Goal: Transaction & Acquisition: Book appointment/travel/reservation

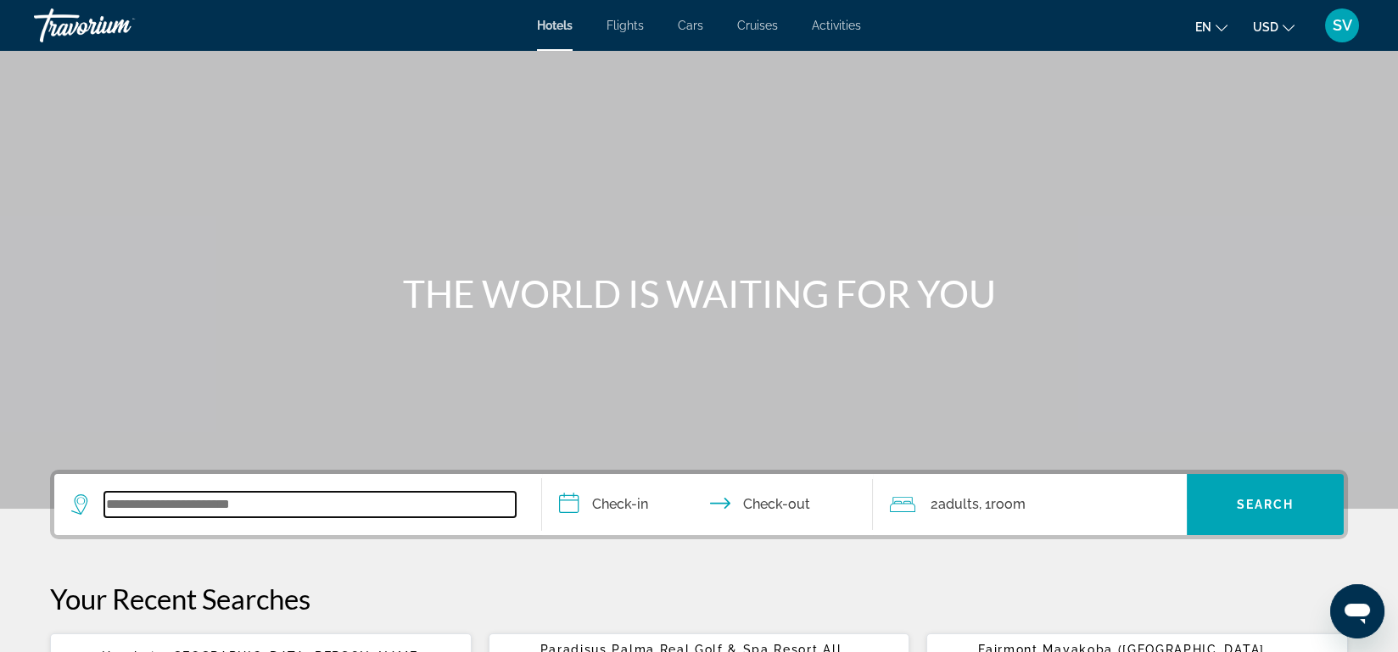
click at [184, 513] on input "Search widget" at bounding box center [309, 504] width 411 height 25
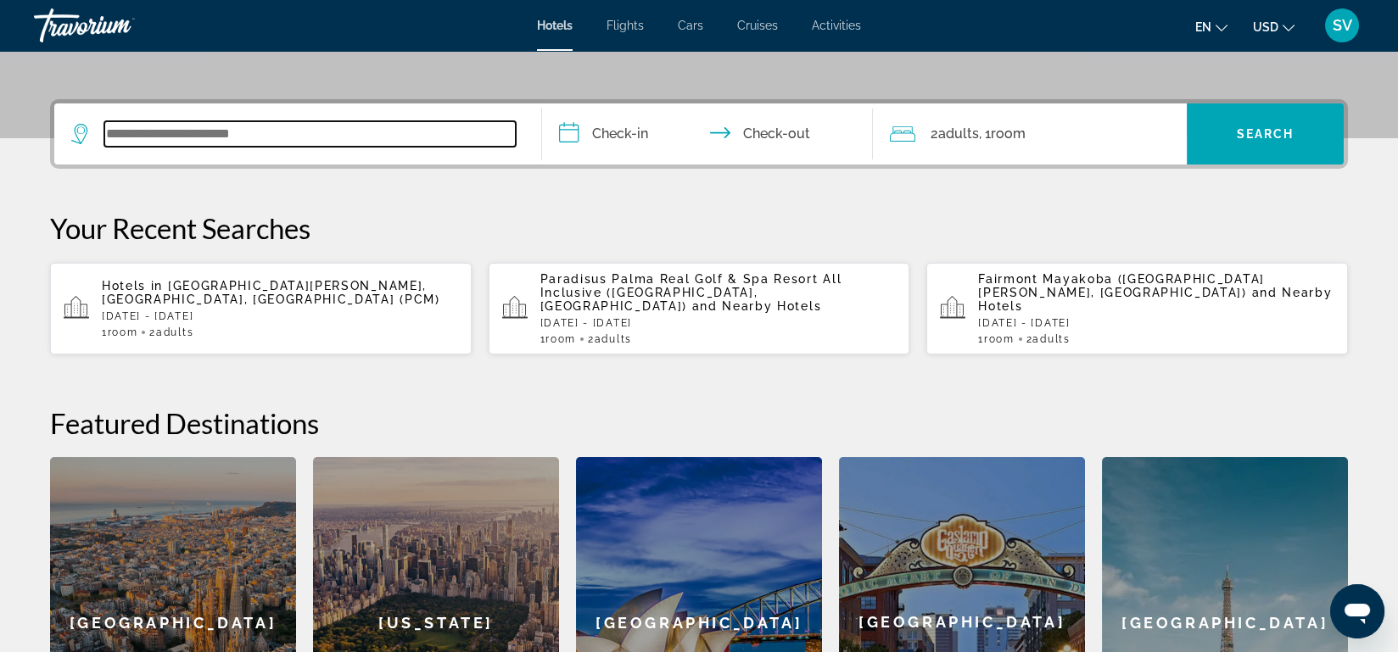
scroll to position [414, 0]
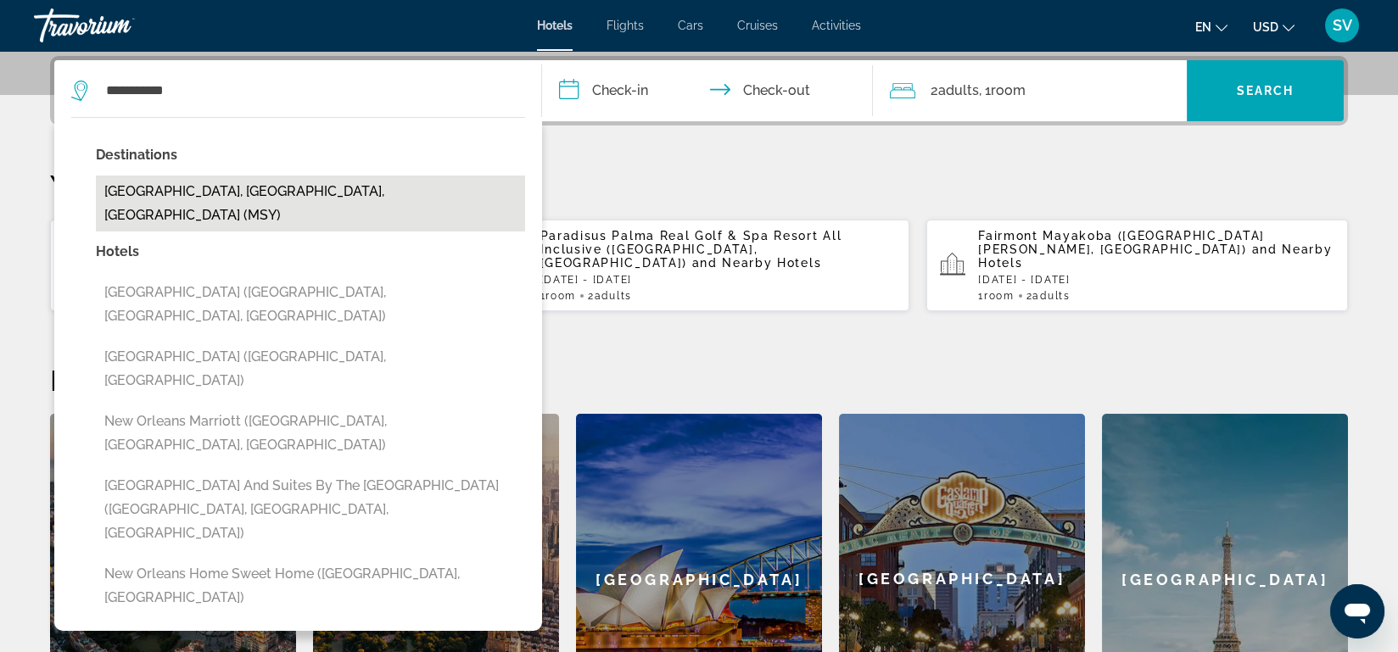
click at [235, 187] on button "New Orleans, LA, United States (MSY)" at bounding box center [310, 204] width 429 height 56
type input "**********"
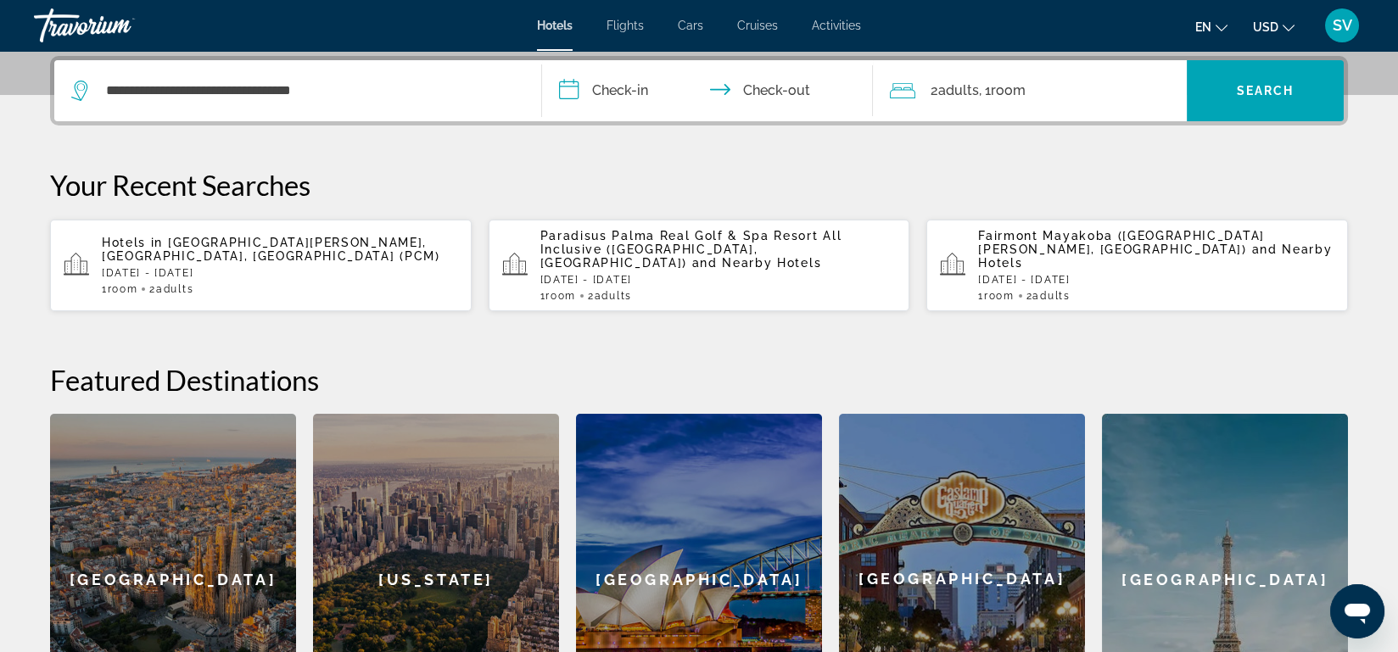
click at [644, 88] on input "**********" at bounding box center [711, 93] width 338 height 66
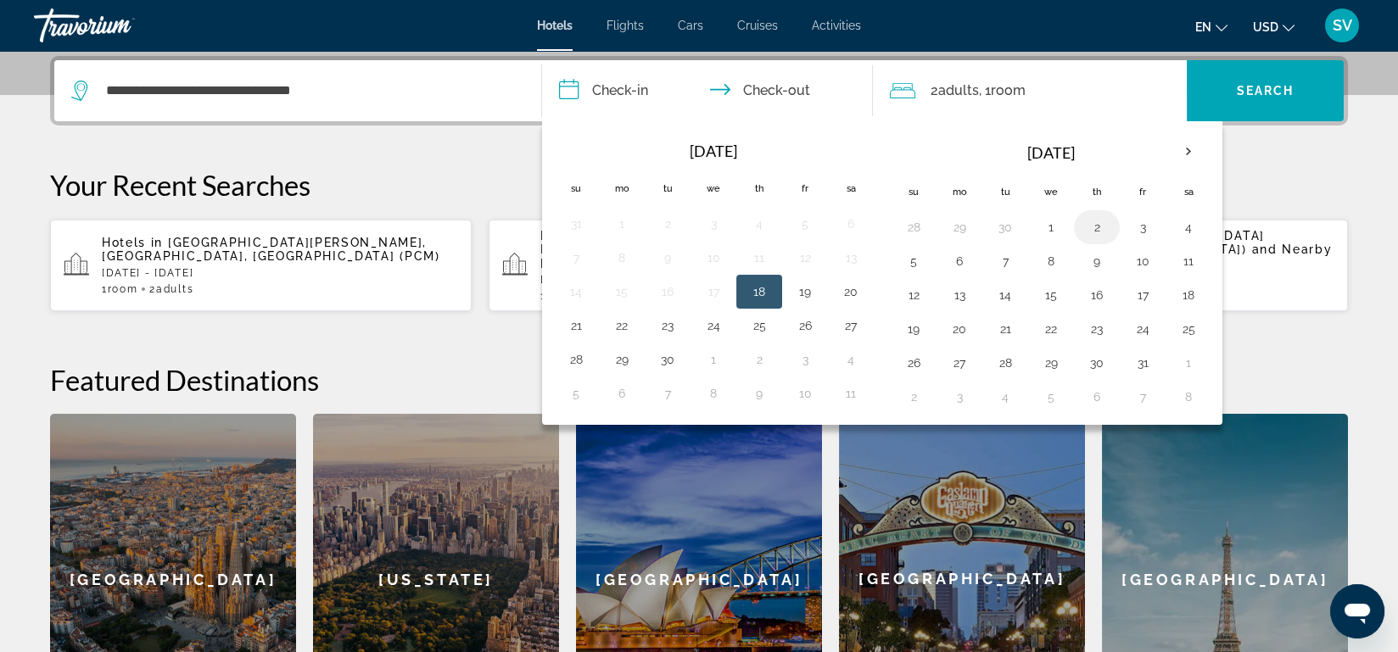
click at [1093, 225] on button "2" at bounding box center [1096, 227] width 27 height 24
click at [916, 254] on button "5" at bounding box center [913, 261] width 27 height 24
type input "**********"
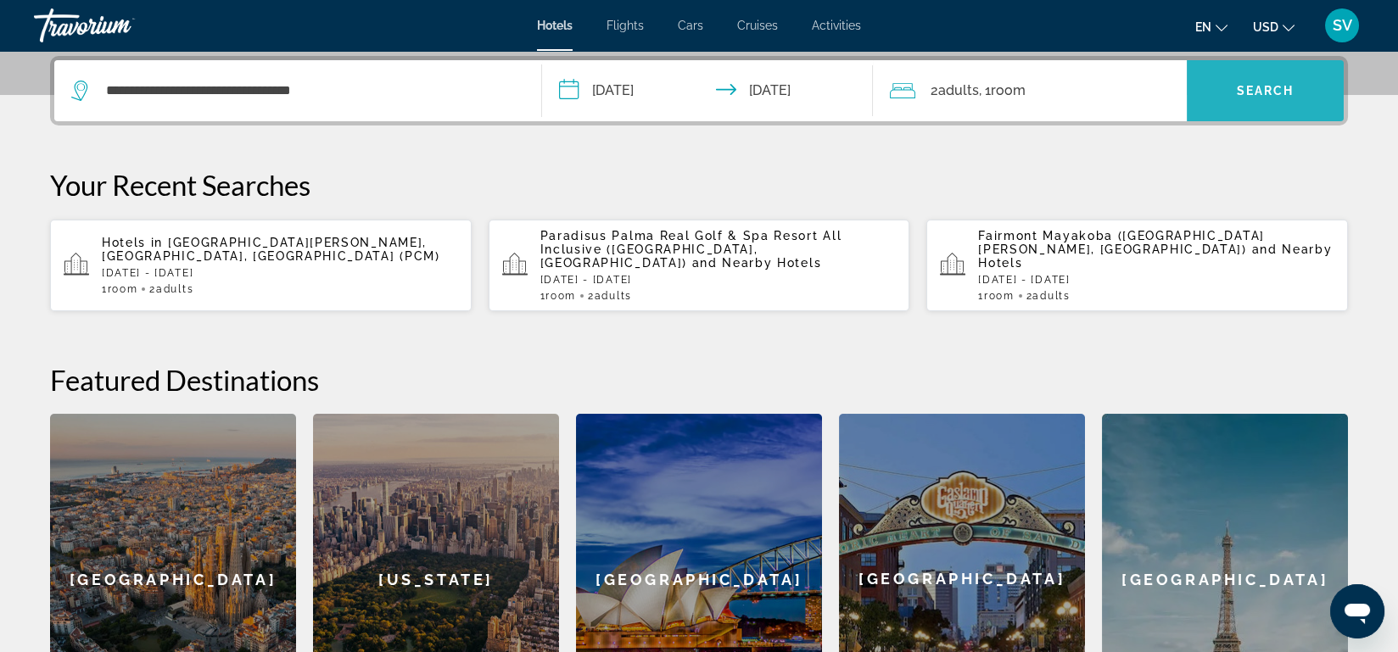
click at [1251, 84] on span "Search" at bounding box center [1266, 91] width 58 height 14
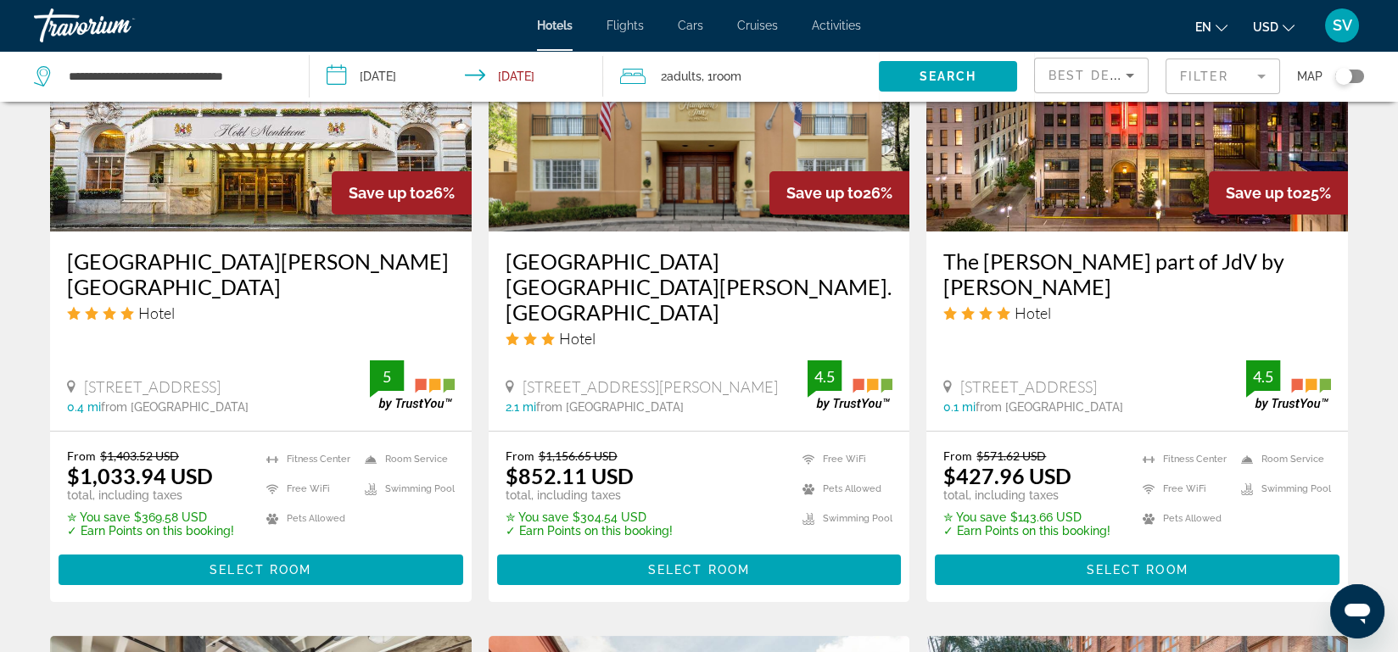
scroll to position [1530, 0]
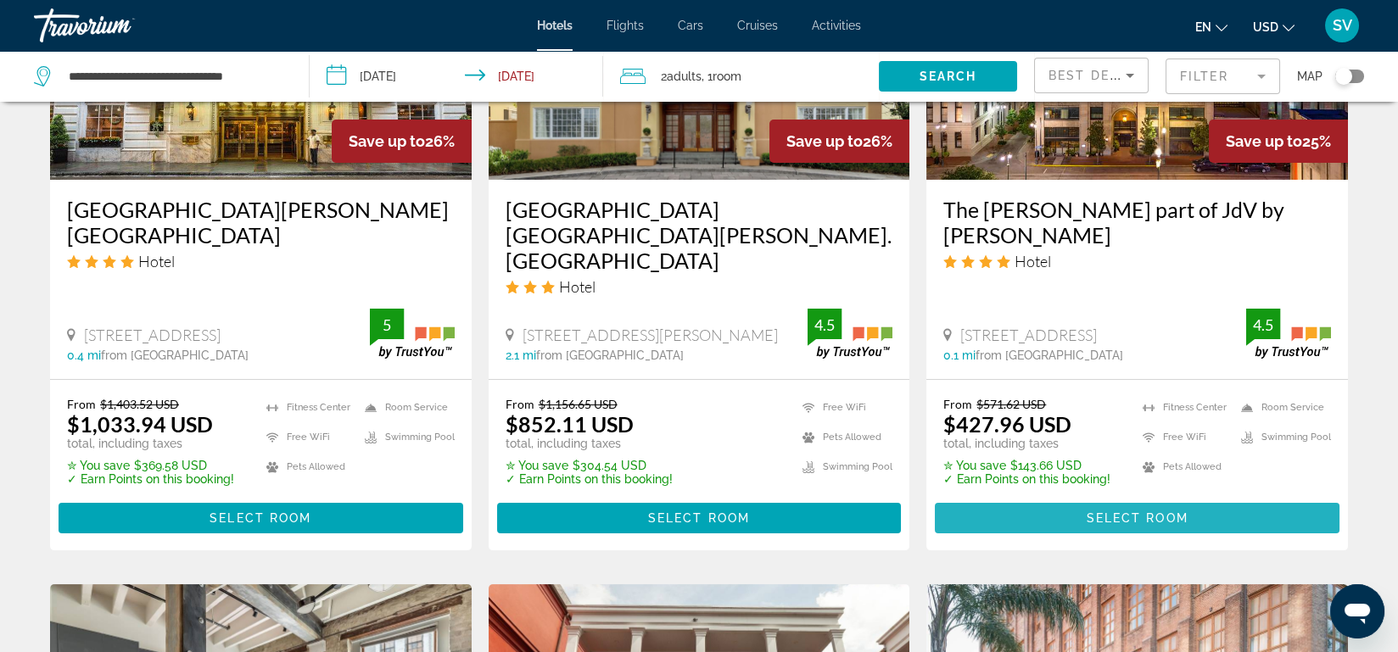
click at [1178, 500] on span "Main content" at bounding box center [1137, 518] width 405 height 41
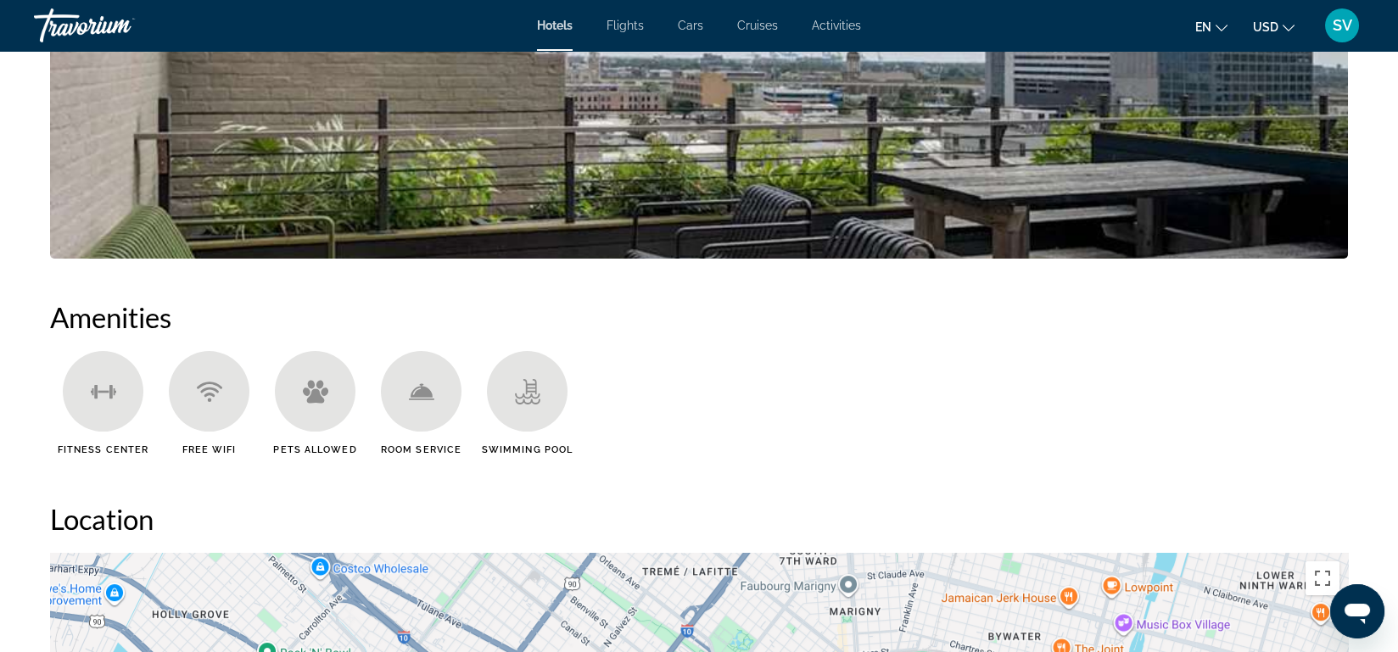
scroll to position [1136, 0]
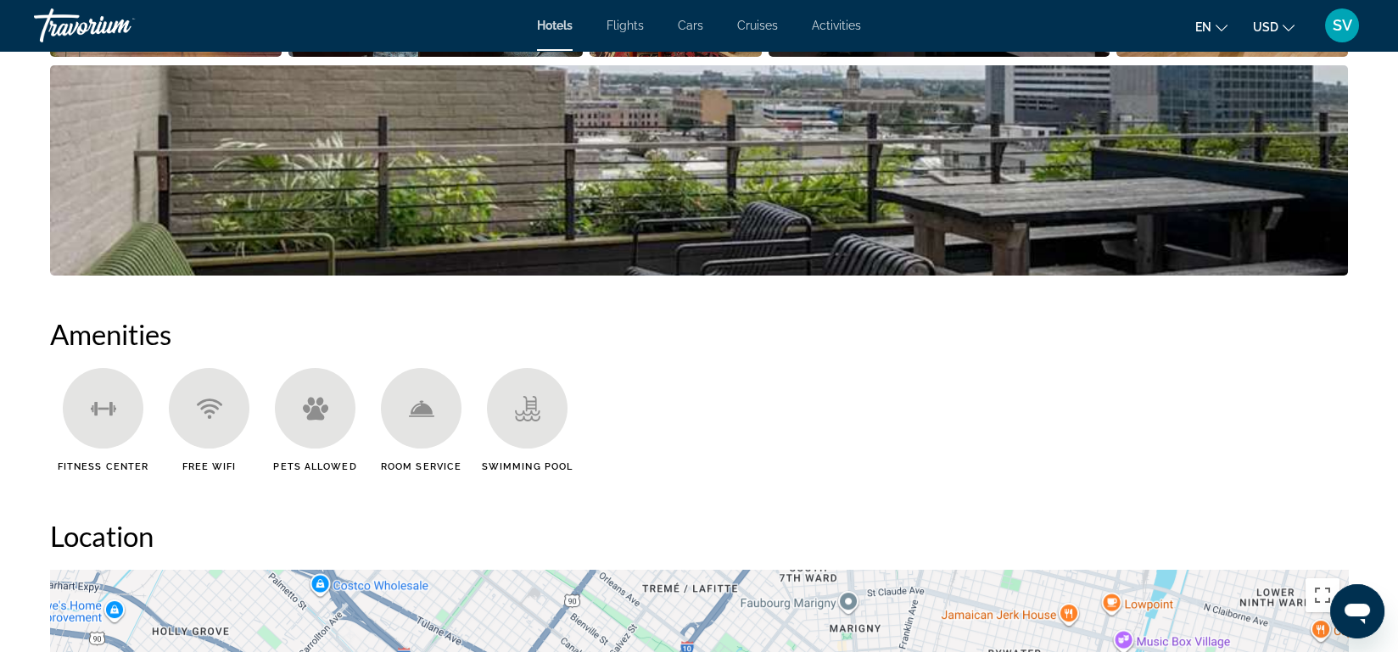
click at [1158, 263] on img "Open full-screen image slider" at bounding box center [699, 170] width 1298 height 210
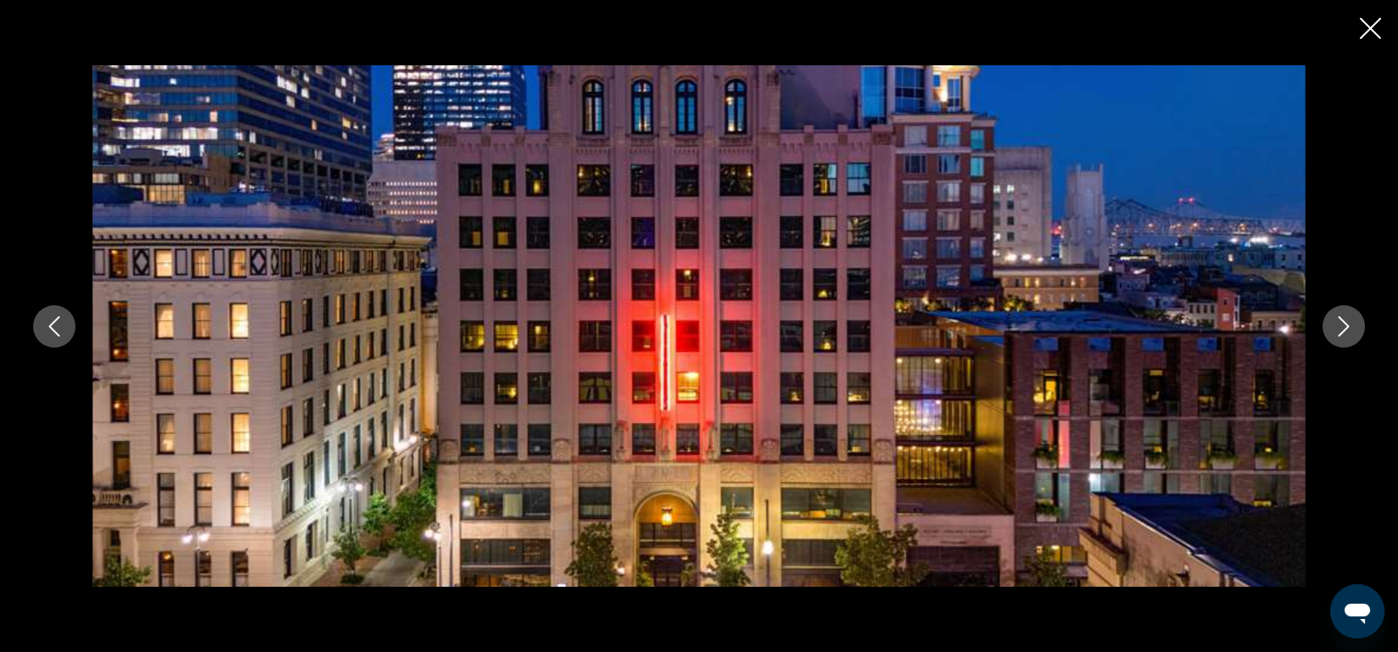
scroll to position [934, 0]
click at [1158, 263] on img "Main content" at bounding box center [698, 326] width 1213 height 522
click at [1338, 320] on icon "Next image" at bounding box center [1344, 326] width 20 height 20
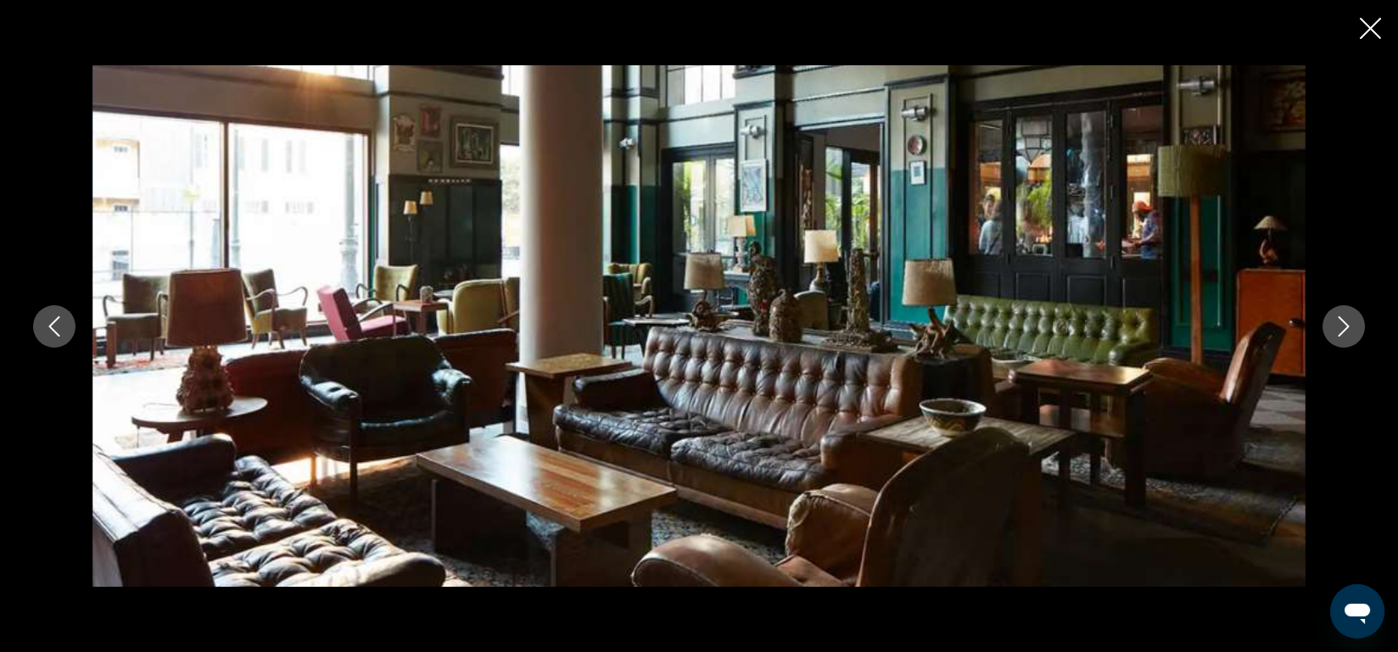
click at [1338, 320] on icon "Next image" at bounding box center [1344, 326] width 20 height 20
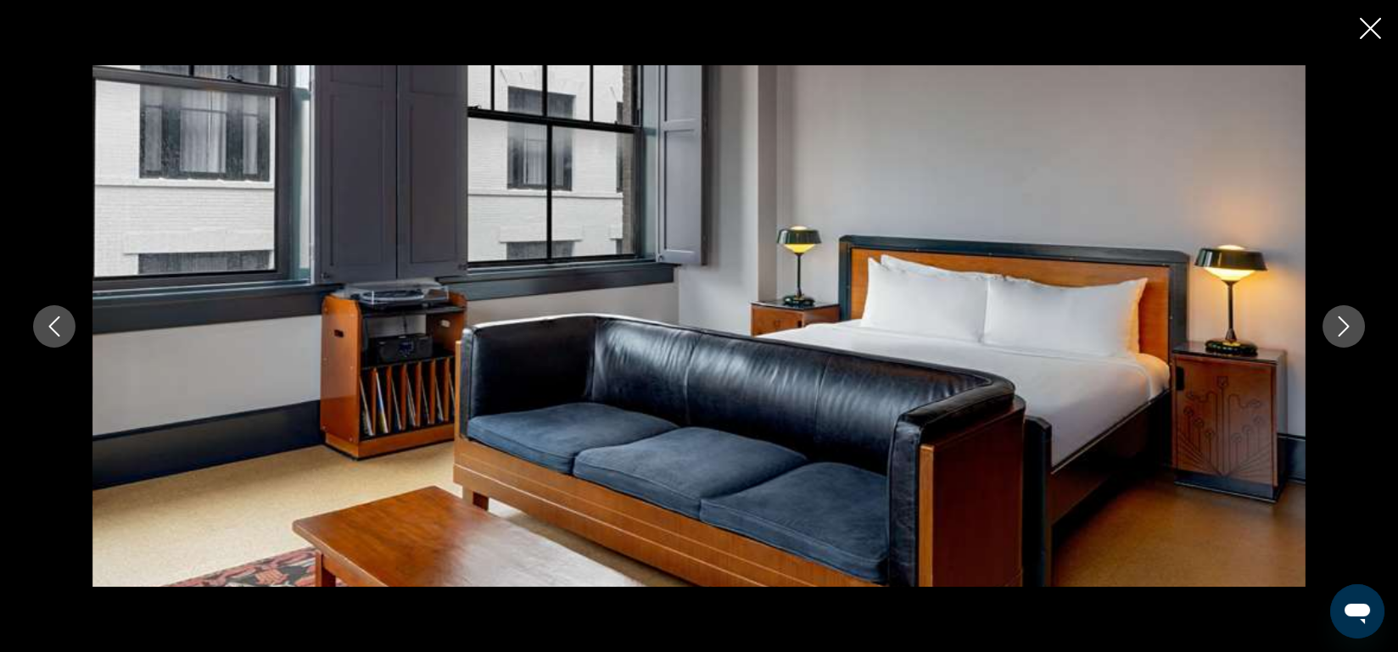
click at [1338, 320] on icon "Next image" at bounding box center [1344, 326] width 20 height 20
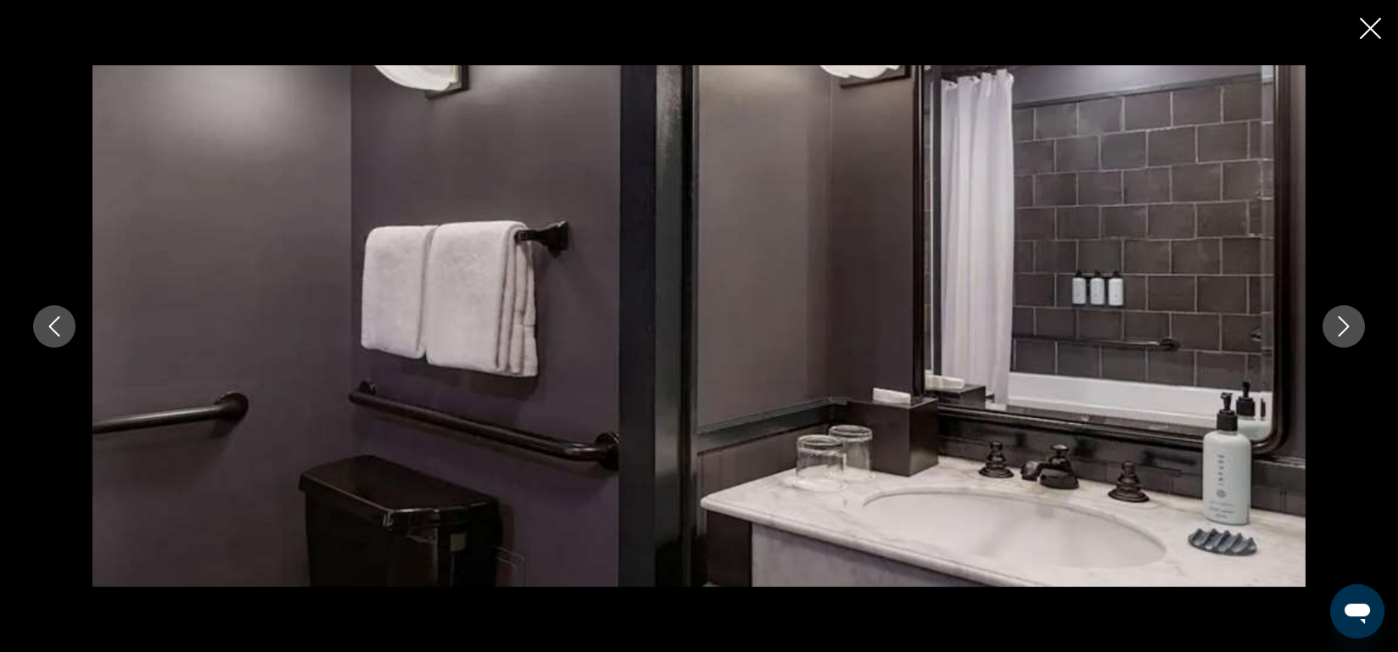
click at [1338, 320] on icon "Next image" at bounding box center [1344, 326] width 20 height 20
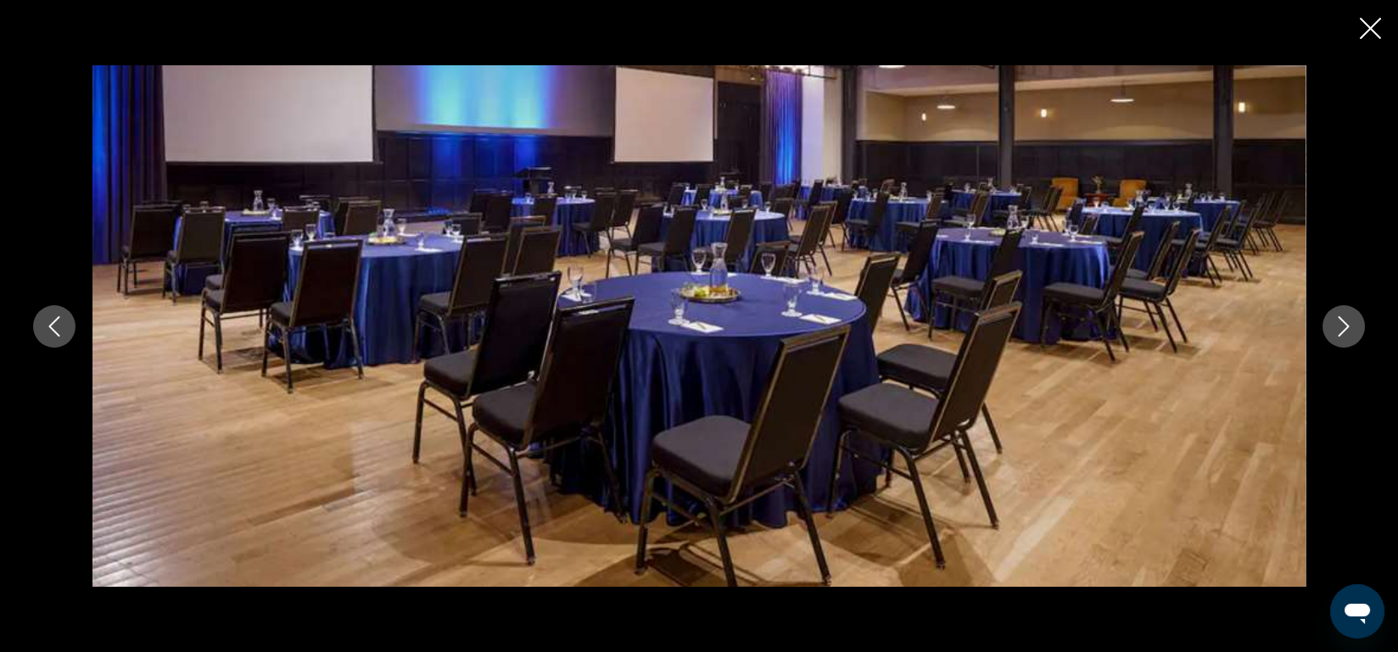
click at [1338, 320] on icon "Next image" at bounding box center [1344, 326] width 20 height 20
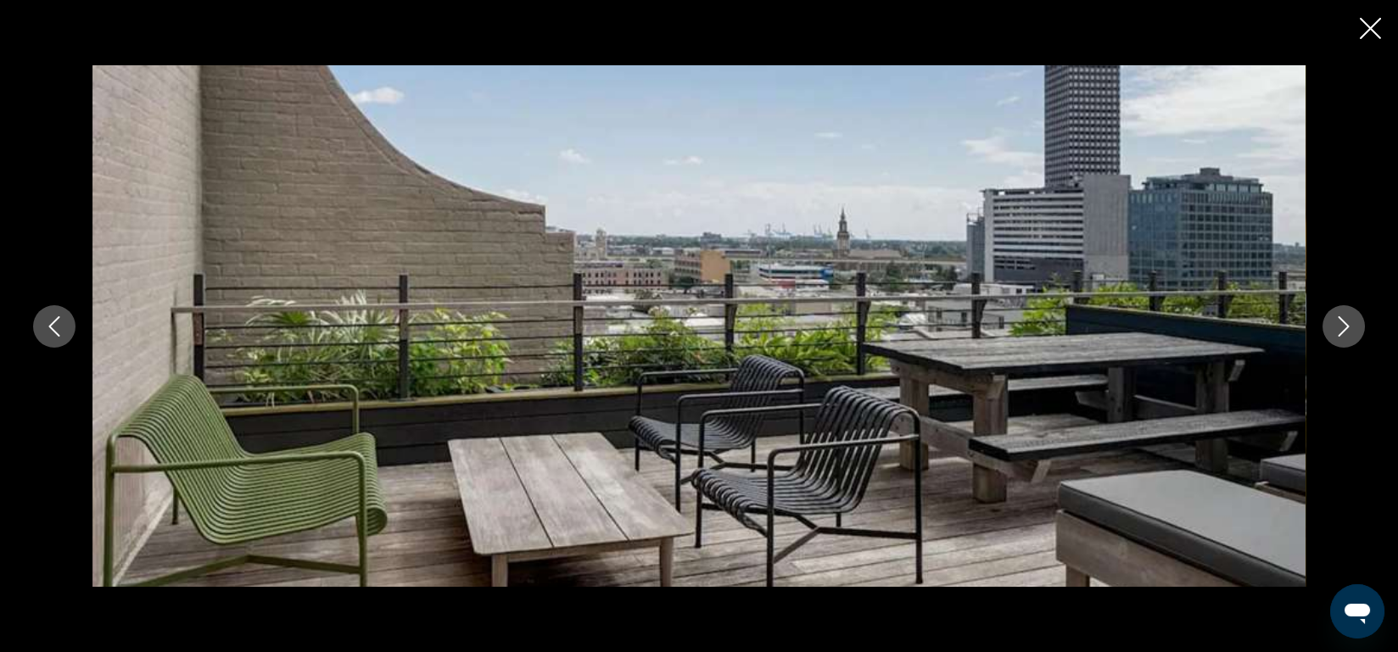
click at [1338, 320] on icon "Next image" at bounding box center [1344, 326] width 20 height 20
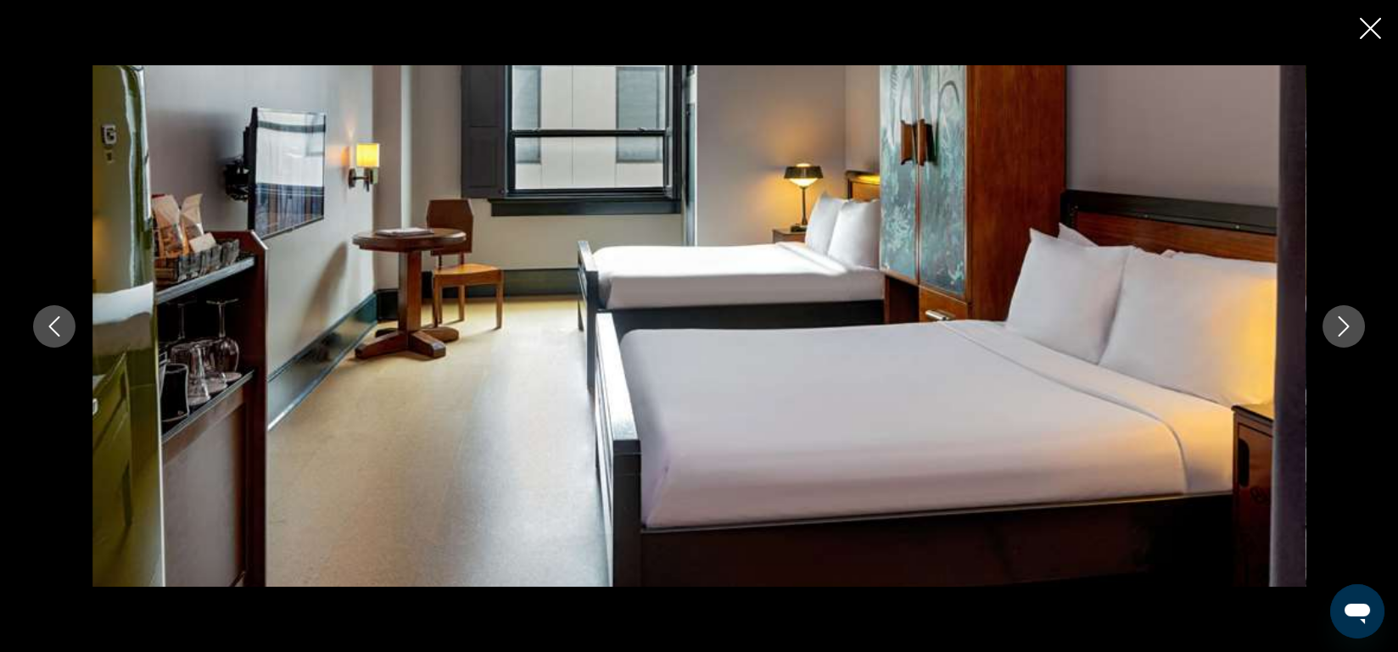
click at [1338, 320] on icon "Next image" at bounding box center [1344, 326] width 20 height 20
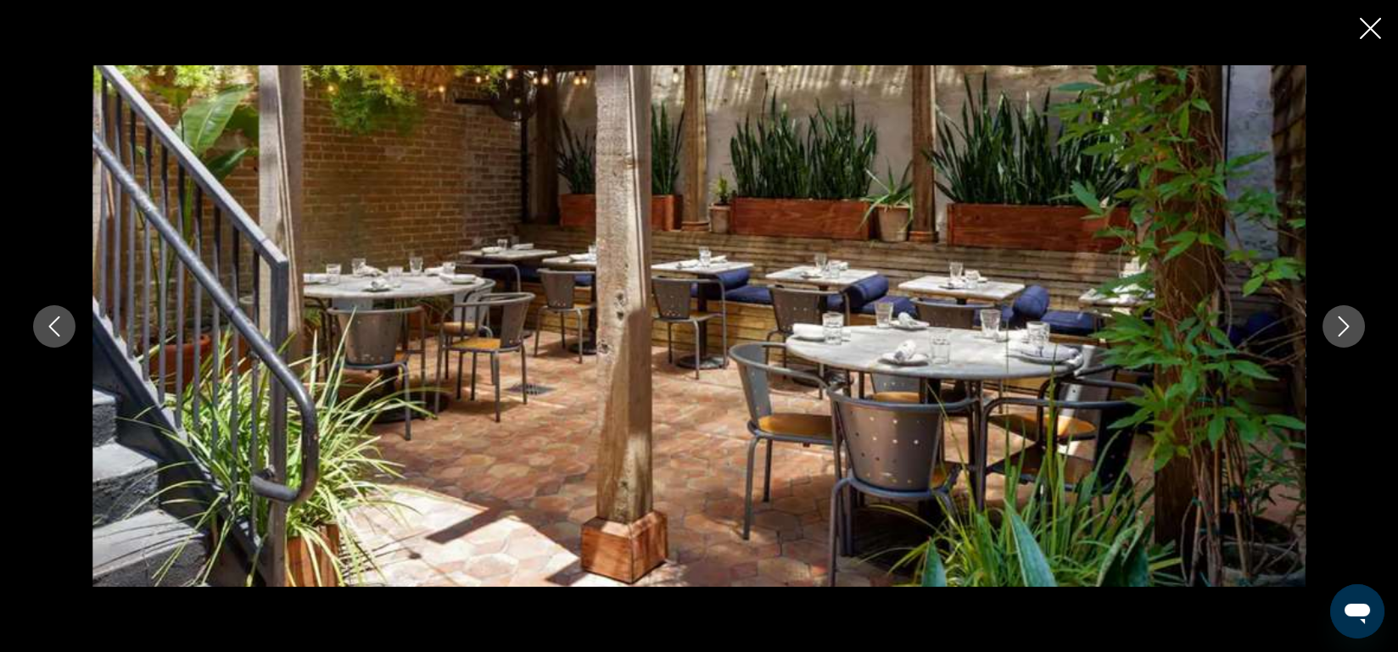
click at [1338, 320] on icon "Next image" at bounding box center [1344, 326] width 20 height 20
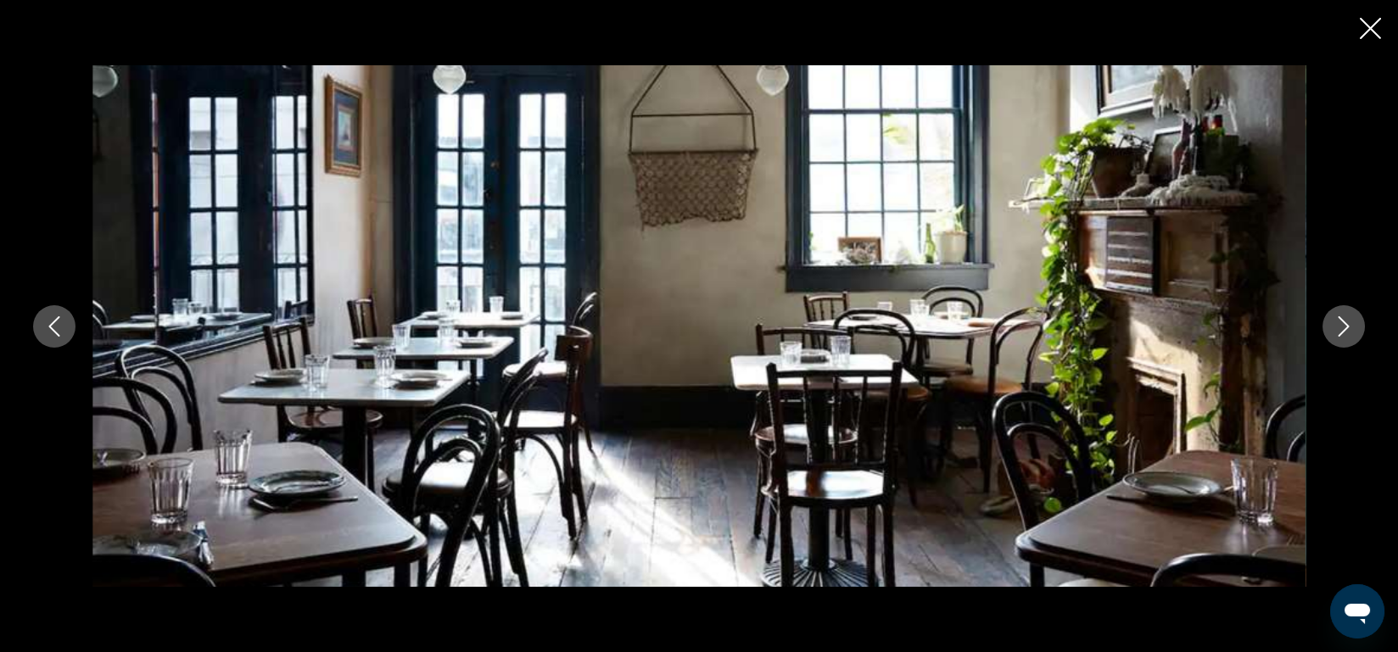
click at [1338, 320] on icon "Next image" at bounding box center [1344, 326] width 20 height 20
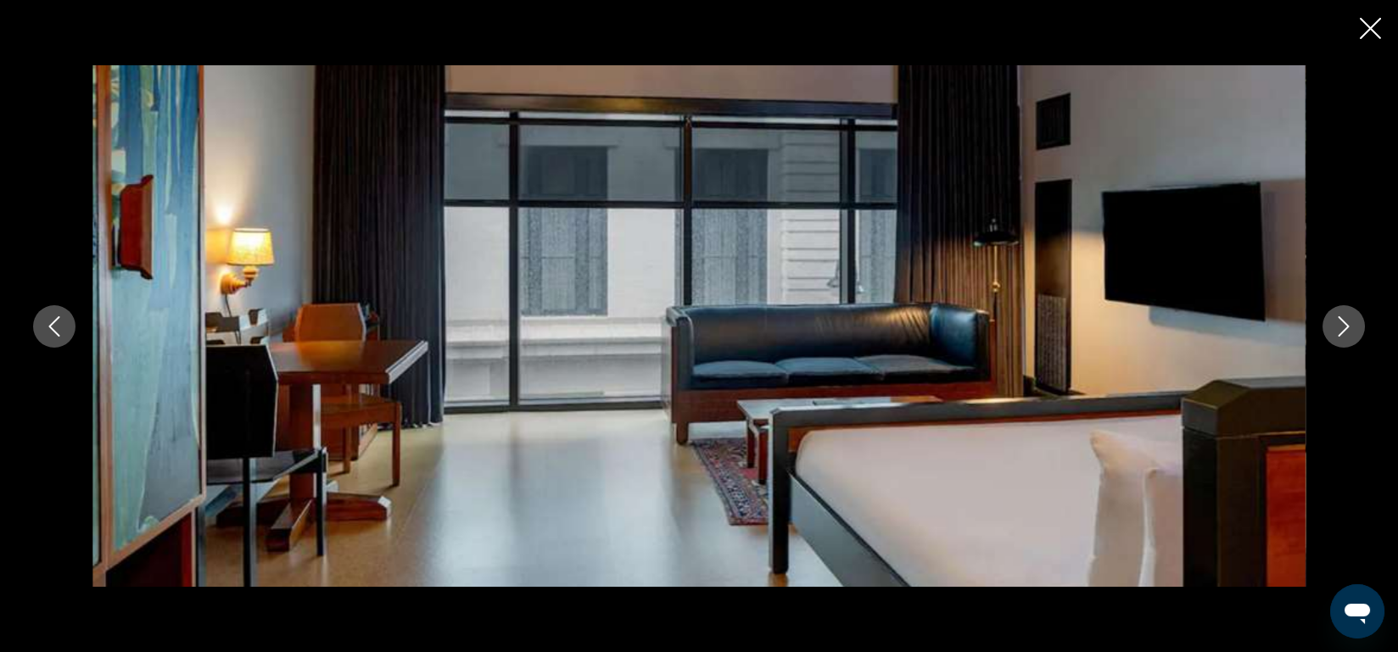
click at [1338, 320] on icon "Next image" at bounding box center [1344, 326] width 20 height 20
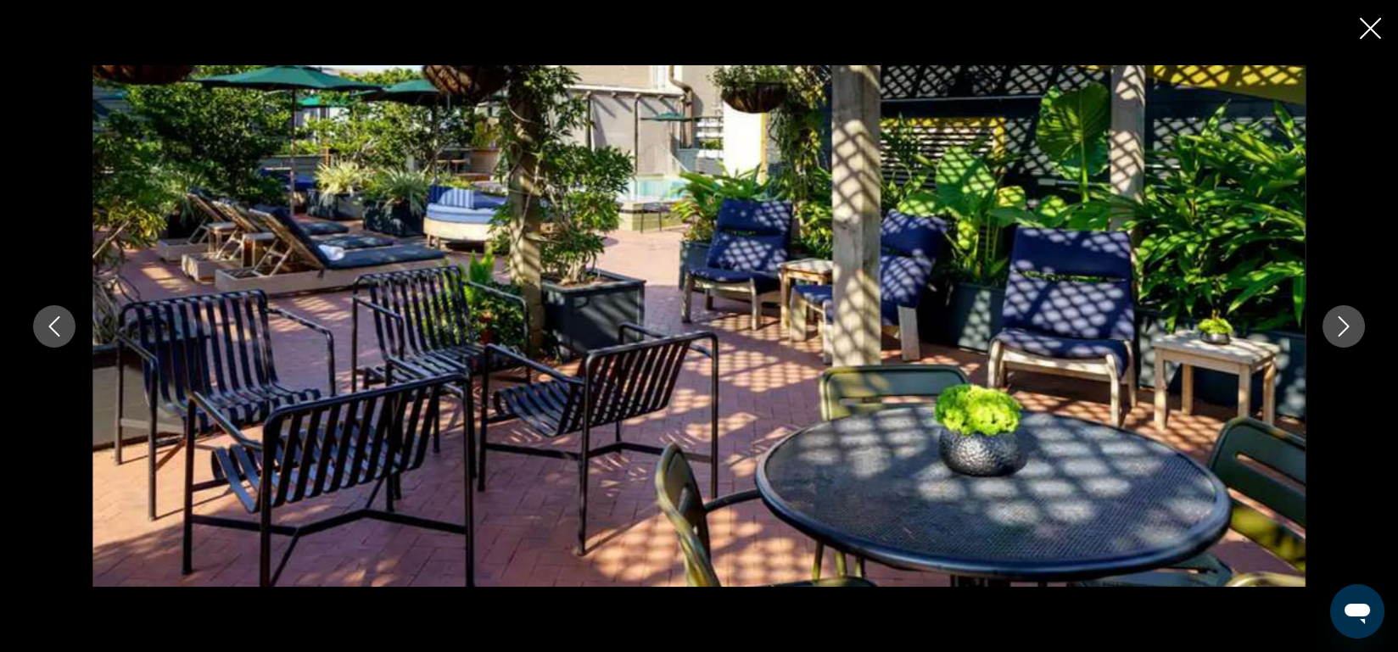
click at [1338, 320] on icon "Next image" at bounding box center [1344, 326] width 20 height 20
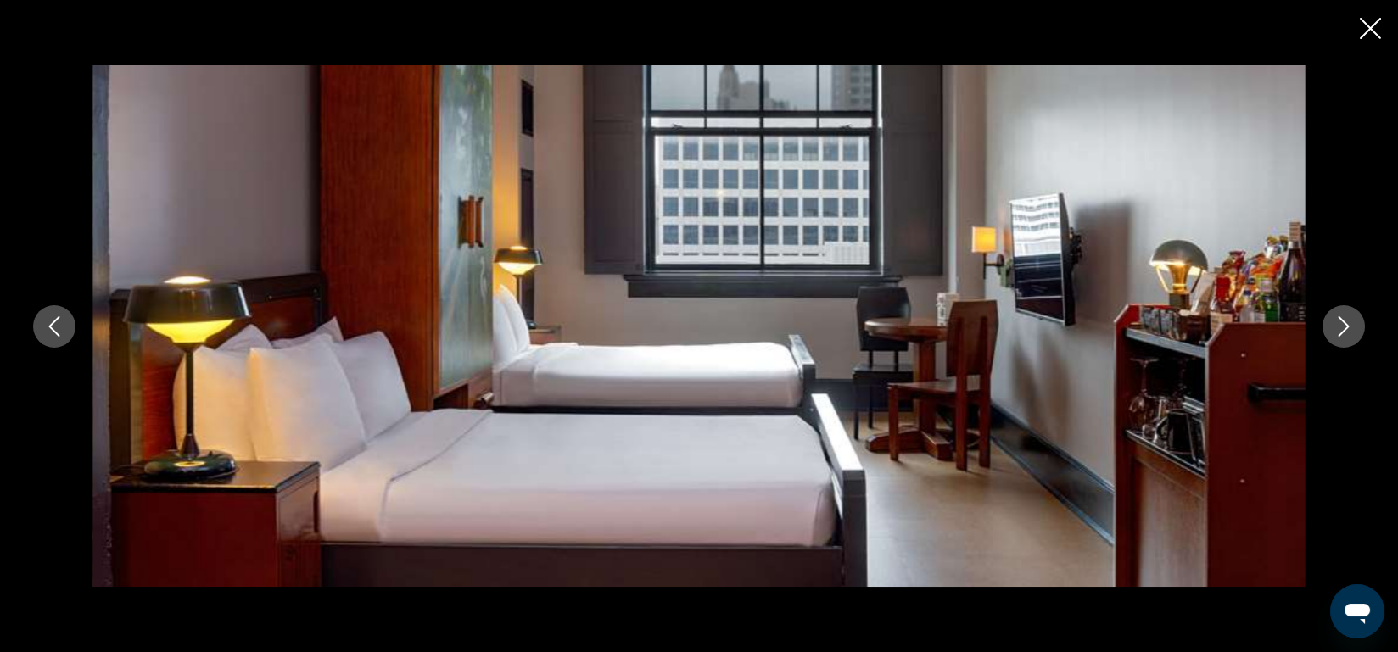
click at [1338, 320] on icon "Next image" at bounding box center [1344, 326] width 20 height 20
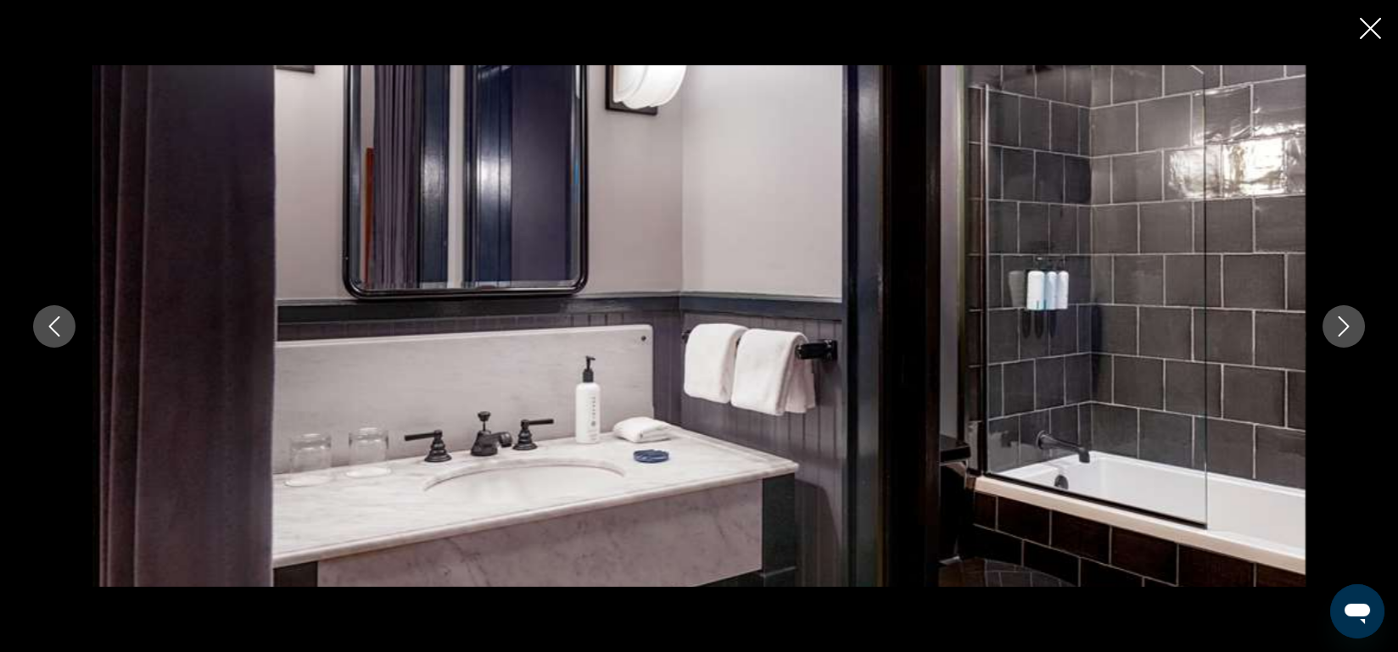
click at [1360, 36] on icon "Close slideshow" at bounding box center [1370, 28] width 21 height 21
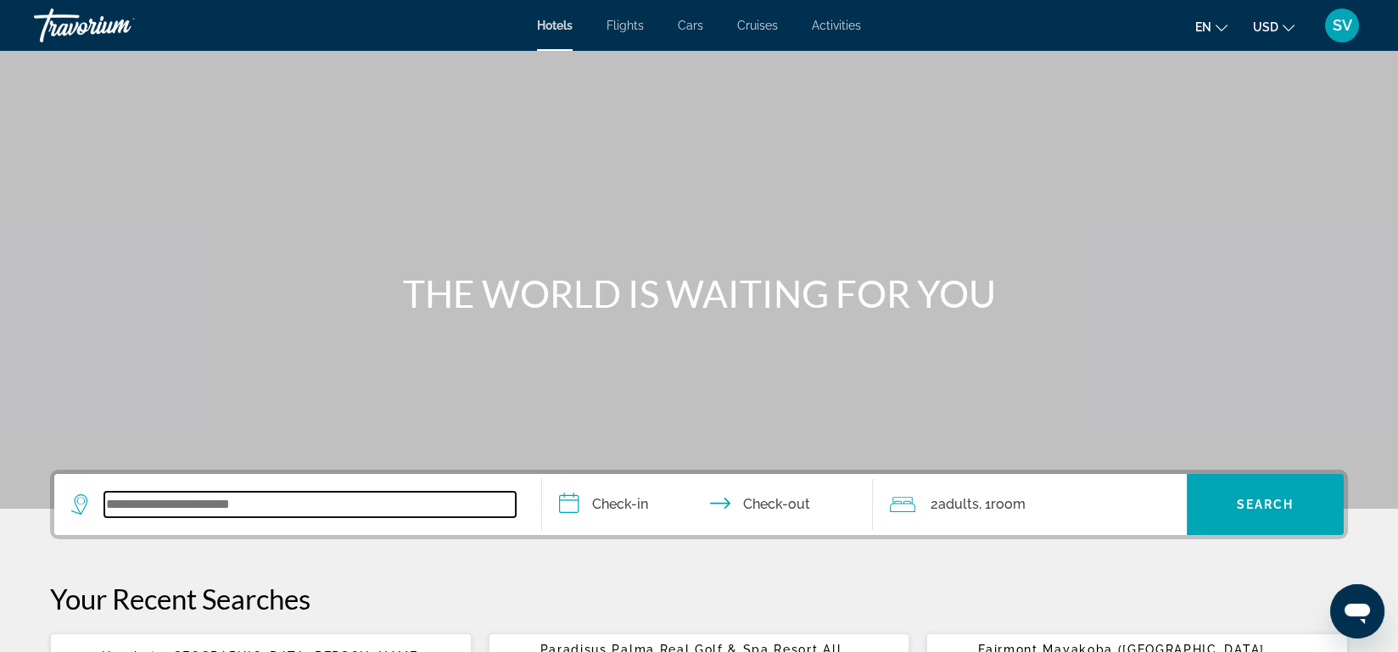
click at [122, 508] on input "Search widget" at bounding box center [309, 504] width 411 height 25
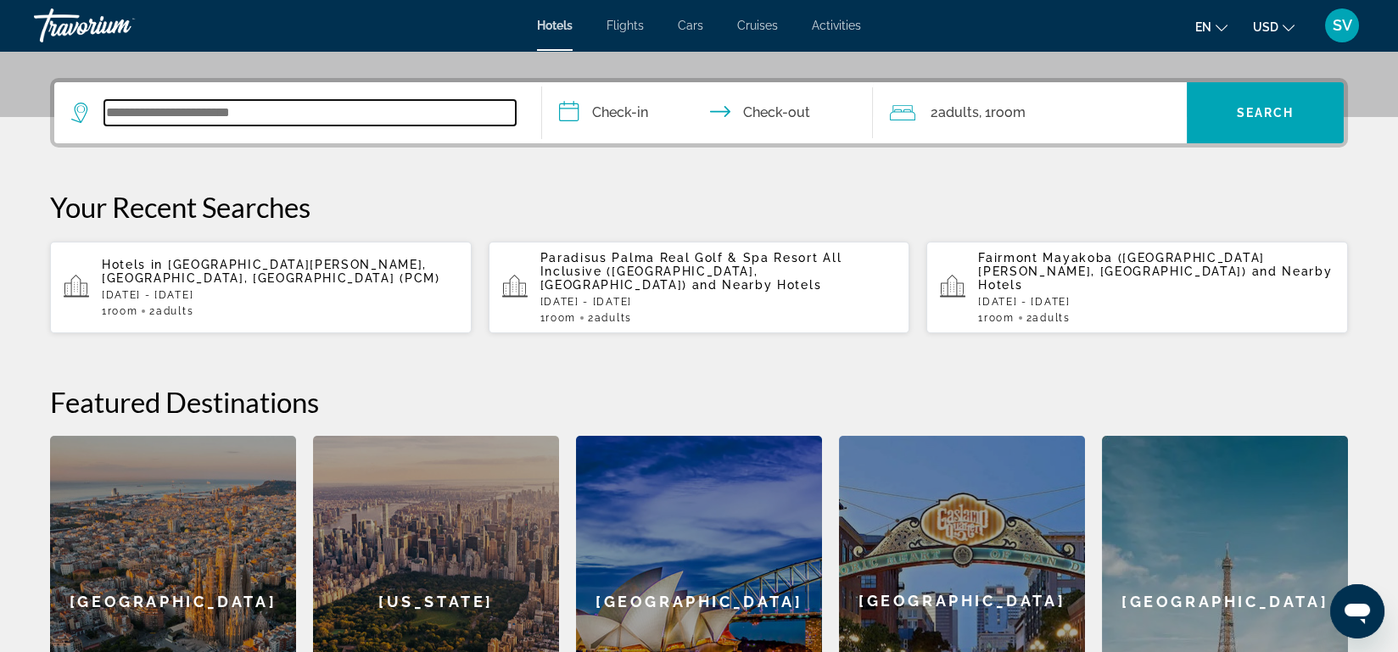
scroll to position [414, 0]
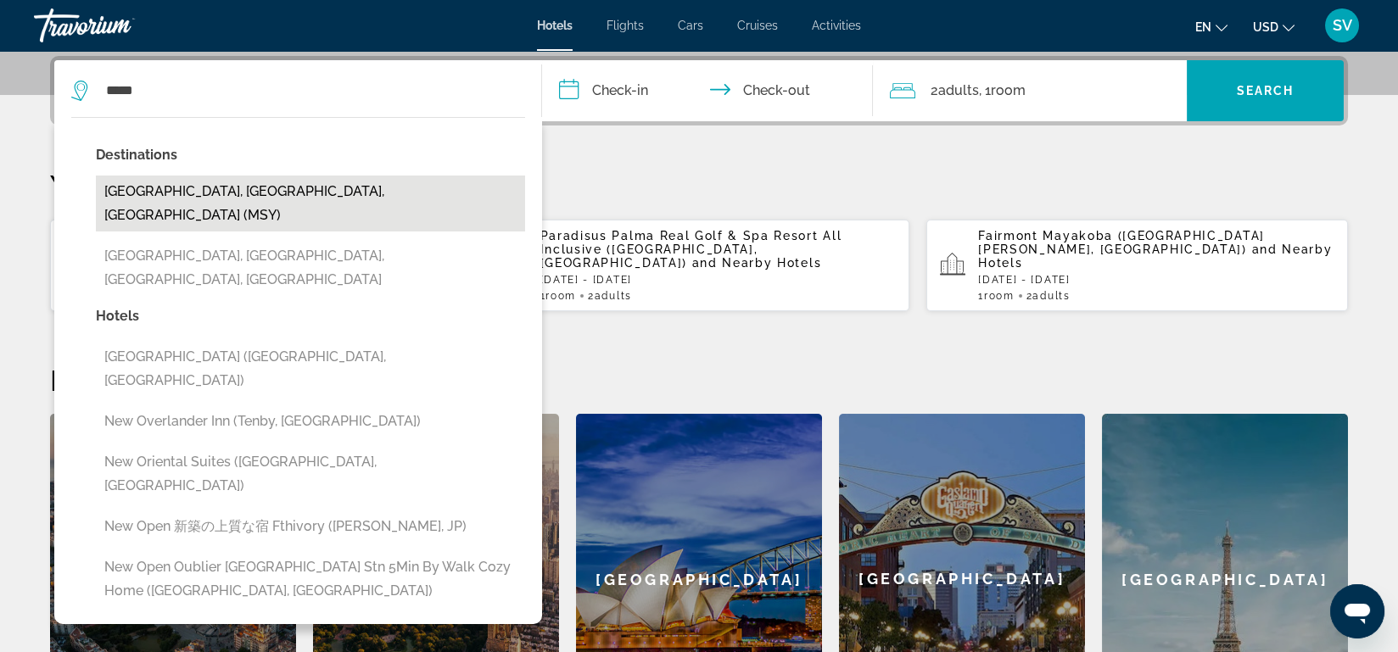
click at [227, 192] on button "New Orleans, LA, United States (MSY)" at bounding box center [310, 204] width 429 height 56
type input "**********"
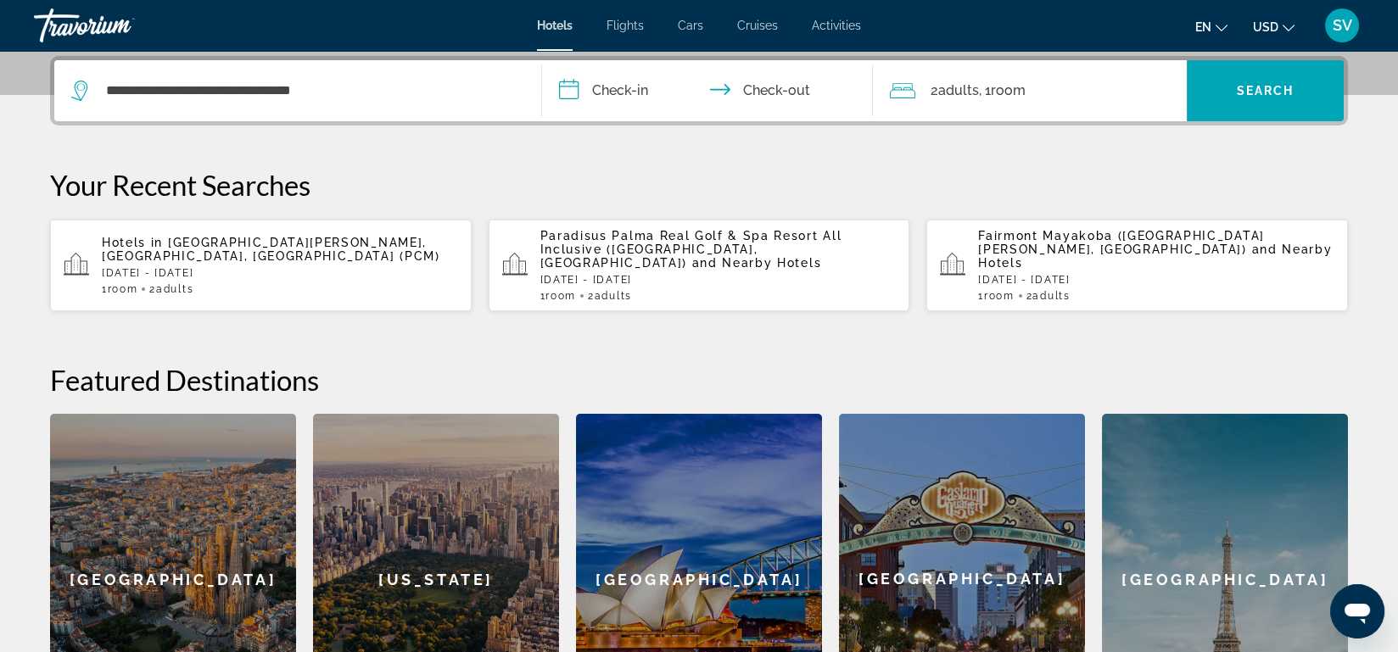
click at [602, 89] on input "**********" at bounding box center [711, 93] width 338 height 66
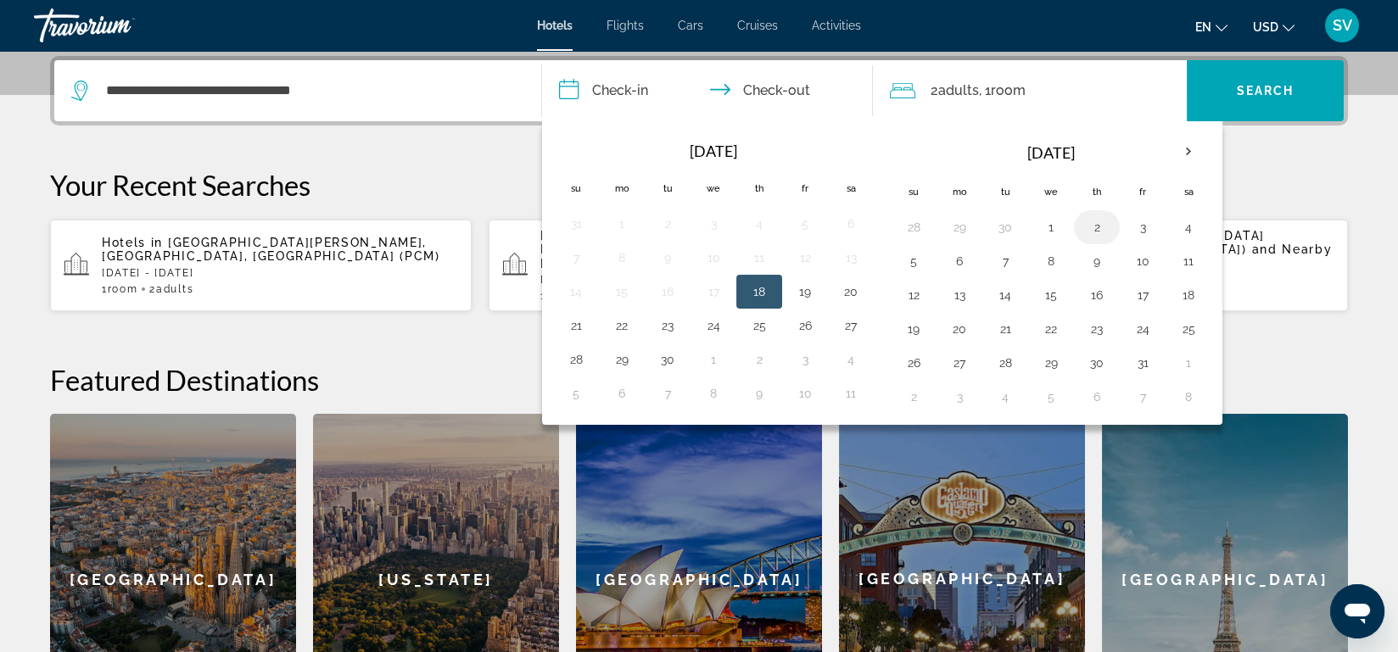
click at [1094, 219] on button "2" at bounding box center [1096, 227] width 27 height 24
click at [912, 252] on button "5" at bounding box center [913, 261] width 27 height 24
type input "**********"
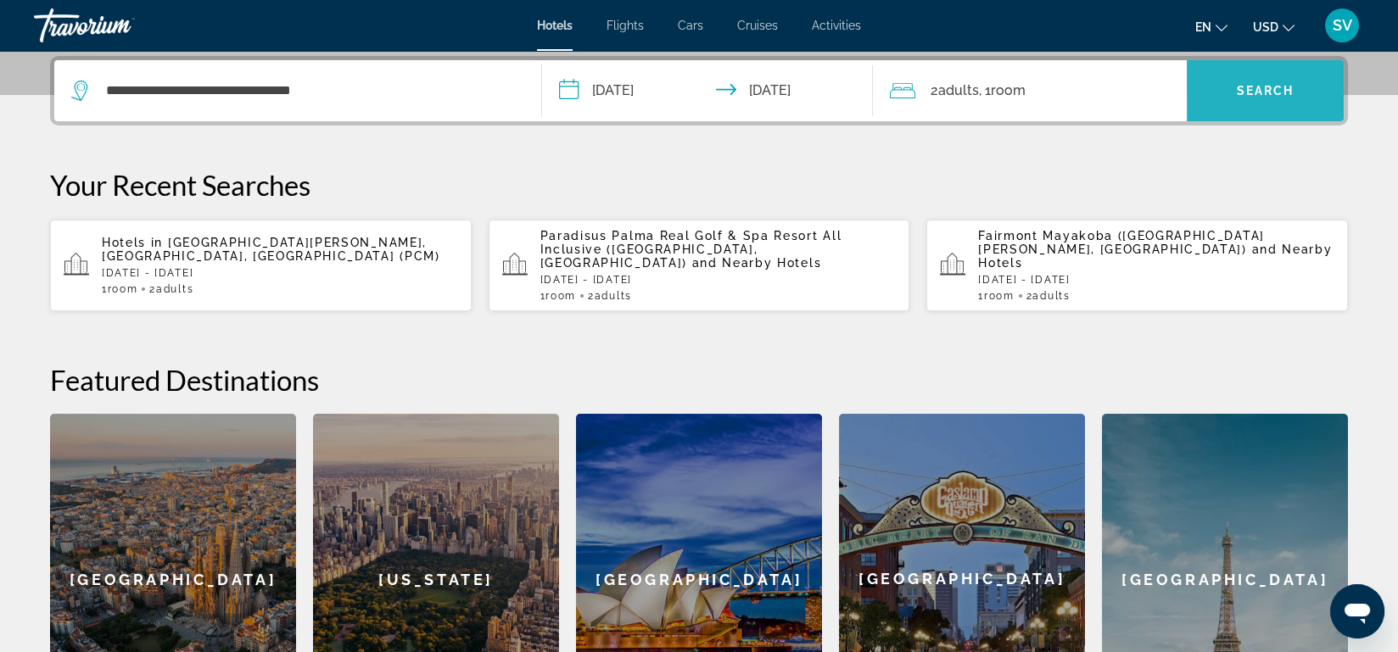
click at [1239, 79] on span "Search widget" at bounding box center [1265, 90] width 157 height 41
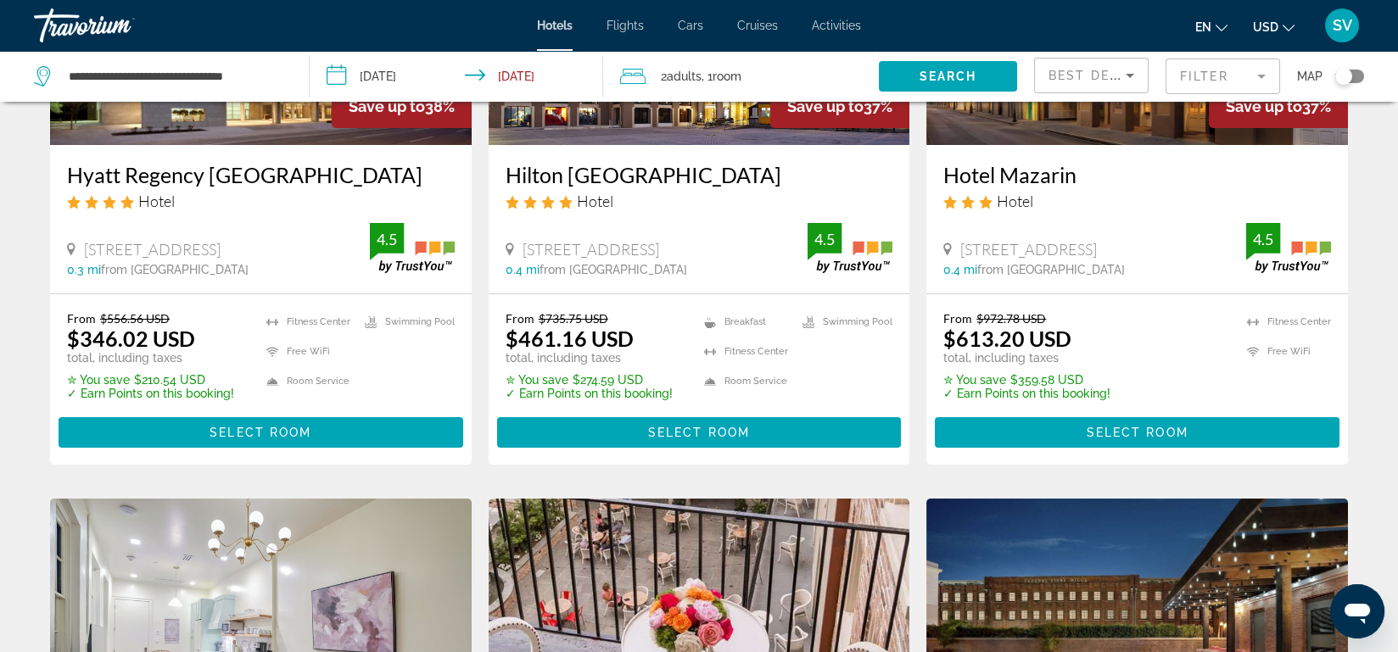
scroll to position [289, 0]
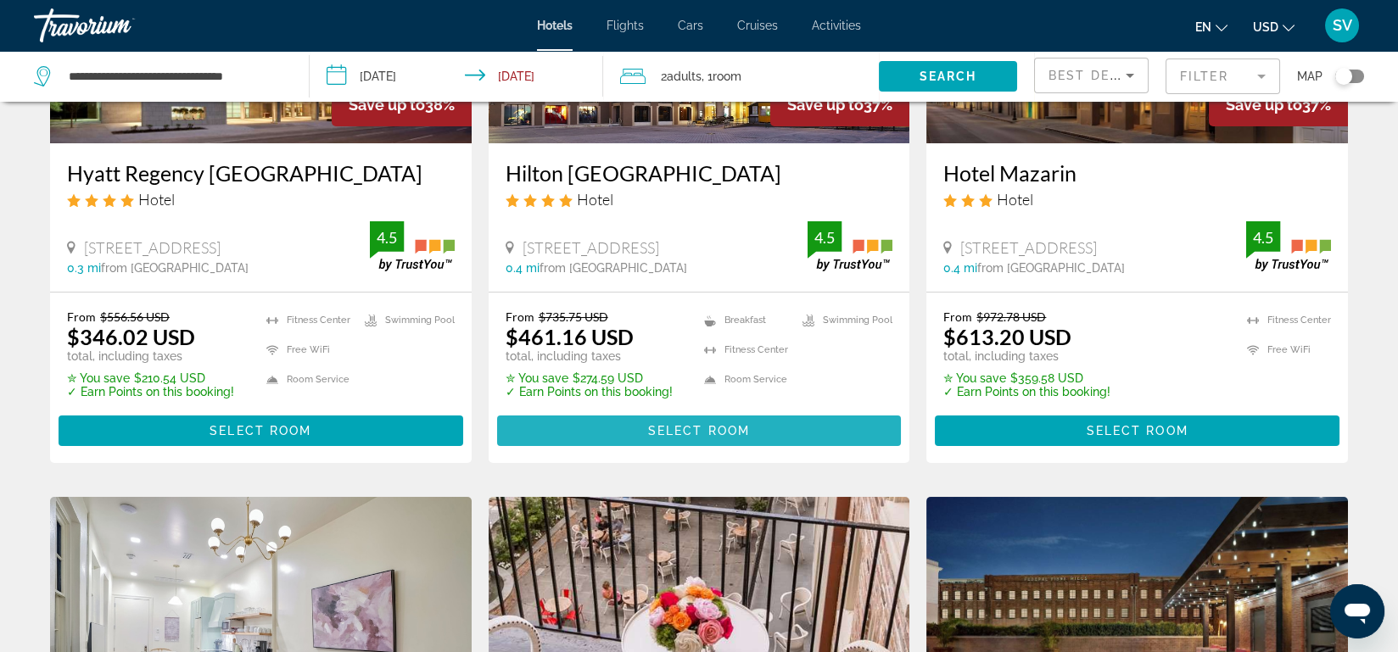
click at [738, 429] on span "Select Room" at bounding box center [699, 431] width 102 height 14
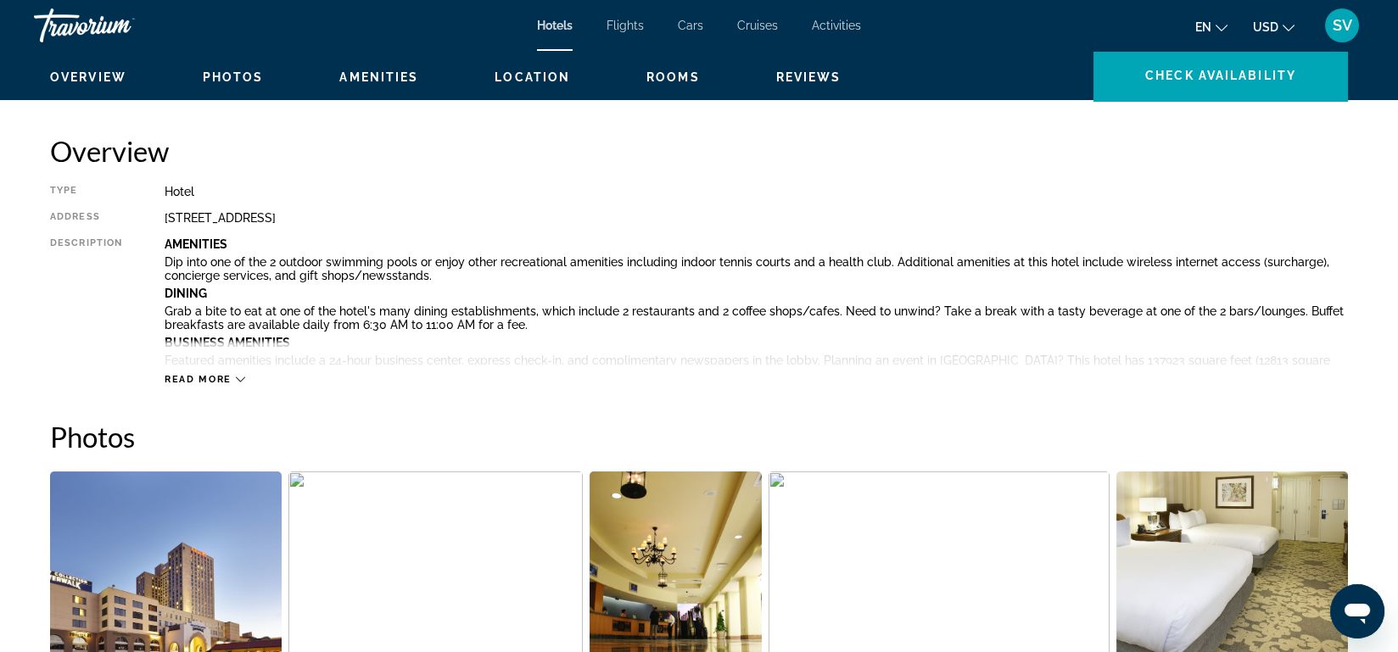
scroll to position [512, 0]
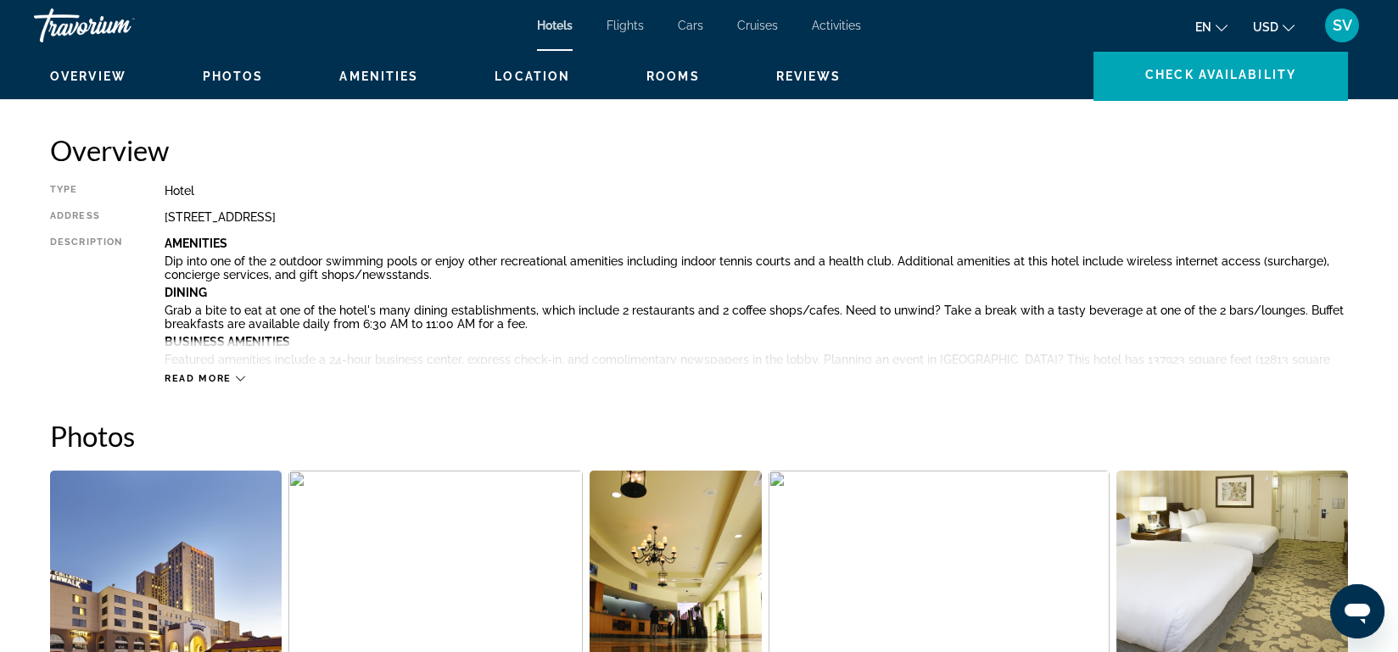
click at [234, 375] on div "Read more" at bounding box center [205, 378] width 81 height 11
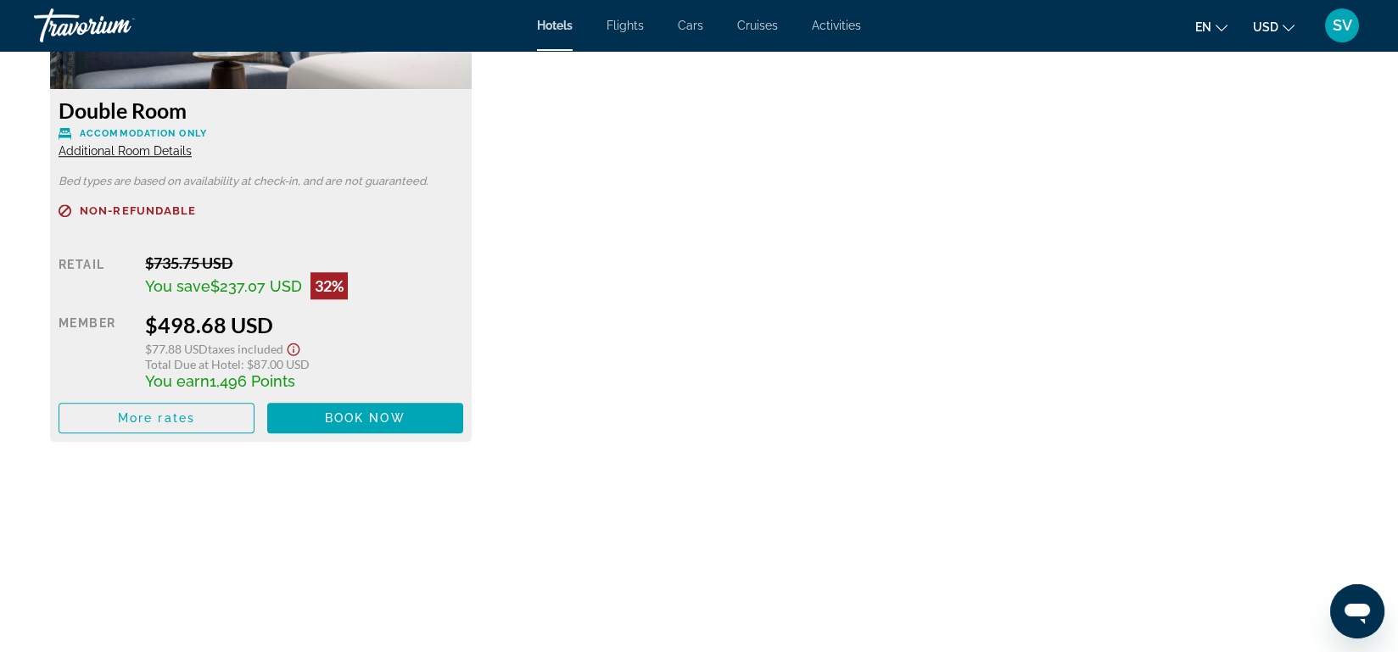
scroll to position [5027, 0]
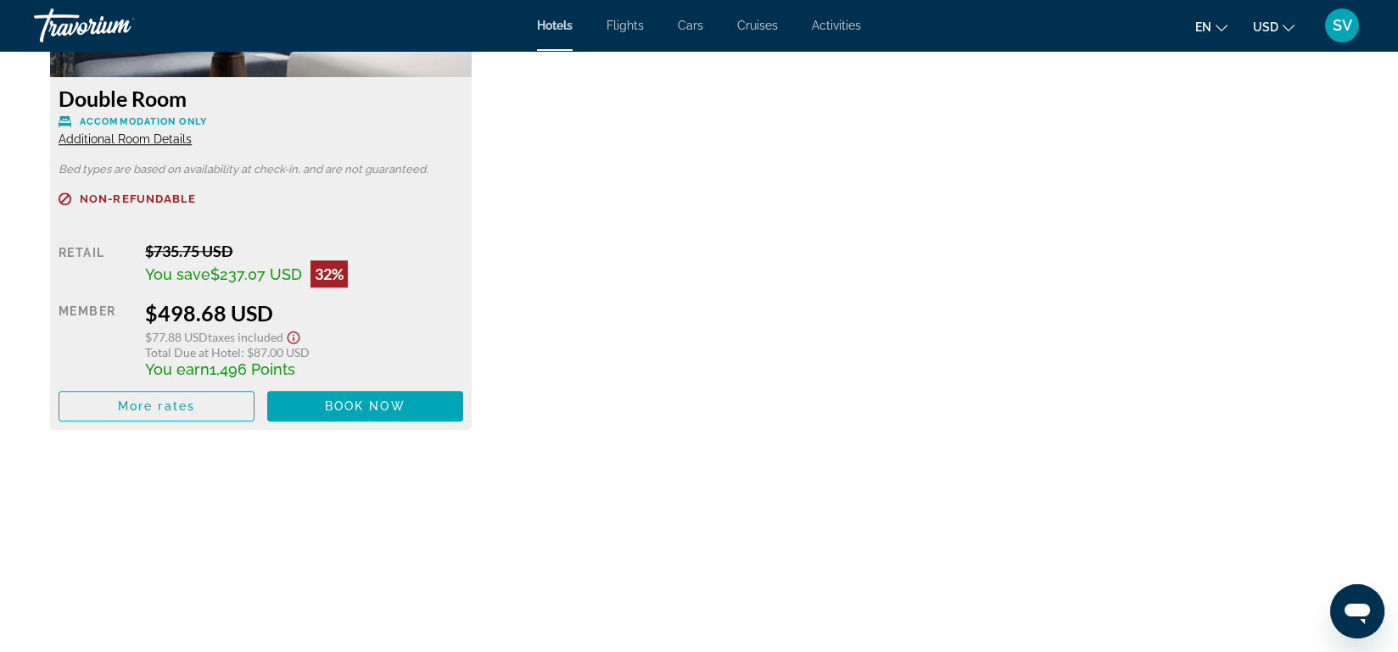
click at [687, 462] on img "Main content" at bounding box center [700, 553] width 422 height 212
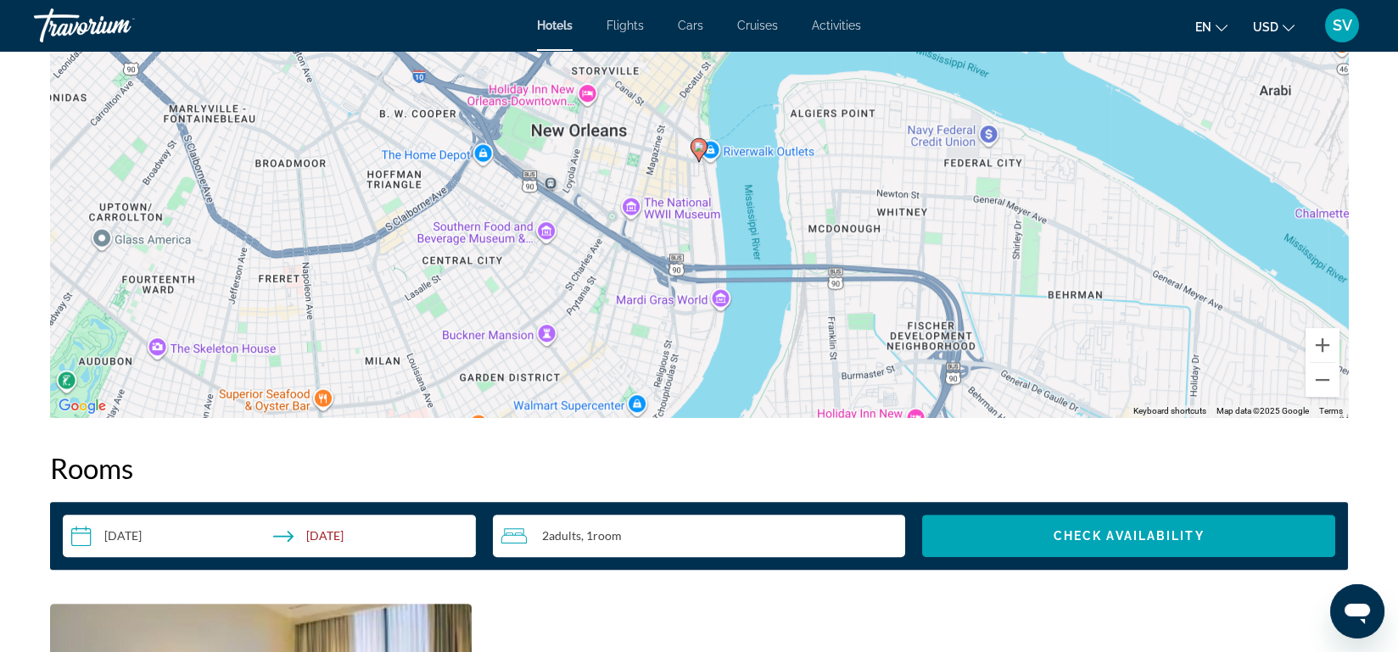
scroll to position [2575, 0]
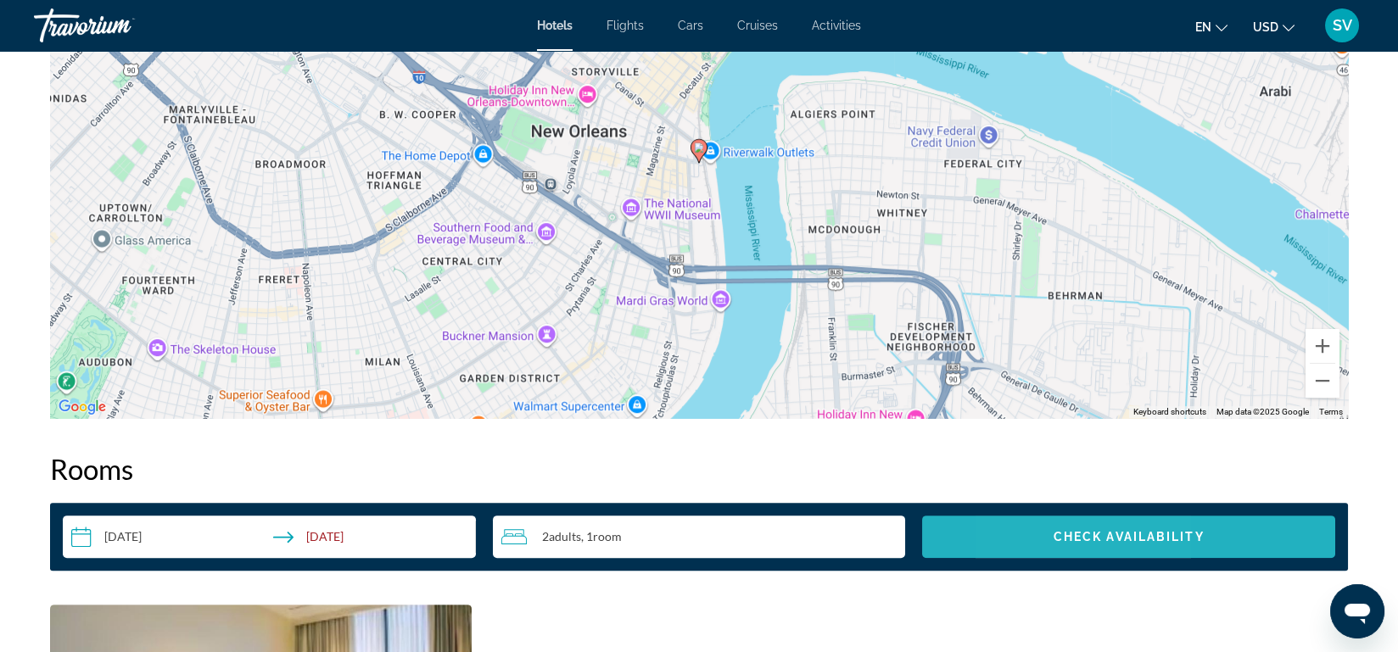
click at [1048, 535] on span "Search widget" at bounding box center [1128, 537] width 413 height 41
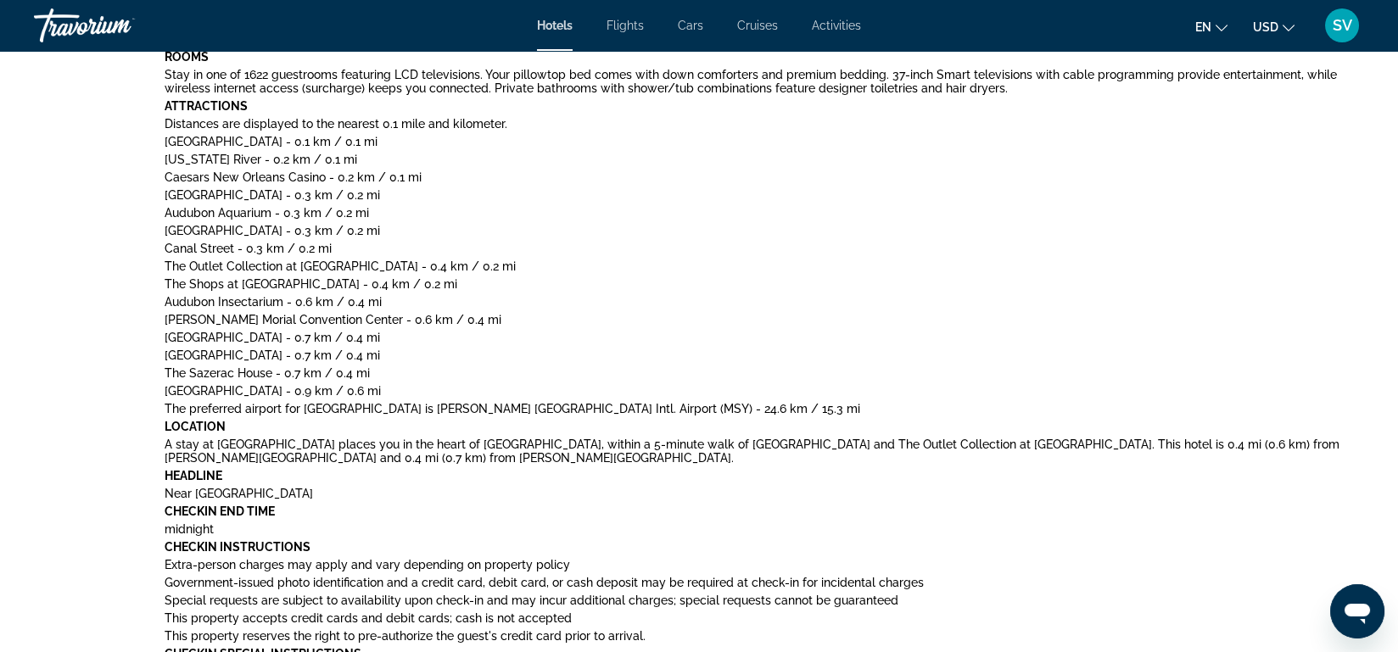
scroll to position [897, 0]
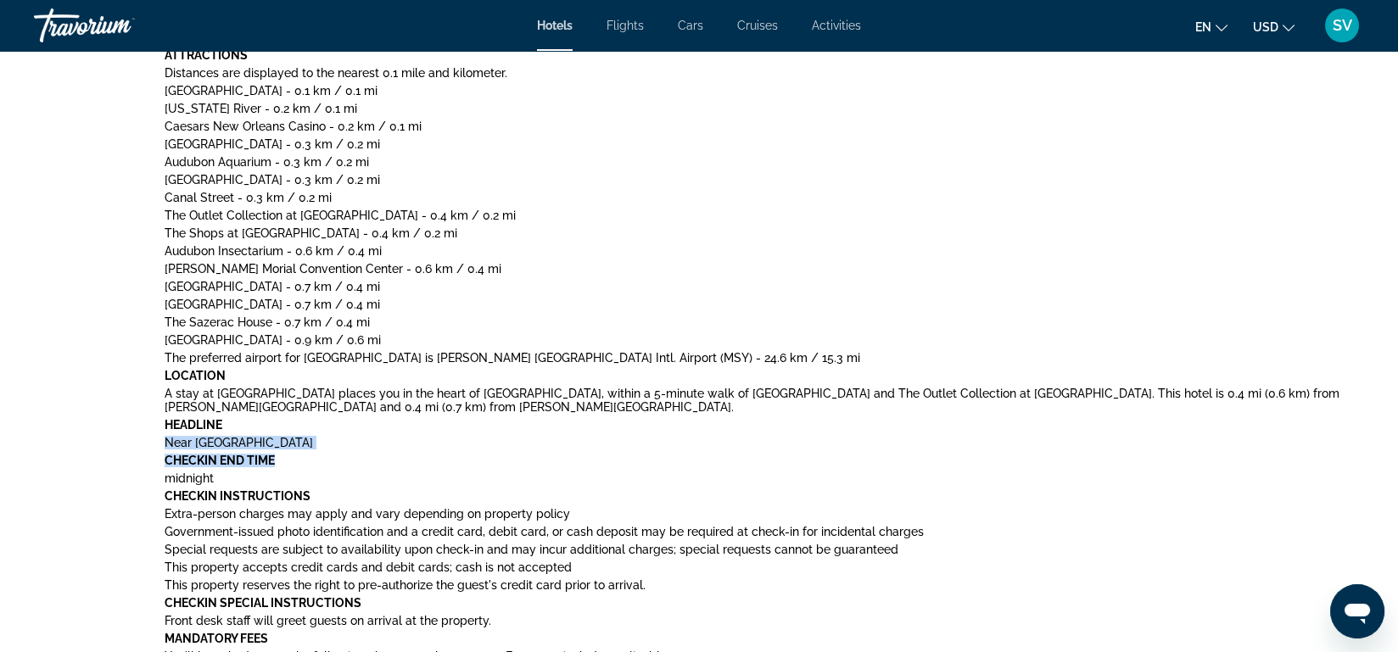
drag, startPoint x: 785, startPoint y: 422, endPoint x: 926, endPoint y: 460, distance: 146.5
click at [926, 460] on div "Amenities Dip into one of the 2 outdoor swimming pools or enjoy other recreatio…" at bounding box center [756, 304] width 1183 height 905
click at [663, 452] on div "Amenities Dip into one of the 2 outdoor swimming pools or enjoy other recreatio…" at bounding box center [756, 304] width 1183 height 905
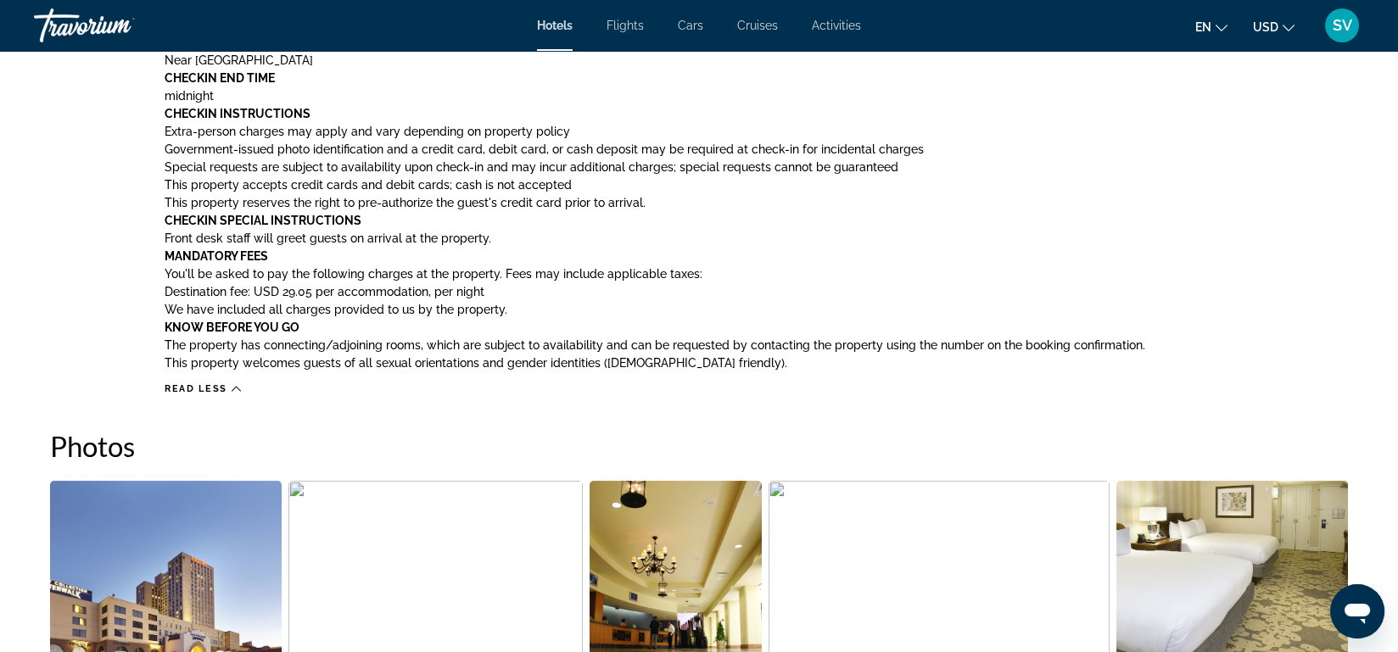
scroll to position [1279, 0]
click at [663, 452] on h2 "Photos" at bounding box center [699, 446] width 1298 height 34
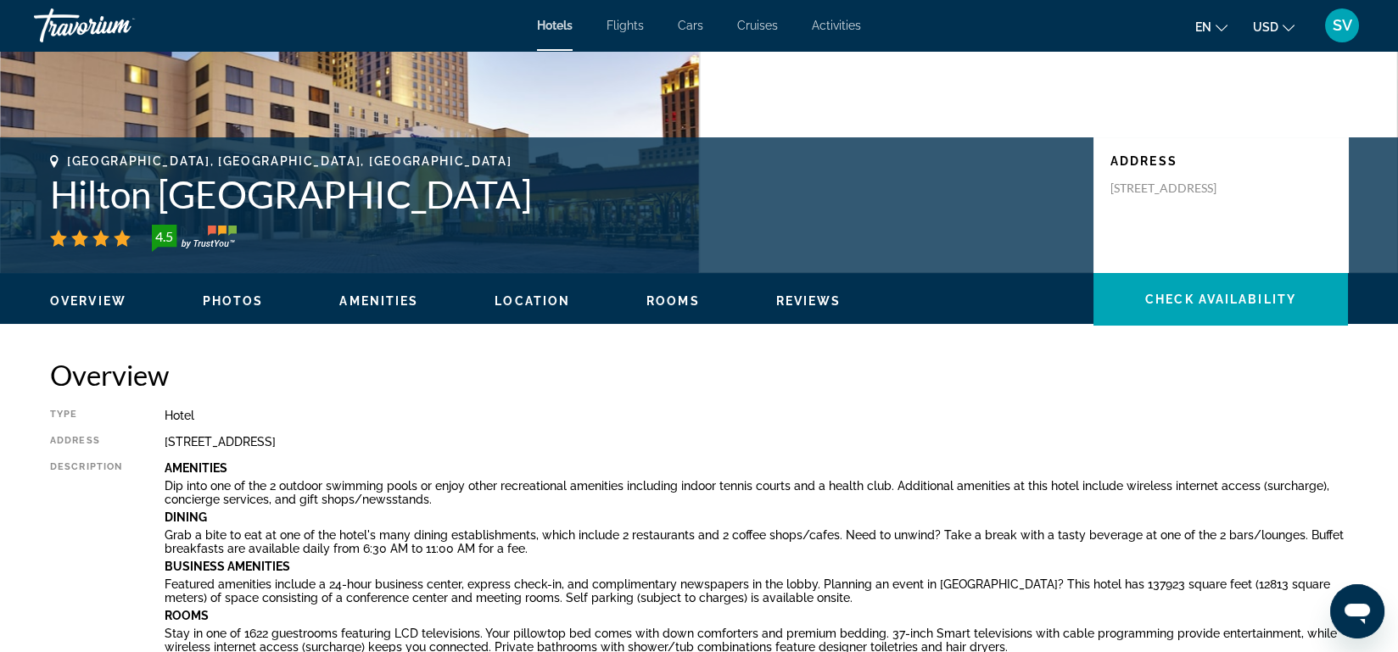
scroll to position [0, 0]
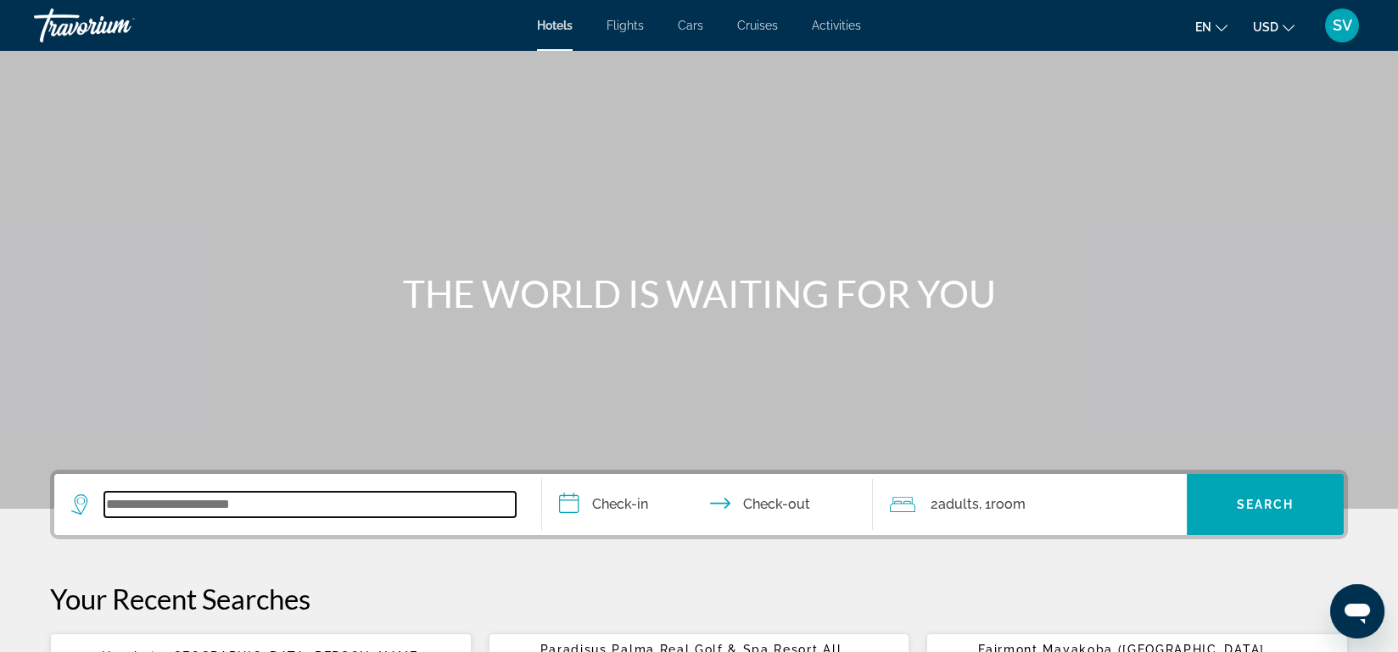
click at [460, 501] on input "Search widget" at bounding box center [309, 504] width 411 height 25
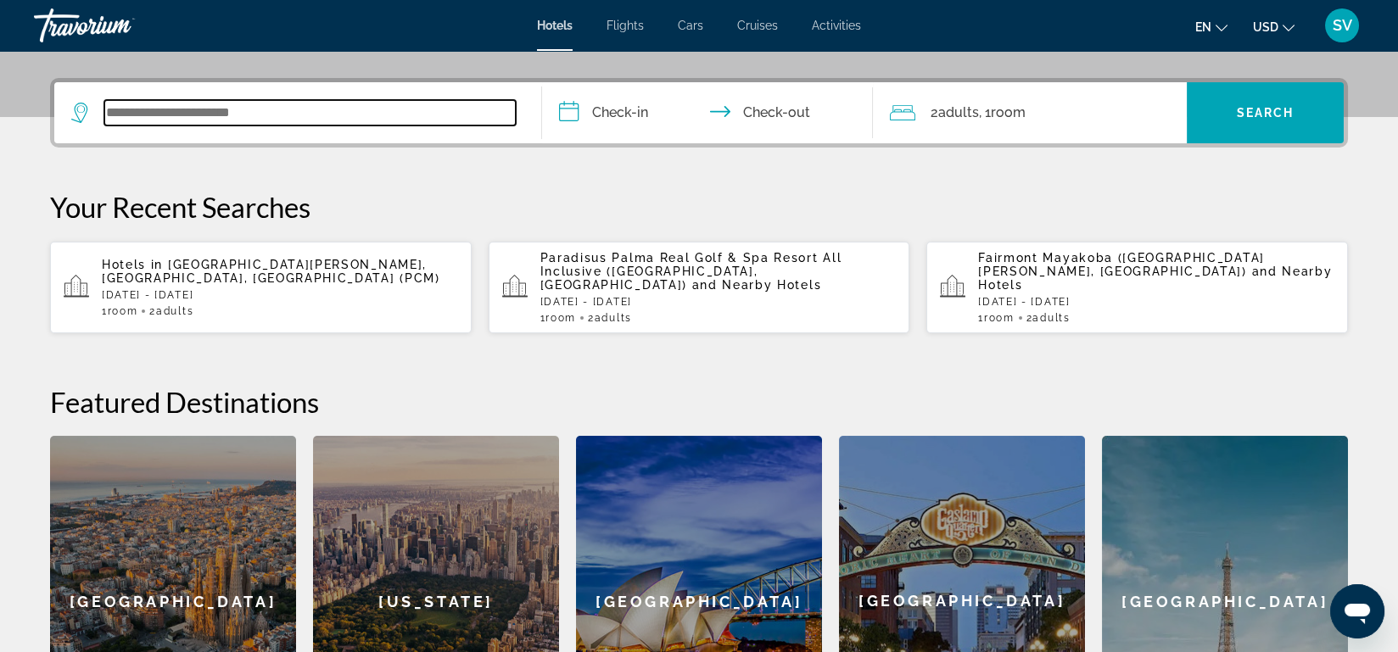
scroll to position [414, 0]
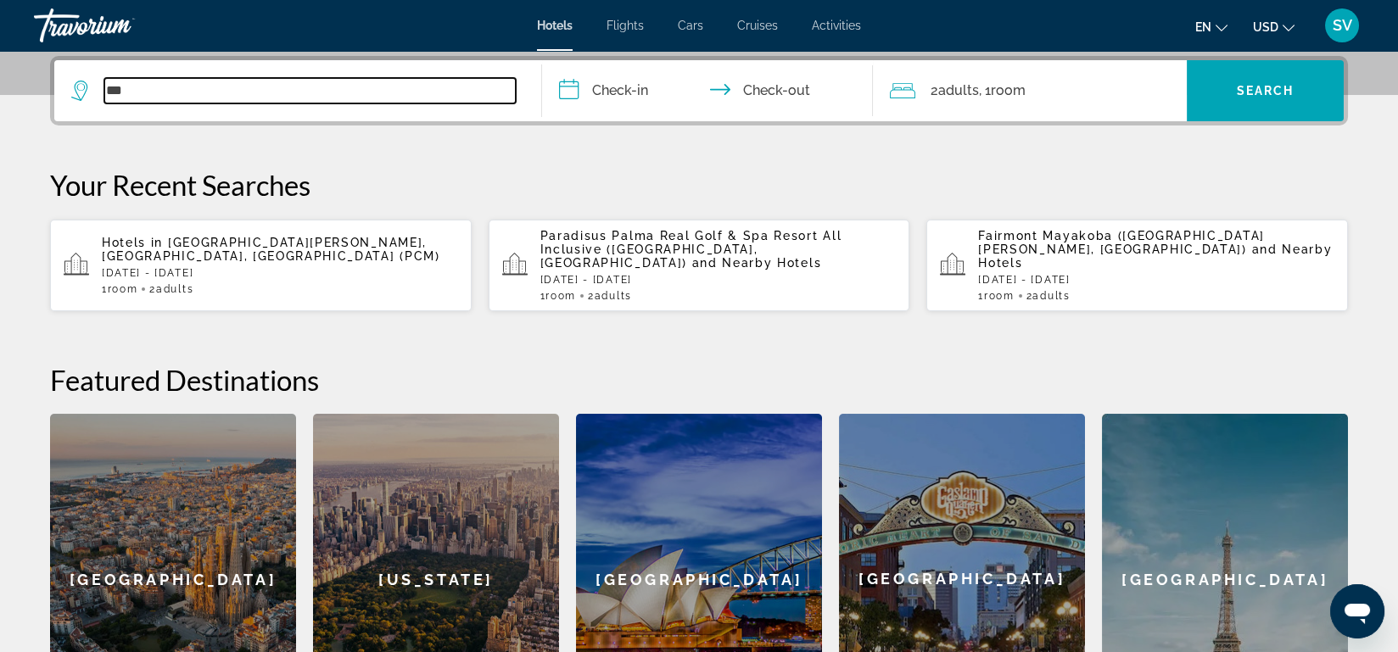
type input "***"
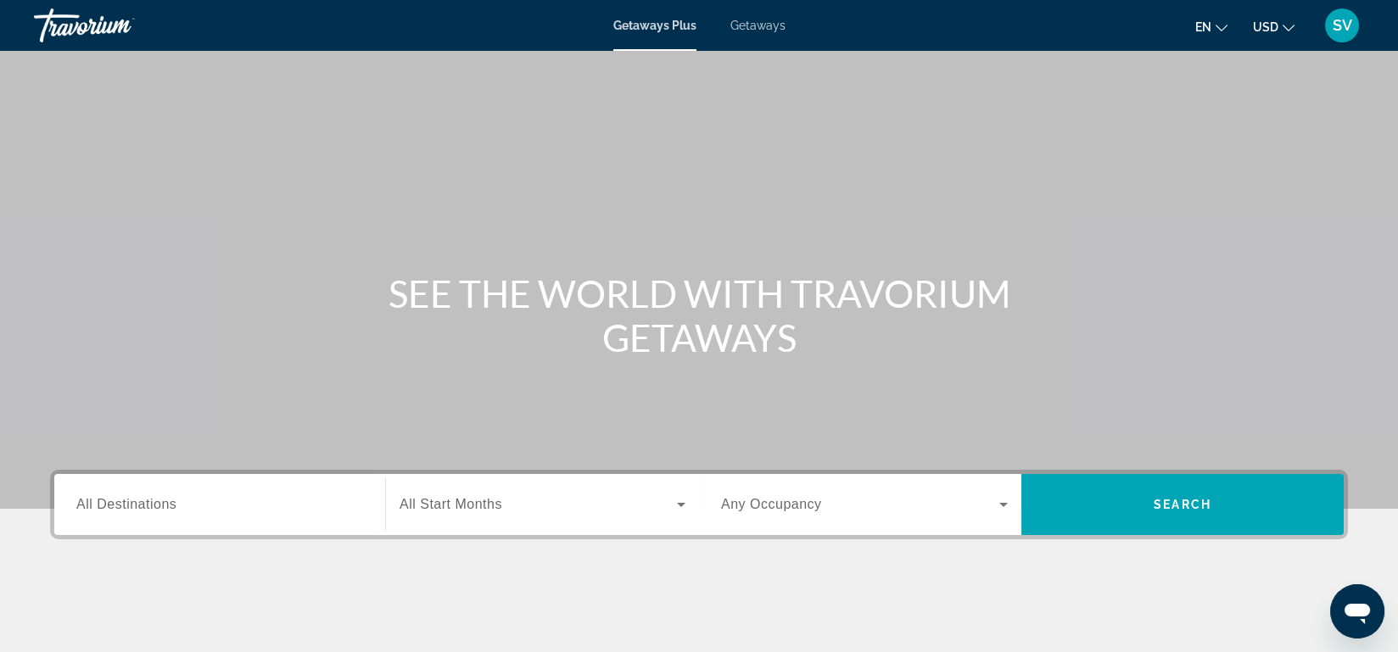
click at [144, 502] on span "All Destinations" at bounding box center [126, 504] width 100 height 14
click at [144, 502] on input "Destination All Destinations" at bounding box center [219, 505] width 287 height 20
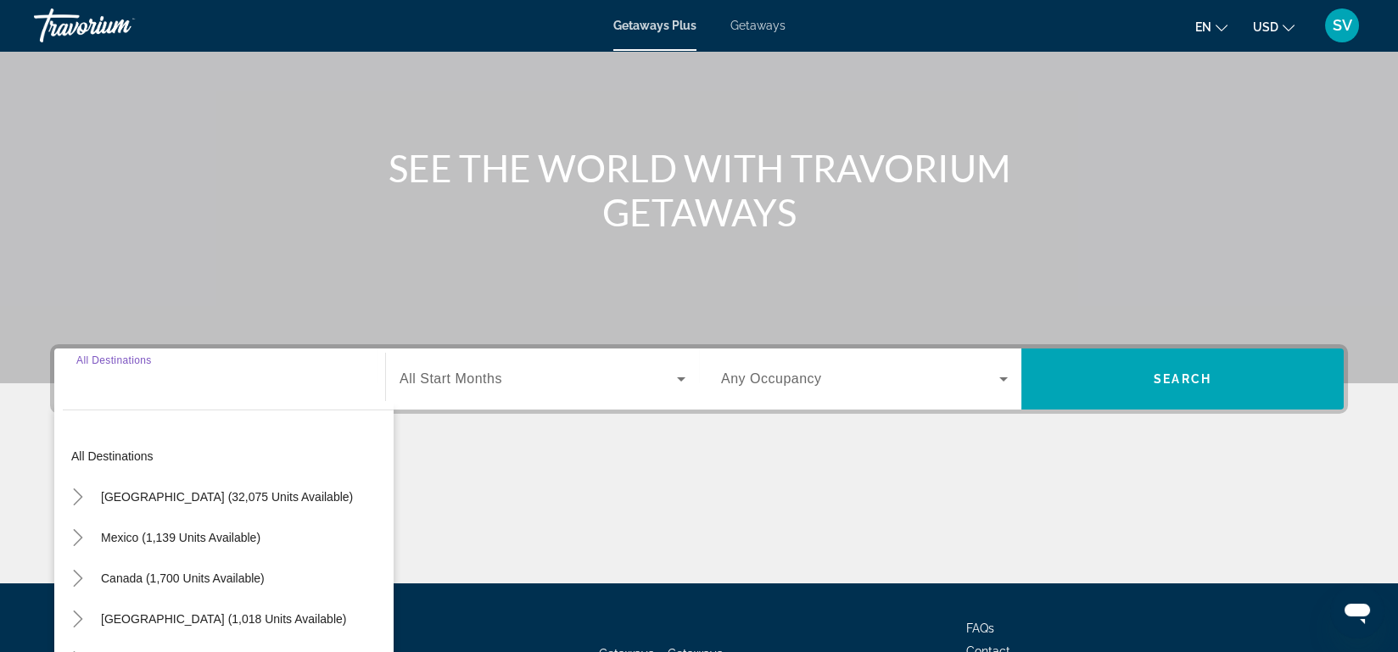
scroll to position [264, 0]
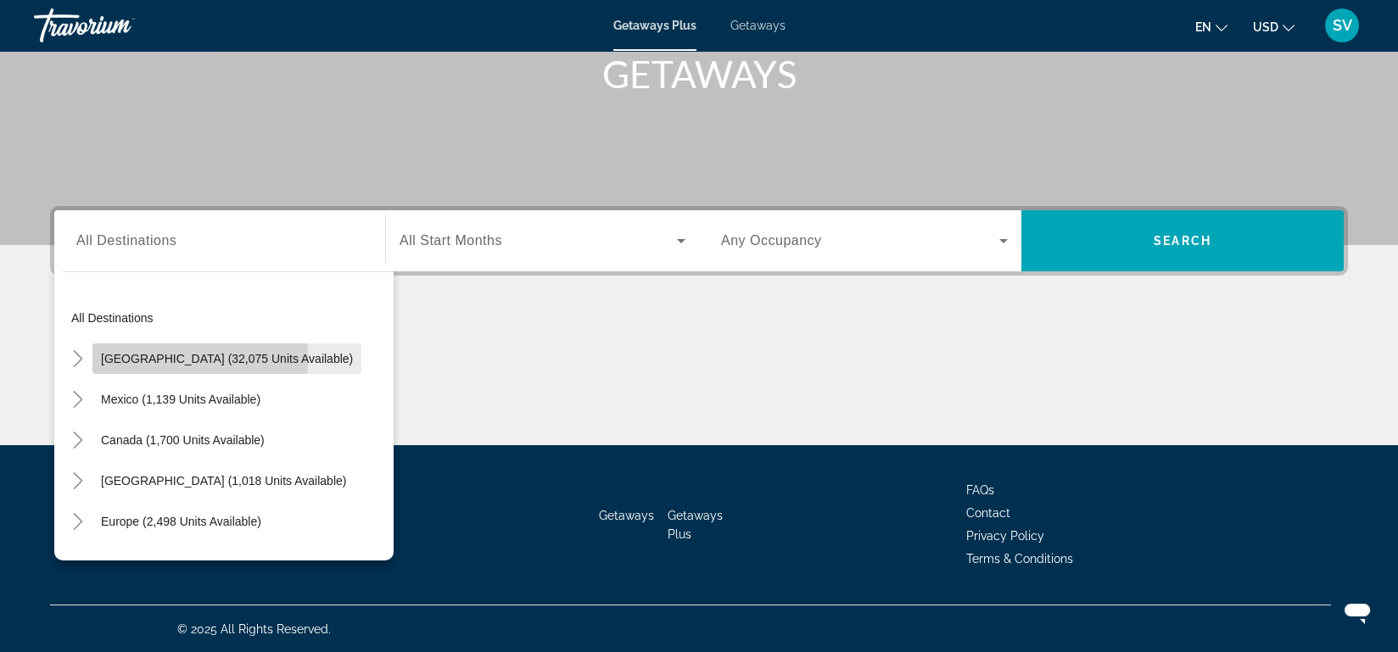
click at [143, 356] on span "[GEOGRAPHIC_DATA] (32,075 units available)" at bounding box center [227, 359] width 252 height 14
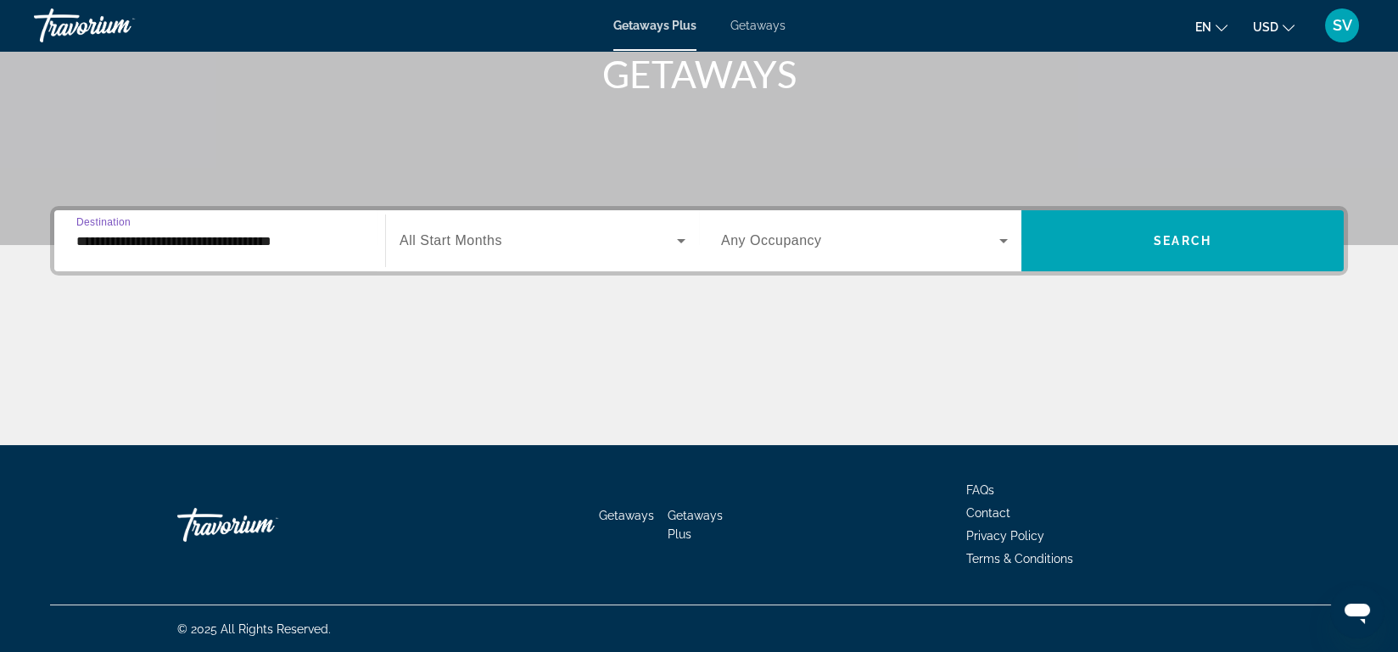
click at [259, 235] on input "**********" at bounding box center [219, 242] width 287 height 20
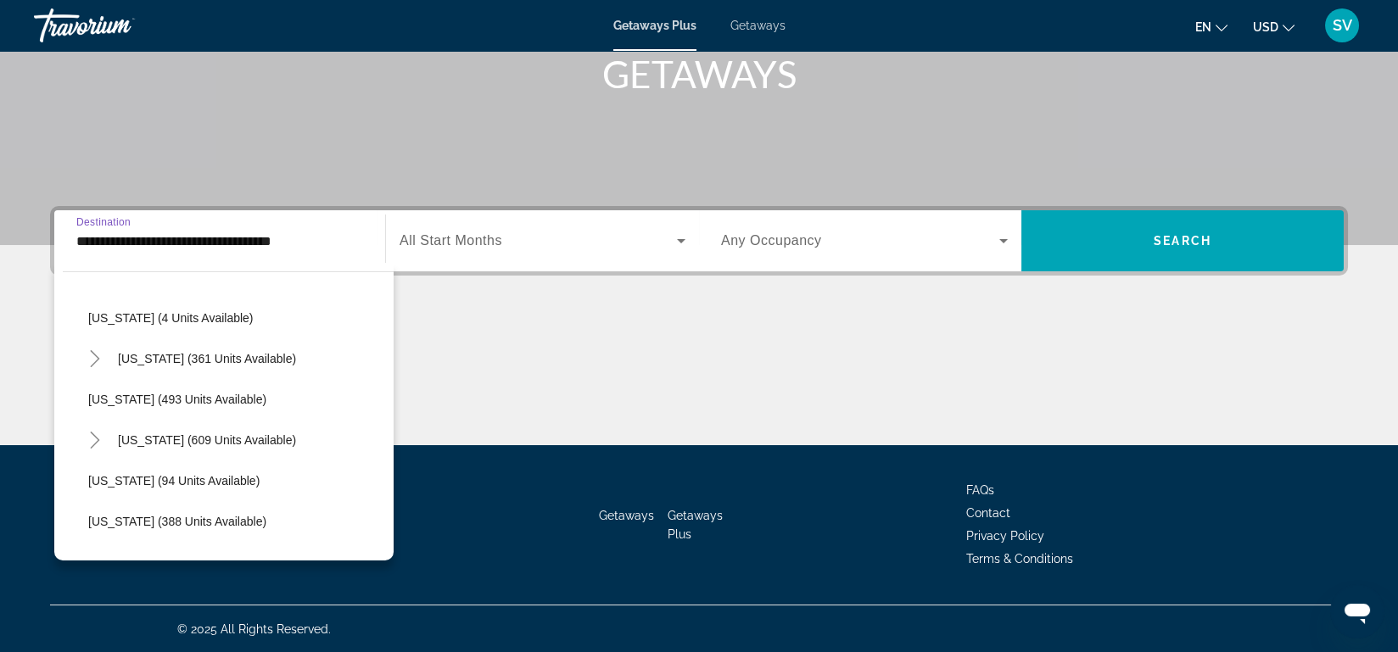
scroll to position [540, 0]
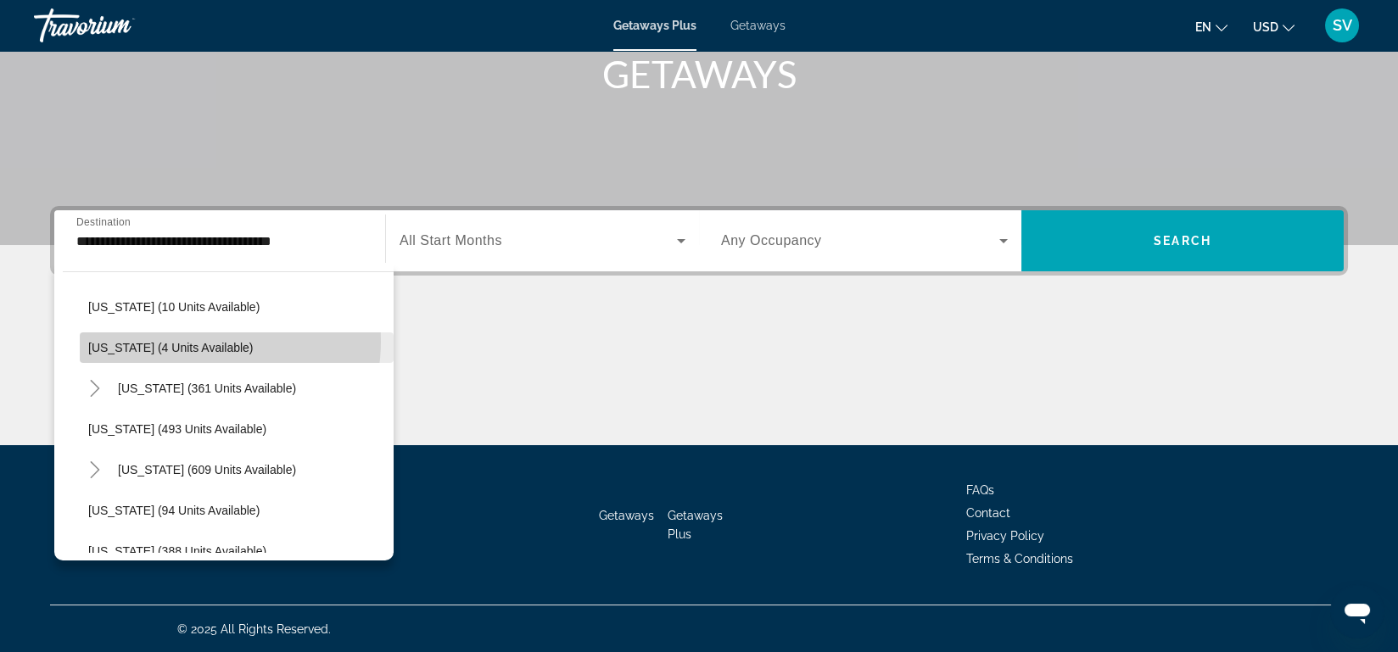
click at [194, 341] on span "[US_STATE] (4 units available)" at bounding box center [170, 348] width 165 height 14
type input "**********"
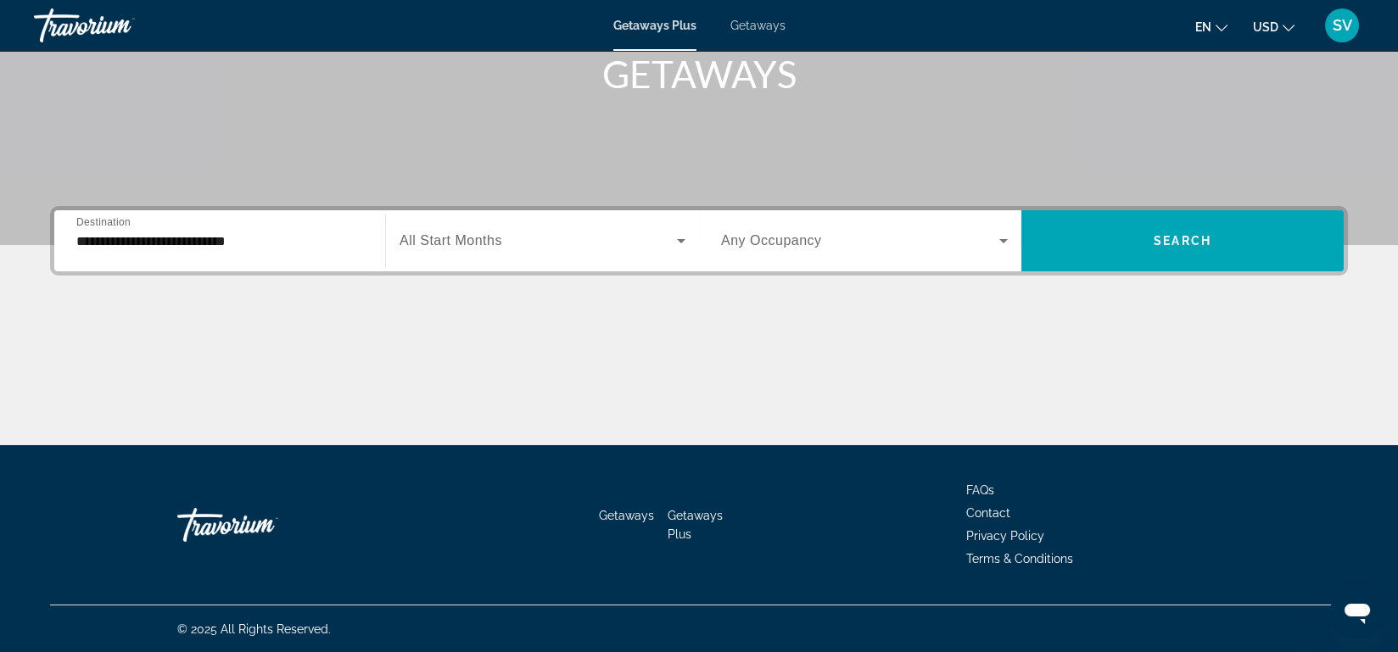
click at [496, 225] on div "Search widget" at bounding box center [543, 241] width 286 height 48
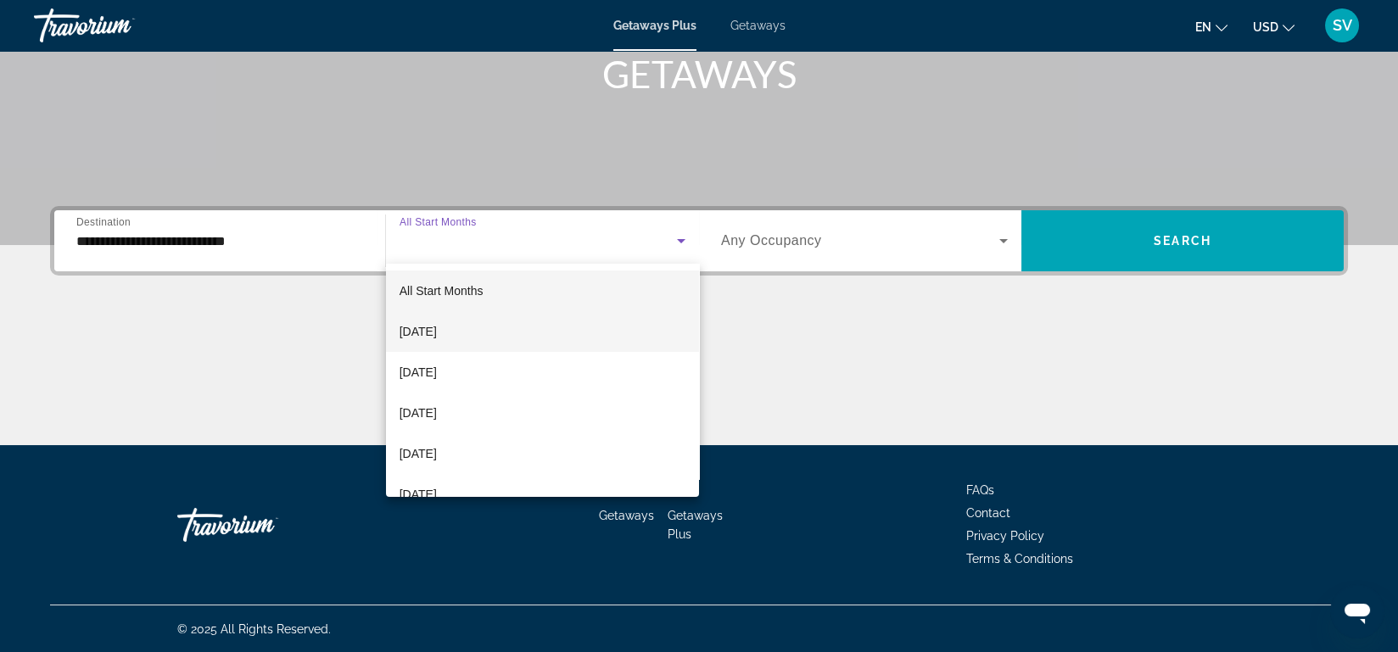
click at [437, 323] on span "[DATE]" at bounding box center [418, 332] width 37 height 20
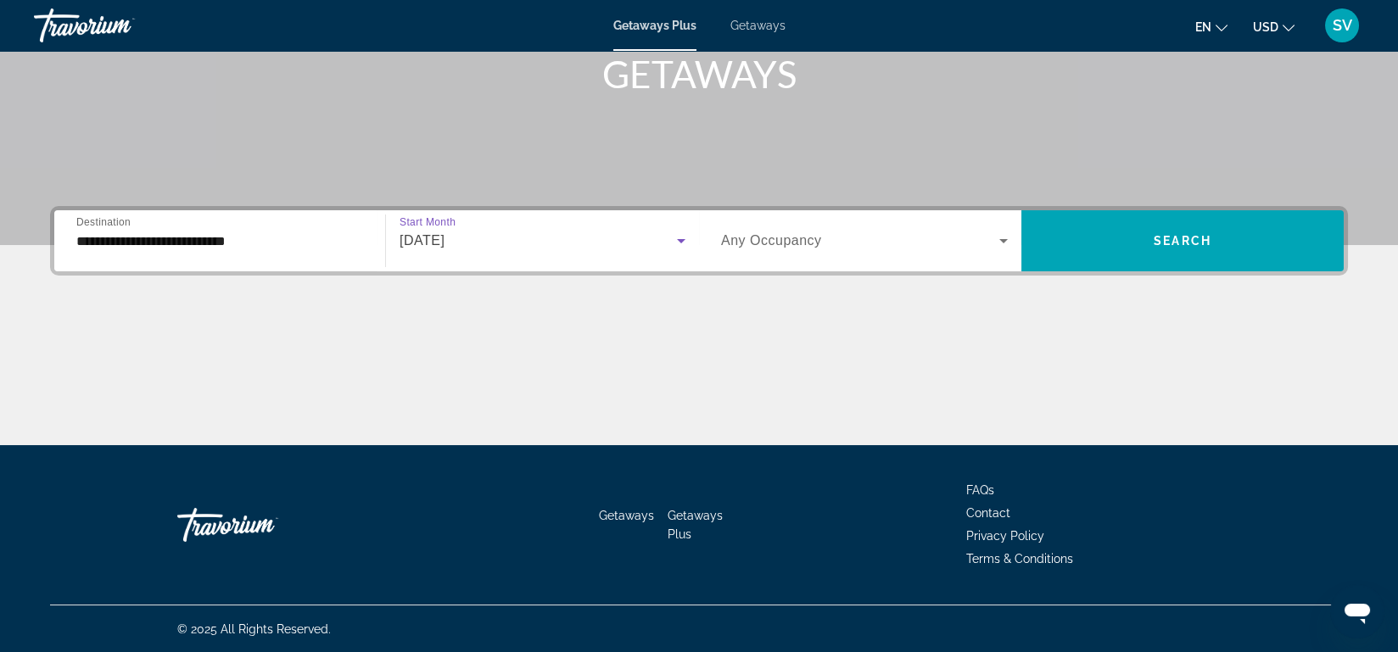
click at [574, 242] on div "[DATE]" at bounding box center [538, 241] width 277 height 20
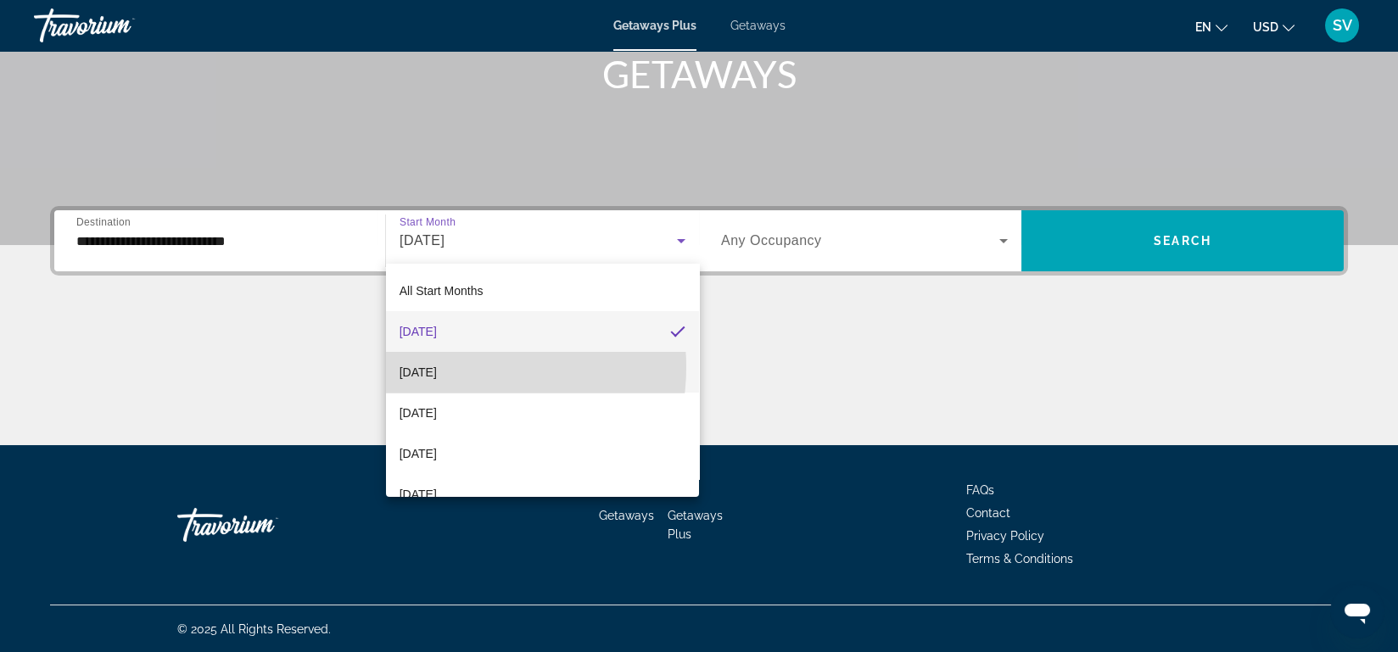
click at [437, 367] on span "[DATE]" at bounding box center [418, 372] width 37 height 20
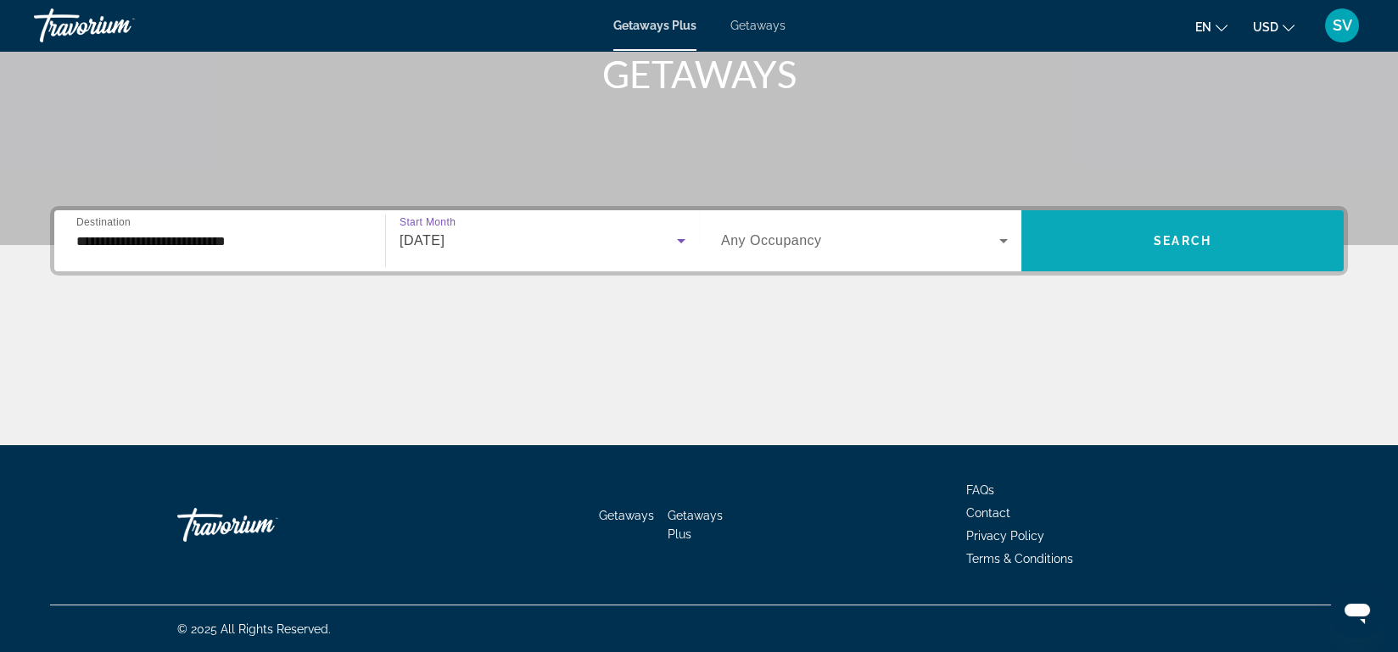
click at [1149, 231] on span "Search widget" at bounding box center [1182, 241] width 322 height 41
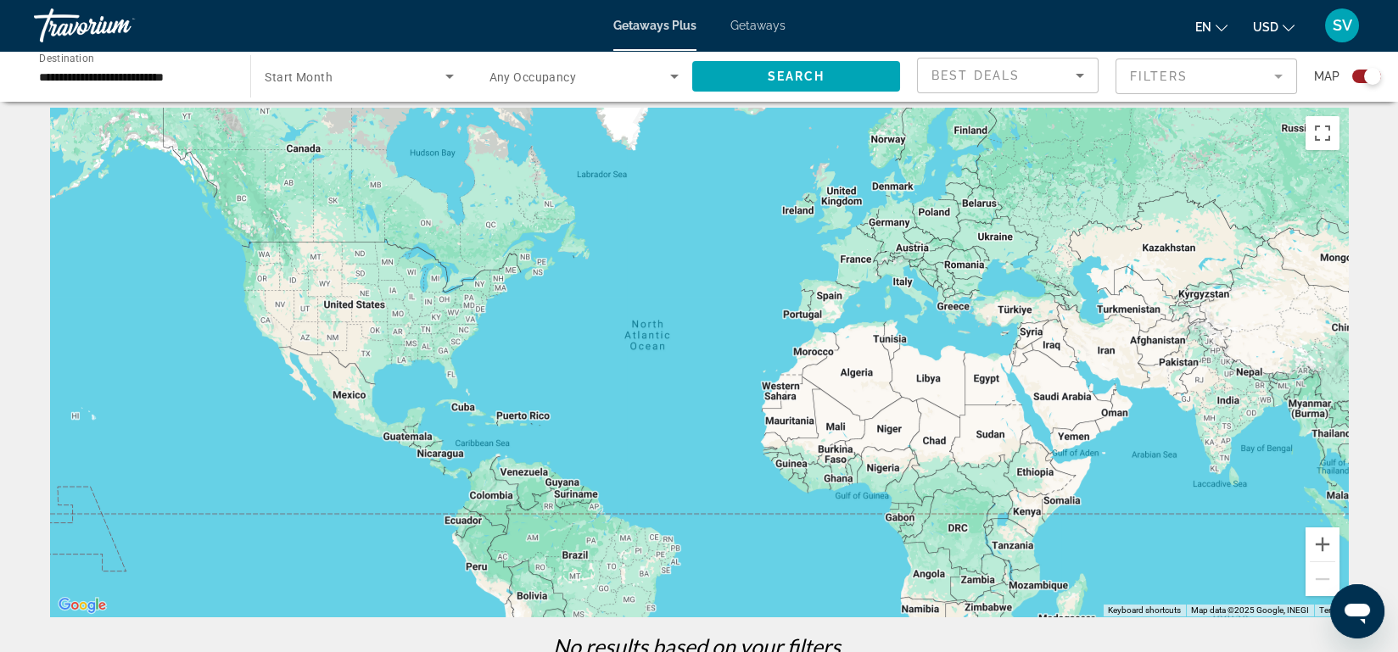
scroll to position [14, 0]
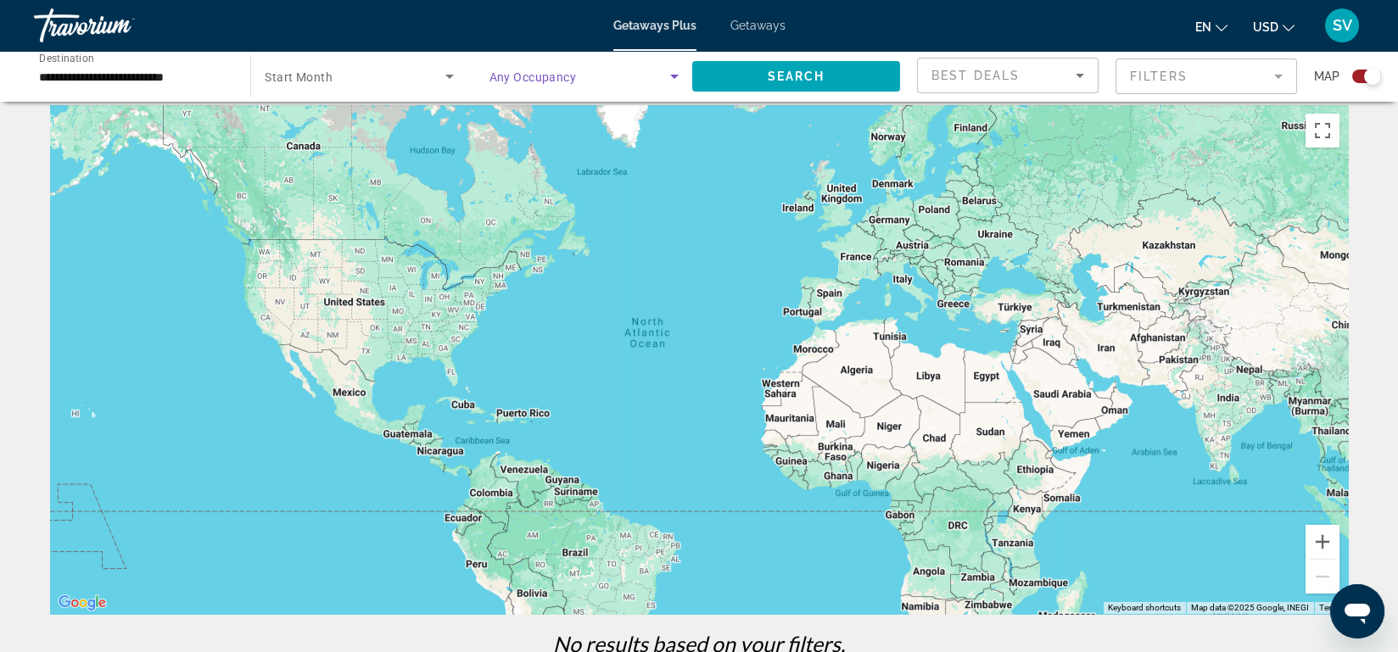
click at [675, 76] on icon "Search widget" at bounding box center [674, 77] width 8 height 4
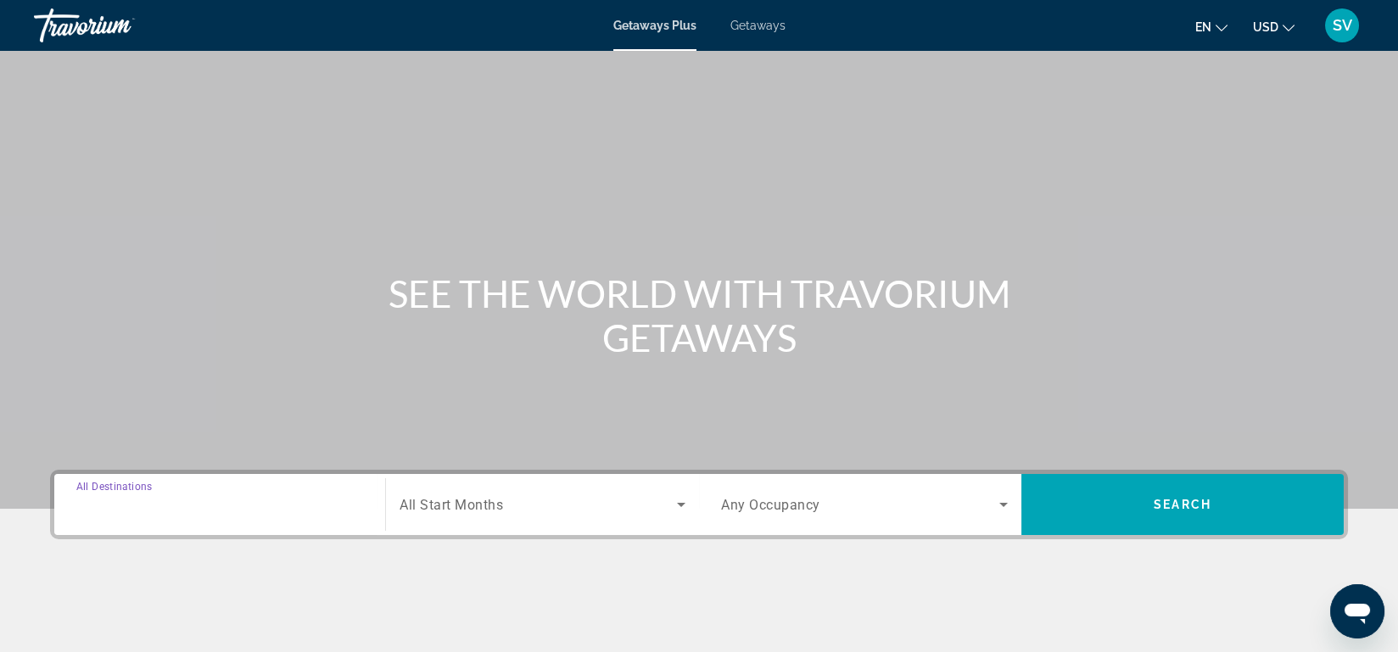
click at [202, 500] on input "Destination All Destinations" at bounding box center [219, 505] width 287 height 20
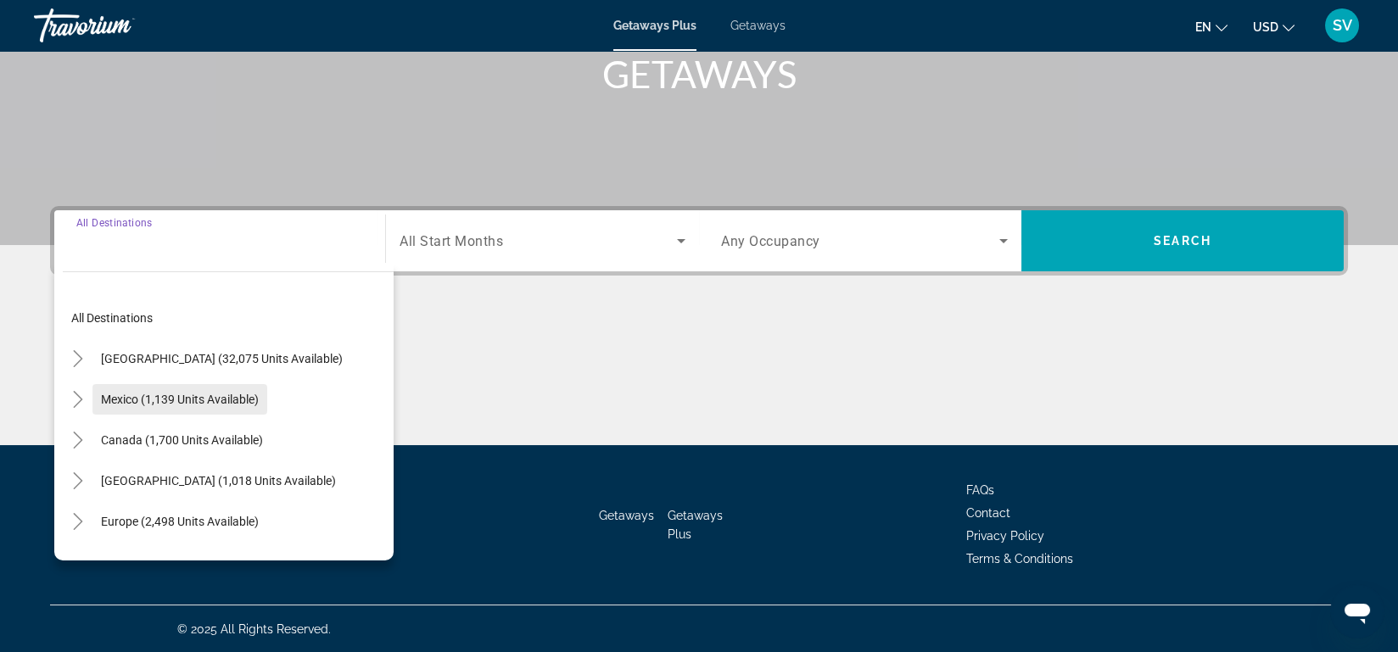
scroll to position [264, 0]
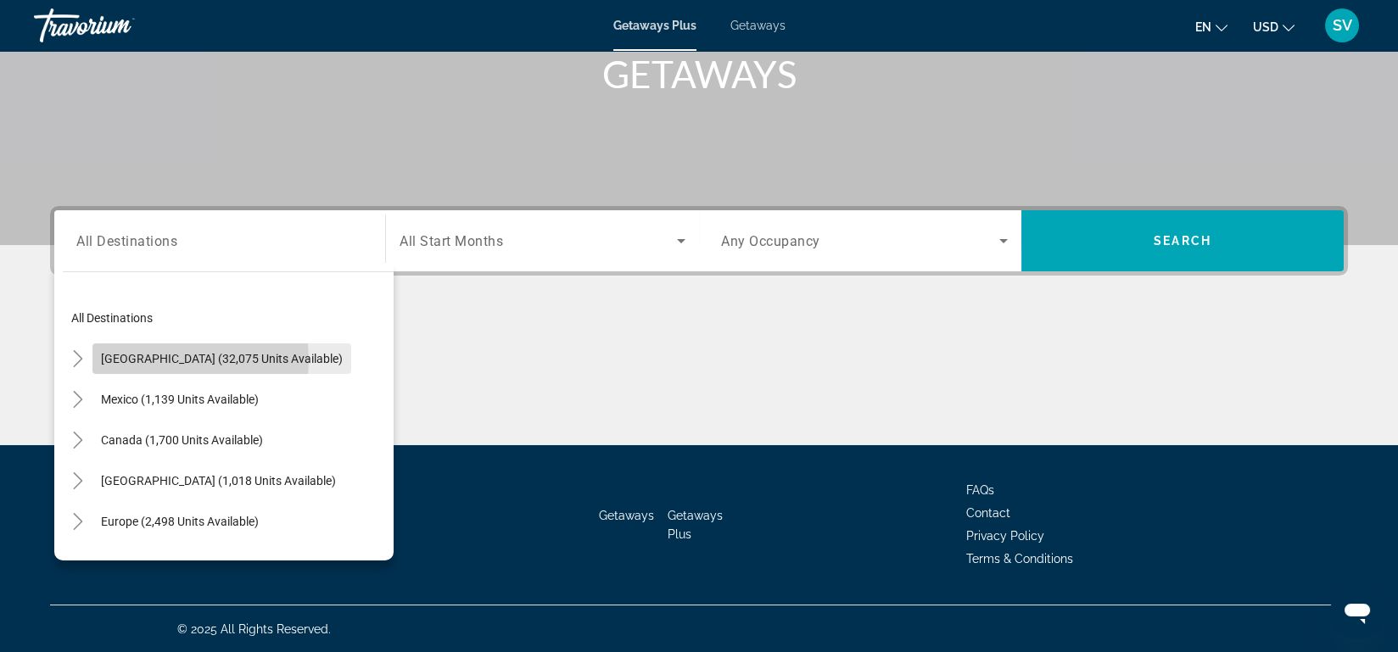
click at [154, 361] on span "[GEOGRAPHIC_DATA] (32,075 units available)" at bounding box center [222, 359] width 242 height 14
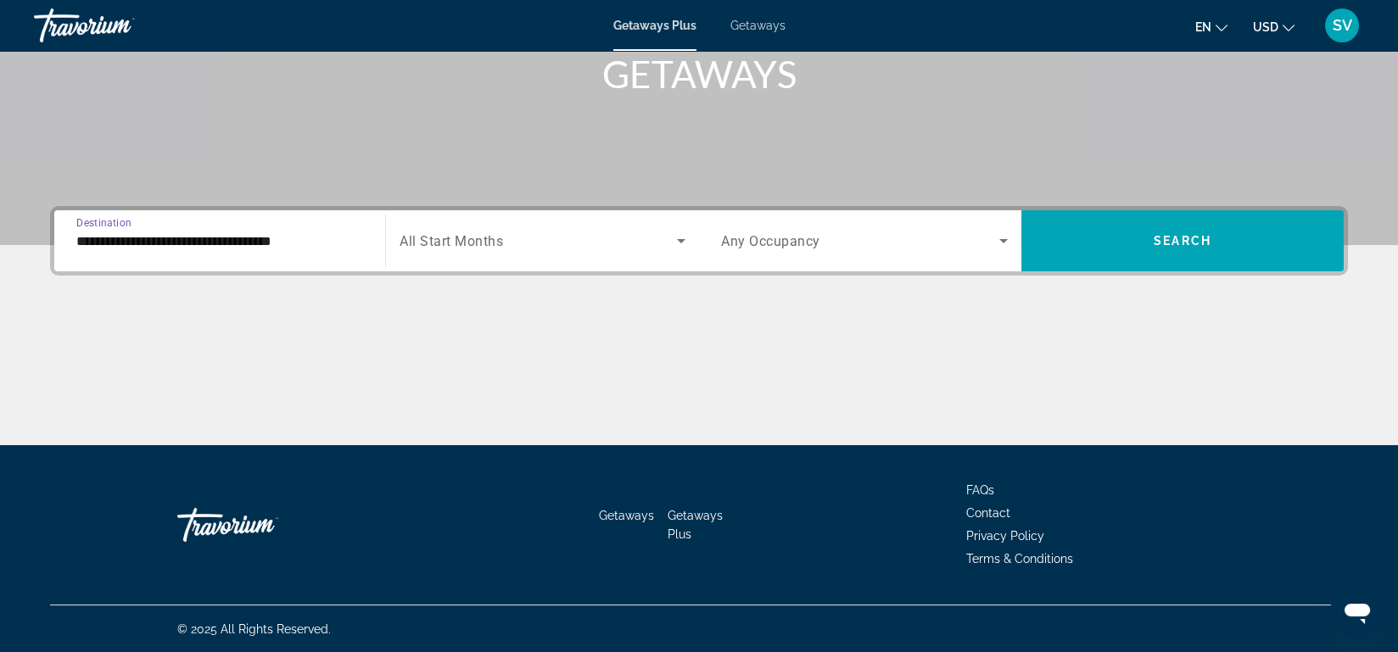
click at [309, 249] on input "**********" at bounding box center [219, 242] width 287 height 20
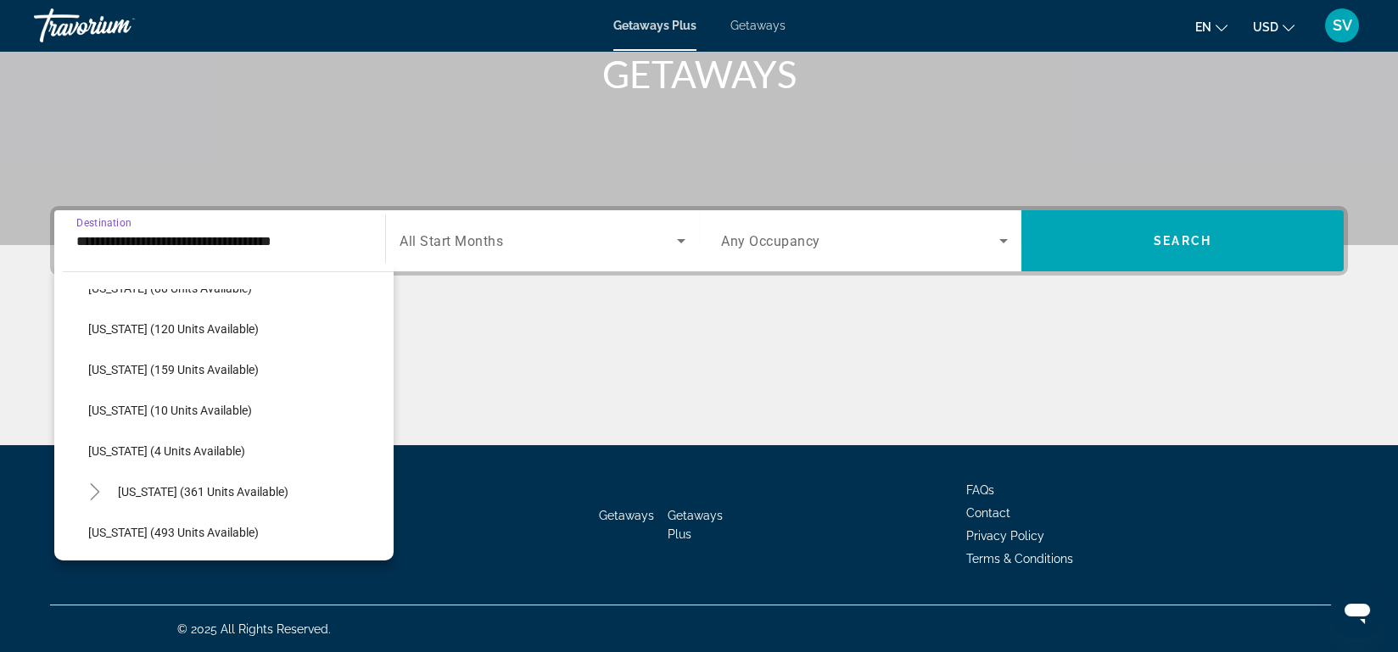
scroll to position [443, 0]
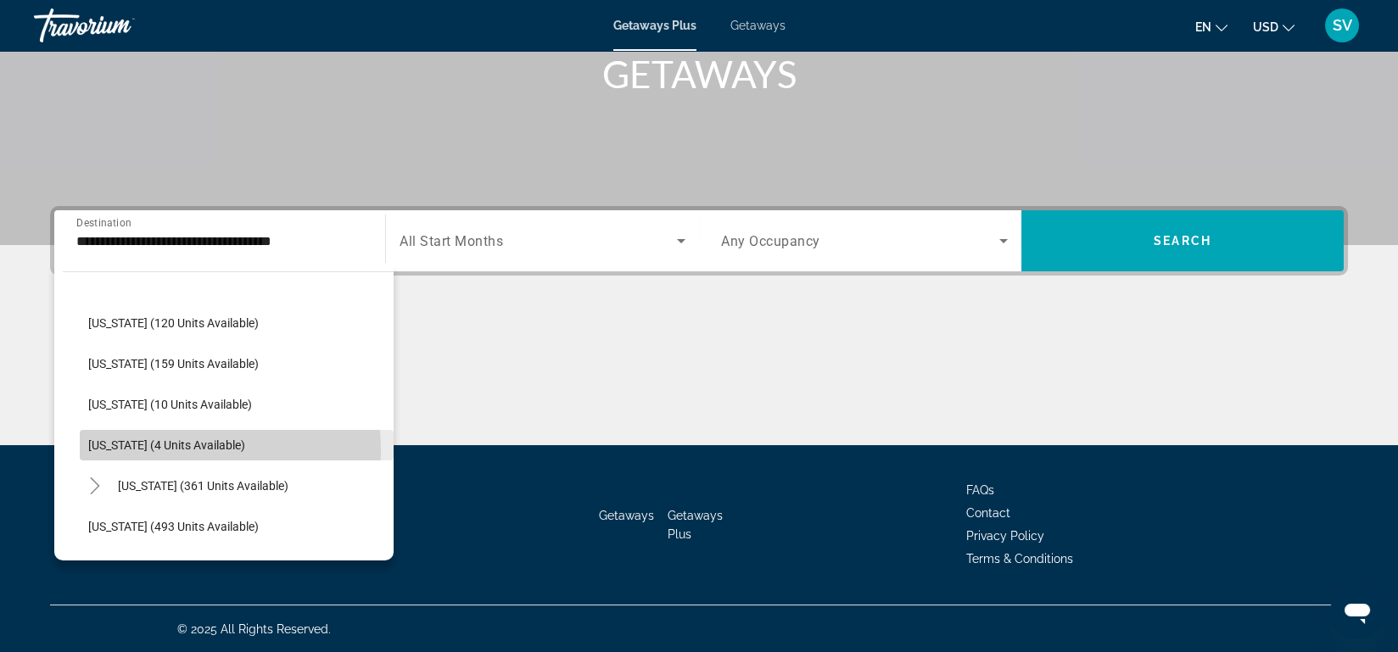
click at [182, 449] on span "[US_STATE] (4 units available)" at bounding box center [166, 446] width 157 height 14
type input "**********"
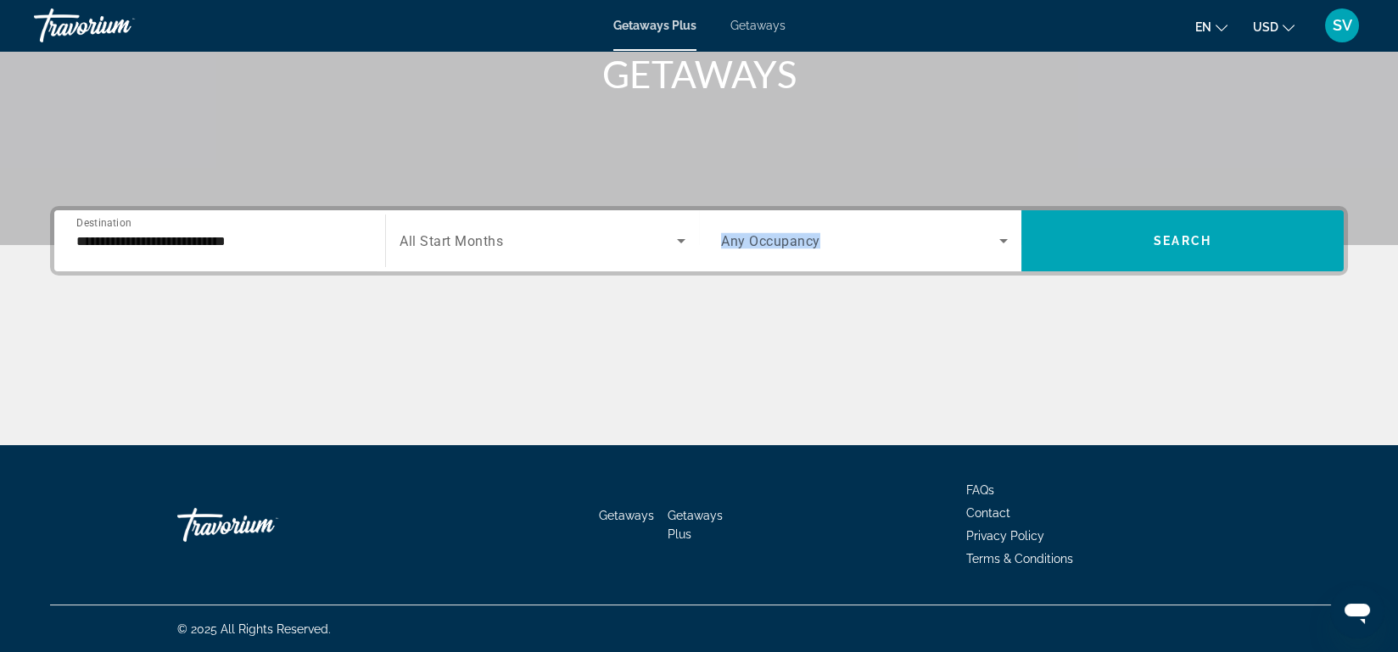
drag, startPoint x: 182, startPoint y: 449, endPoint x: 494, endPoint y: 226, distance: 383.0
click at [494, 226] on div "**********" at bounding box center [699, 62] width 1398 height 652
click at [494, 226] on div "Search widget" at bounding box center [543, 241] width 286 height 48
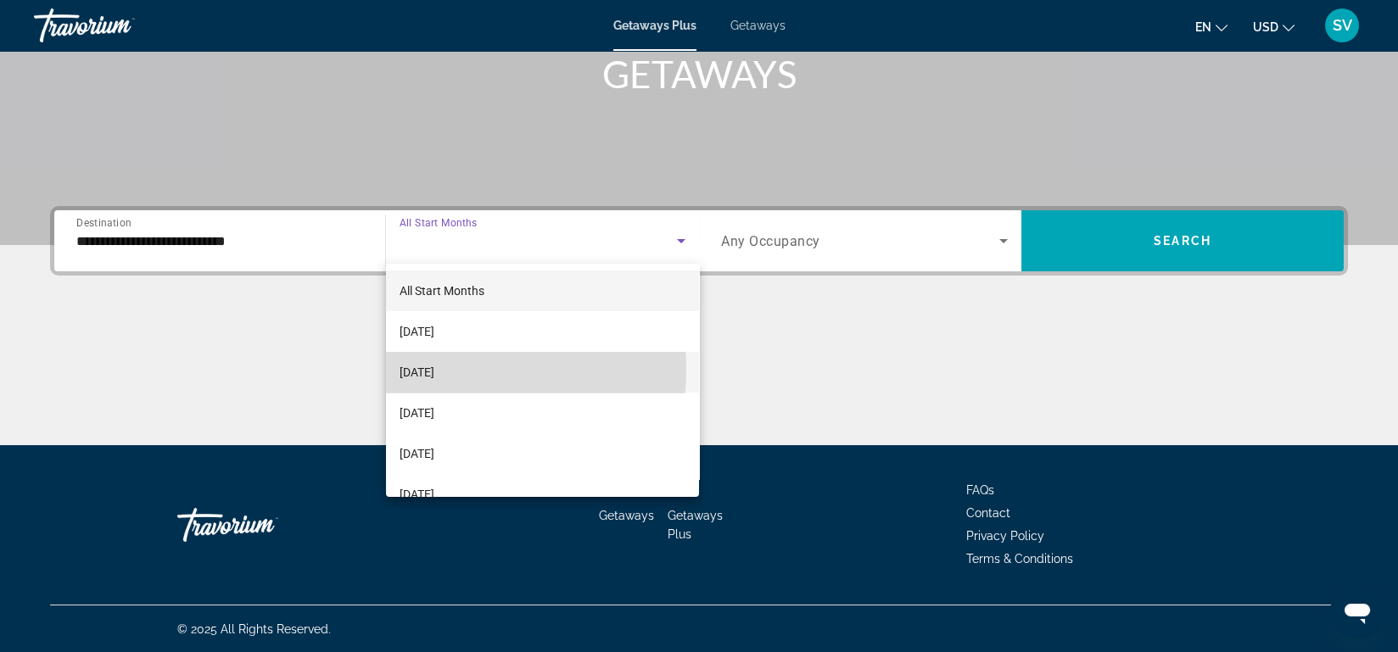
click at [434, 370] on span "[DATE]" at bounding box center [417, 372] width 35 height 20
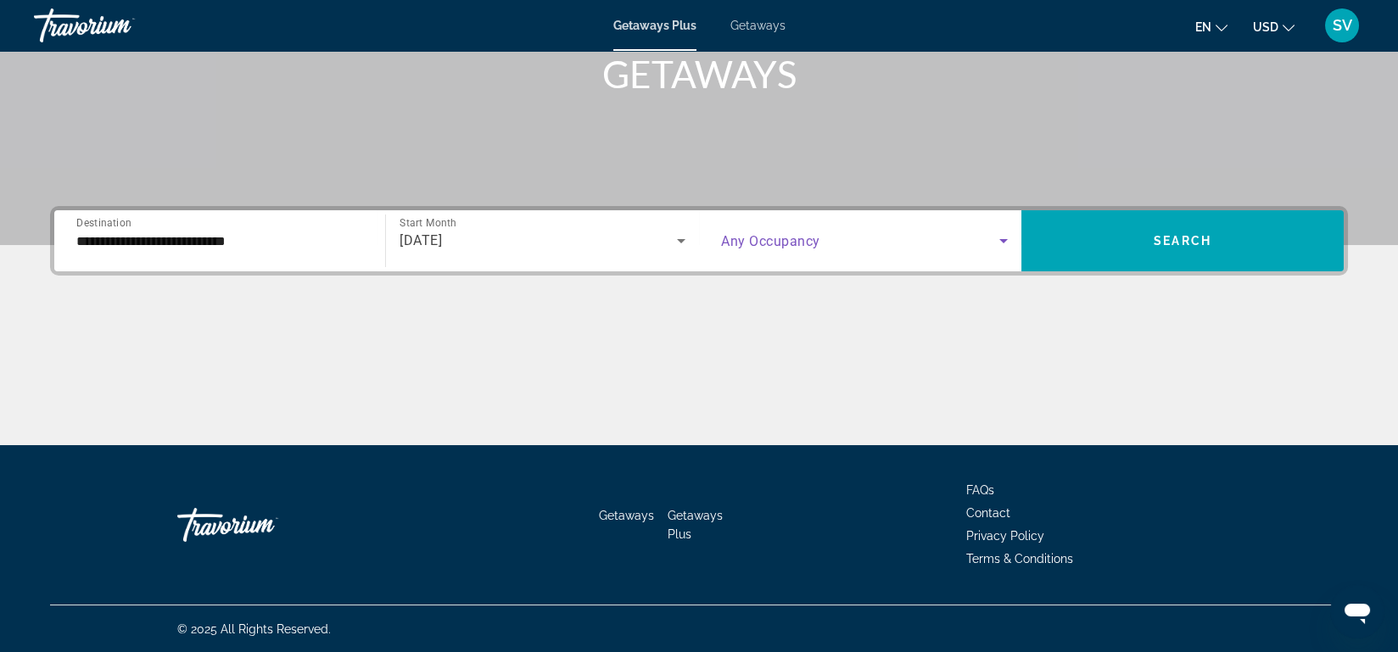
click at [908, 247] on span "Search widget" at bounding box center [860, 241] width 278 height 20
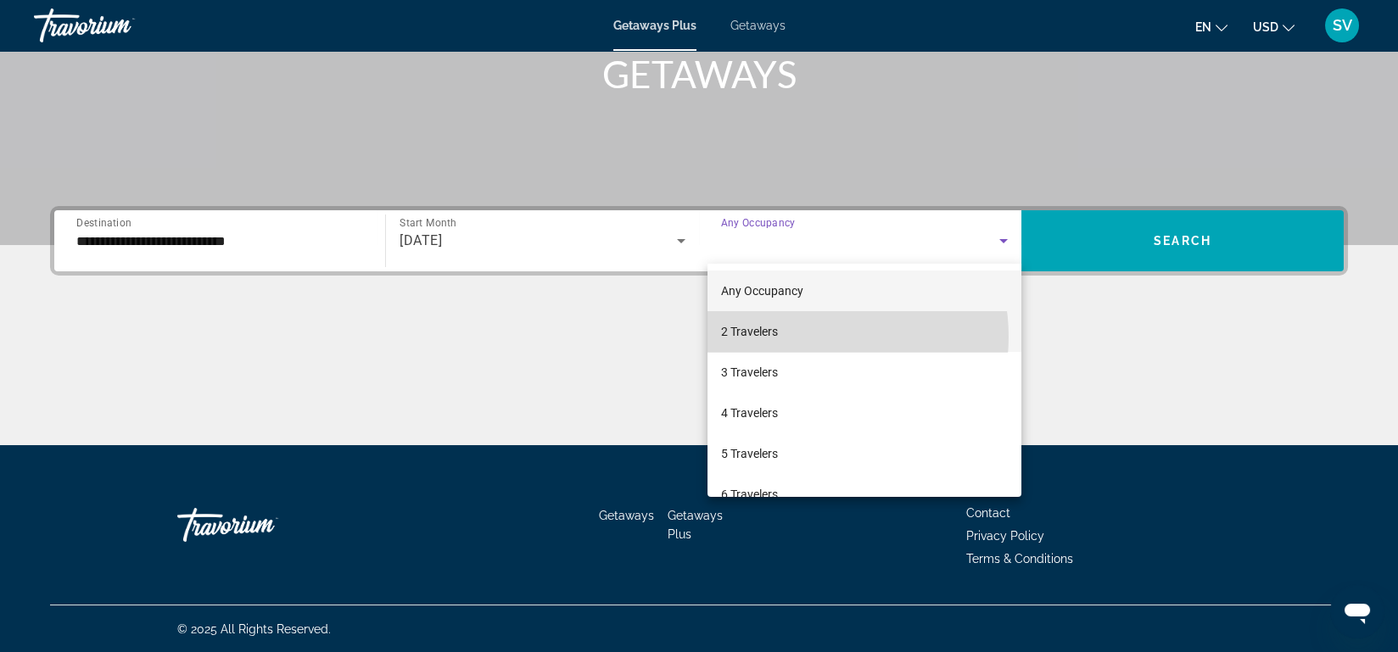
click at [805, 337] on mat-option "2 Travelers" at bounding box center [865, 331] width 314 height 41
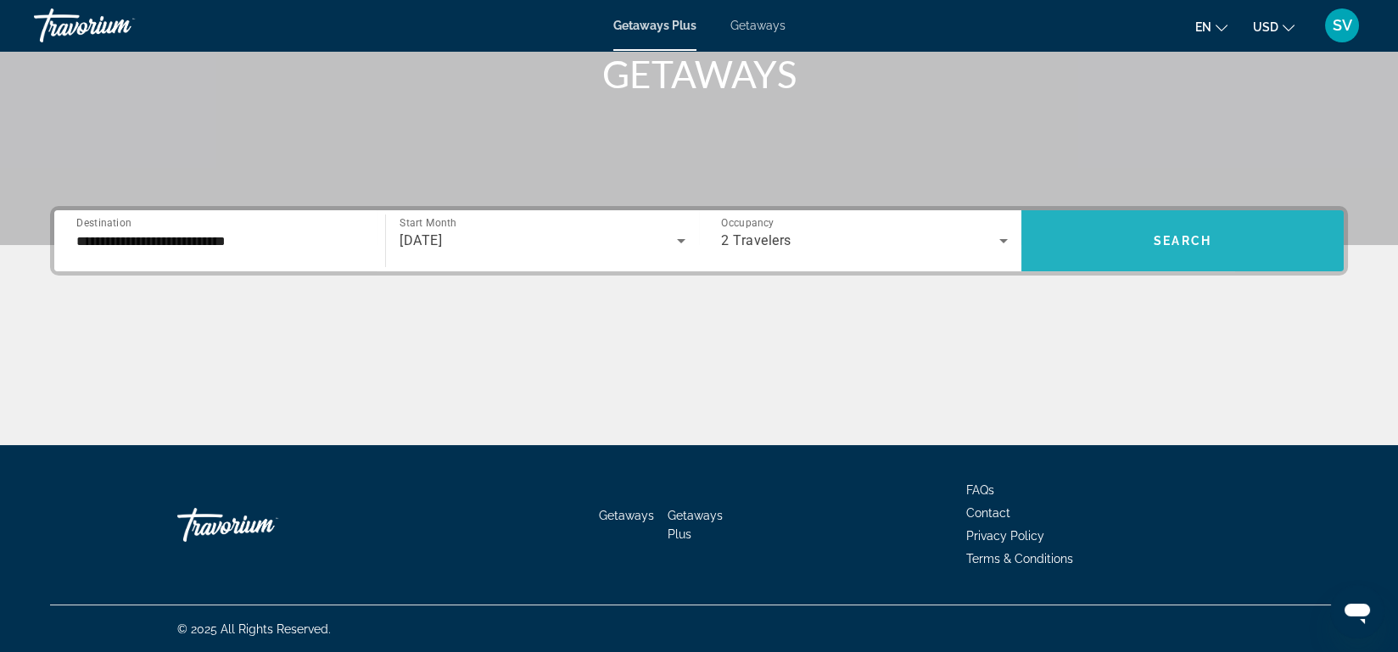
click at [1253, 246] on span "Search widget" at bounding box center [1182, 241] width 322 height 41
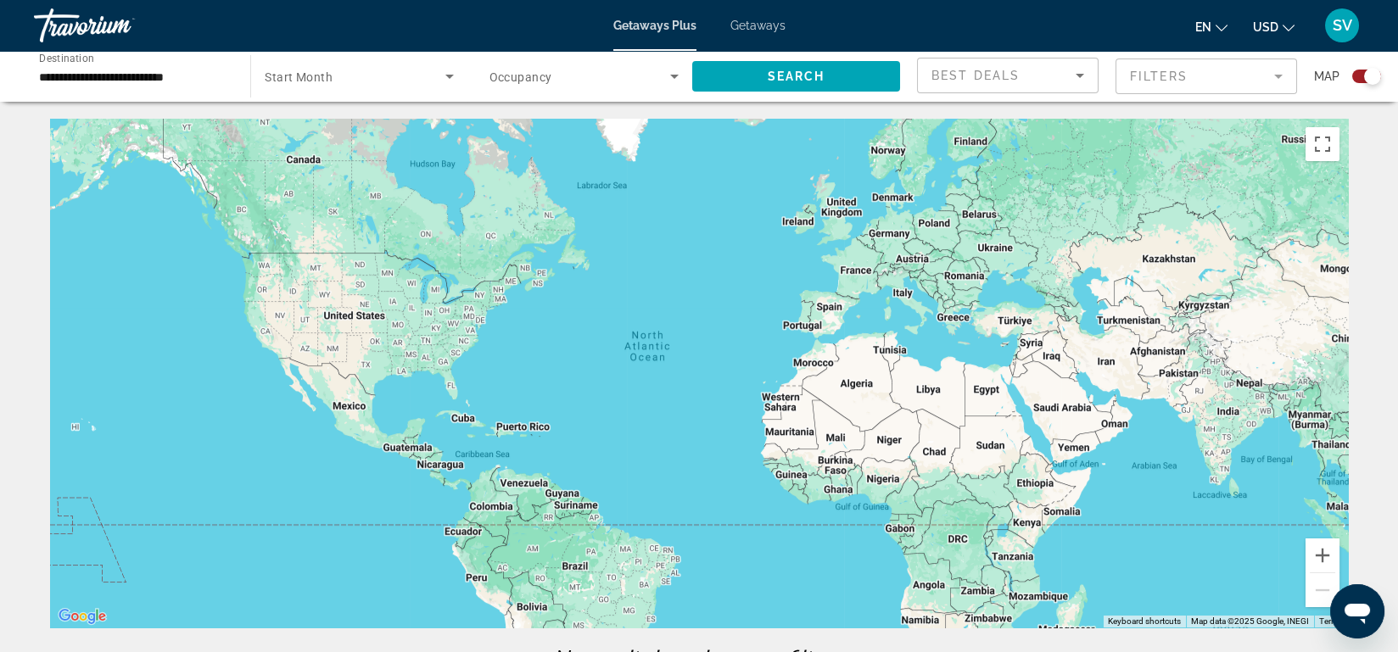
click at [749, 19] on span "Getaways" at bounding box center [757, 26] width 55 height 14
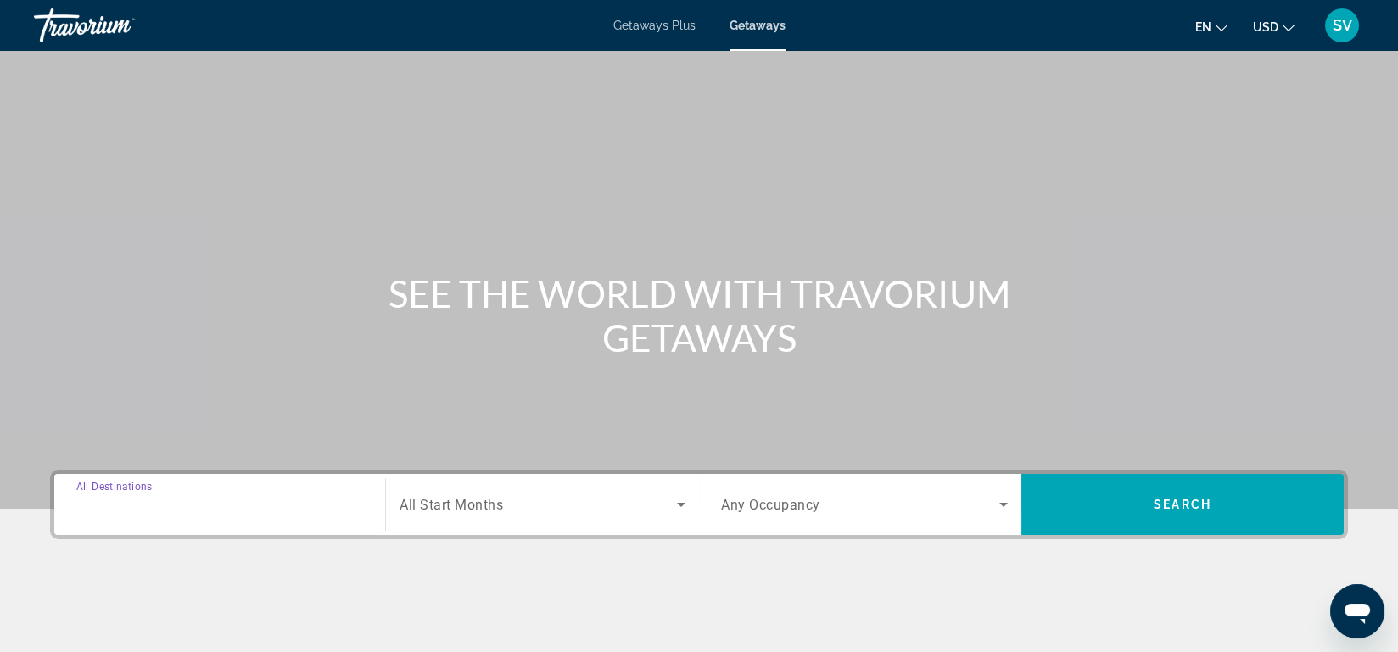
click at [200, 495] on input "Destination All Destinations" at bounding box center [219, 505] width 287 height 20
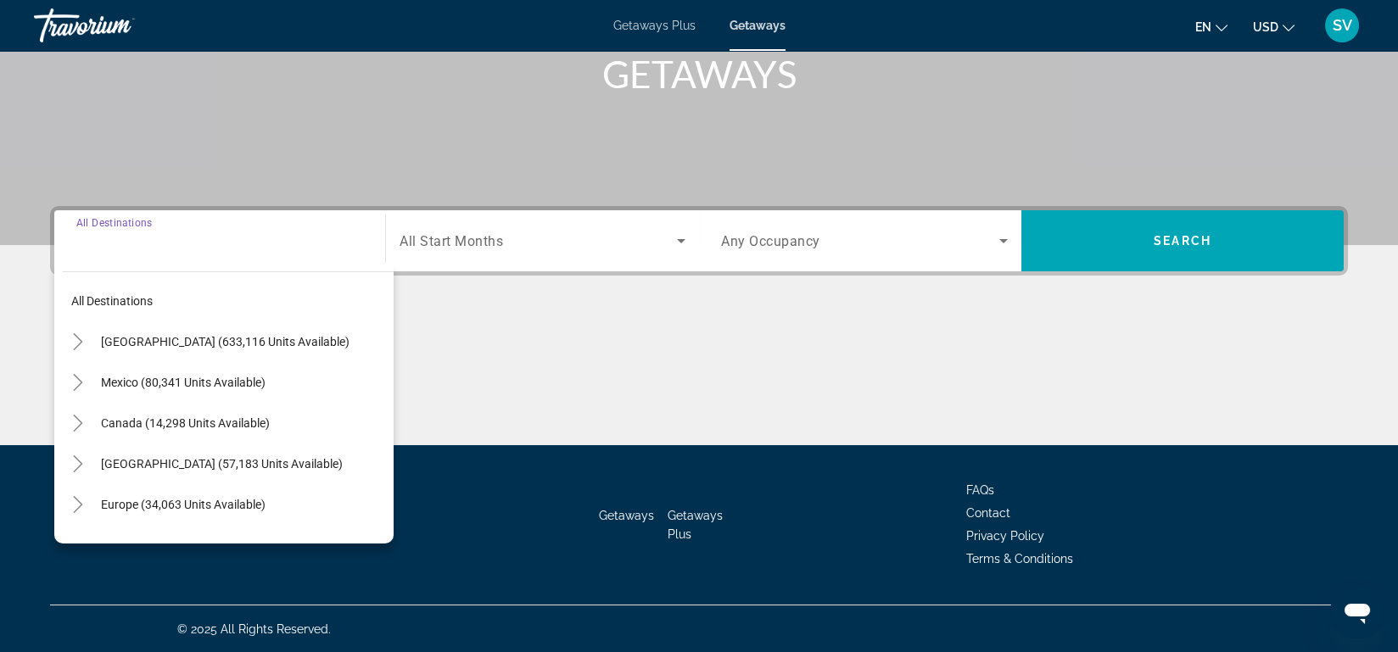
scroll to position [264, 0]
click at [226, 333] on span "Search widget" at bounding box center [242, 342] width 301 height 41
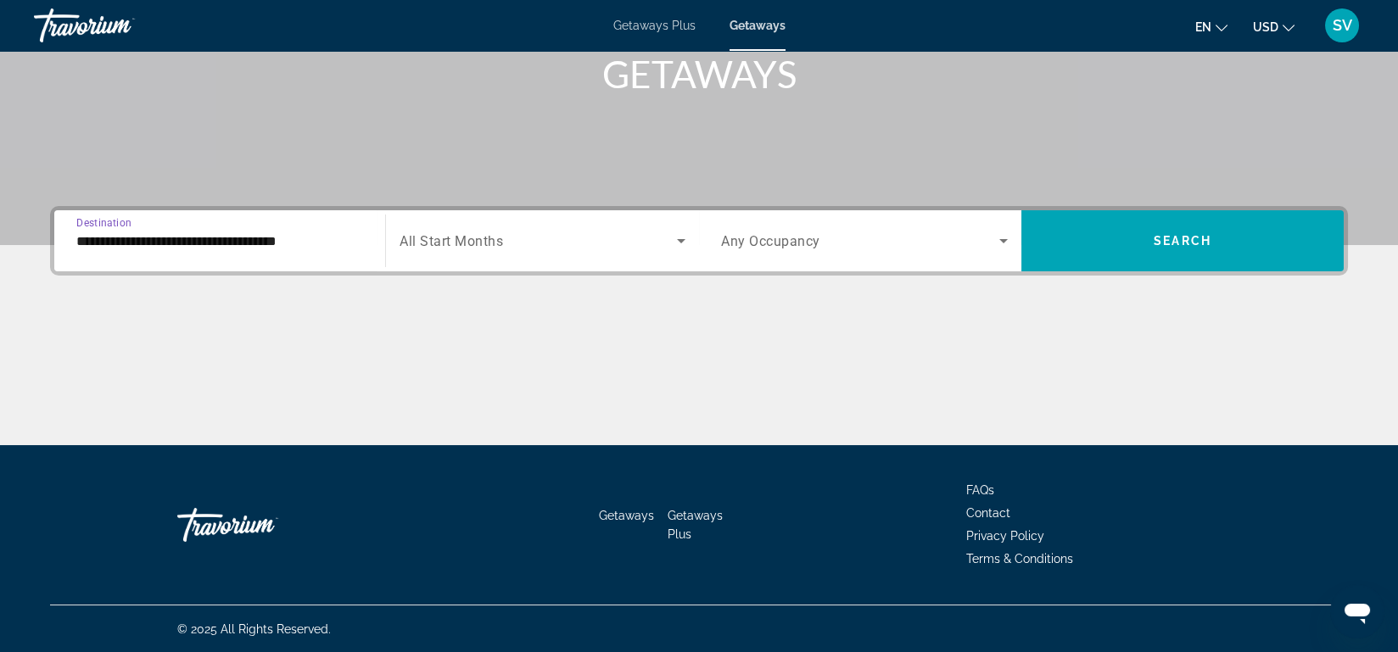
click at [284, 232] on input "**********" at bounding box center [219, 242] width 287 height 20
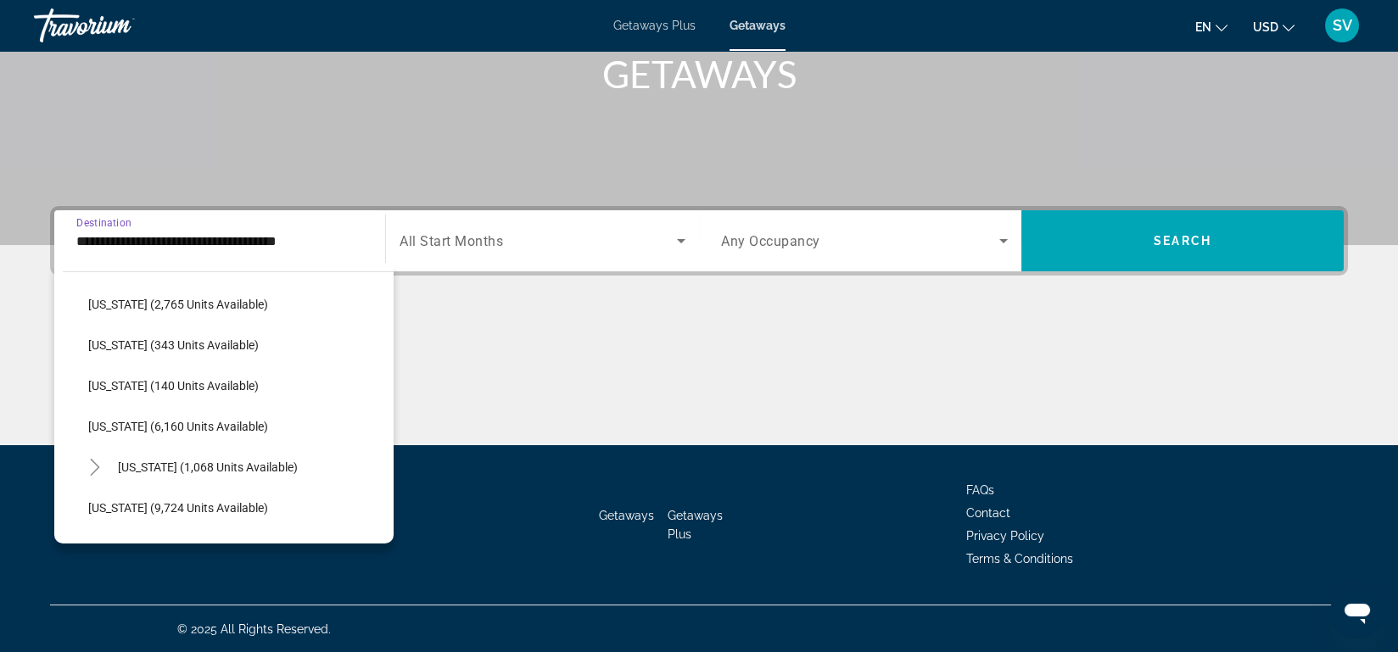
scroll to position [530, 0]
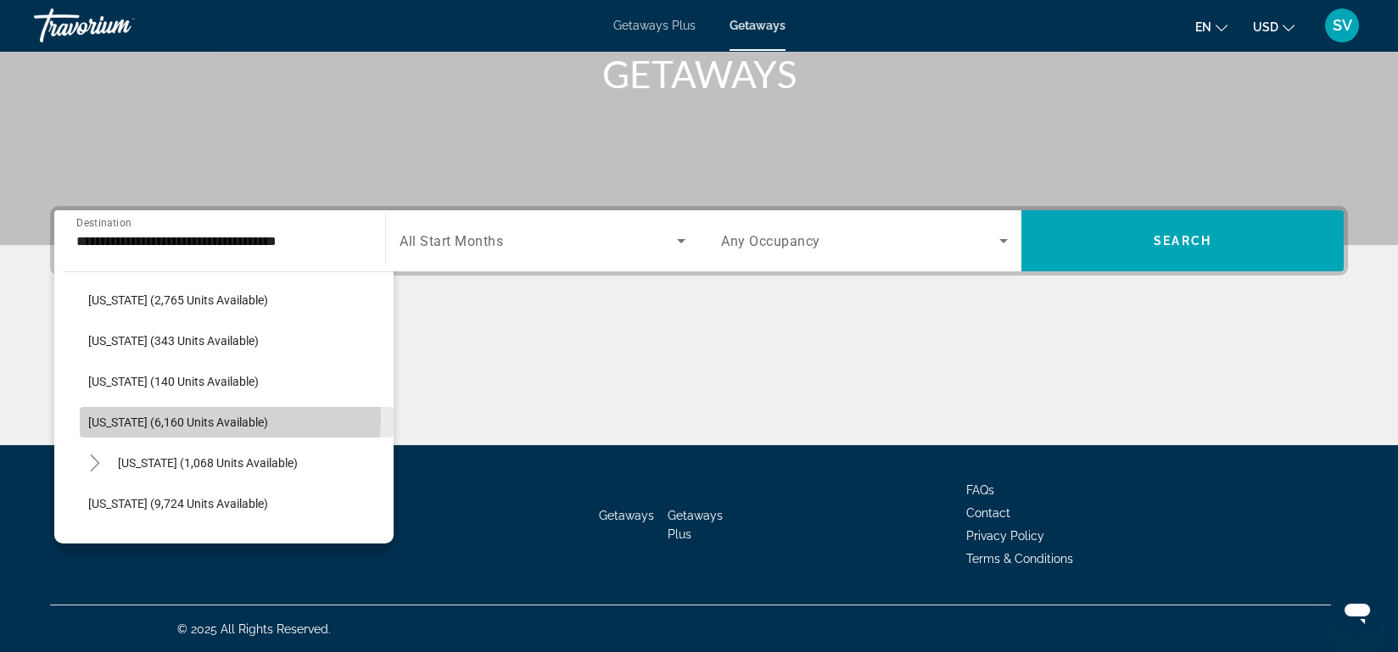
click at [176, 416] on span "Louisiana (6,160 units available)" at bounding box center [178, 423] width 180 height 14
type input "**********"
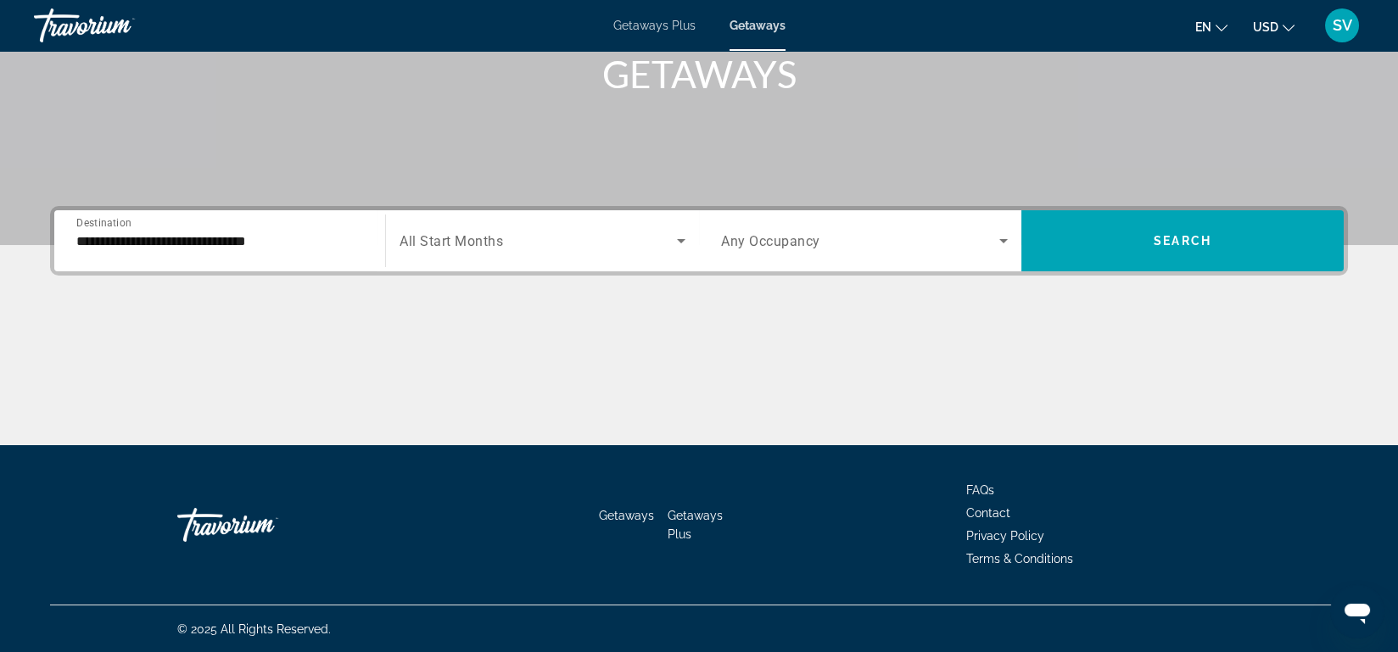
click at [470, 239] on span "All Start Months" at bounding box center [452, 241] width 104 height 16
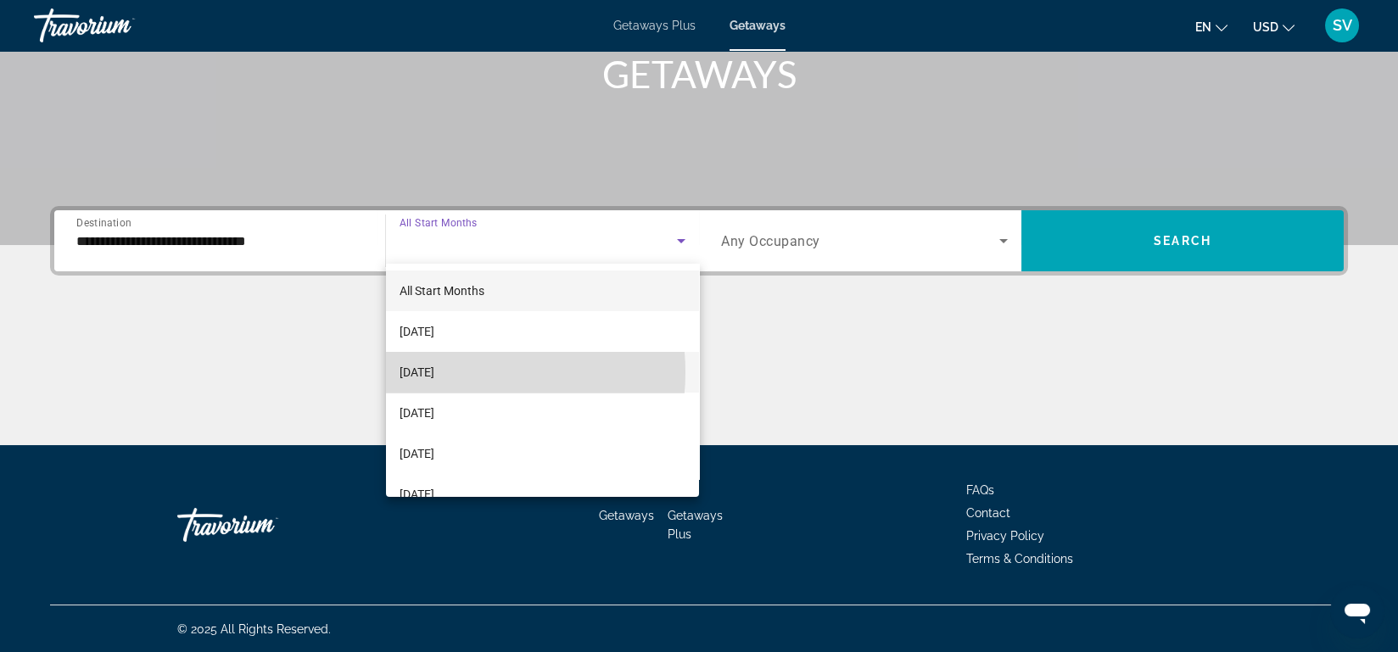
click at [434, 372] on span "October 2025" at bounding box center [417, 372] width 35 height 20
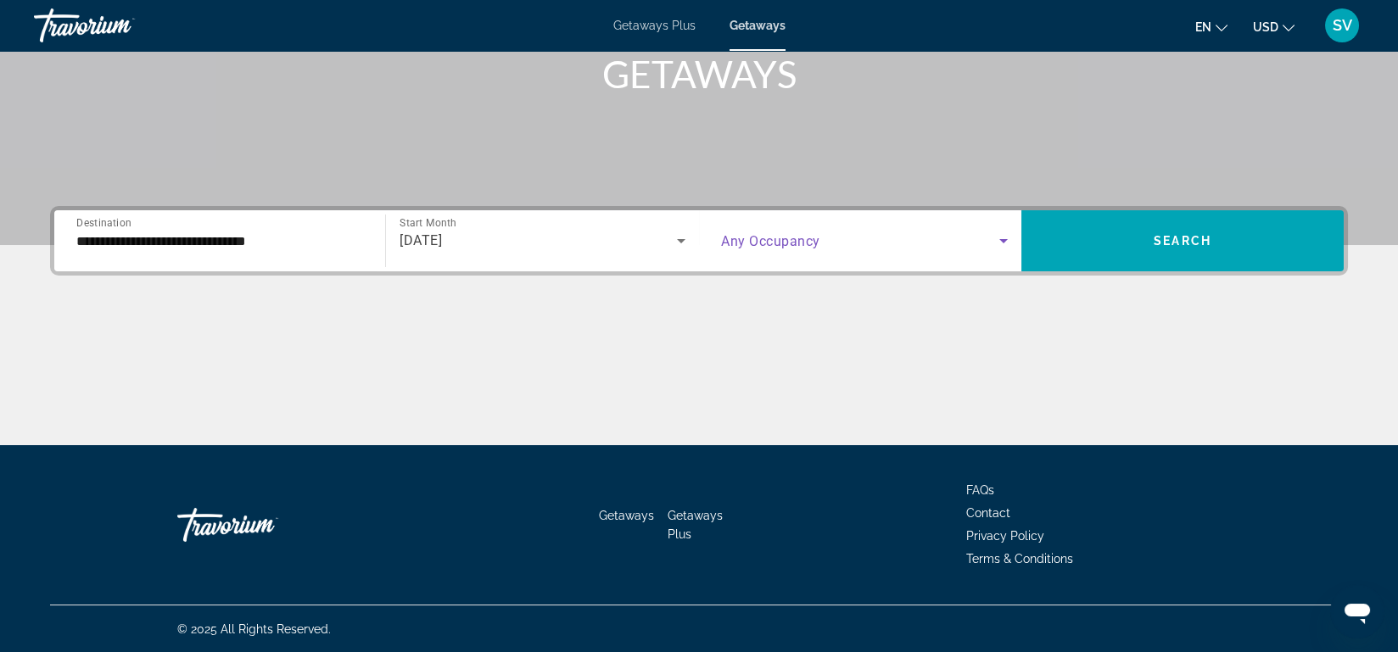
click at [834, 247] on span "Search widget" at bounding box center [860, 241] width 278 height 20
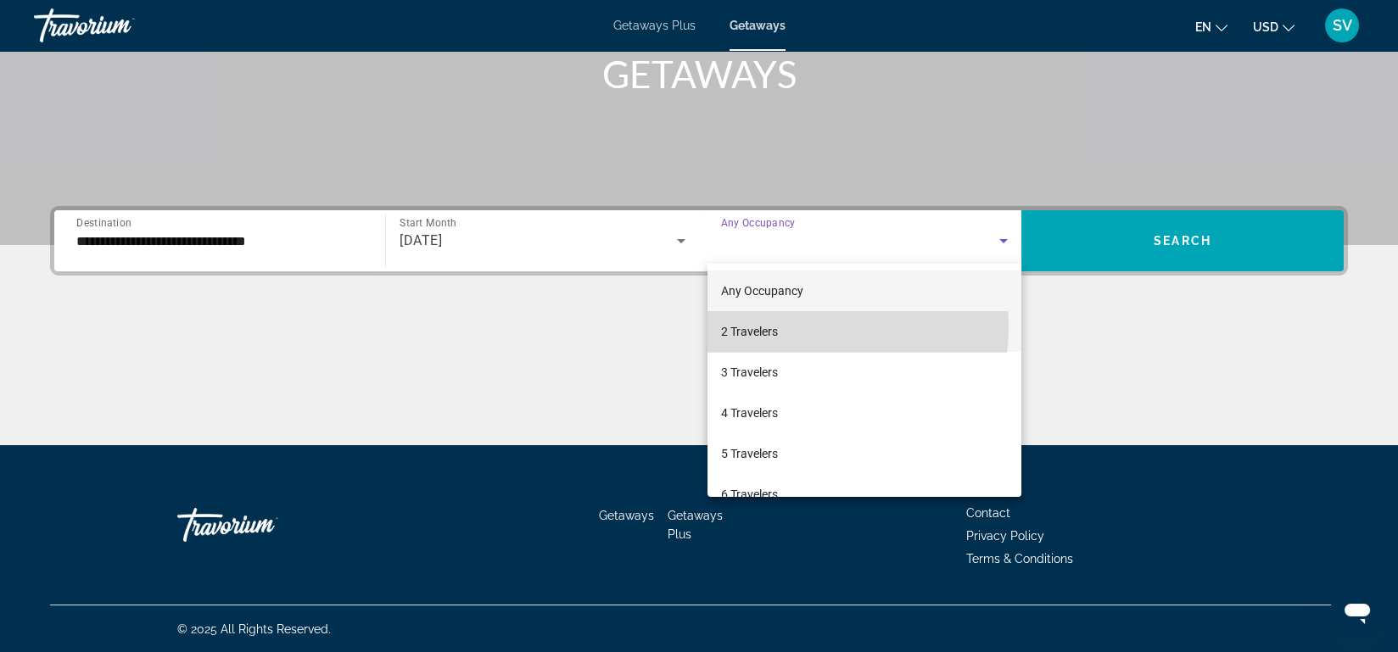
click at [801, 327] on mat-option "2 Travelers" at bounding box center [865, 331] width 314 height 41
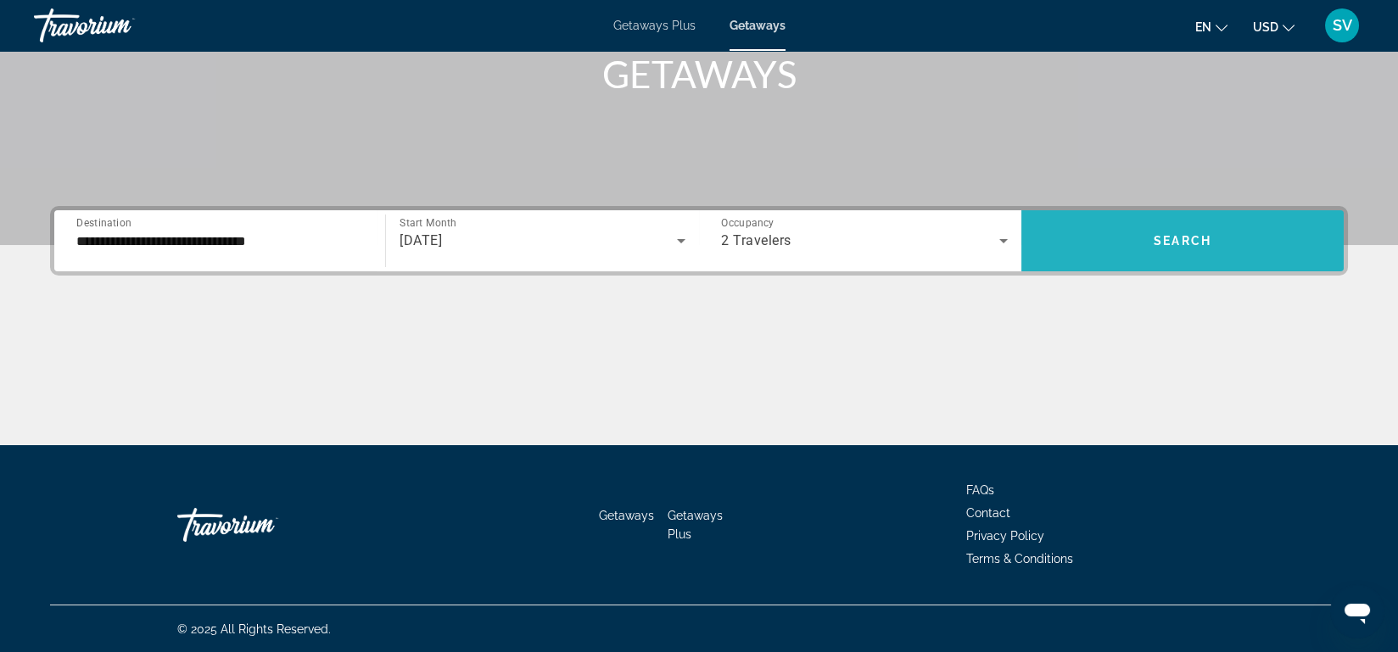
click at [1141, 244] on span "Search widget" at bounding box center [1182, 241] width 322 height 41
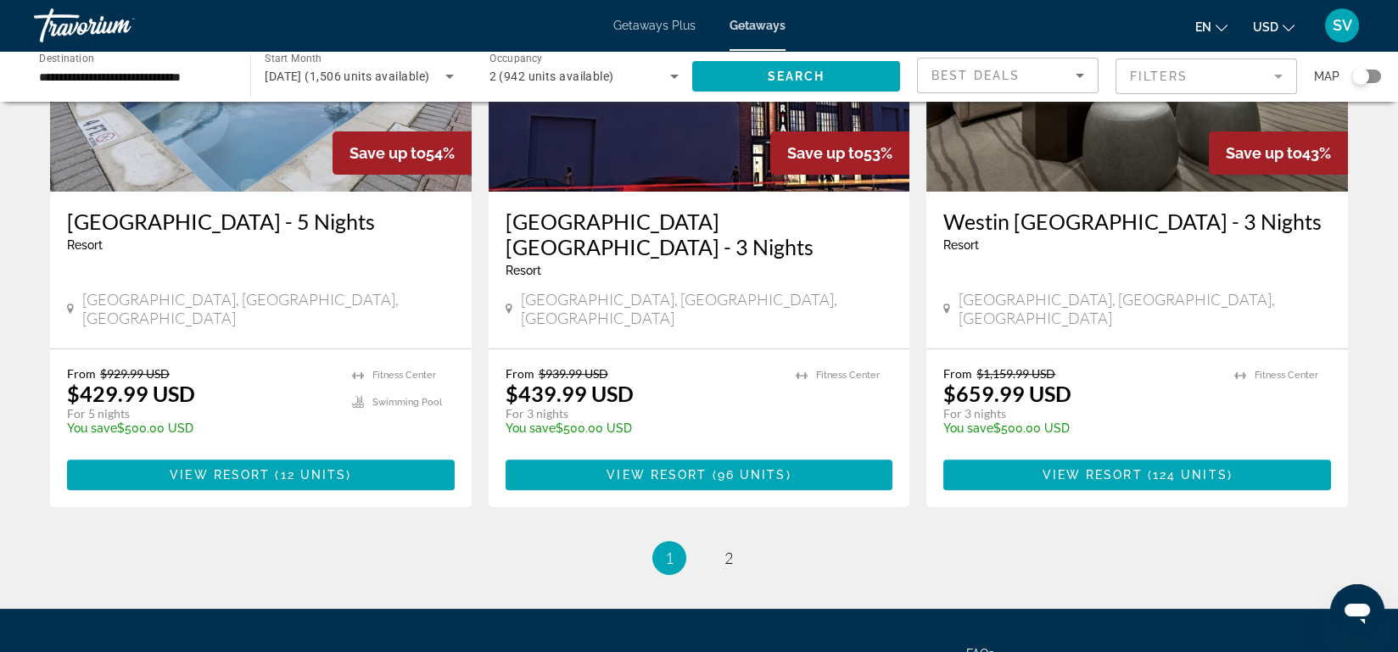
scroll to position [2080, 0]
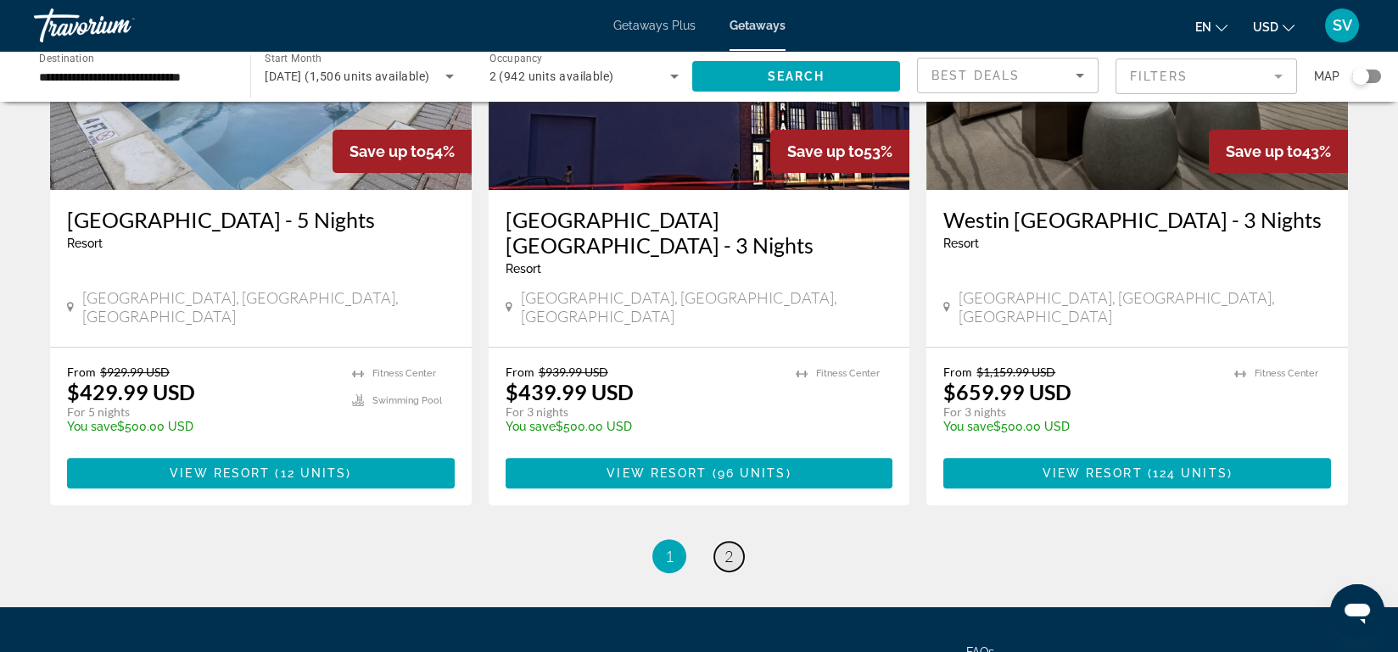
click at [727, 547] on span "2" at bounding box center [729, 556] width 8 height 19
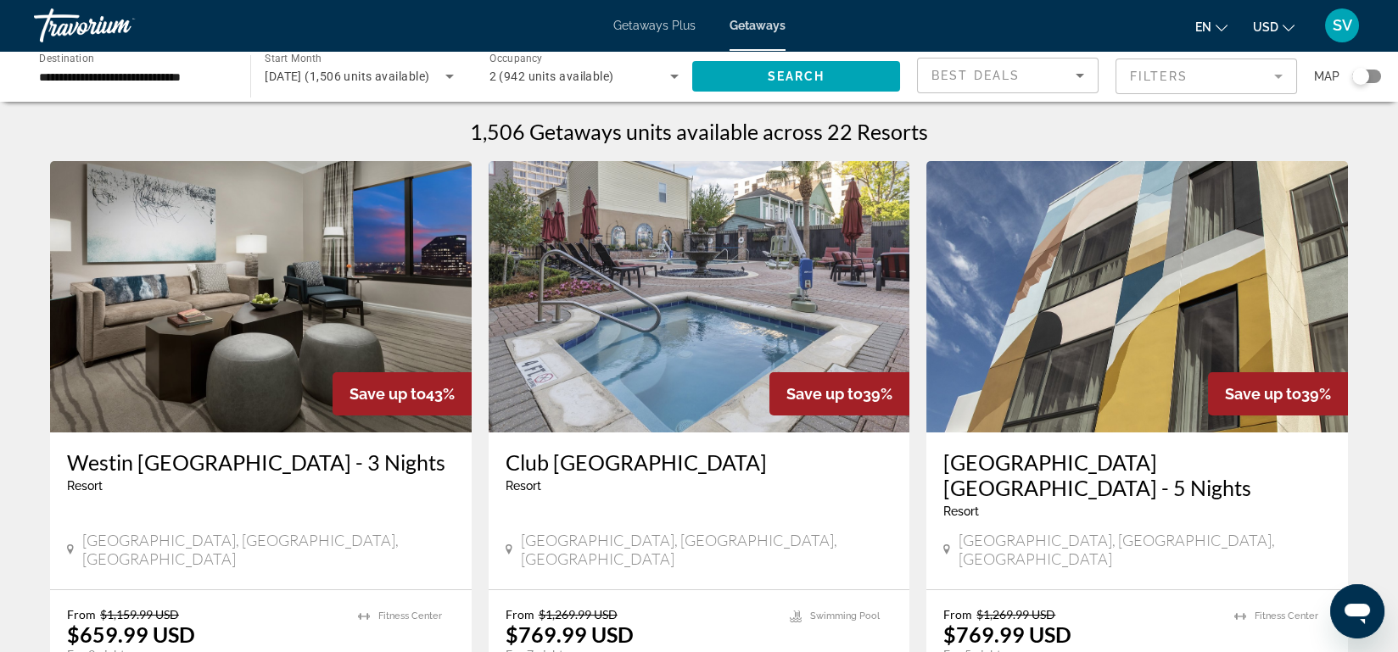
click at [638, 22] on span "Getaways Plus" at bounding box center [654, 26] width 82 height 14
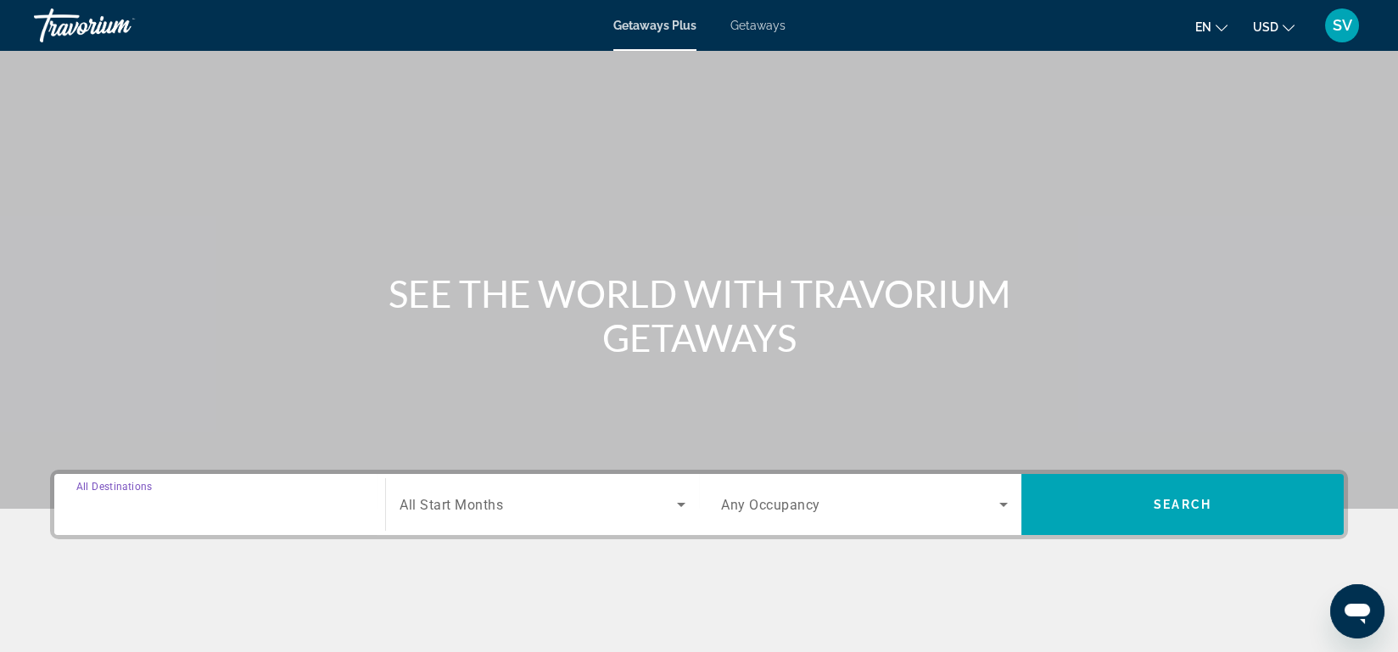
click at [255, 504] on input "Destination All Destinations" at bounding box center [219, 505] width 287 height 20
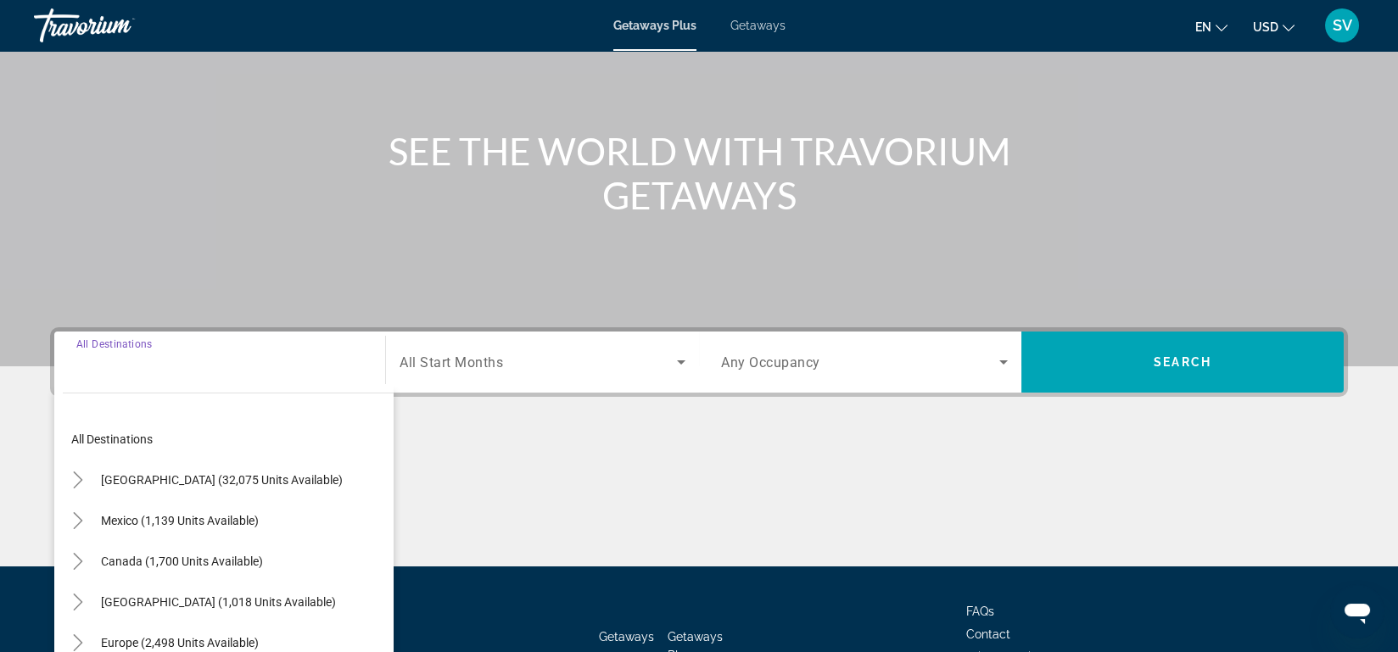
scroll to position [264, 0]
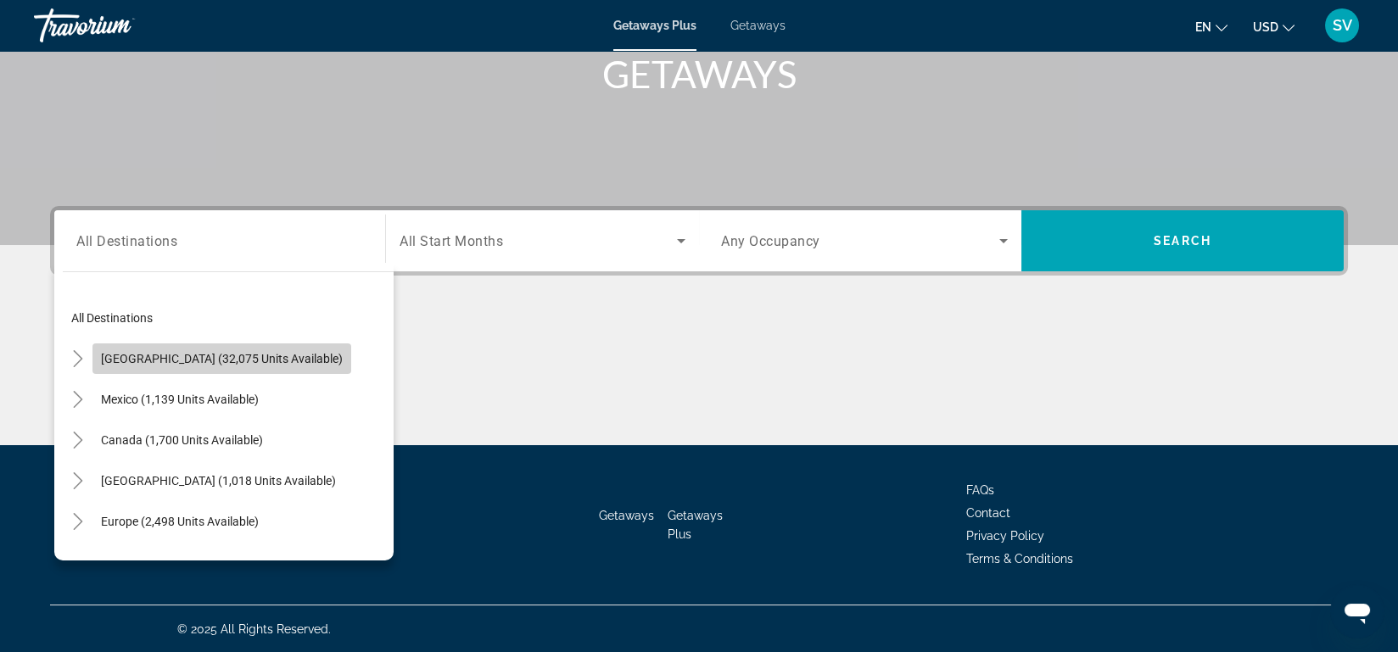
click at [273, 361] on span "[GEOGRAPHIC_DATA] (32,075 units available)" at bounding box center [222, 359] width 242 height 14
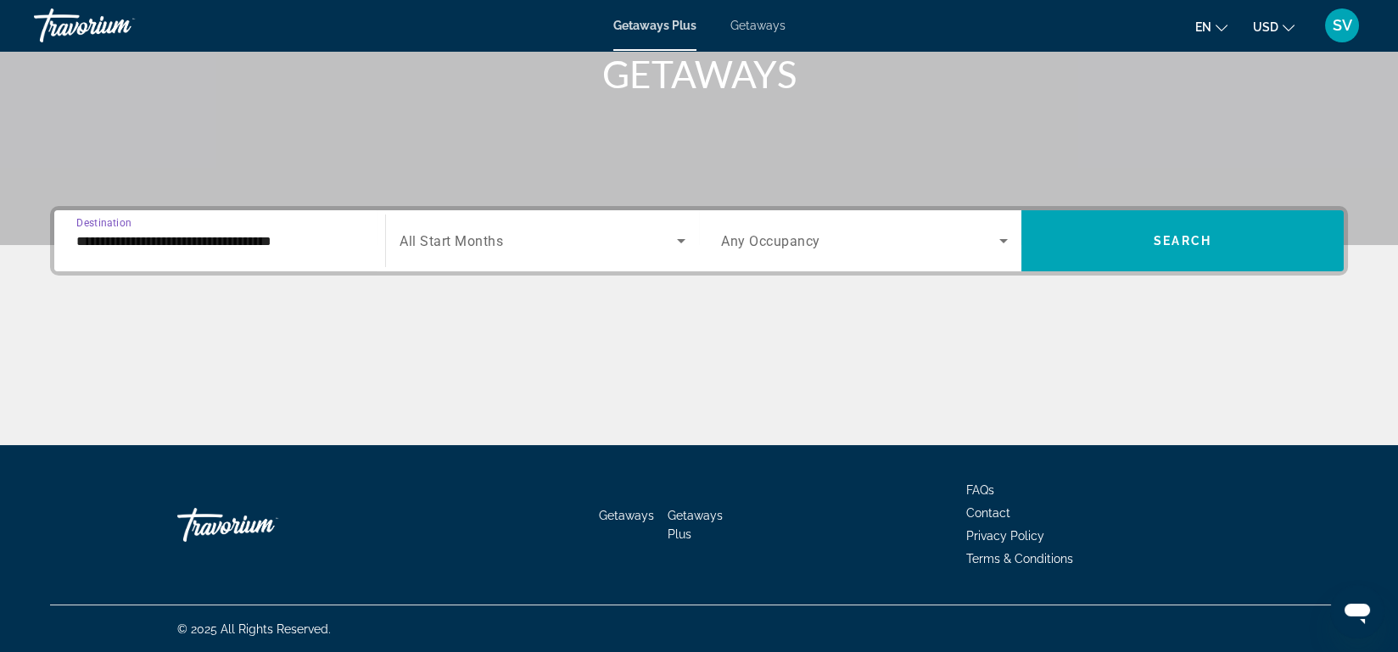
click at [273, 236] on input "**********" at bounding box center [219, 242] width 287 height 20
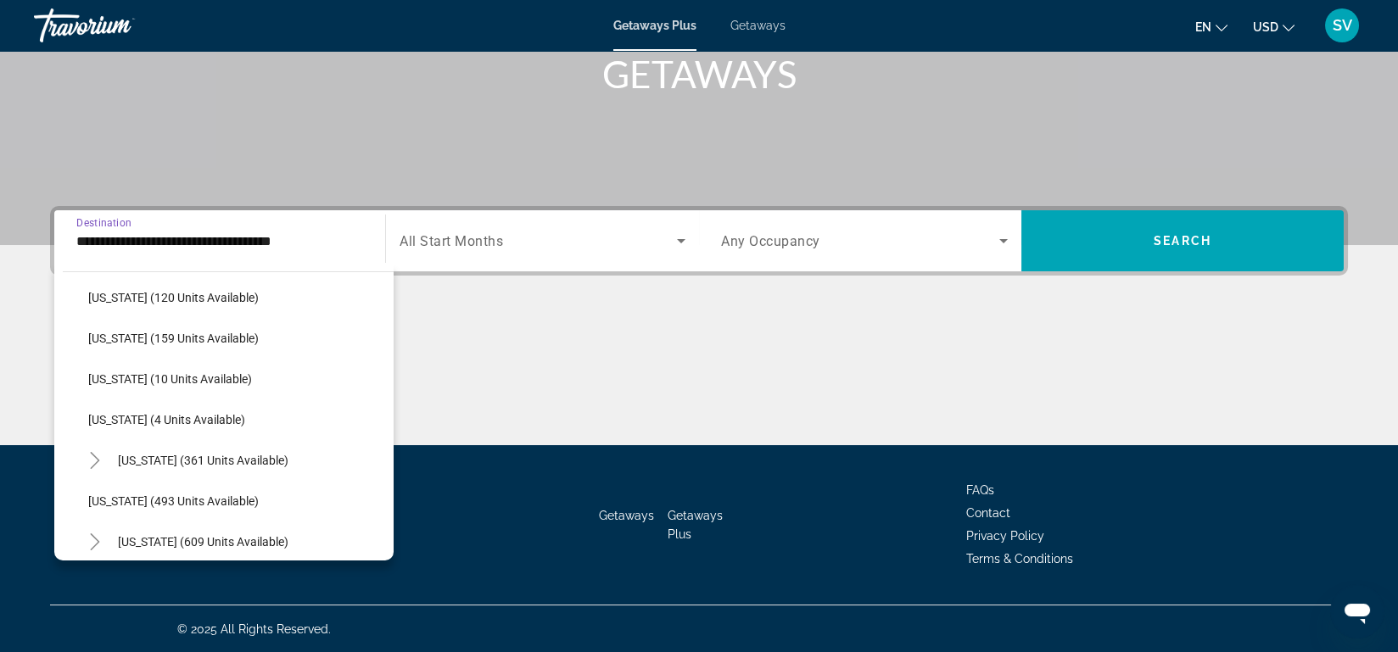
scroll to position [469, 0]
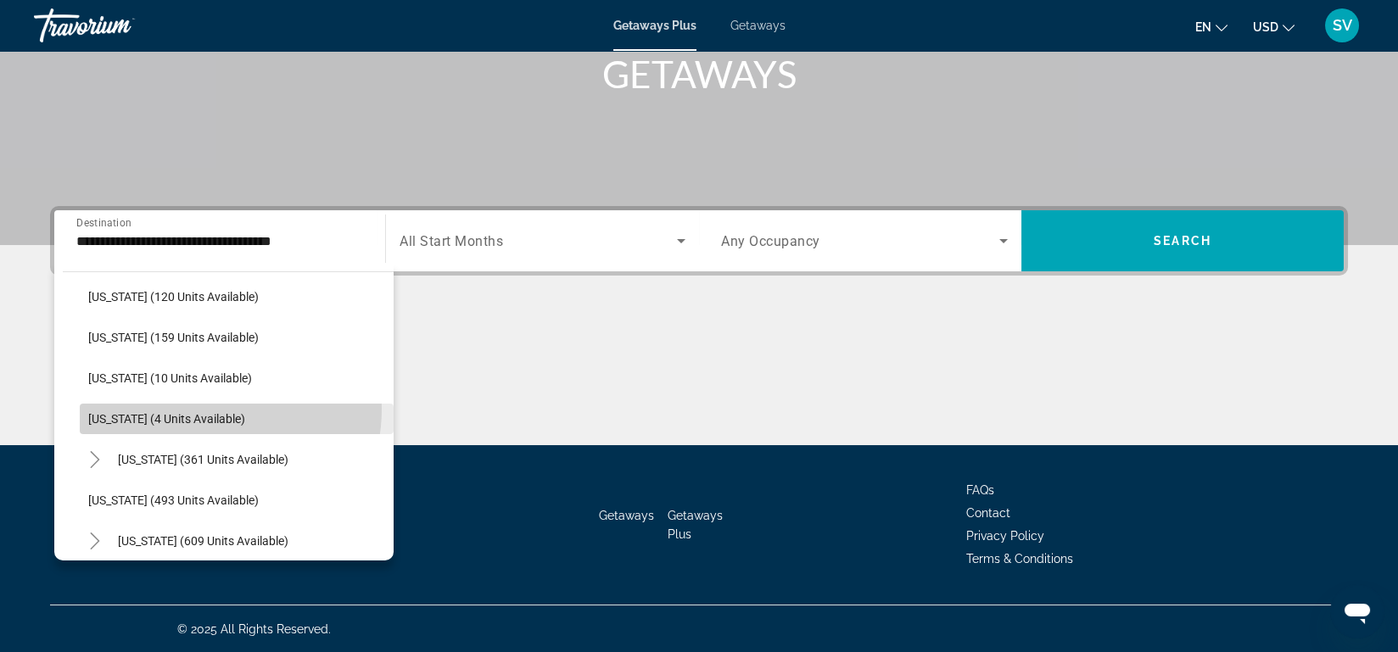
click at [194, 407] on span "Search widget" at bounding box center [237, 419] width 314 height 41
type input "**********"
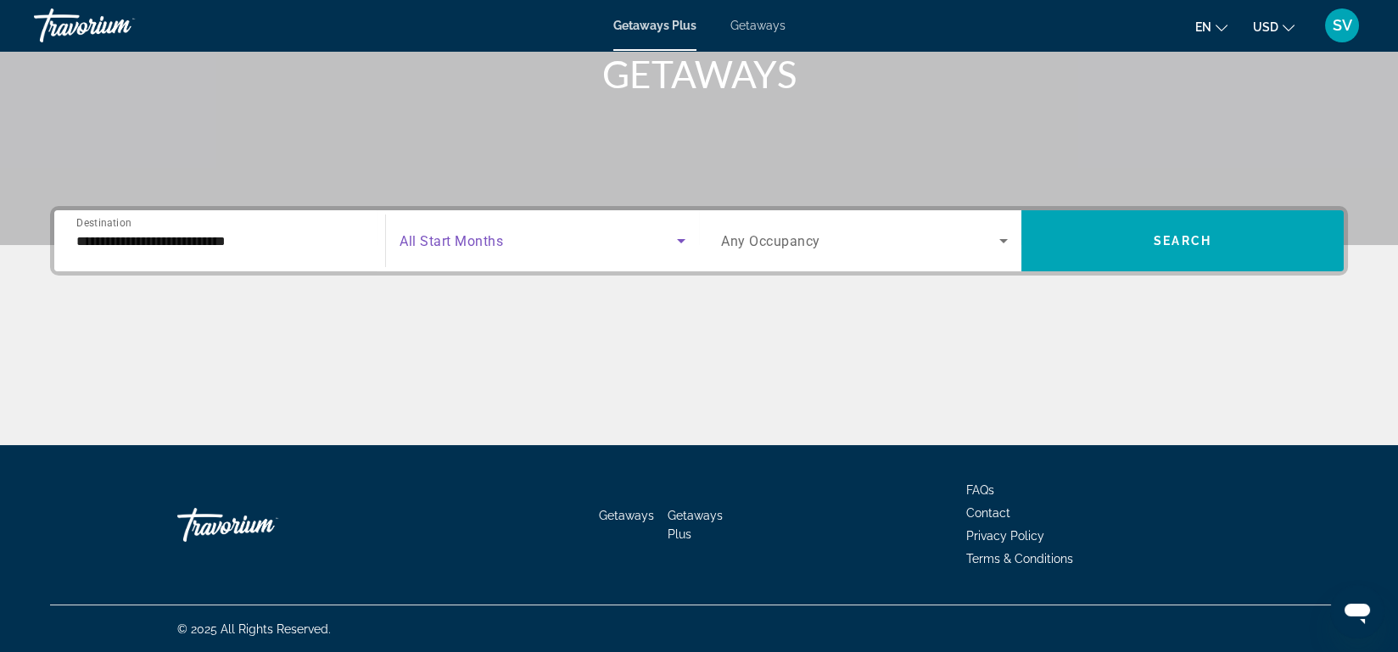
click at [500, 231] on span "Search widget" at bounding box center [538, 241] width 277 height 20
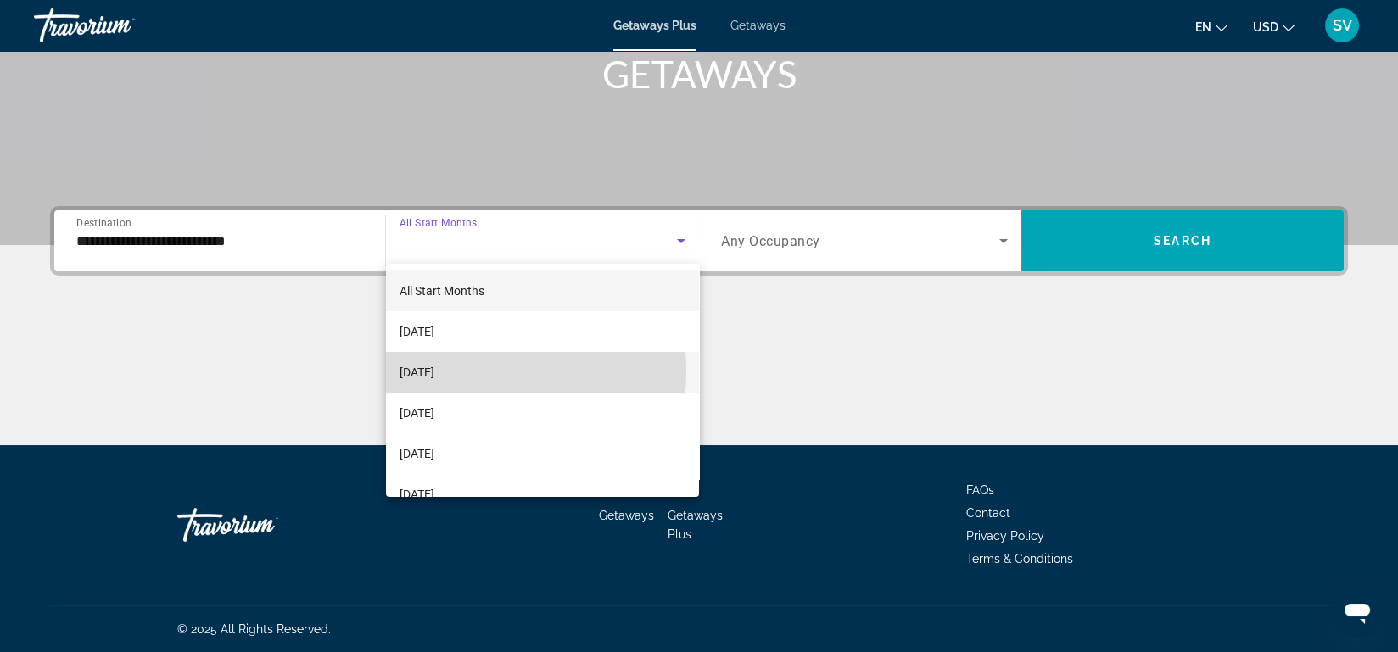
click at [434, 371] on span "October 2025" at bounding box center [417, 372] width 35 height 20
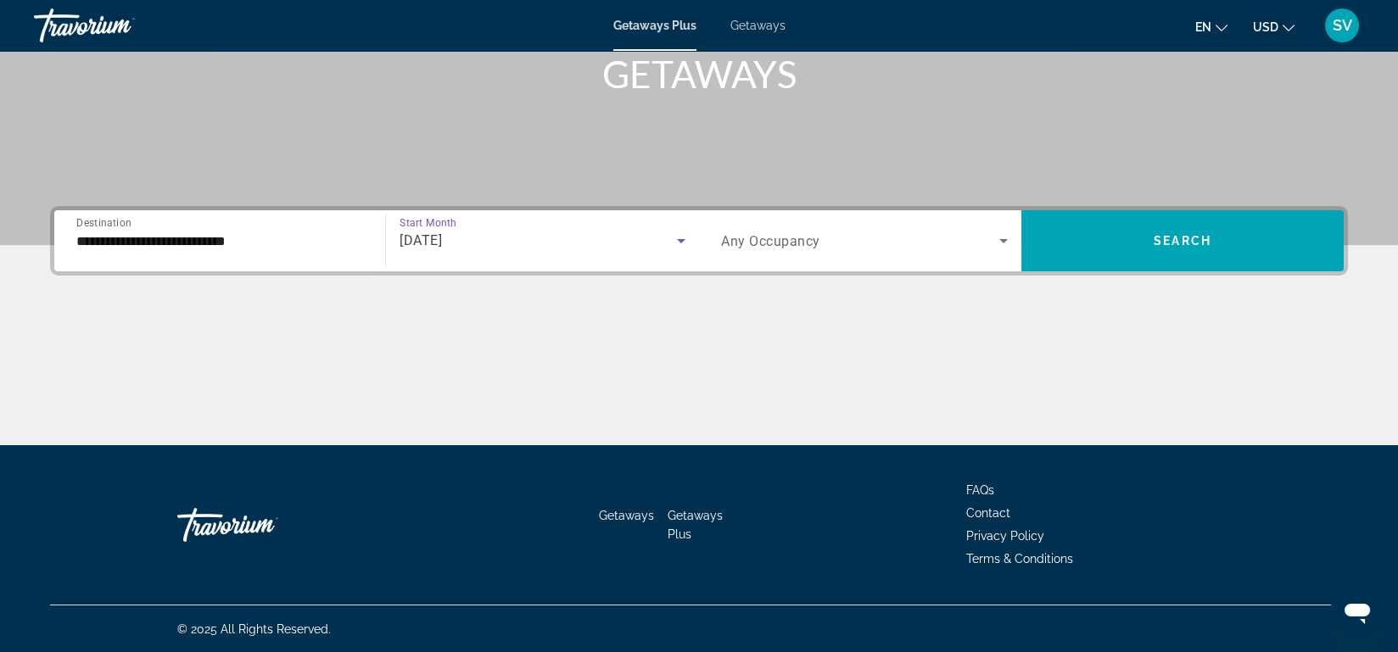
click at [1006, 243] on icon "Search widget" at bounding box center [1003, 241] width 20 height 20
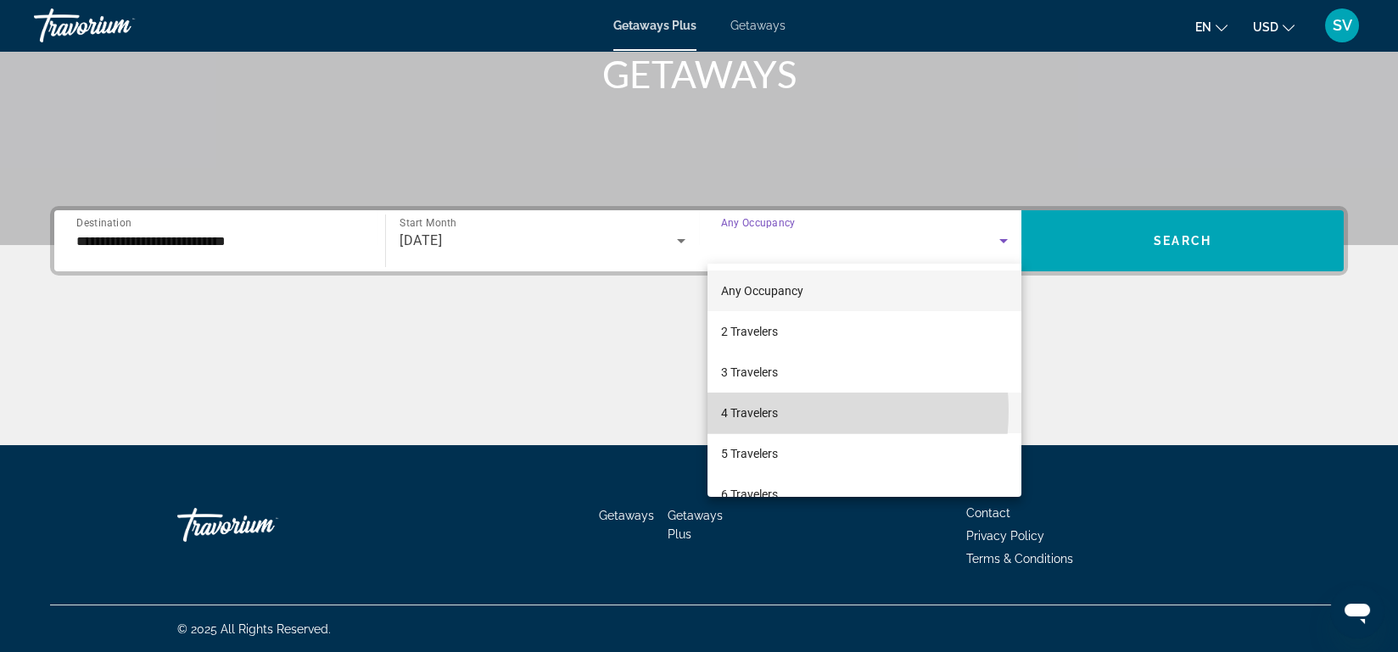
click at [783, 411] on mat-option "4 Travelers" at bounding box center [865, 413] width 314 height 41
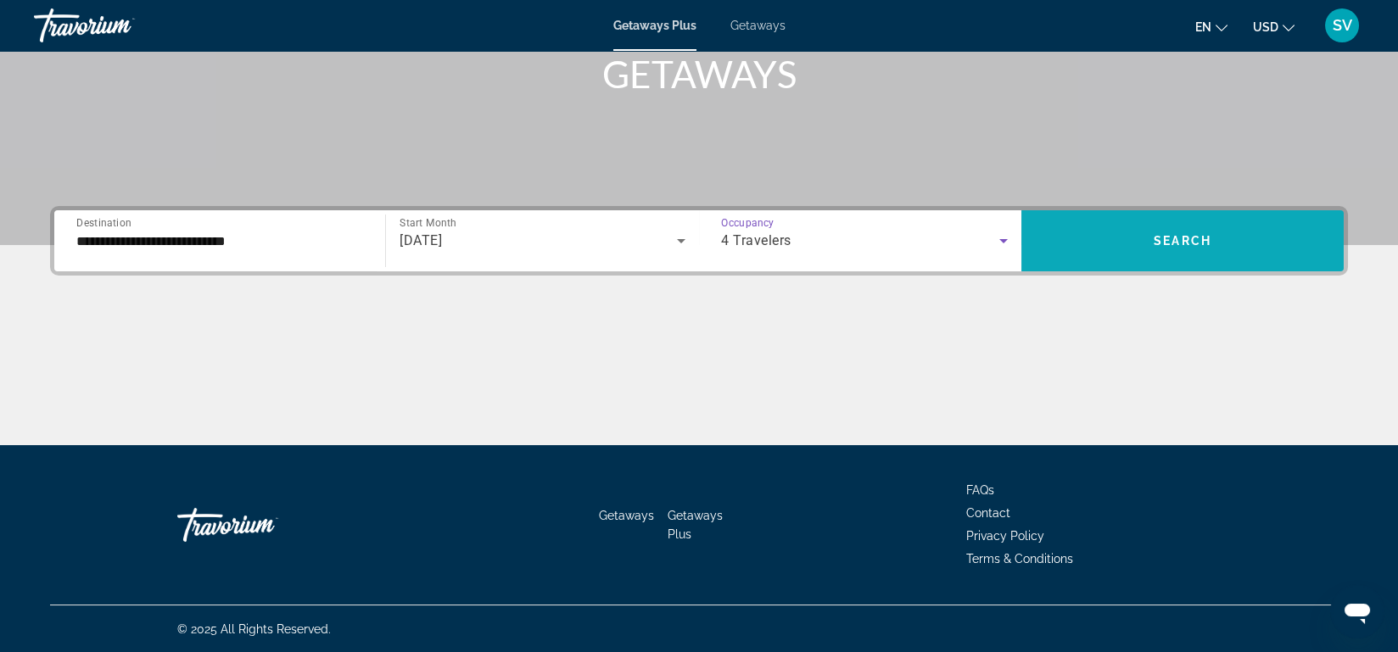
click at [1180, 241] on span "Search" at bounding box center [1183, 241] width 58 height 14
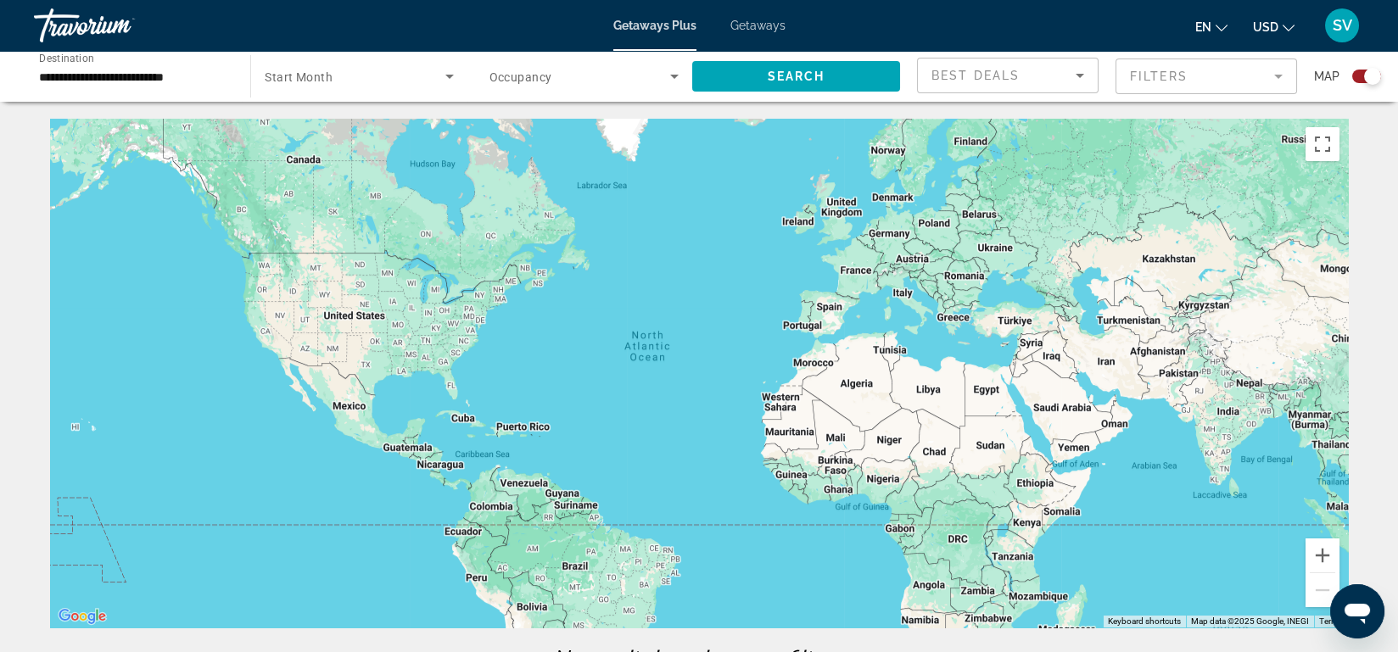
scroll to position [238, 0]
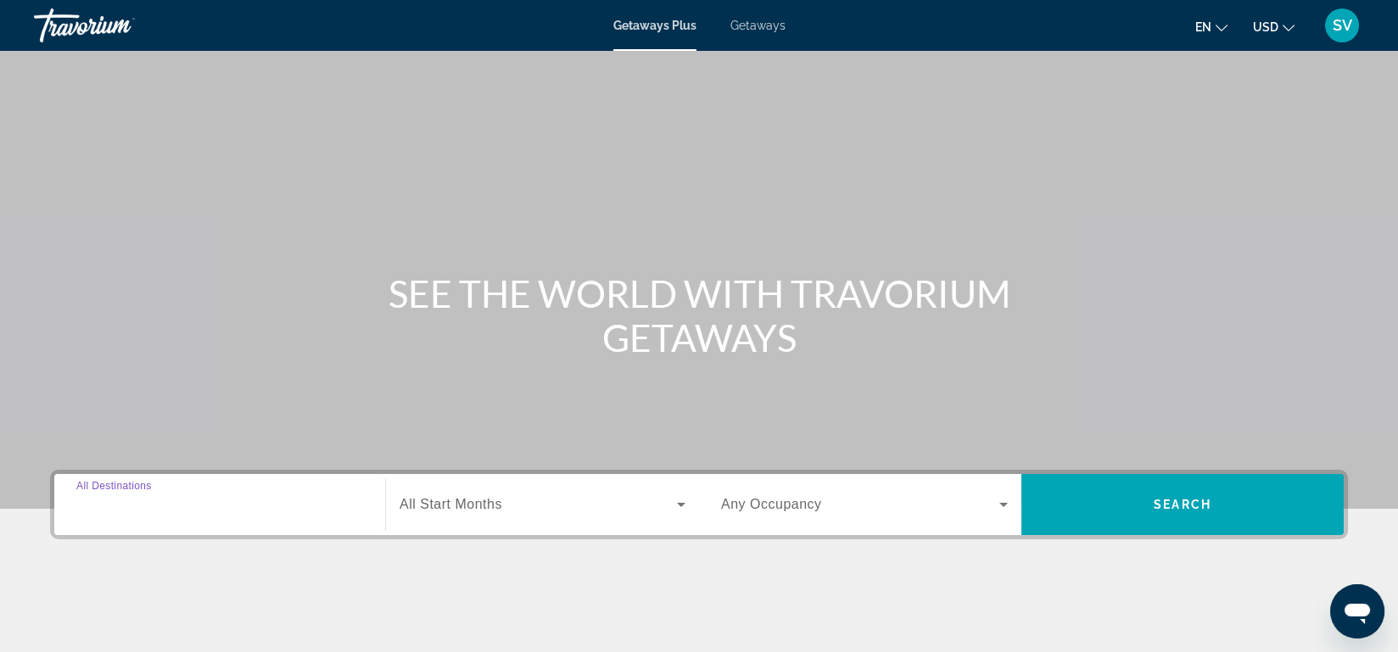
click at [177, 510] on input "Destination All Destinations" at bounding box center [219, 505] width 287 height 20
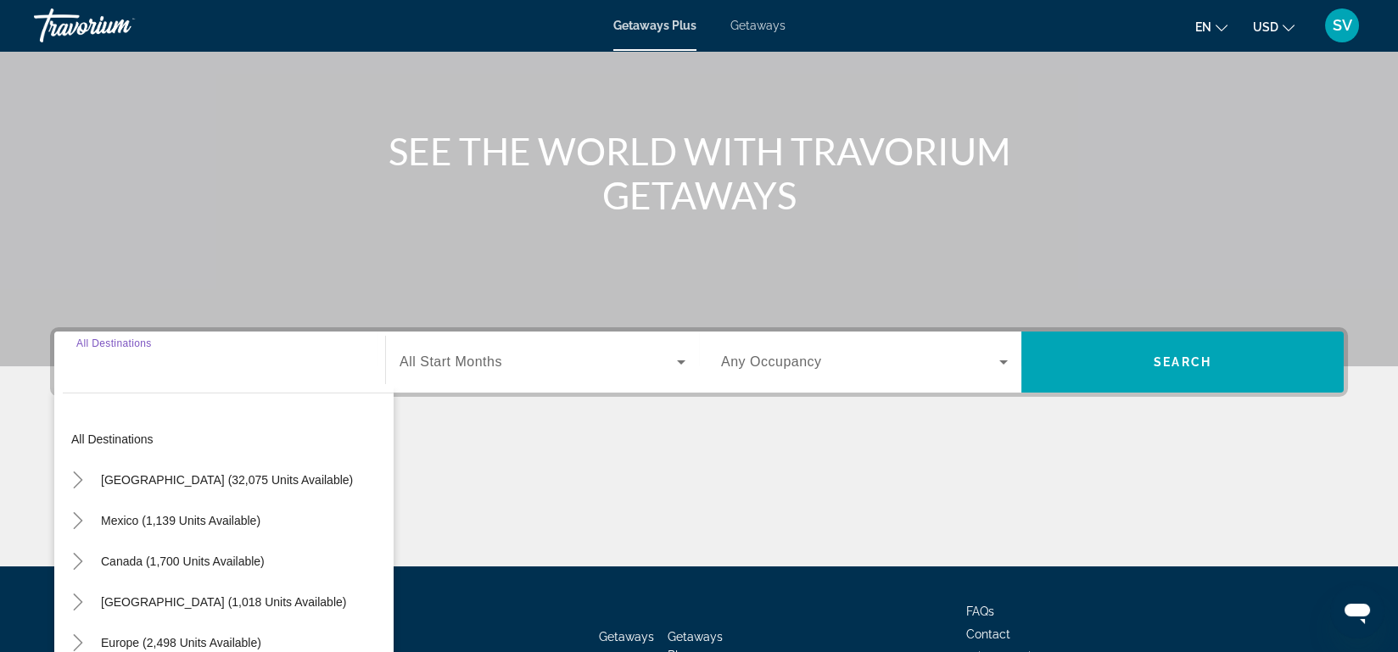
scroll to position [264, 0]
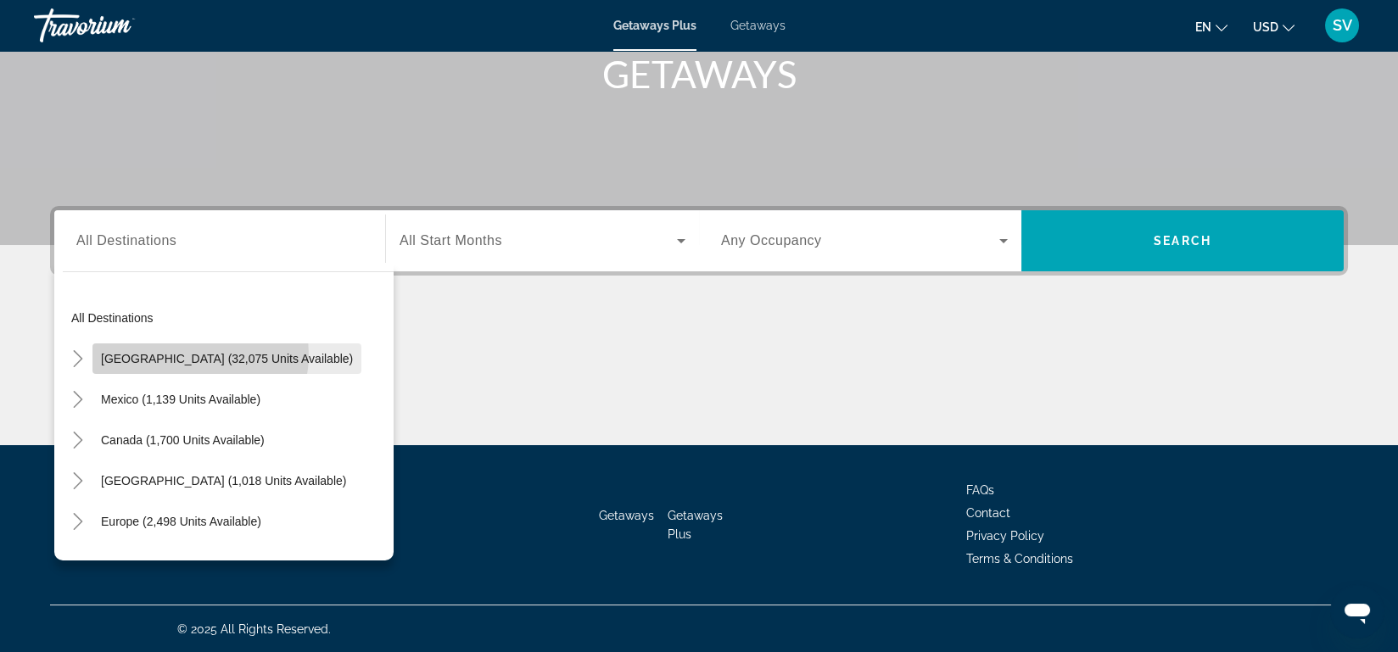
click at [181, 354] on span "[GEOGRAPHIC_DATA] (32,075 units available)" at bounding box center [227, 359] width 252 height 14
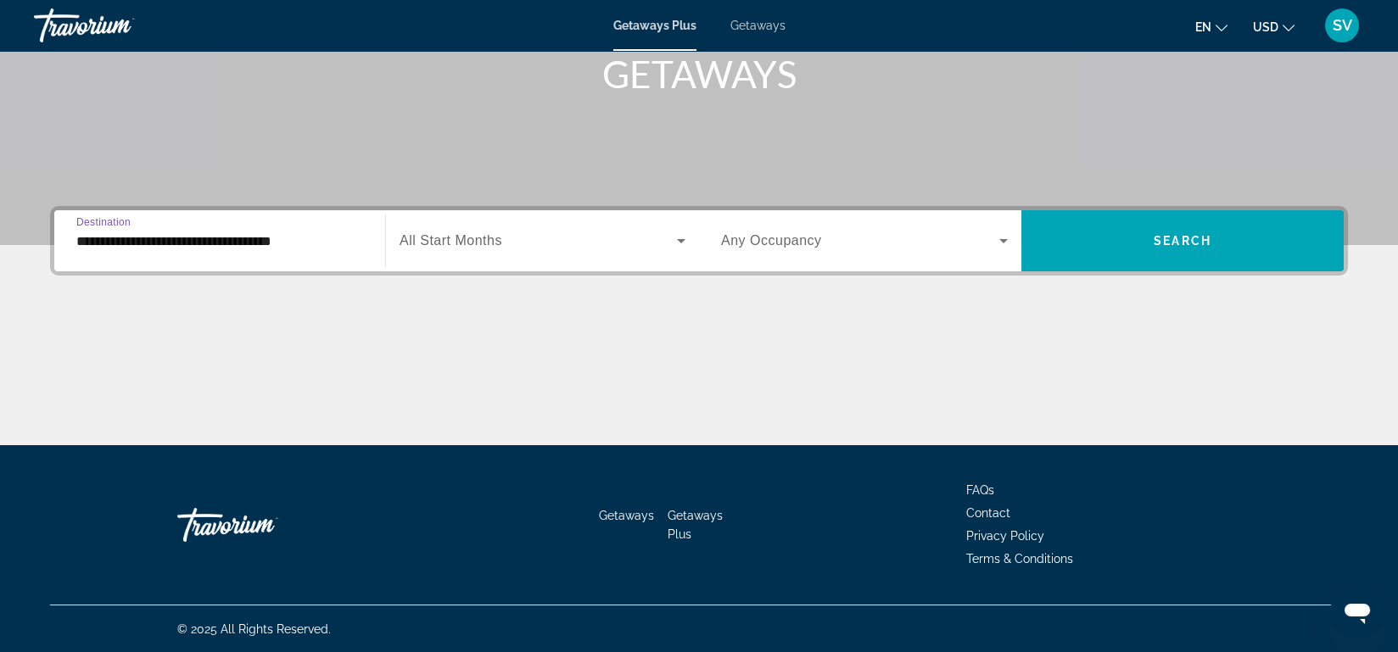
click at [309, 237] on input "**********" at bounding box center [219, 242] width 287 height 20
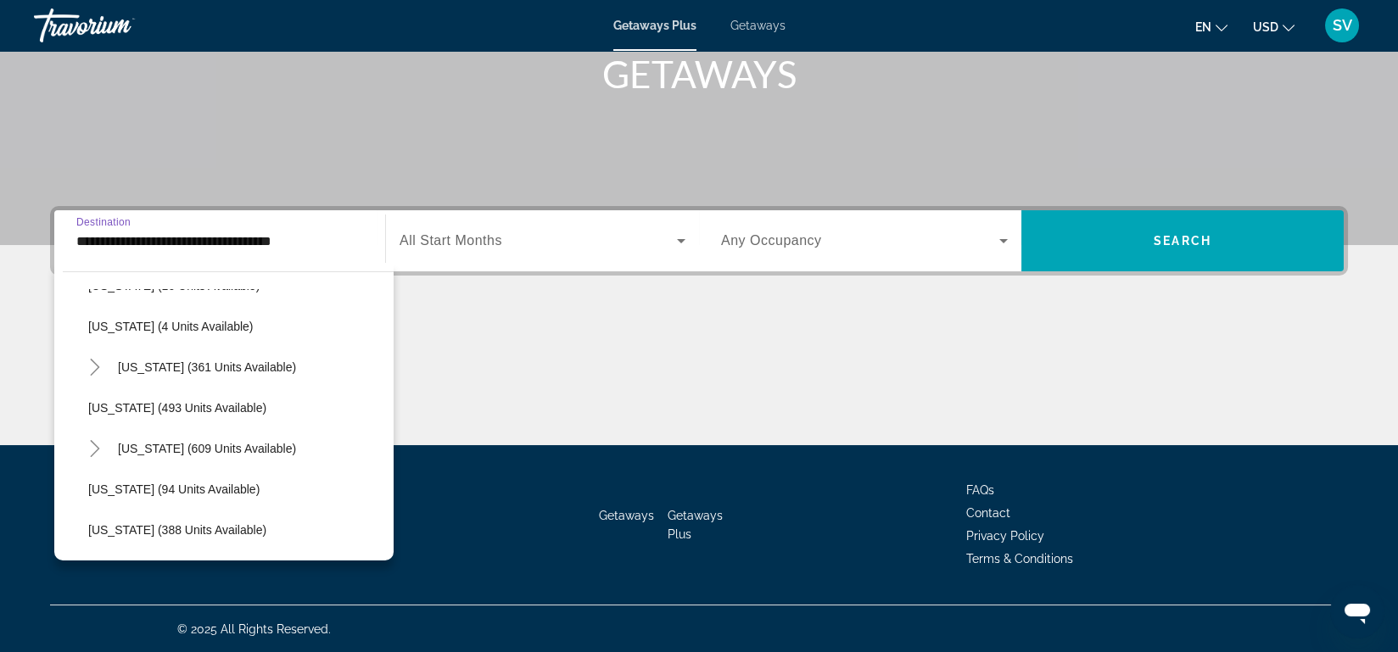
scroll to position [566, 0]
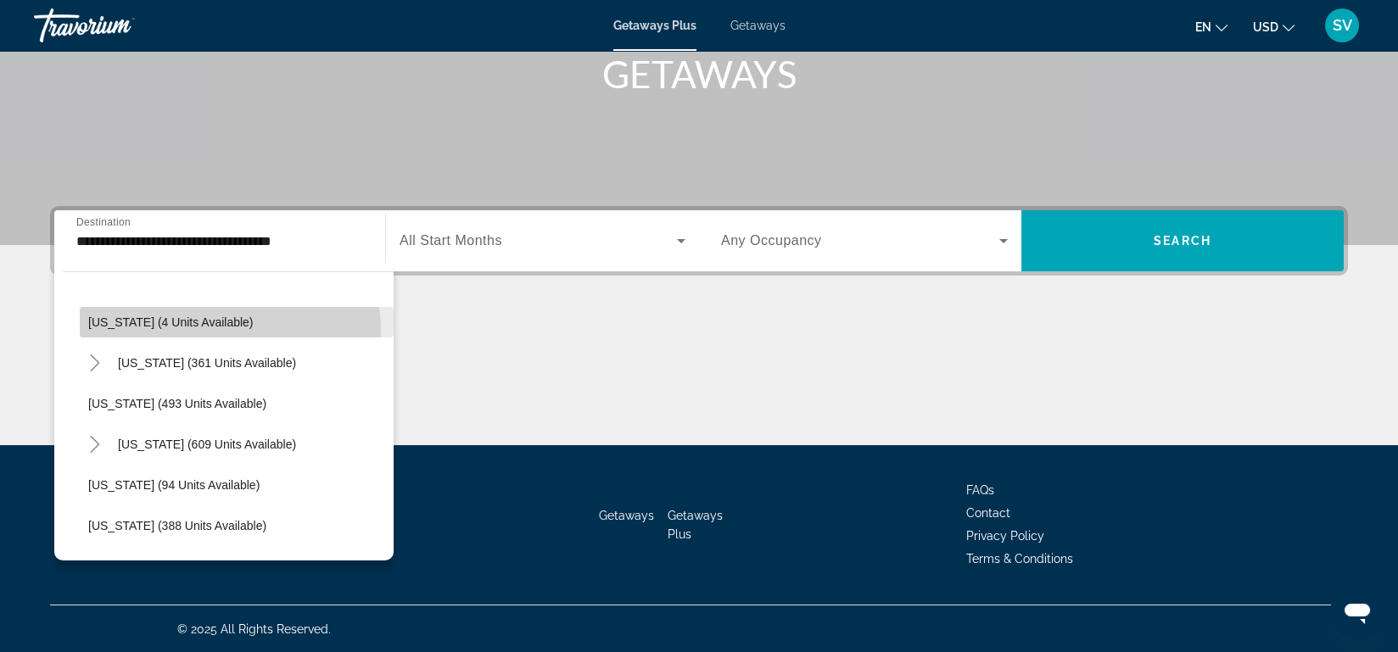
click at [204, 329] on span "Search widget" at bounding box center [237, 322] width 314 height 41
type input "**********"
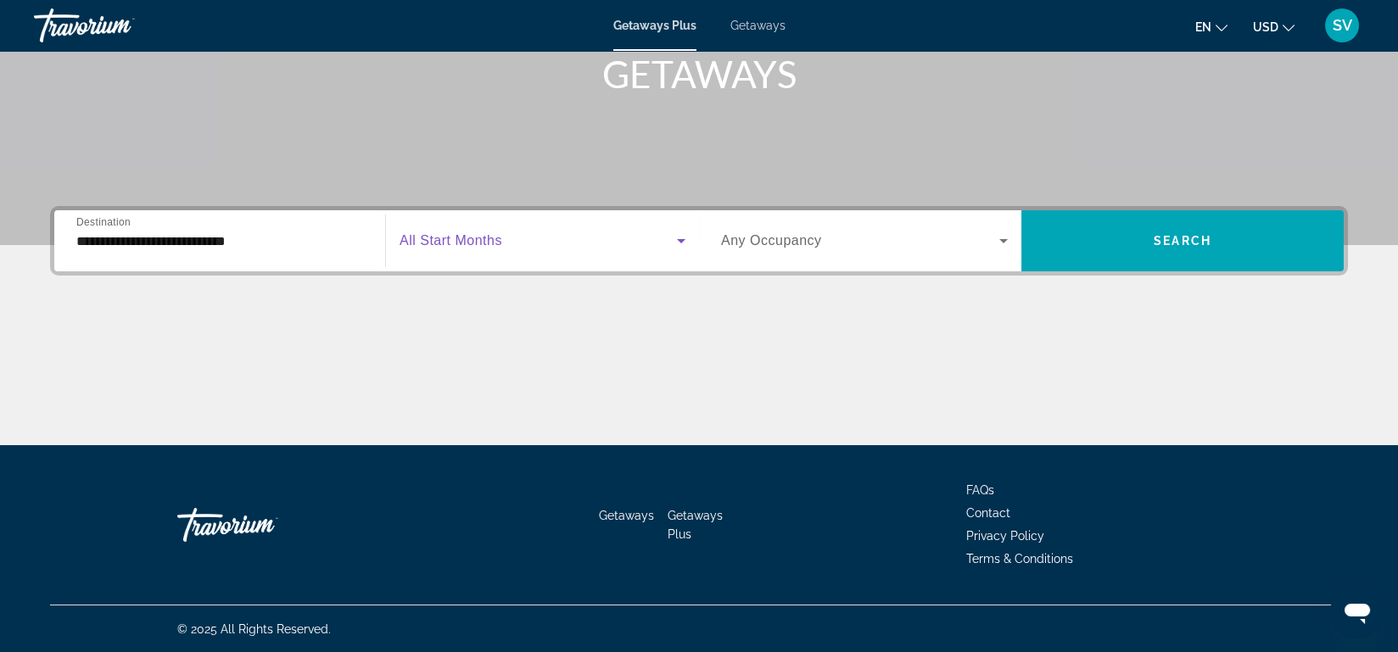
click at [510, 236] on span "Search widget" at bounding box center [538, 241] width 277 height 20
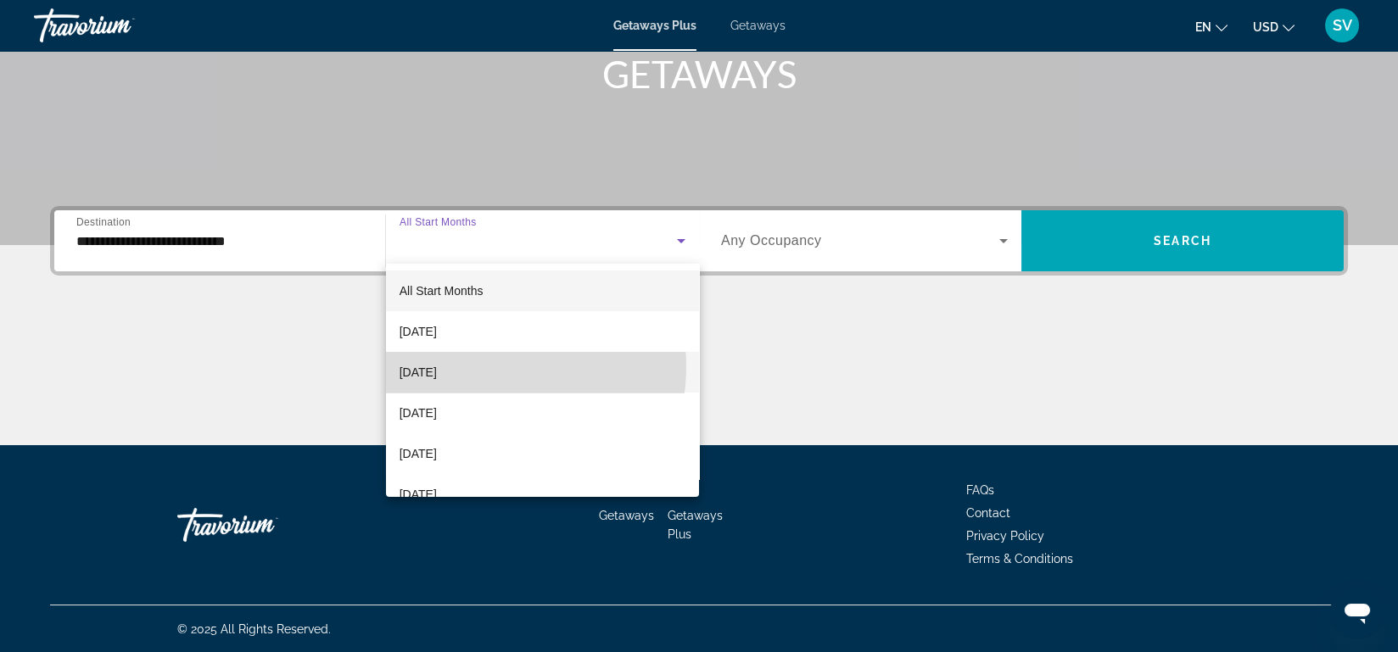
click at [476, 366] on mat-option "[DATE]" at bounding box center [542, 372] width 313 height 41
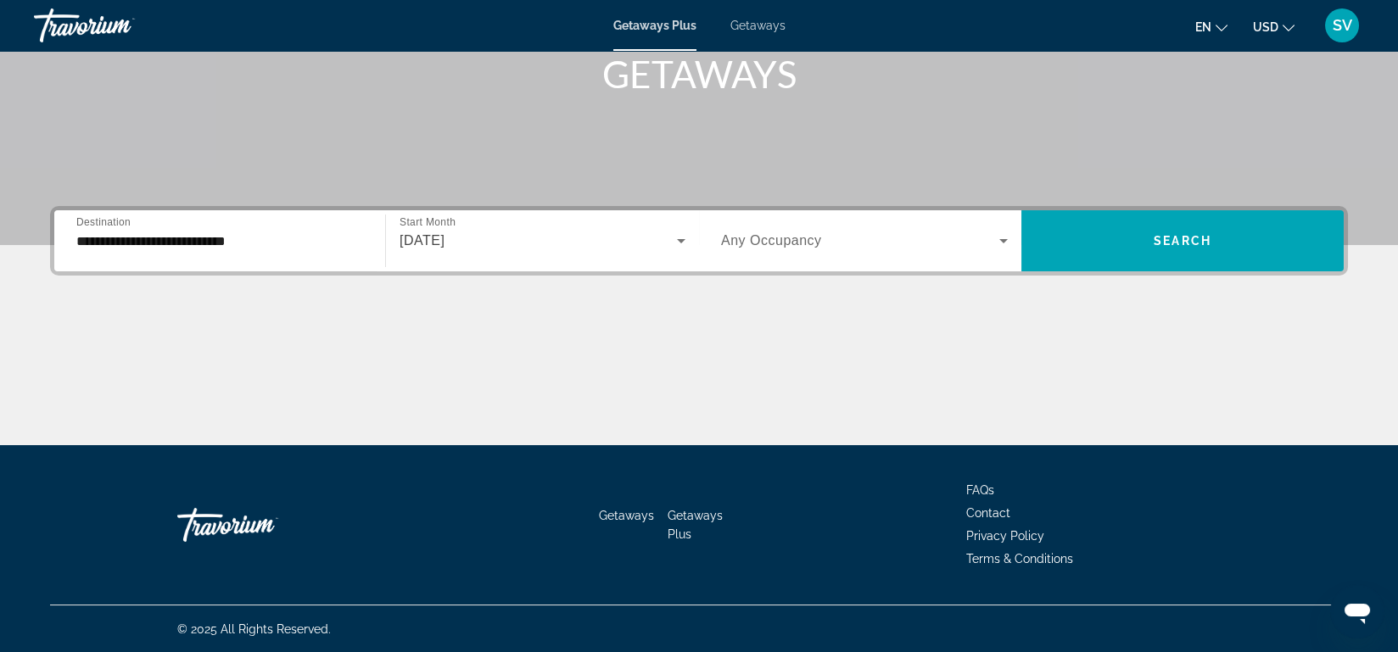
click at [791, 243] on span "Any Occupancy" at bounding box center [771, 240] width 101 height 14
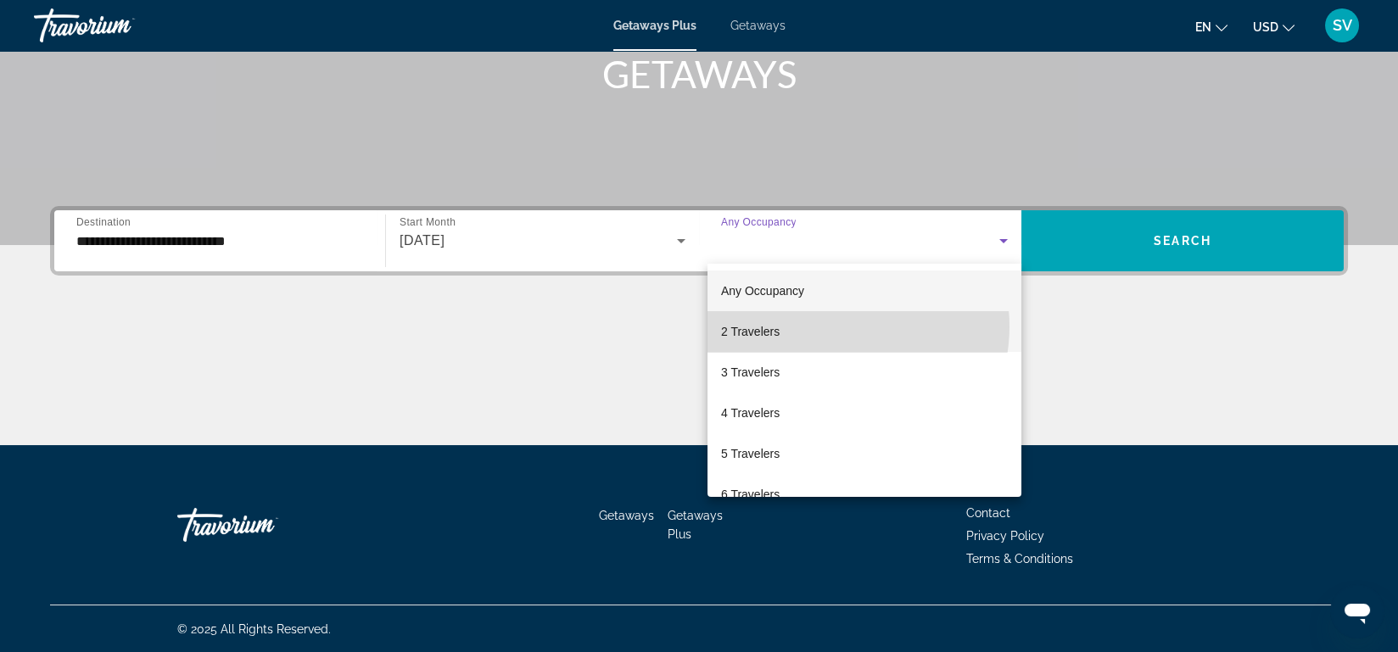
click at [840, 327] on mat-option "2 Travelers" at bounding box center [865, 331] width 314 height 41
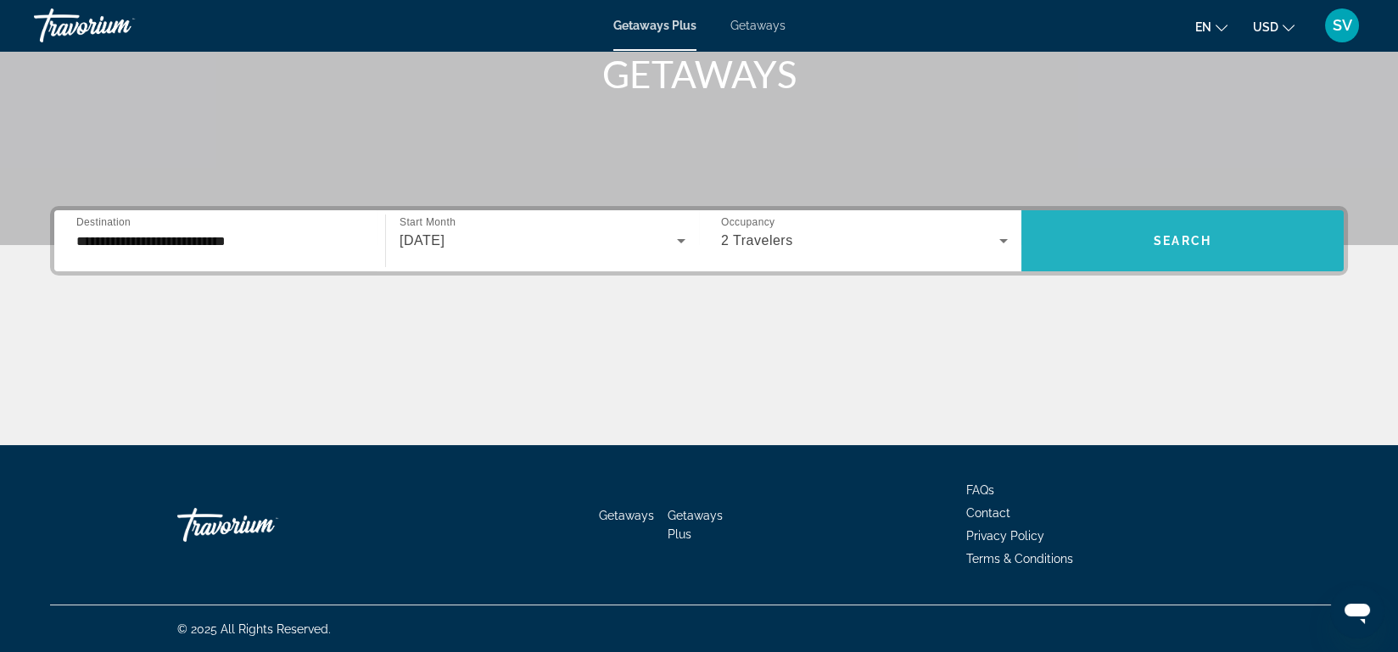
click at [1172, 238] on span "Search" at bounding box center [1183, 241] width 58 height 14
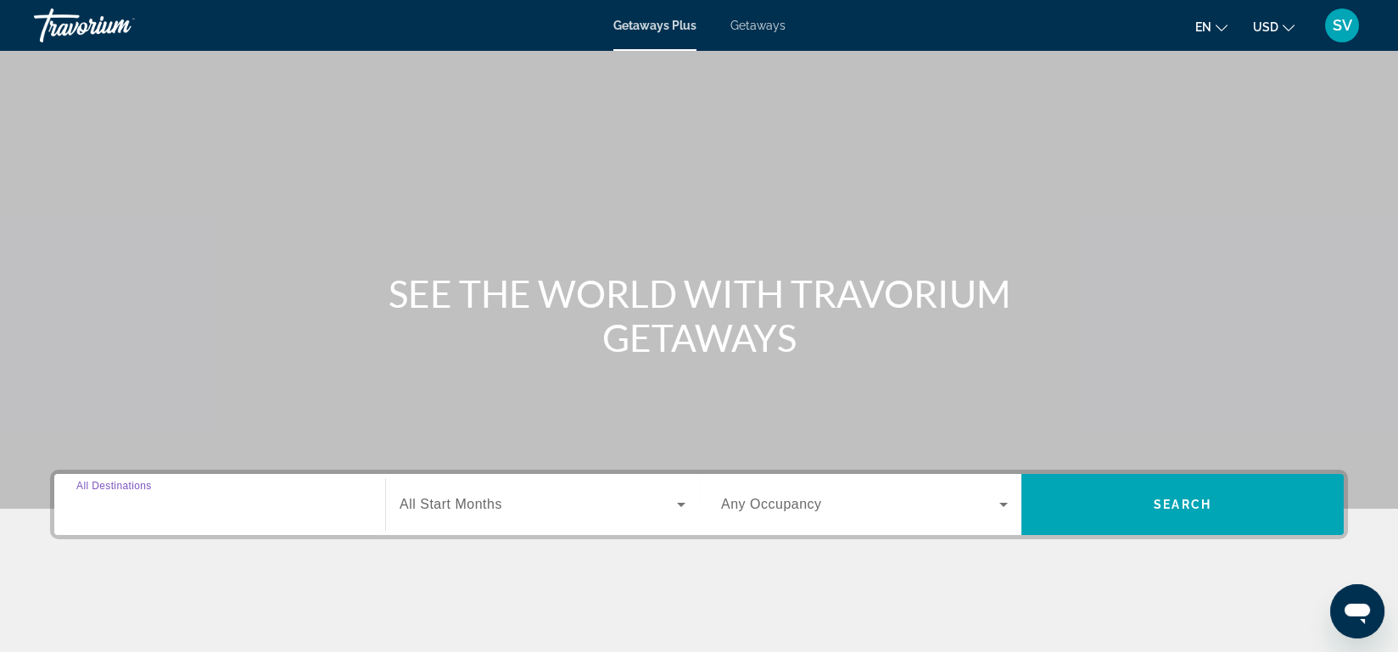
click at [182, 506] on input "Destination All Destinations" at bounding box center [219, 505] width 287 height 20
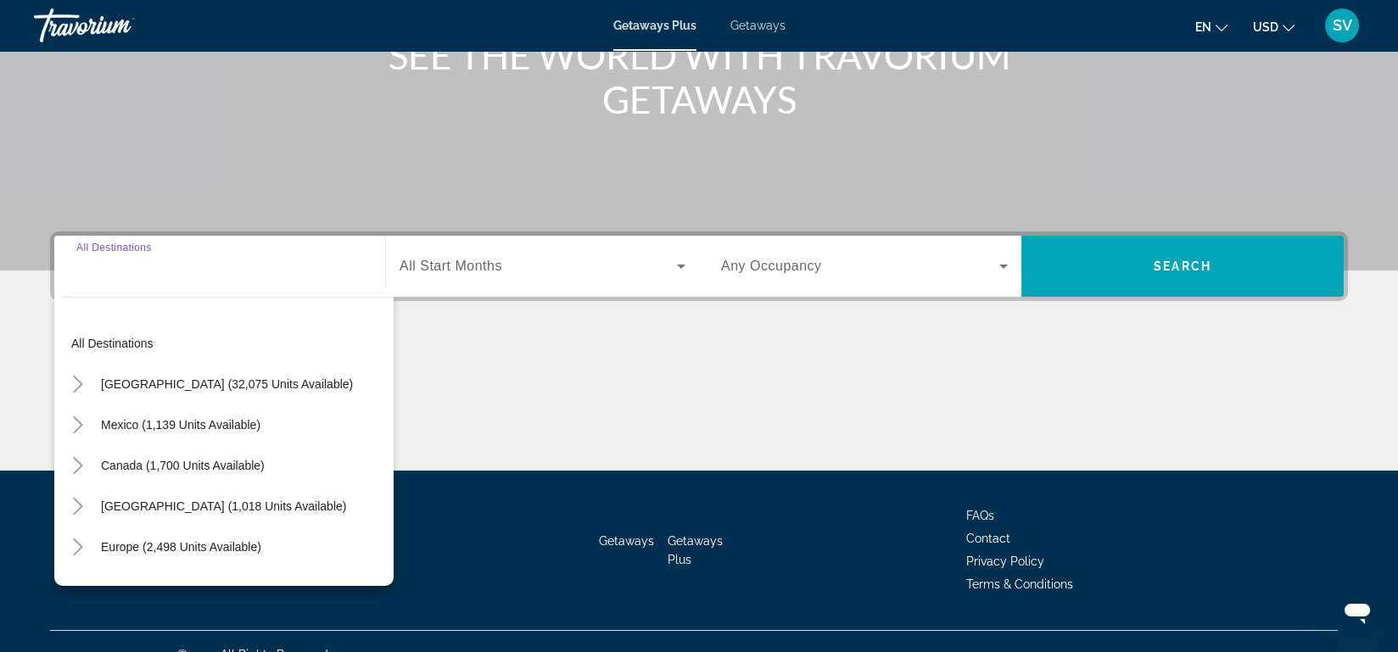
scroll to position [264, 0]
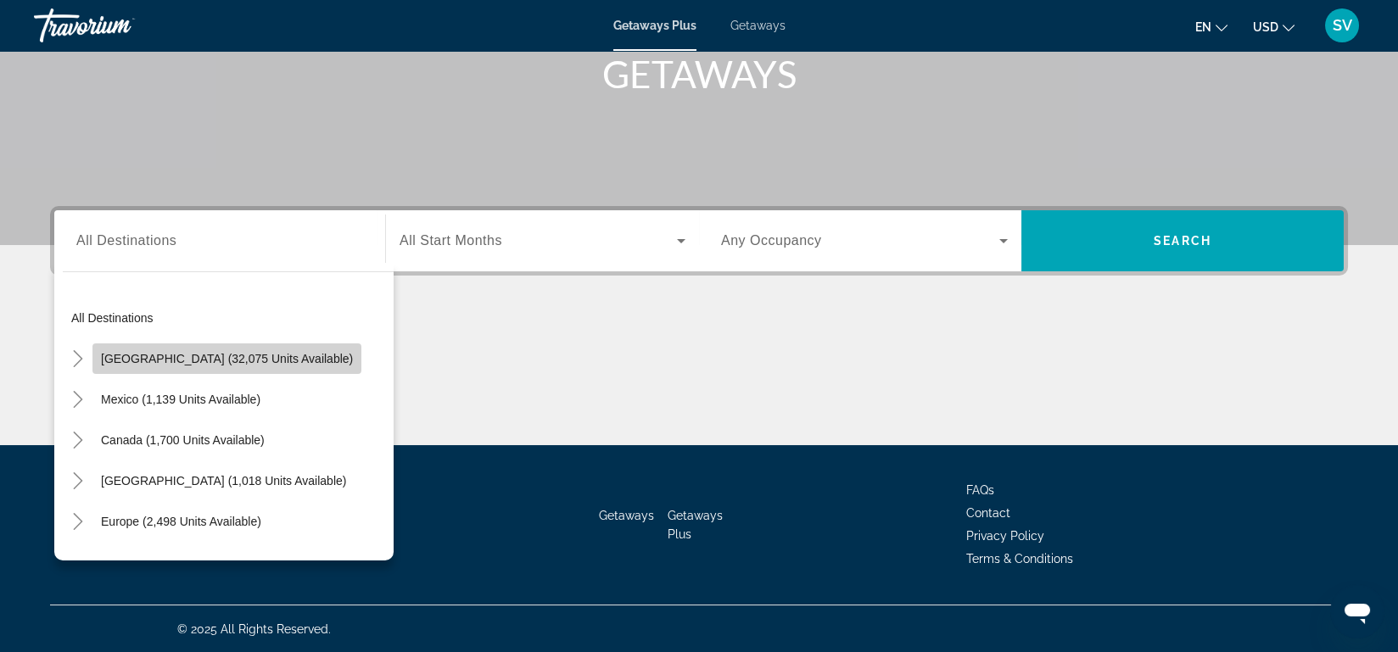
click at [232, 345] on span "Search widget" at bounding box center [226, 359] width 269 height 41
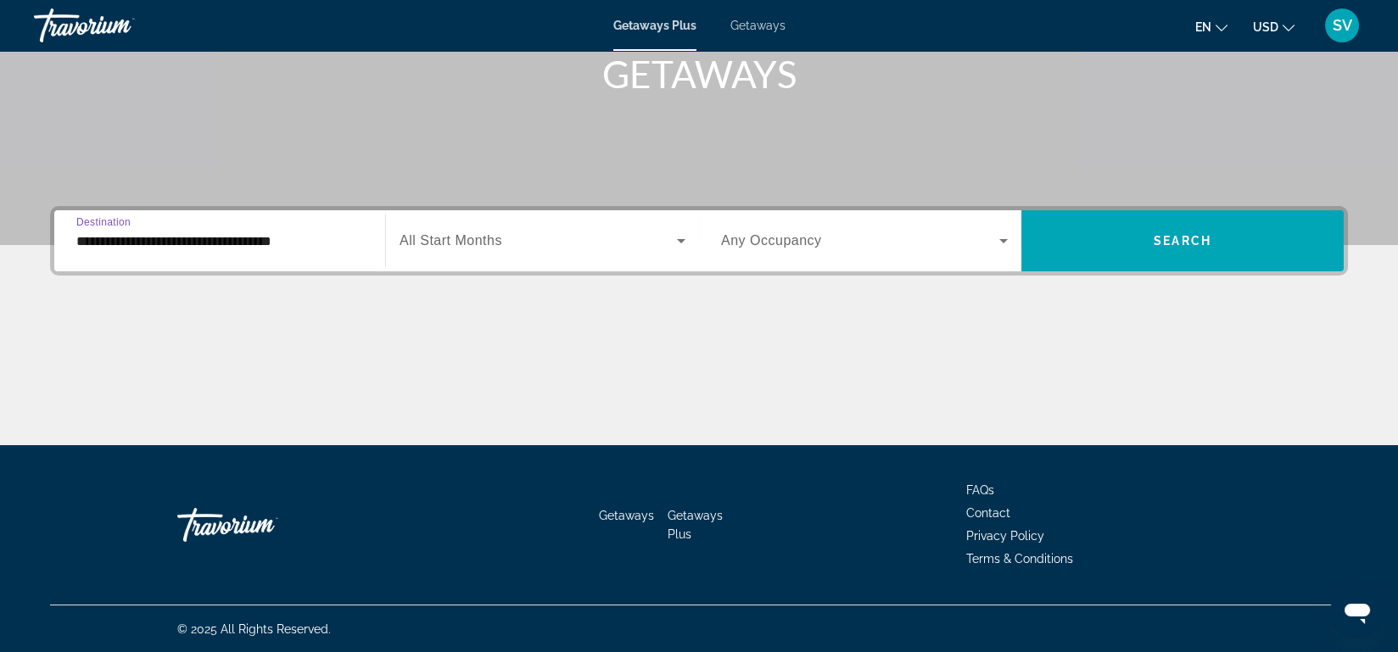
click at [286, 247] on input "**********" at bounding box center [219, 242] width 287 height 20
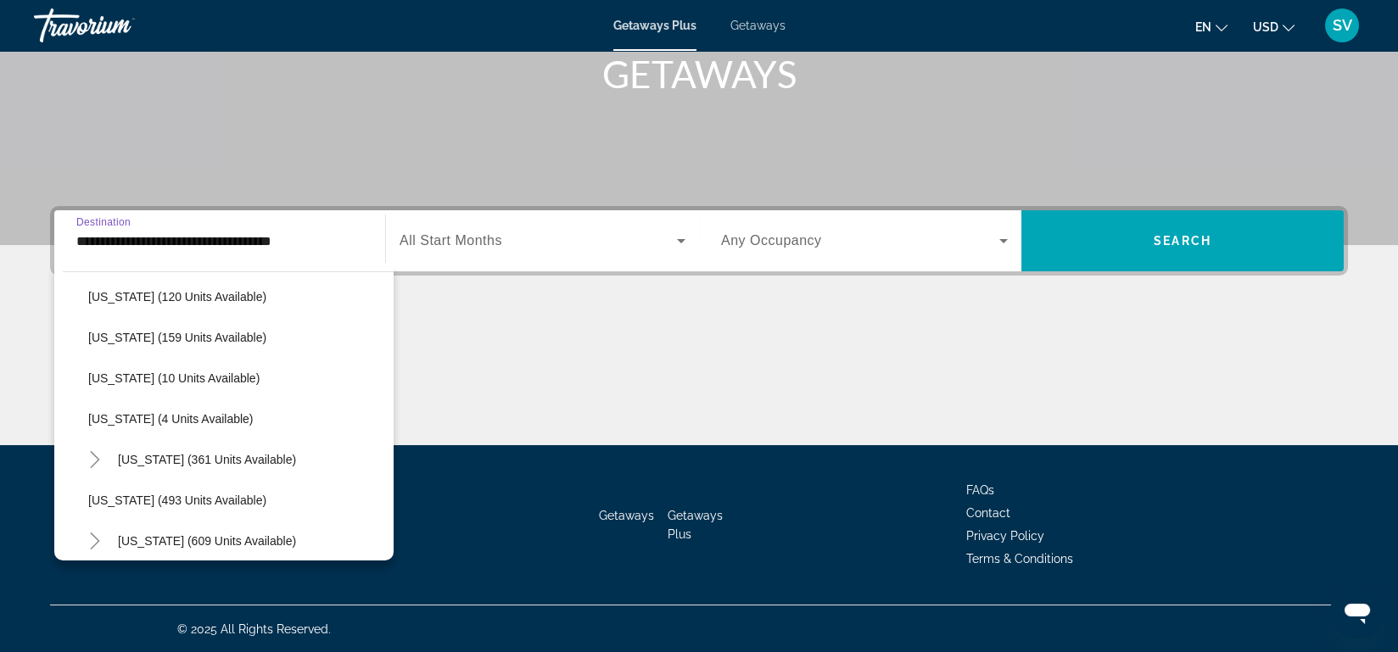
scroll to position [470, 0]
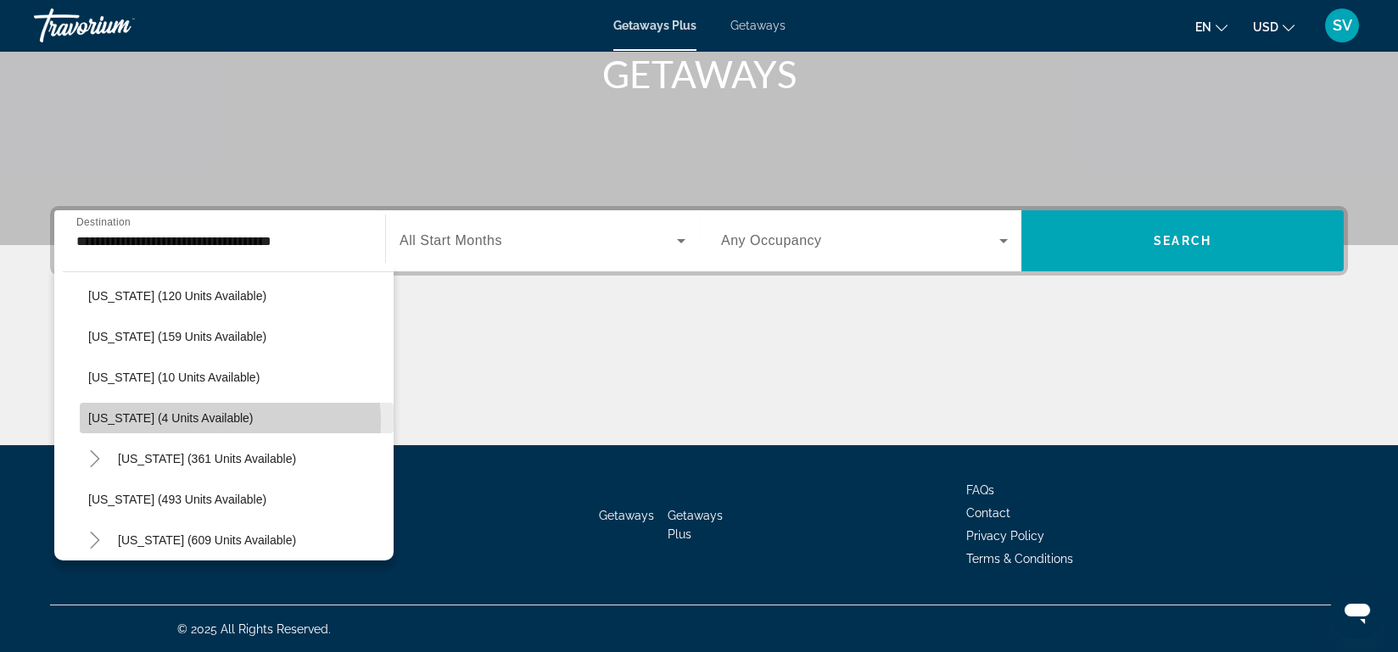
click at [199, 421] on span "Louisiana (4 units available)" at bounding box center [170, 418] width 165 height 14
type input "**********"
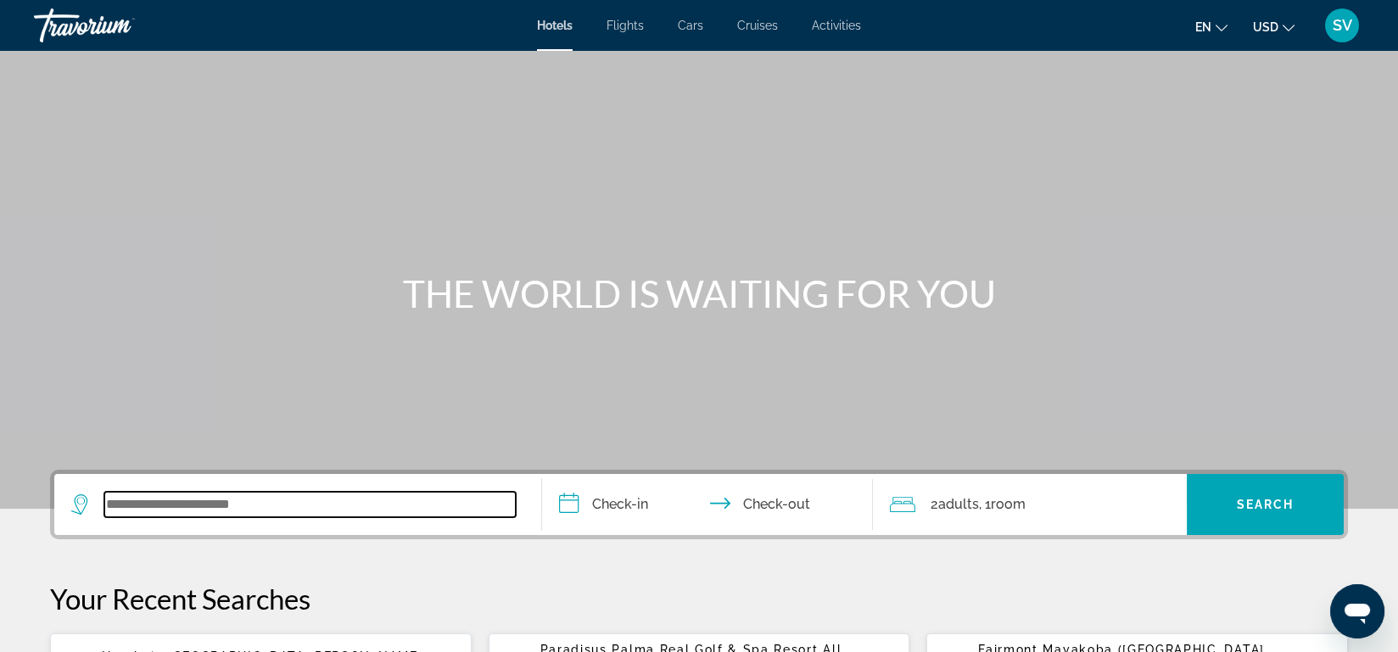
click at [204, 512] on input "Search widget" at bounding box center [309, 504] width 411 height 25
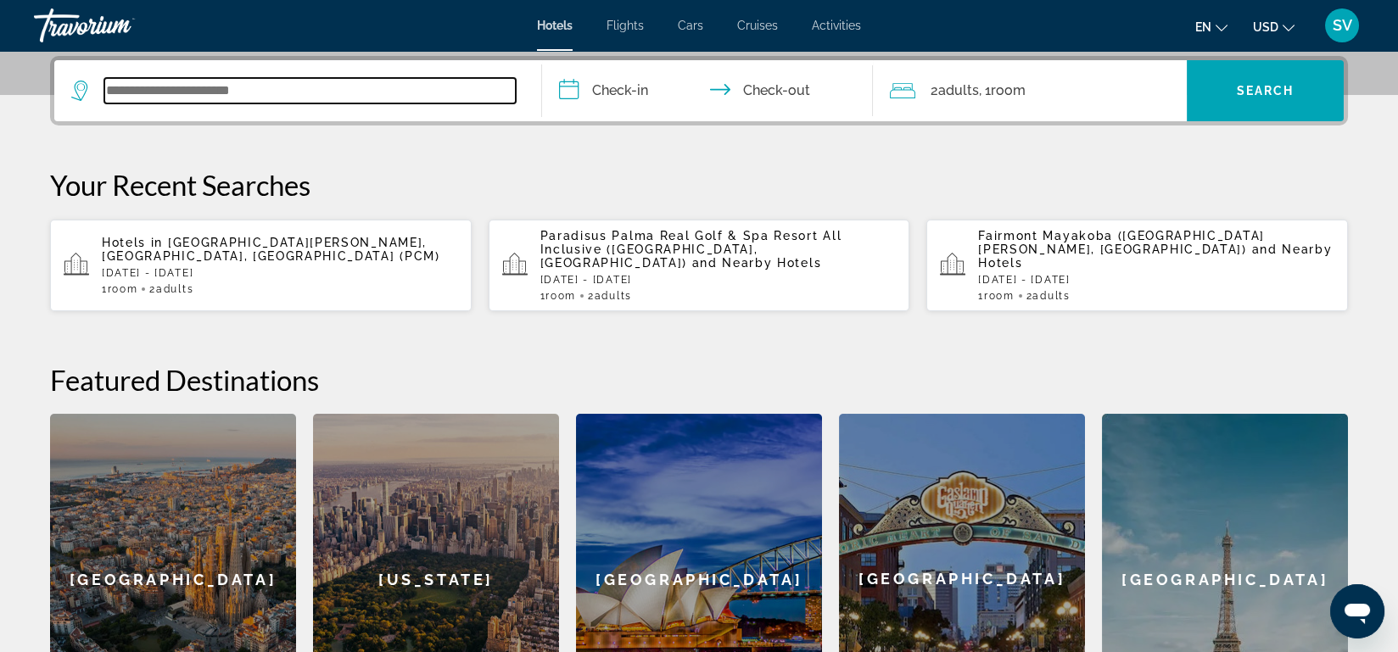
scroll to position [414, 0]
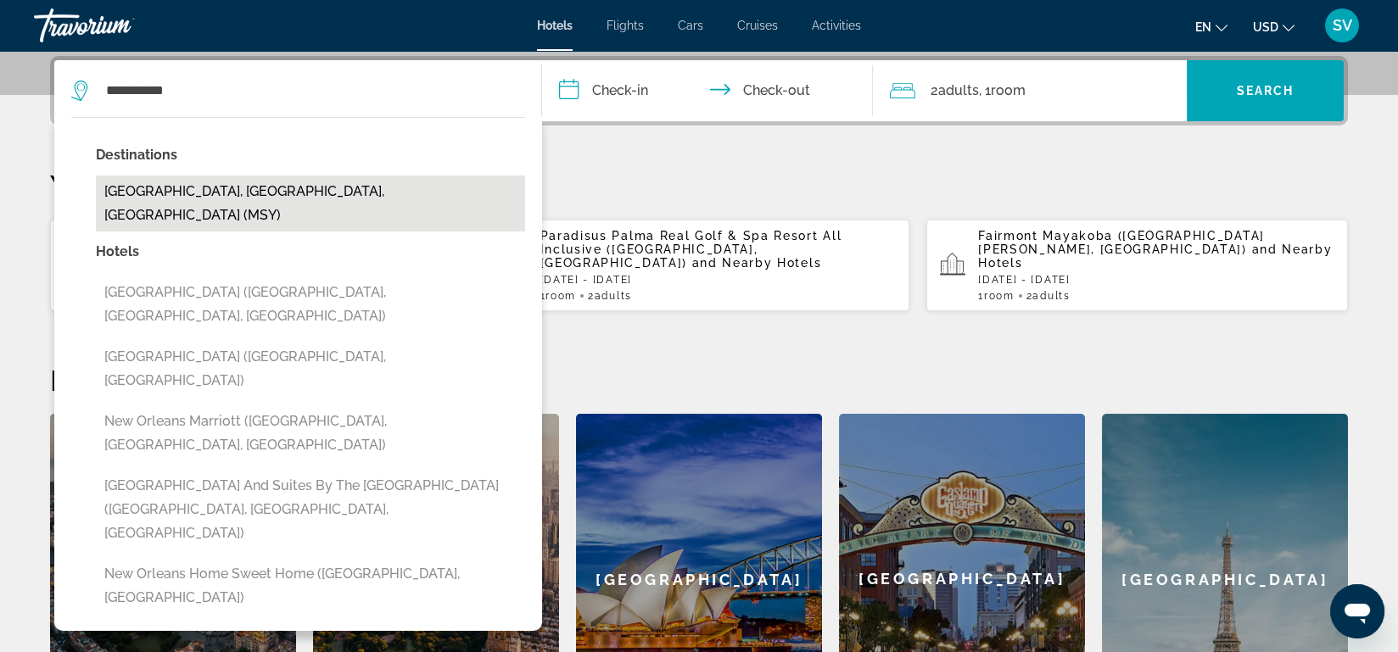
click at [311, 183] on button "[GEOGRAPHIC_DATA], [GEOGRAPHIC_DATA], [GEOGRAPHIC_DATA] (MSY)" at bounding box center [310, 204] width 429 height 56
type input "**********"
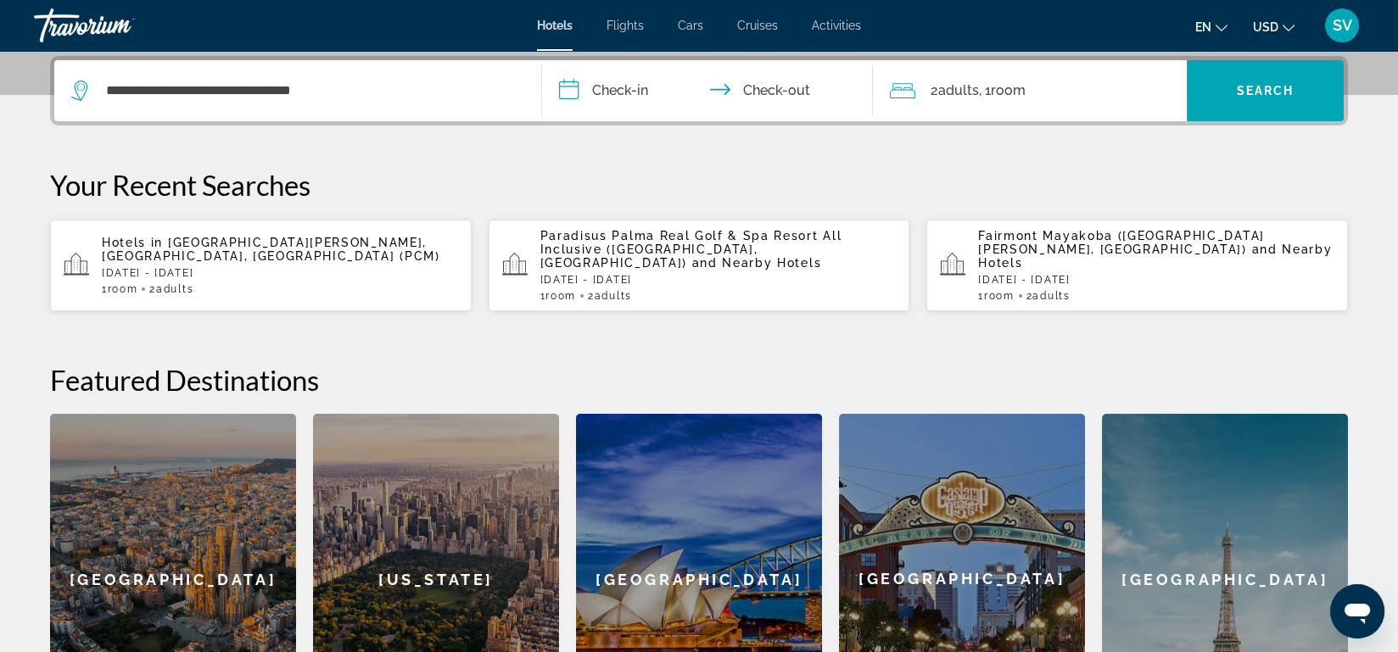
click at [631, 92] on input "**********" at bounding box center [711, 93] width 338 height 66
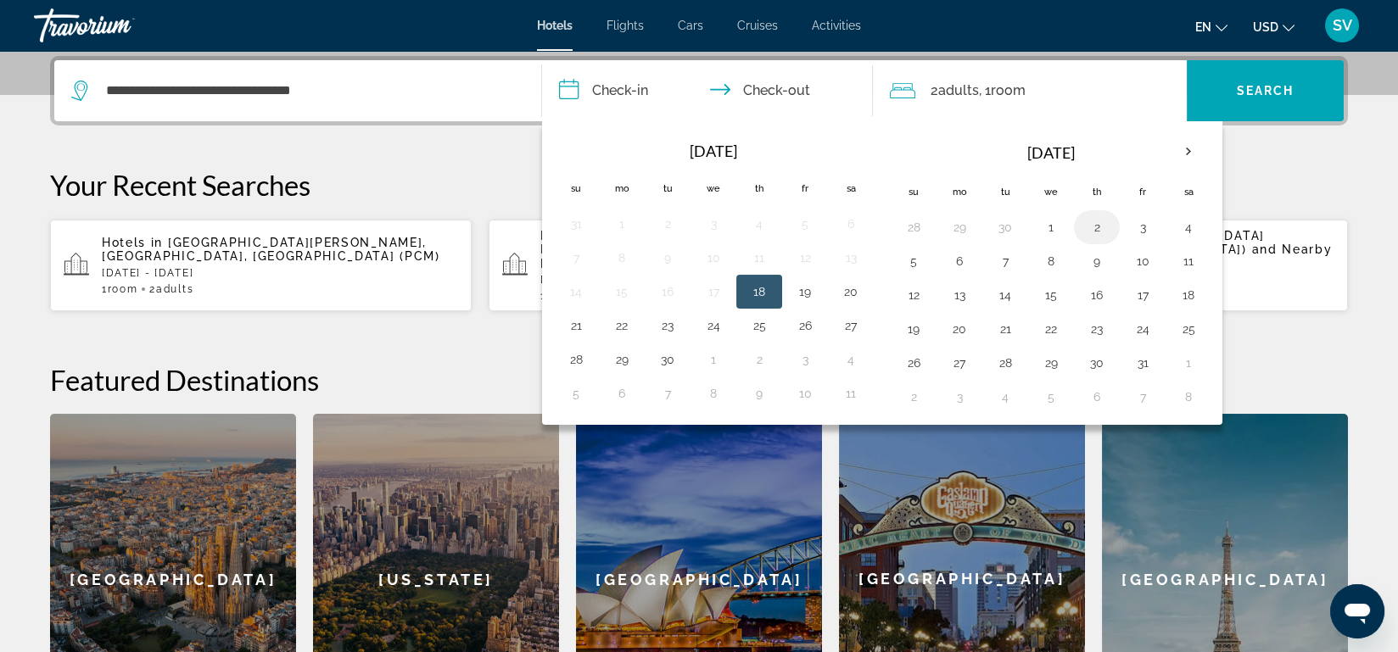
click at [1092, 227] on button "2" at bounding box center [1096, 227] width 27 height 24
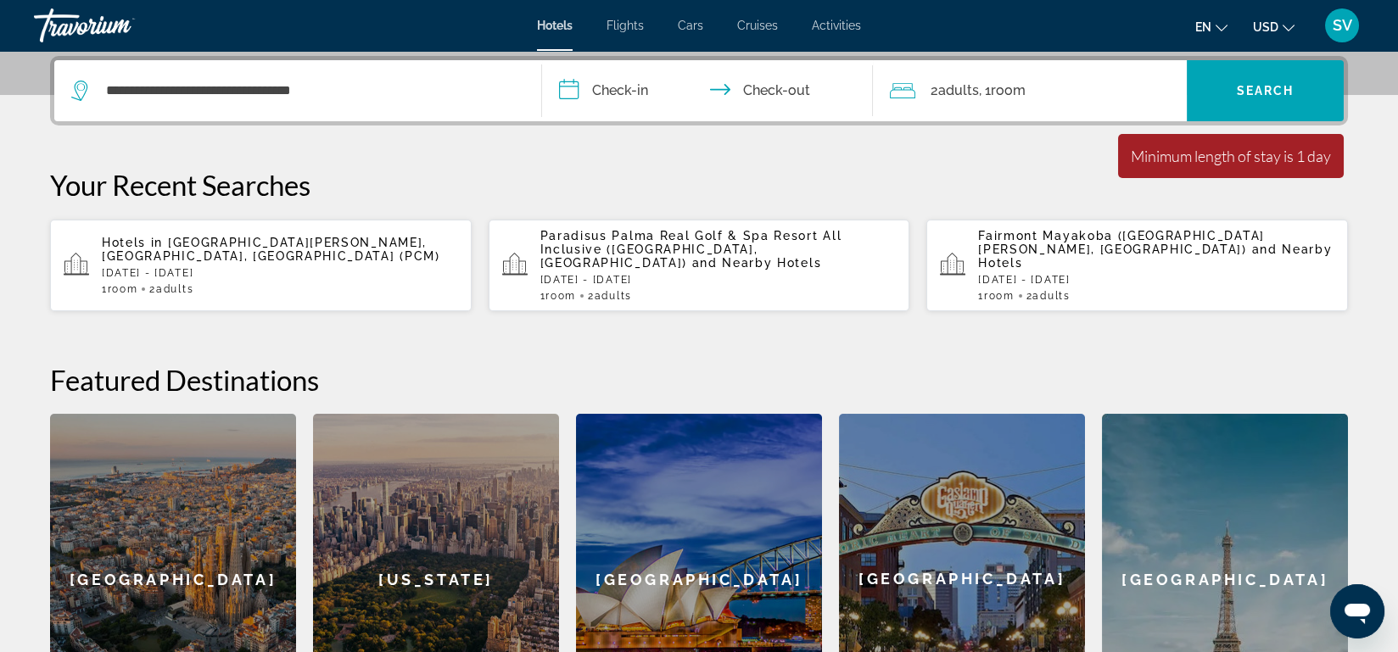
click at [641, 90] on input "**********" at bounding box center [711, 93] width 338 height 66
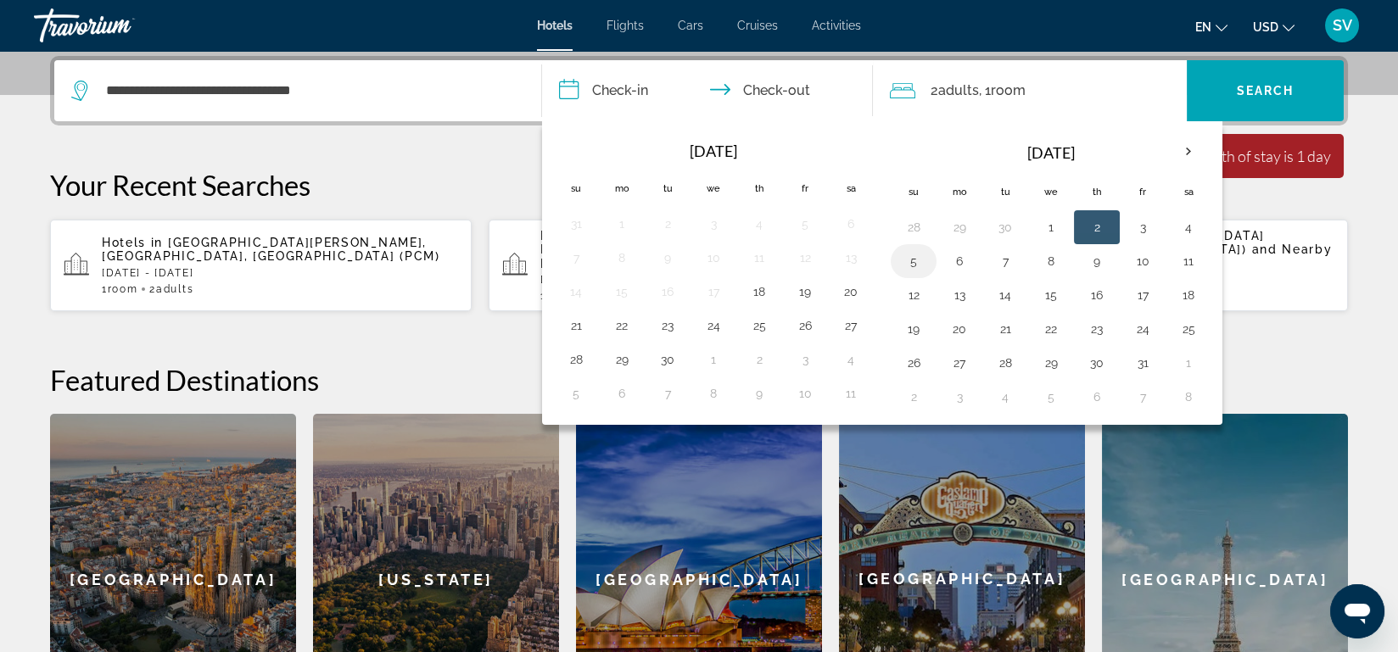
click at [910, 254] on button "5" at bounding box center [913, 261] width 27 height 24
click at [1090, 229] on button "2" at bounding box center [1096, 227] width 27 height 24
type input "**********"
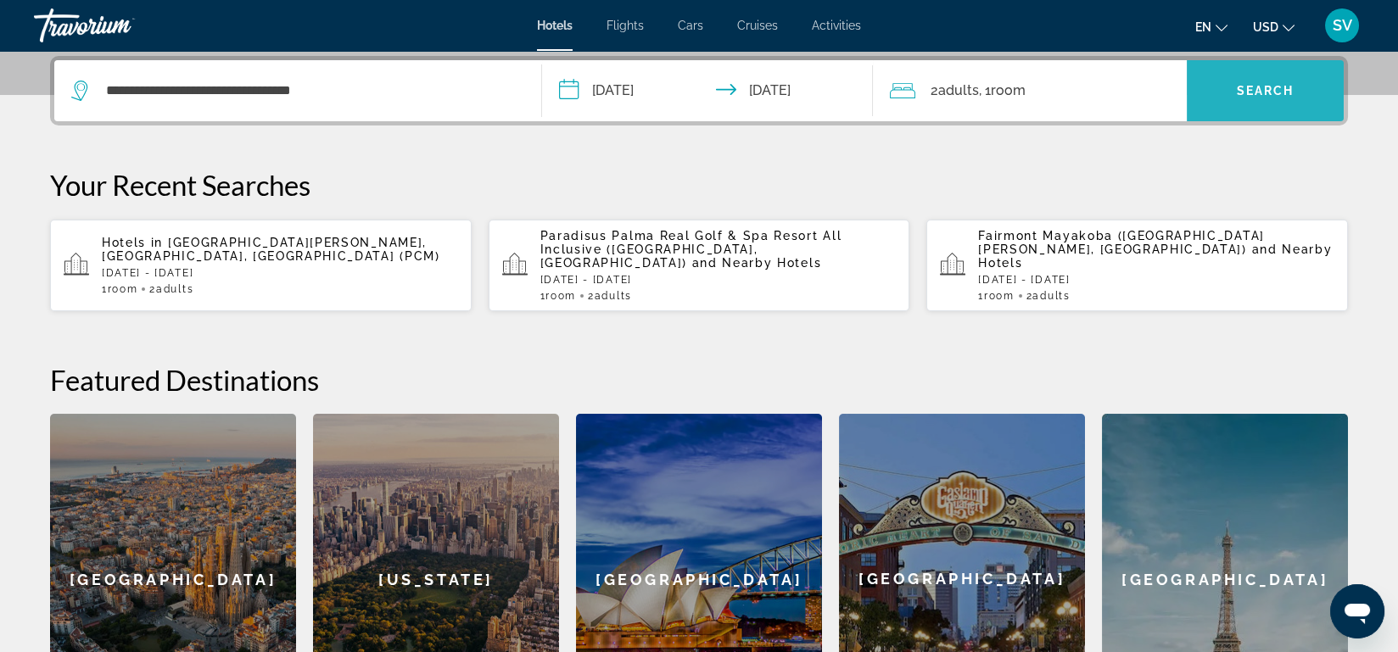
click at [1245, 89] on span "Search" at bounding box center [1266, 91] width 58 height 14
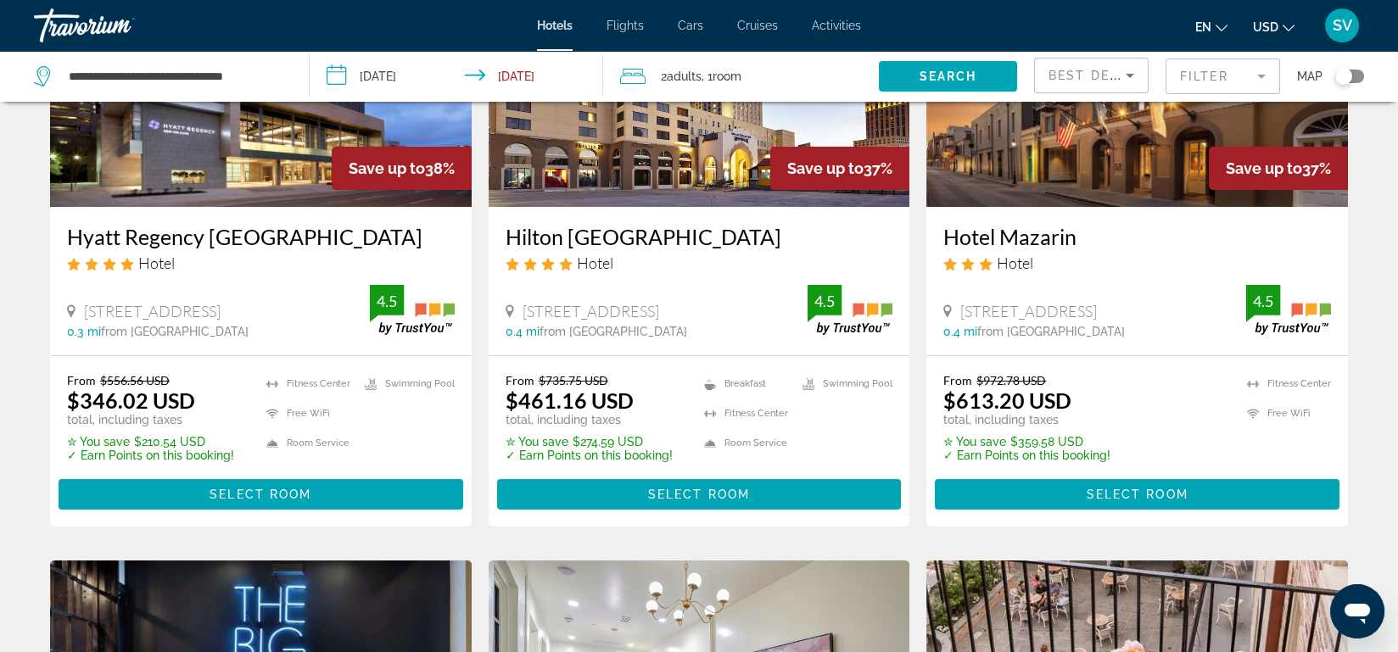
scroll to position [225, 0]
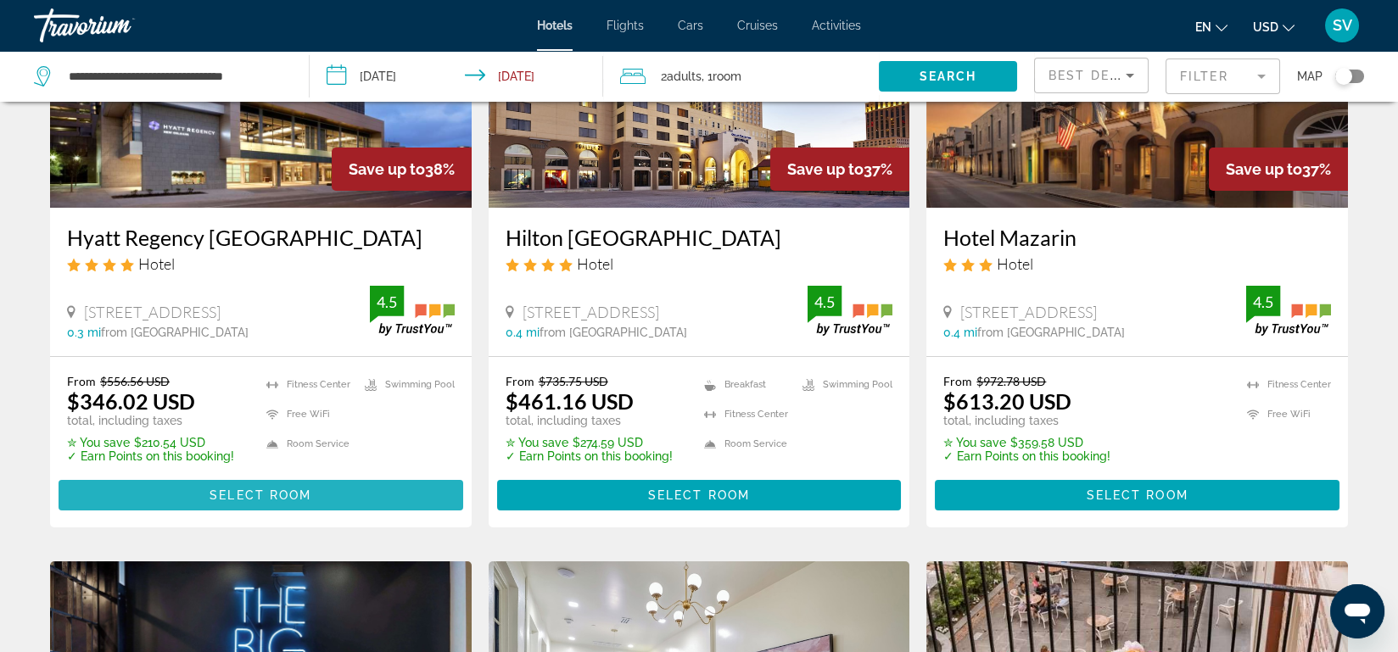
click at [290, 501] on span "Select Room" at bounding box center [261, 496] width 102 height 14
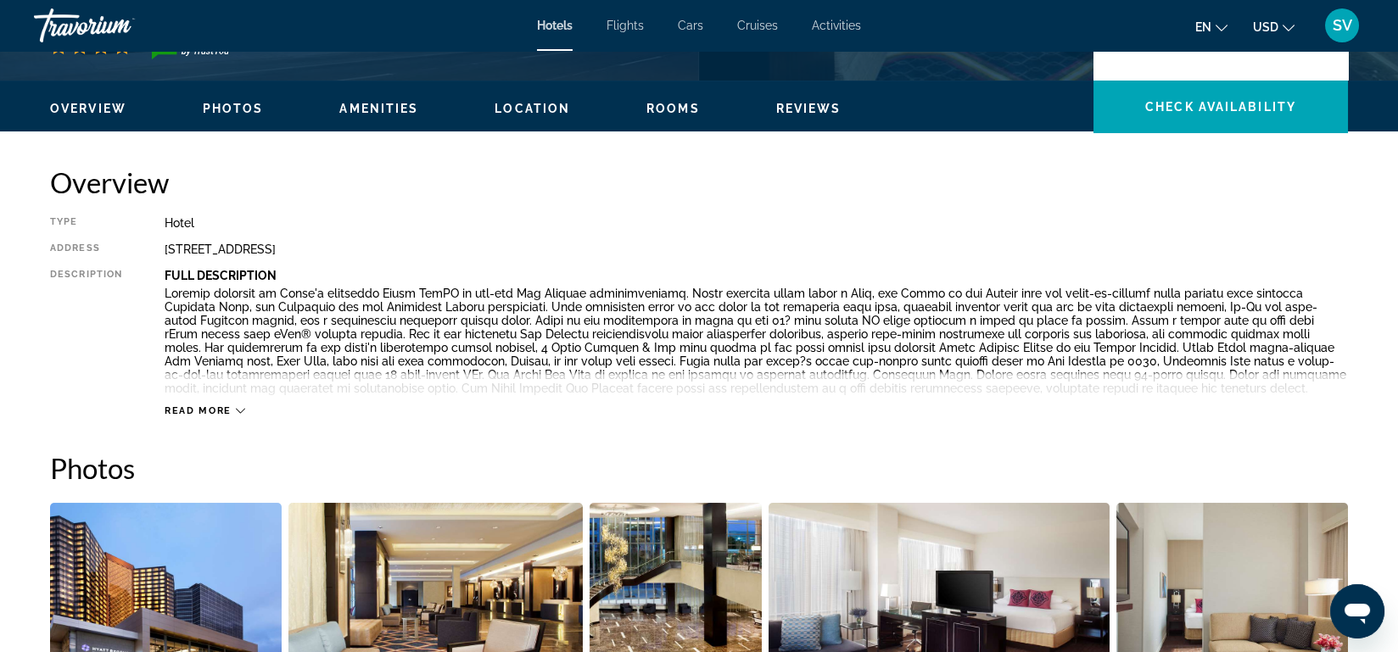
scroll to position [476, 0]
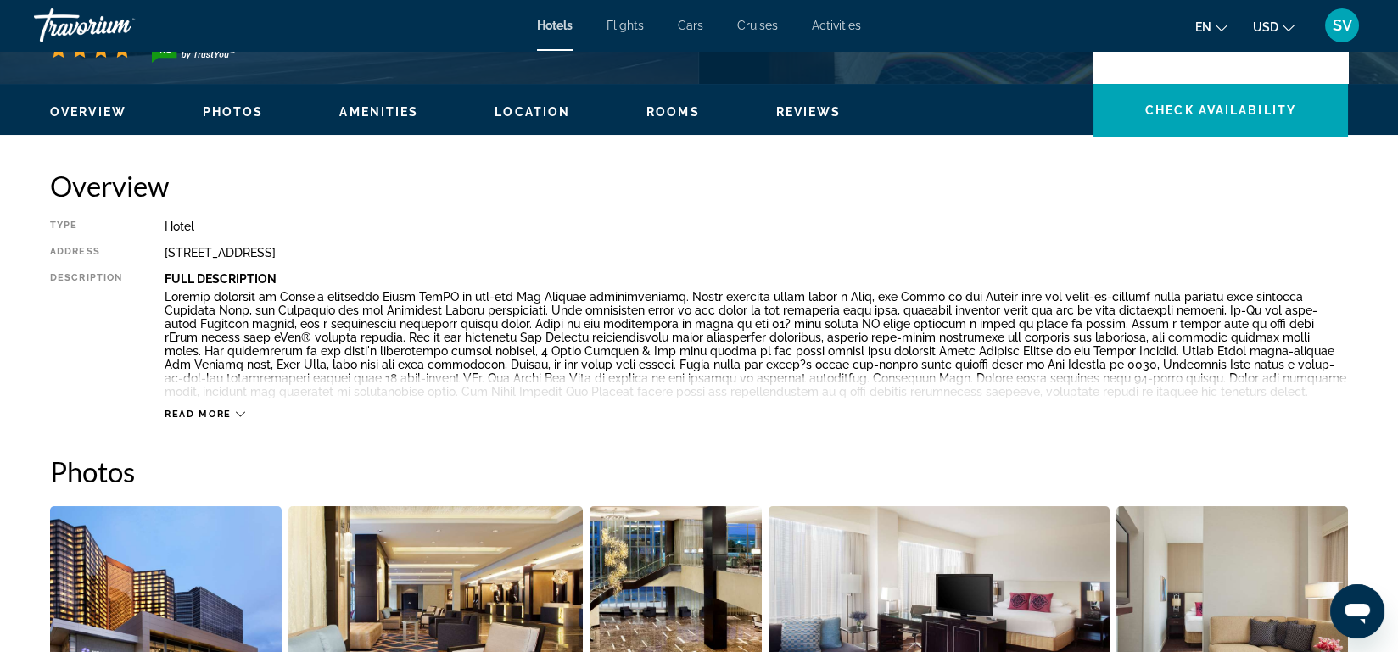
click at [222, 419] on span "Read more" at bounding box center [198, 414] width 67 height 11
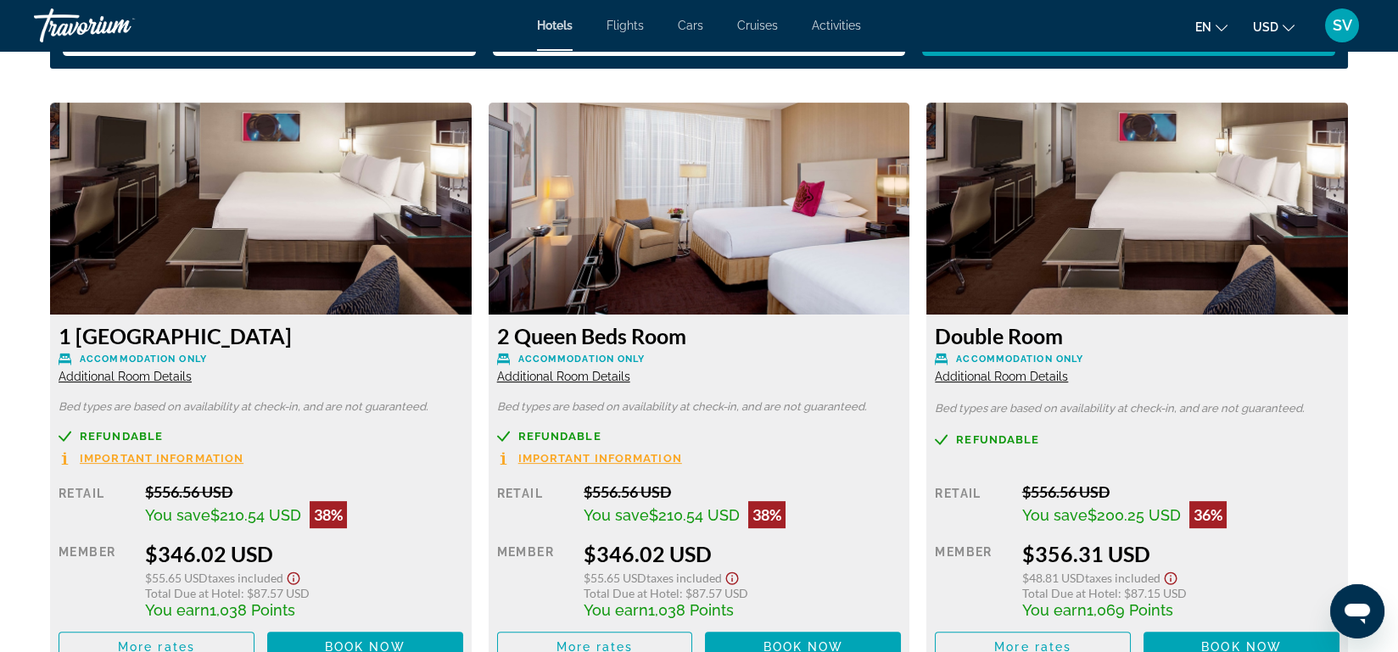
scroll to position [2302, 0]
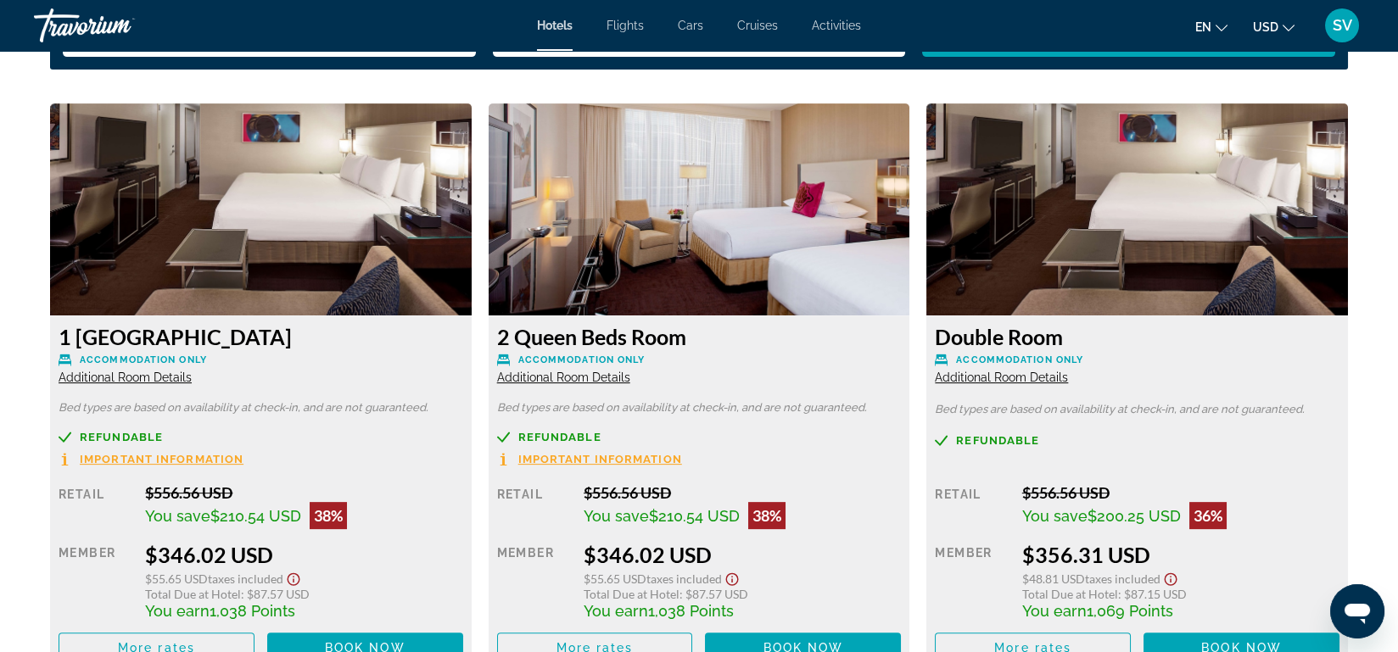
click at [566, 383] on span "Additional Room Details" at bounding box center [563, 378] width 133 height 14
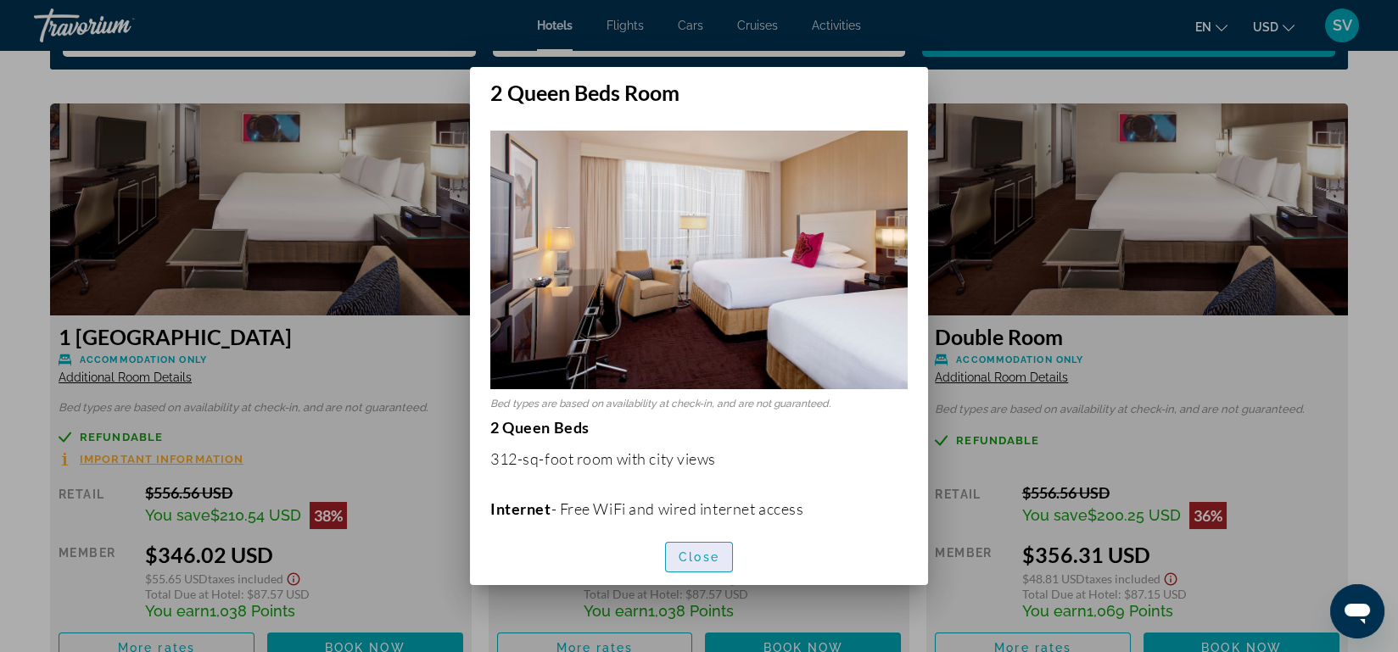
click at [704, 565] on span "button" at bounding box center [699, 557] width 66 height 41
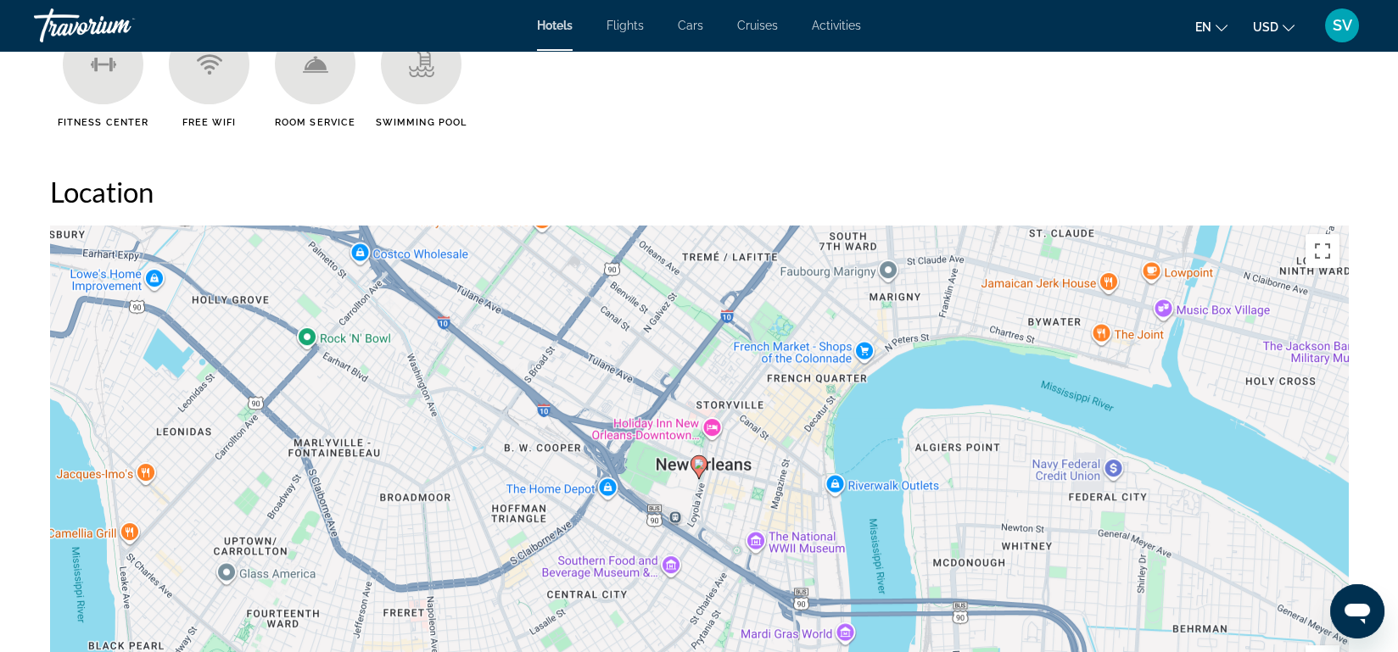
scroll to position [1474, 0]
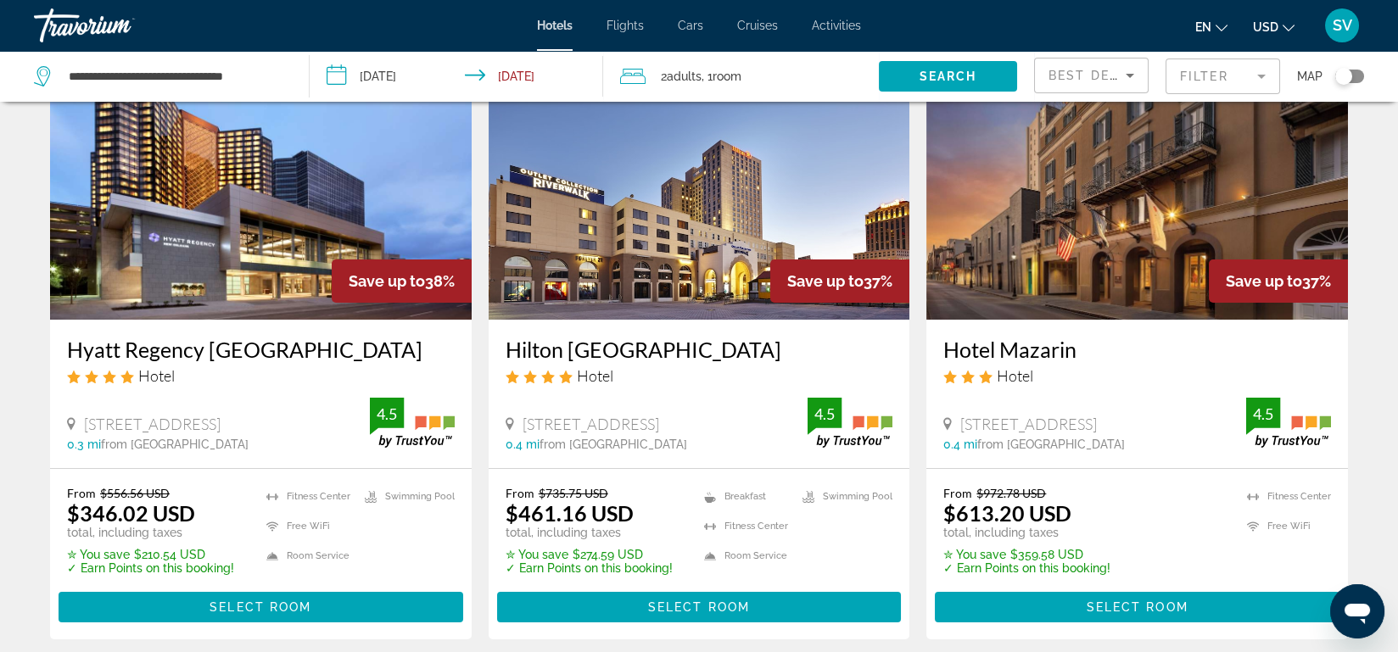
scroll to position [294, 0]
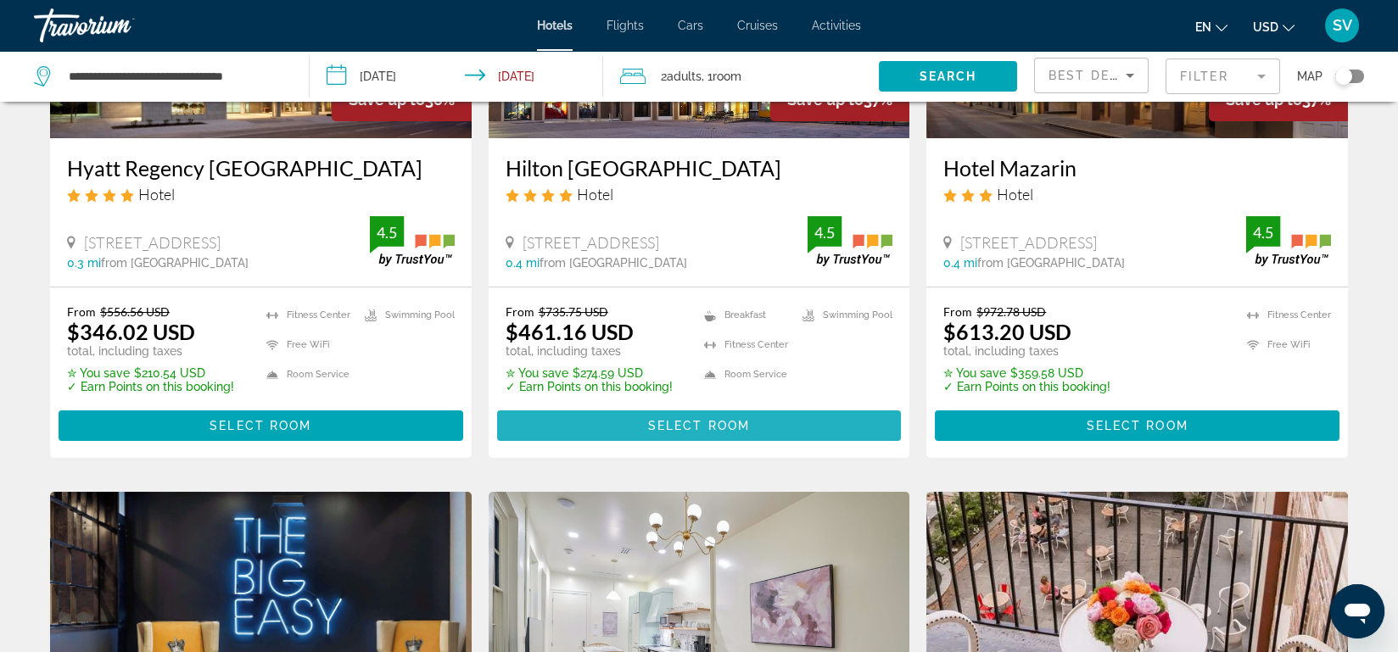
click at [667, 430] on span "Select Room" at bounding box center [699, 426] width 102 height 14
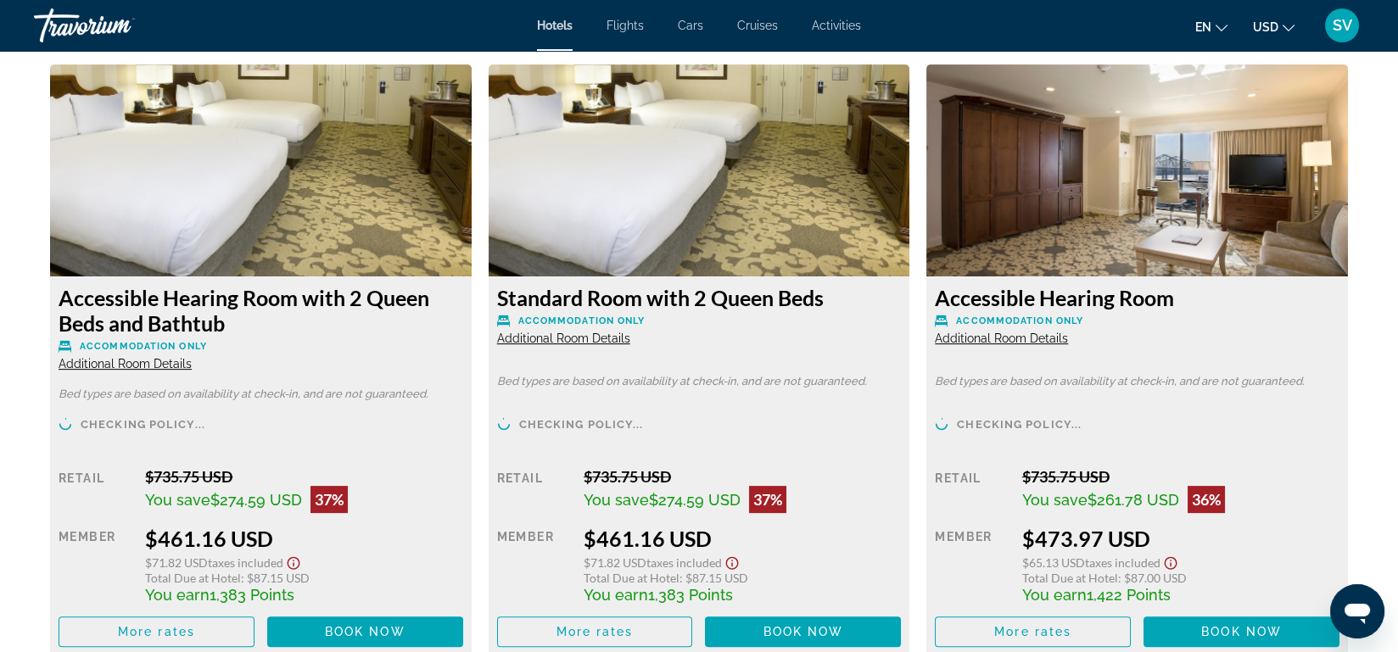
scroll to position [2336, 0]
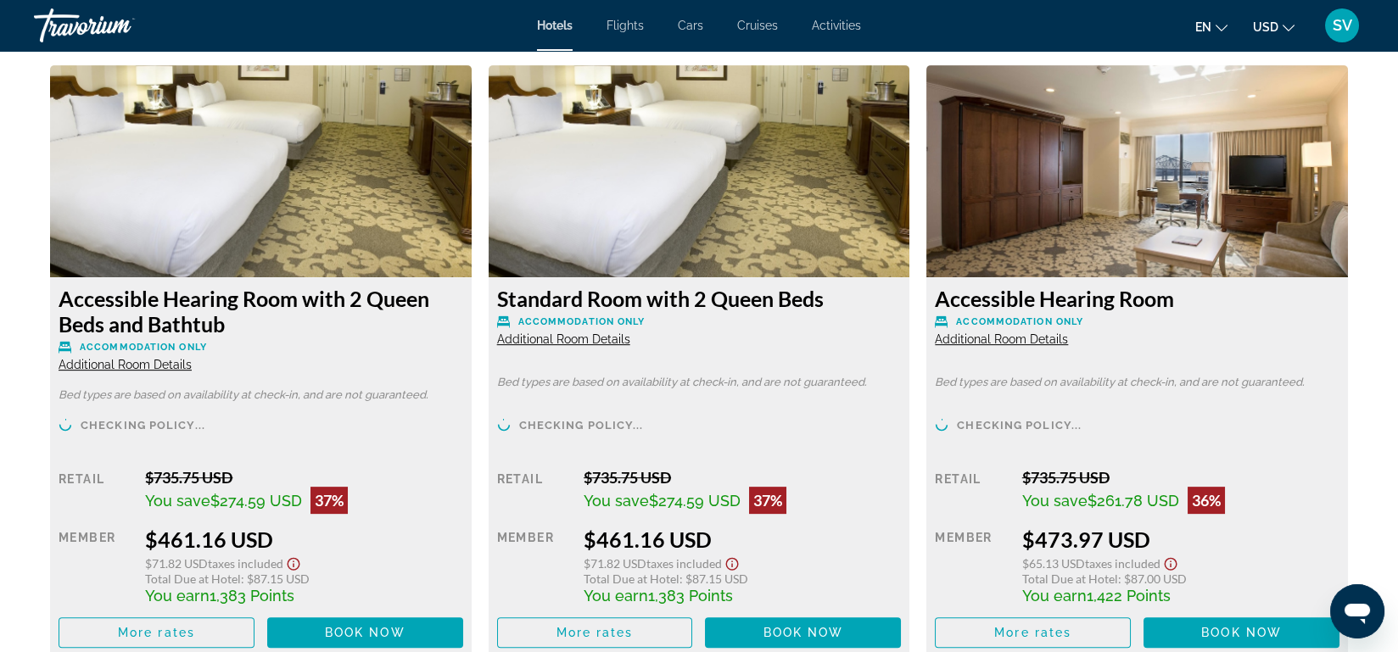
click at [590, 337] on span "Additional Room Details" at bounding box center [563, 340] width 133 height 14
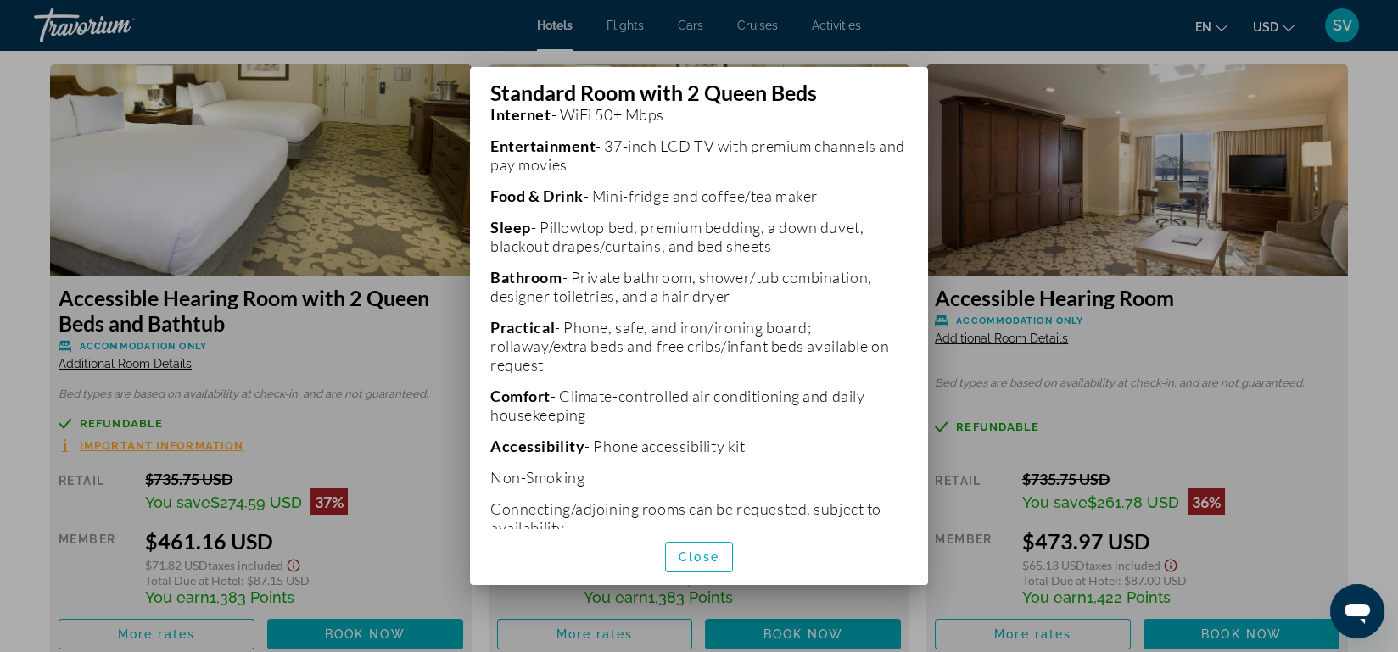
scroll to position [442, 0]
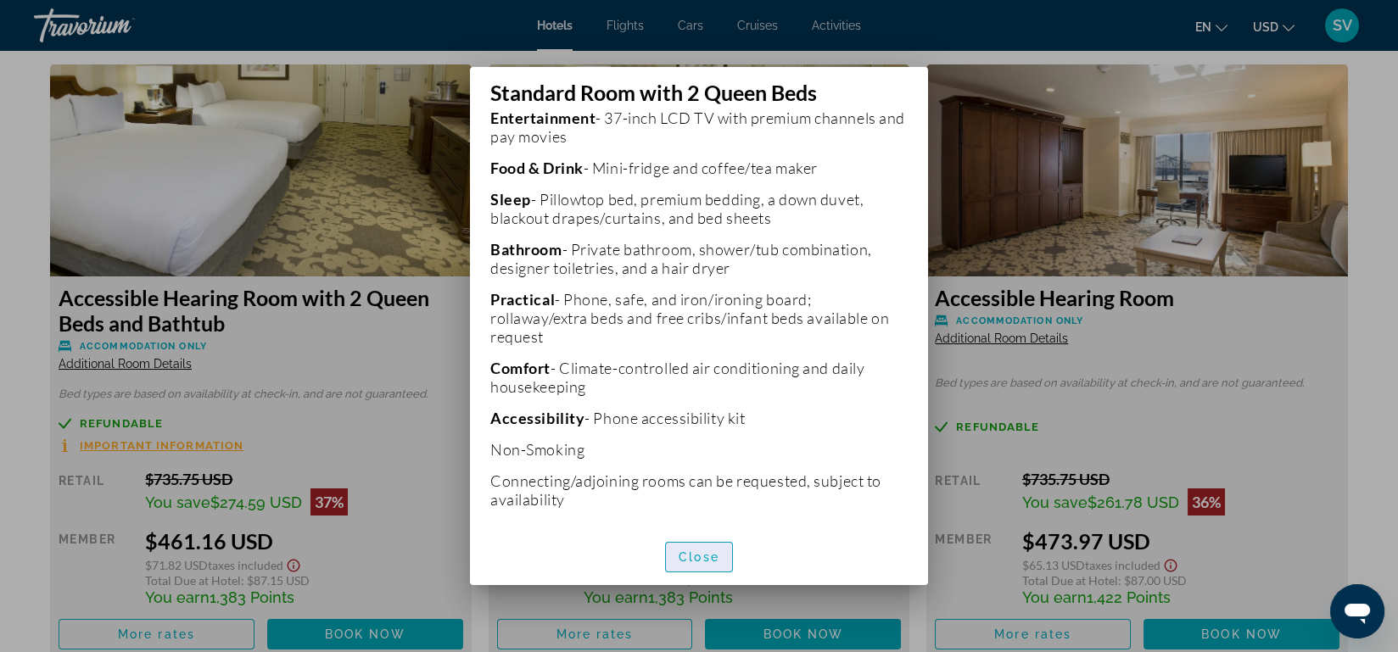
click at [693, 548] on span "button" at bounding box center [699, 557] width 66 height 41
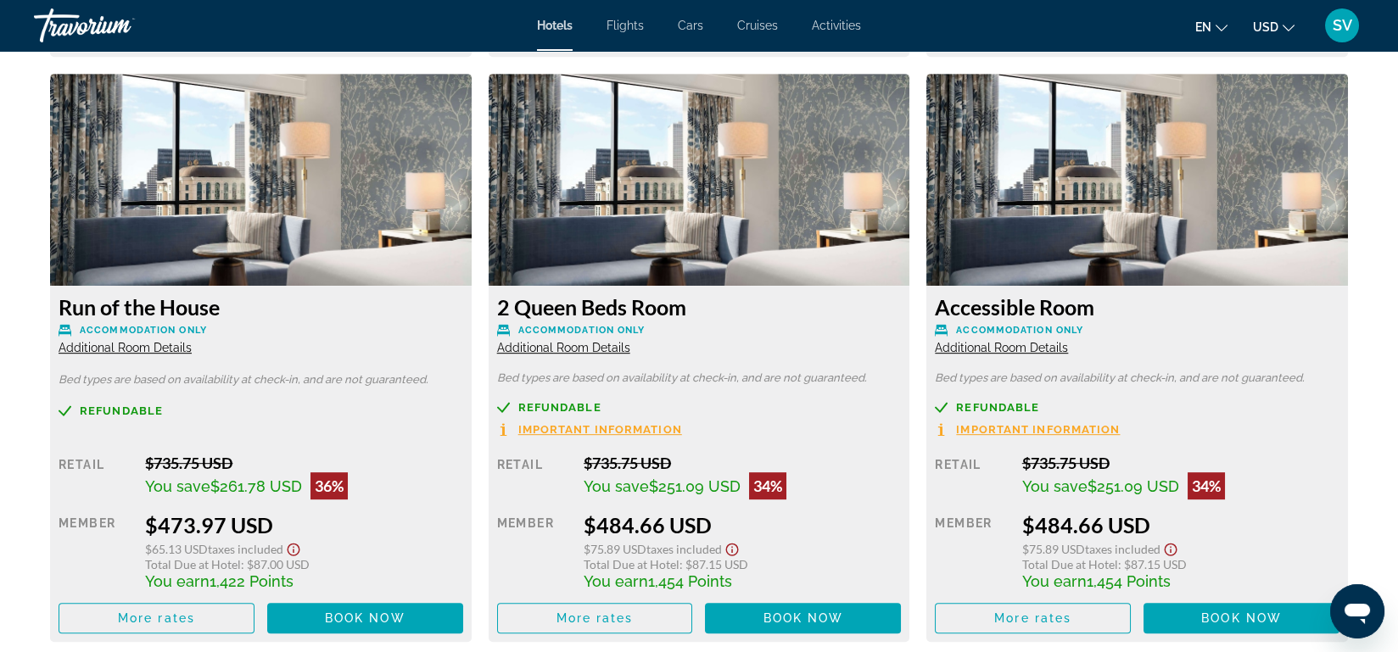
scroll to position [2941, 0]
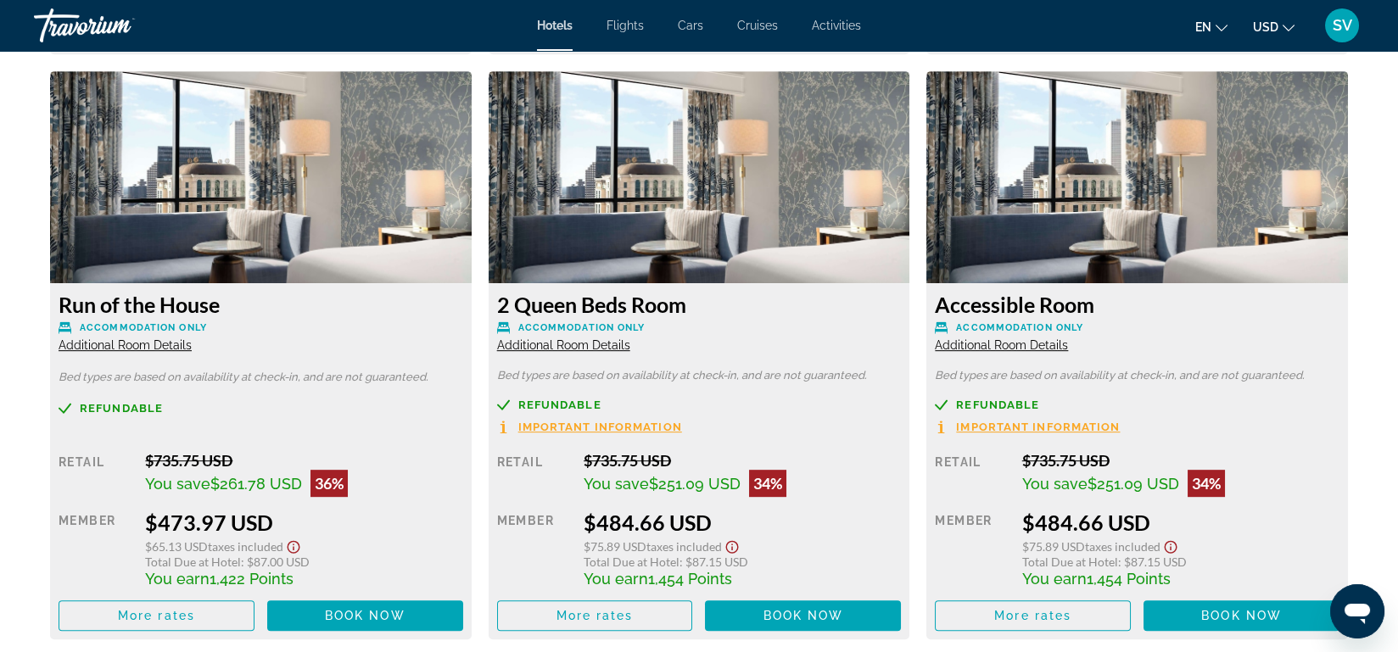
click at [632, 425] on span "Important Information" at bounding box center [600, 427] width 164 height 11
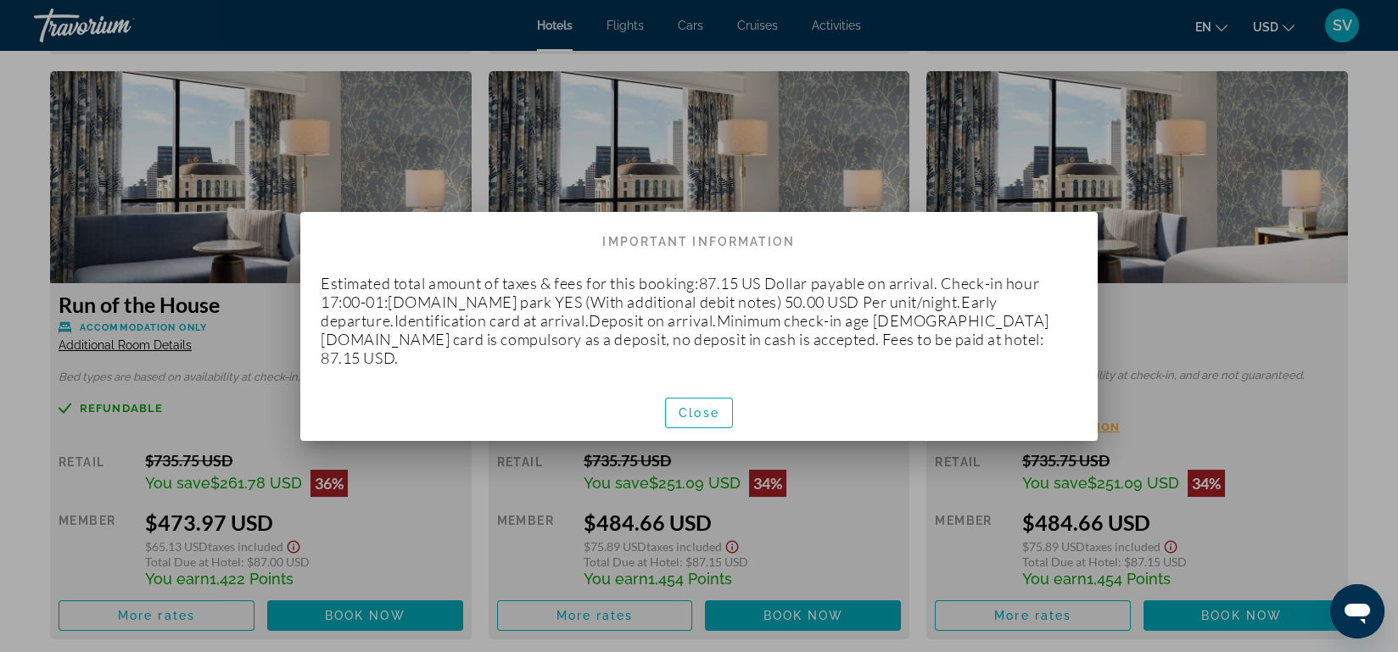
scroll to position [0, 0]
click at [632, 425] on div "Close" at bounding box center [698, 412] width 797 height 57
click at [709, 395] on span "button" at bounding box center [699, 413] width 66 height 41
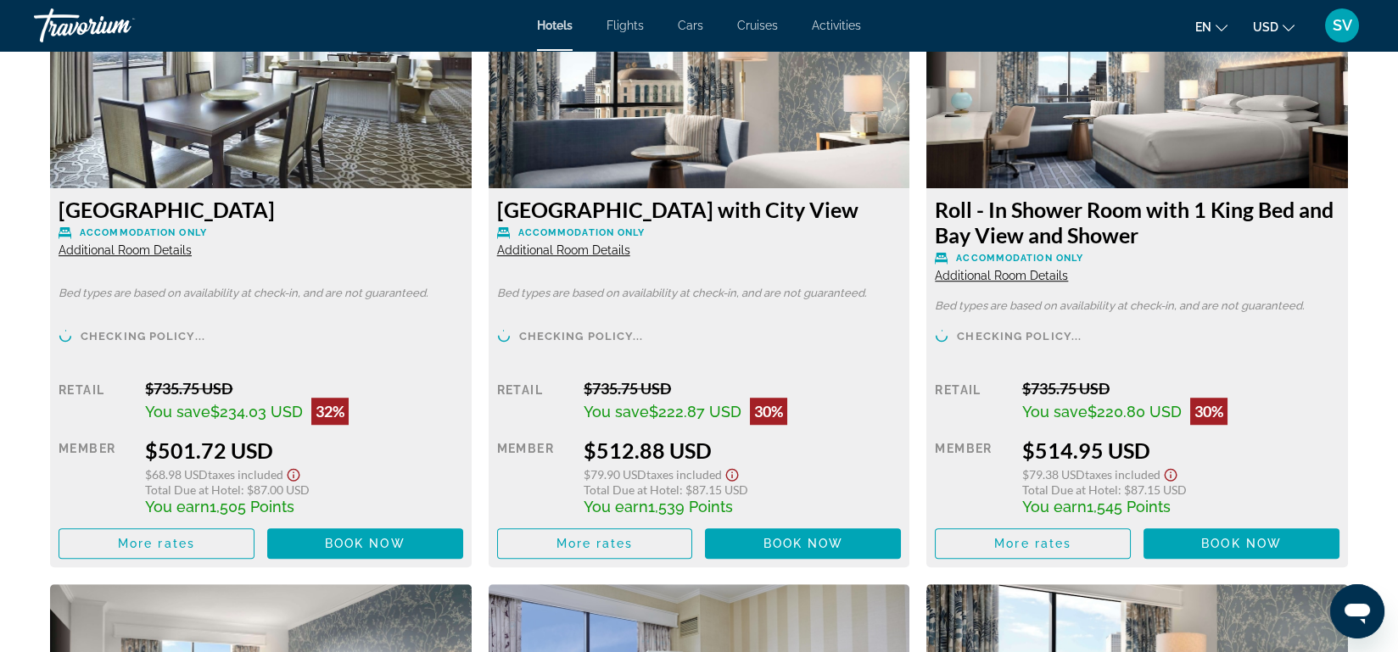
scroll to position [4246, 0]
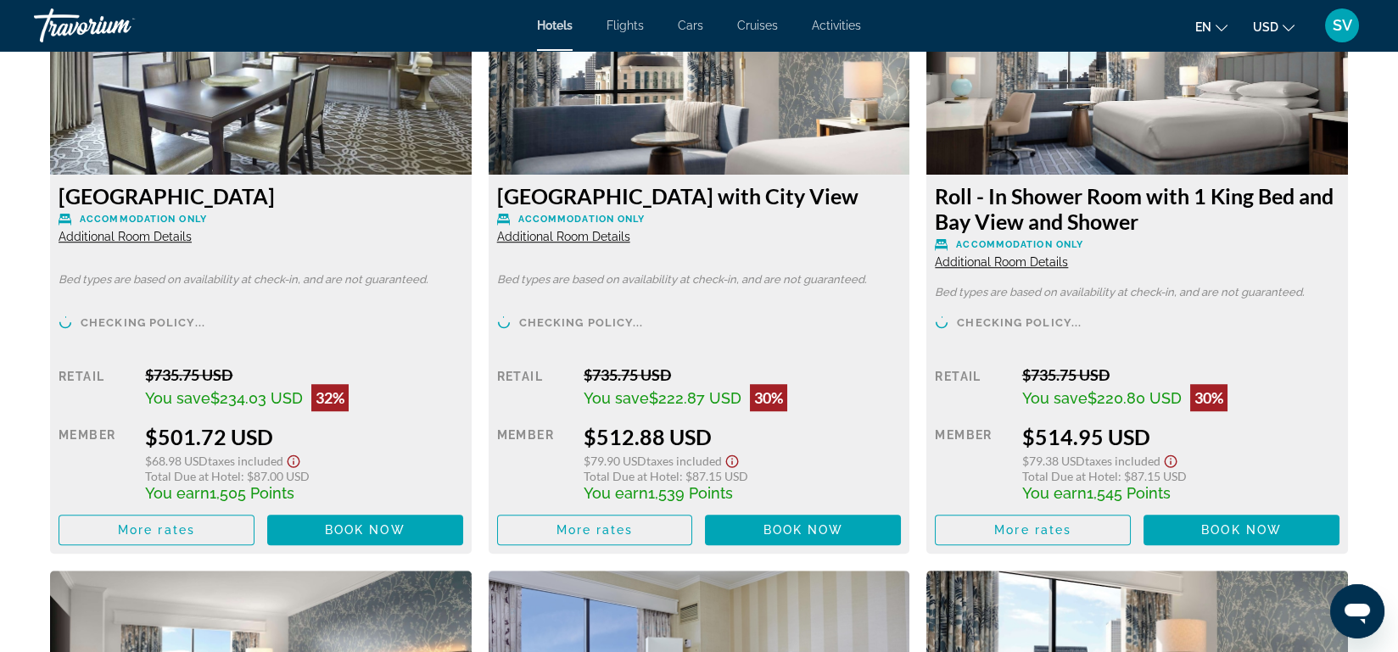
click at [562, 237] on span "Additional Room Details" at bounding box center [563, 237] width 133 height 14
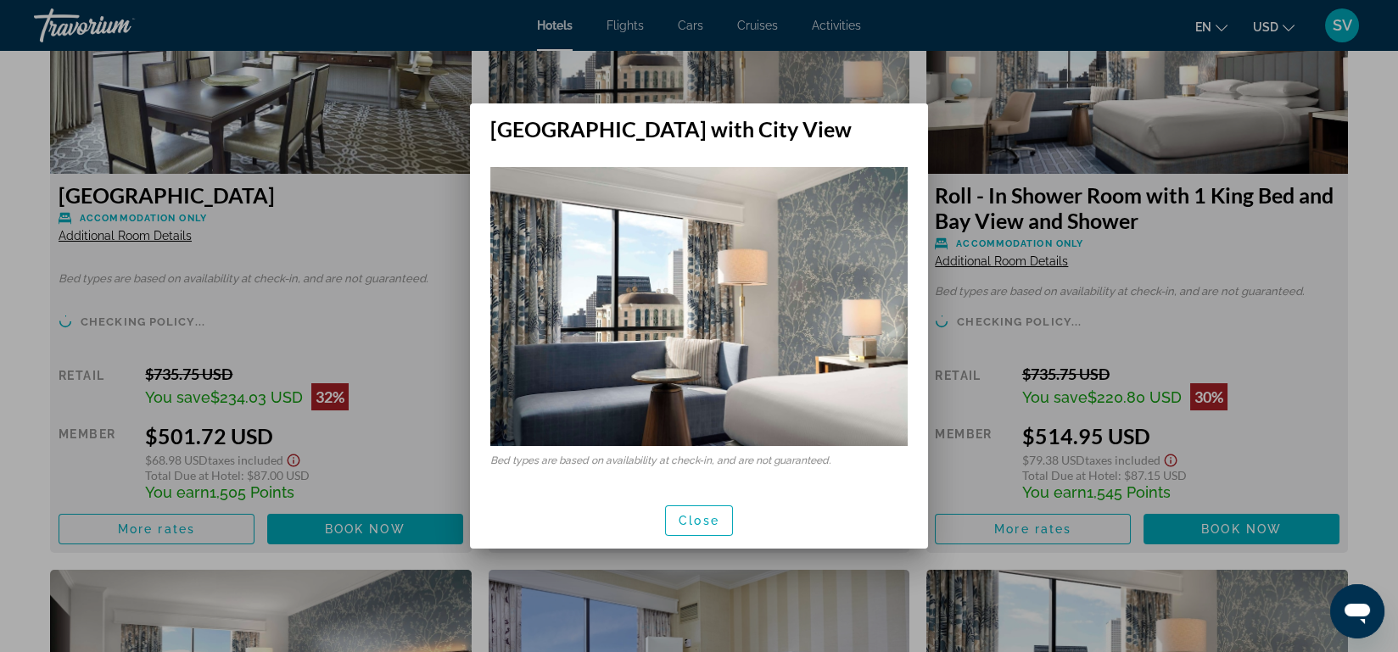
scroll to position [0, 0]
click at [705, 522] on span "Close" at bounding box center [699, 521] width 41 height 14
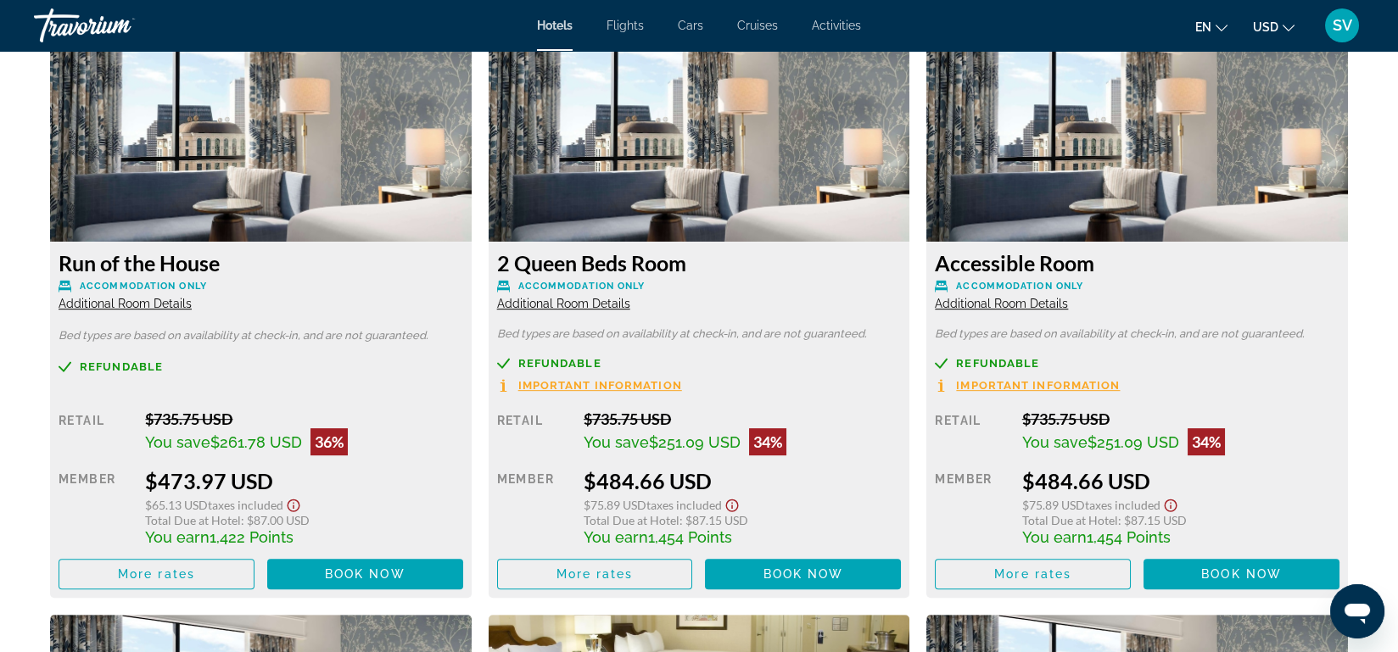
scroll to position [2973, 0]
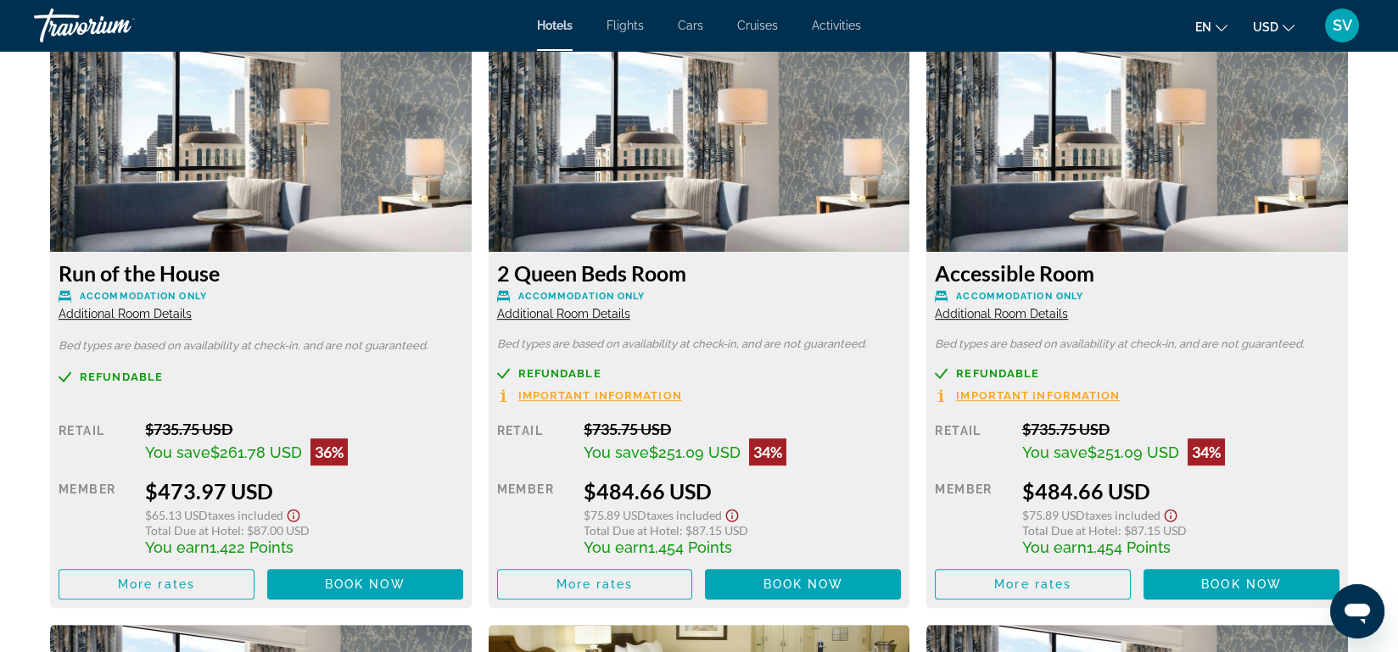
click at [657, 400] on span "Important Information" at bounding box center [600, 395] width 164 height 11
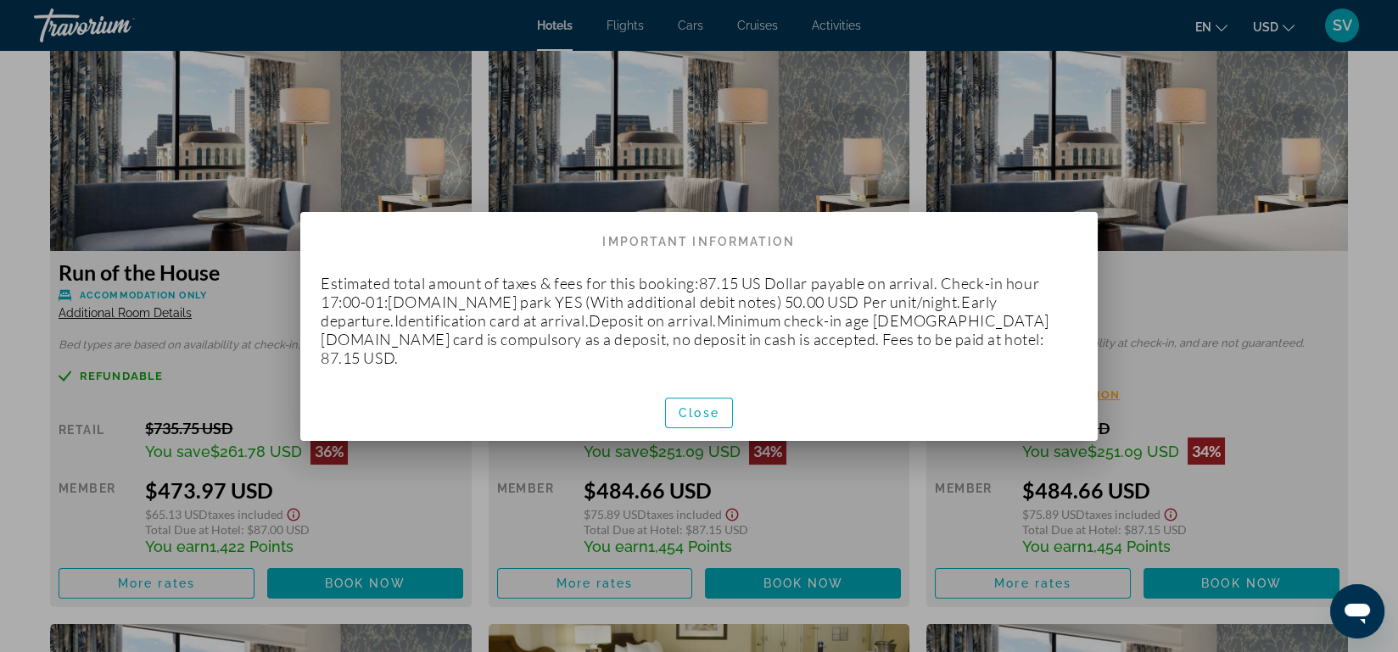
scroll to position [0, 0]
click at [711, 394] on span "button" at bounding box center [699, 413] width 66 height 41
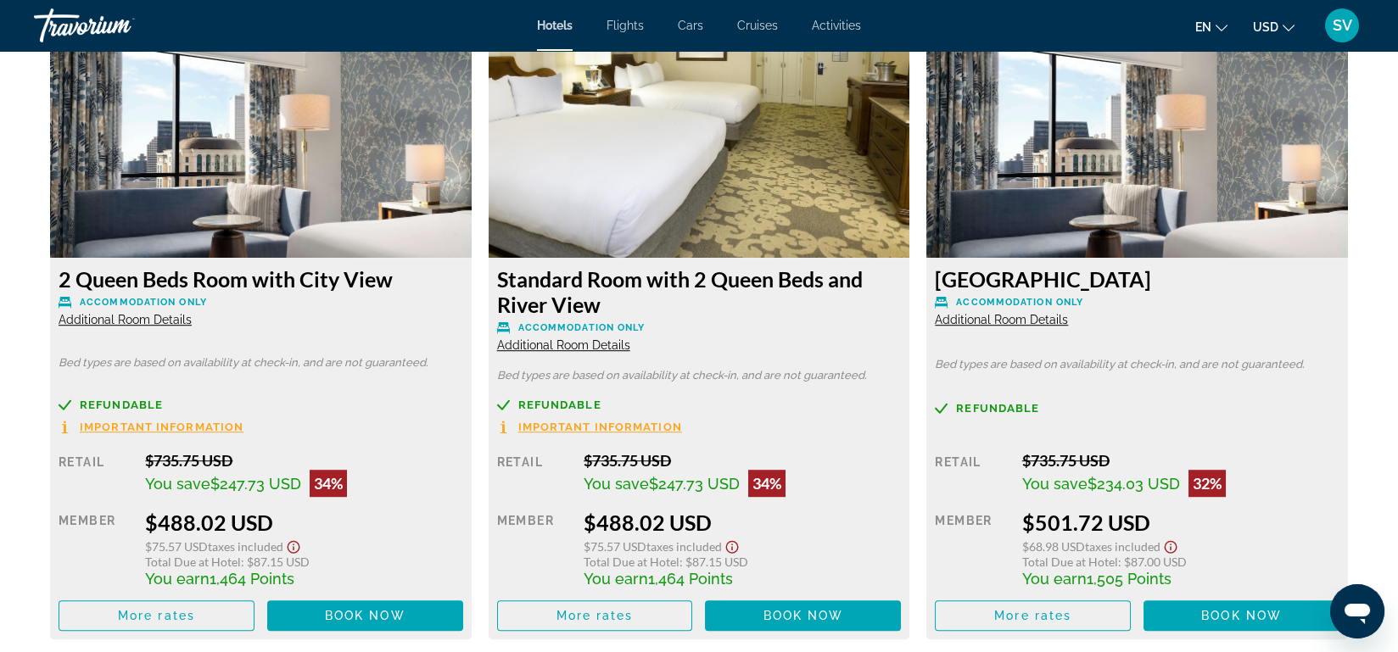
scroll to position [3621, 0]
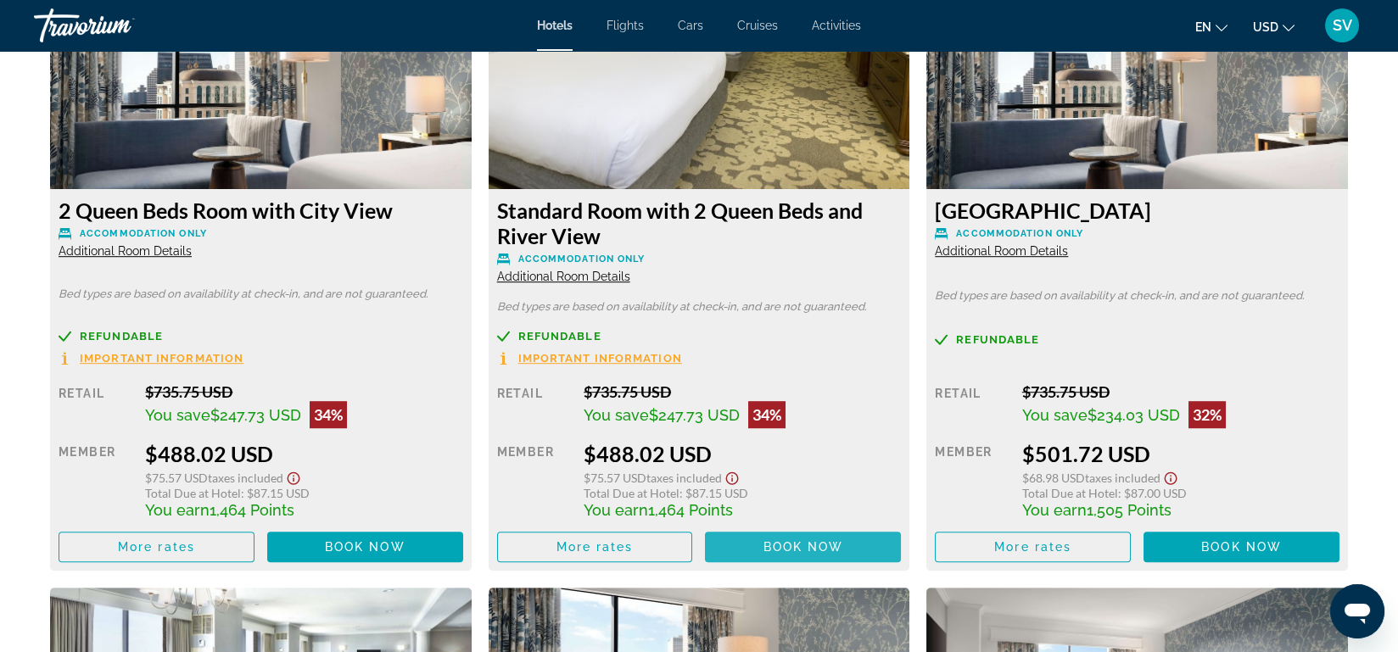
click at [804, 549] on span "Book now" at bounding box center [803, 547] width 81 height 14
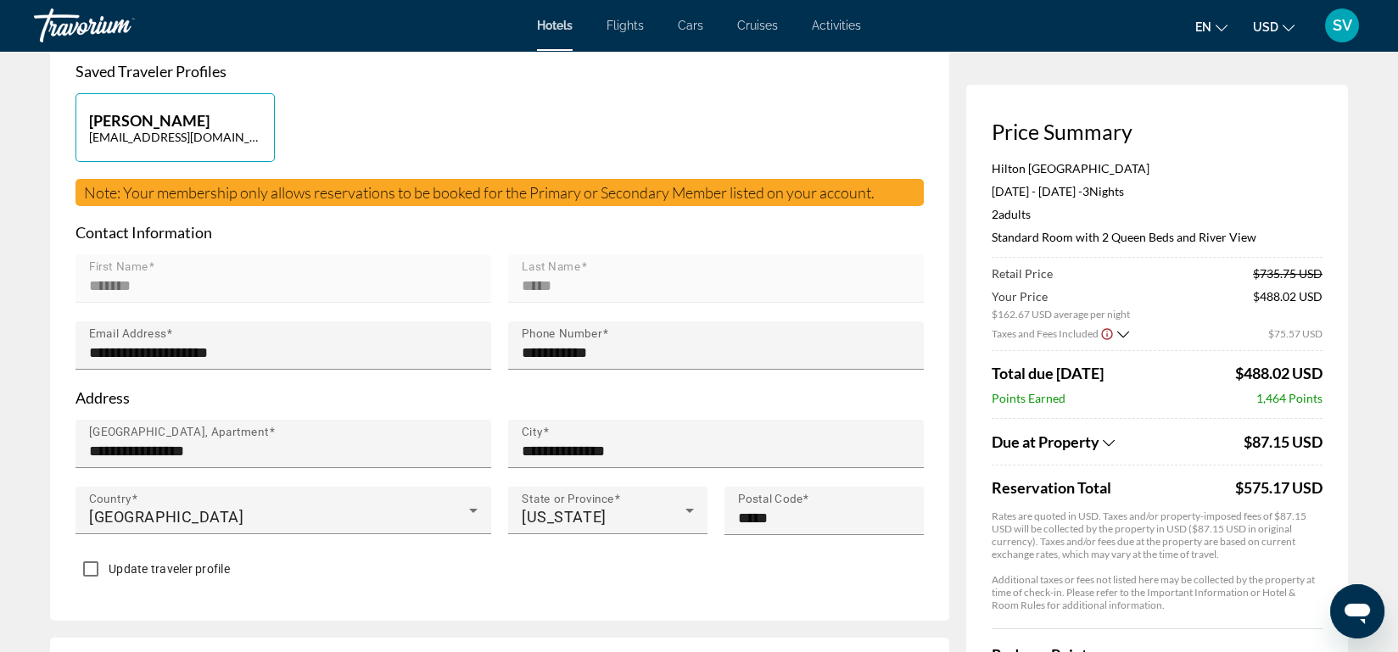
scroll to position [405, 0]
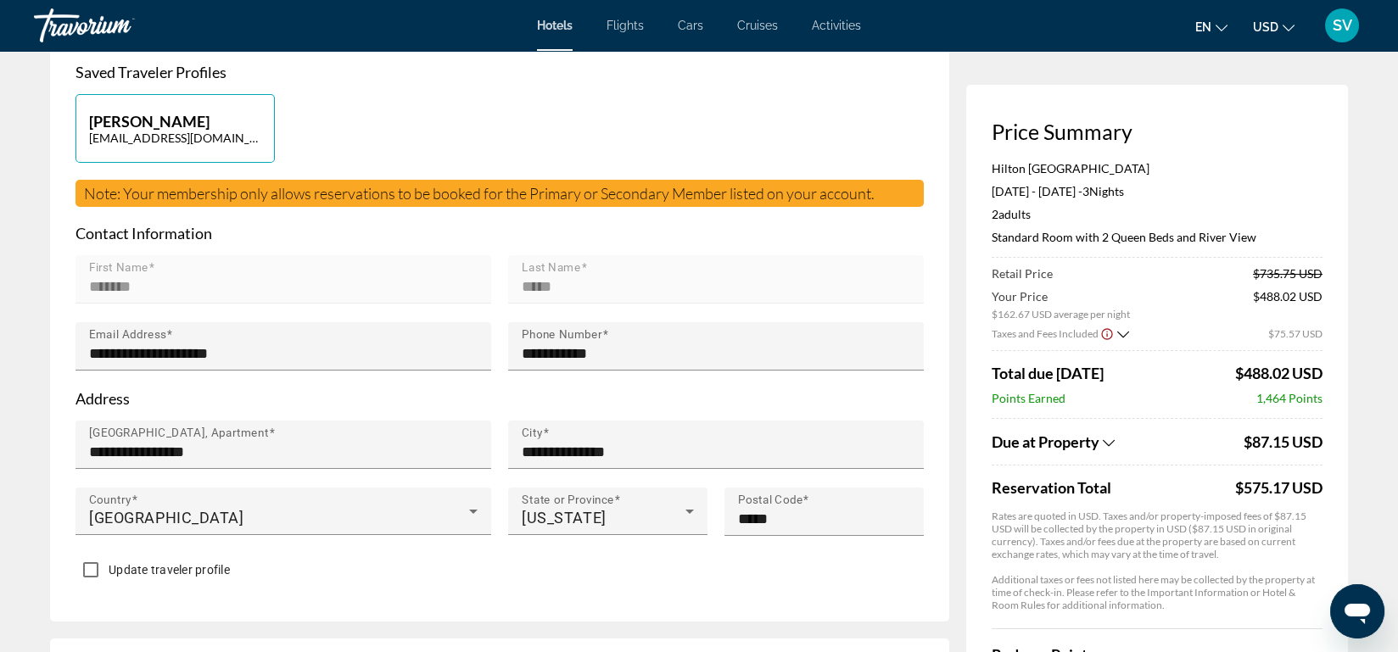
click at [767, 500] on mat-label "Postal Code" at bounding box center [770, 500] width 65 height 14
click at [767, 509] on input "*****" at bounding box center [829, 519] width 182 height 20
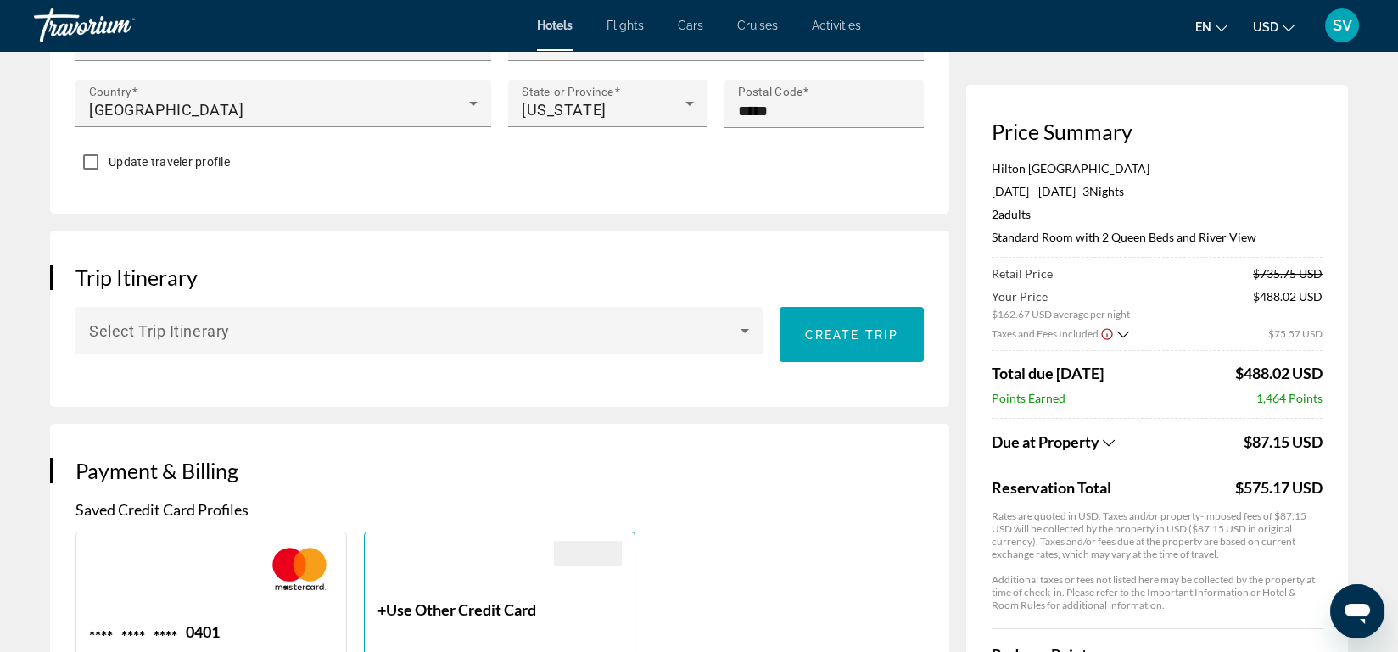
scroll to position [818, 0]
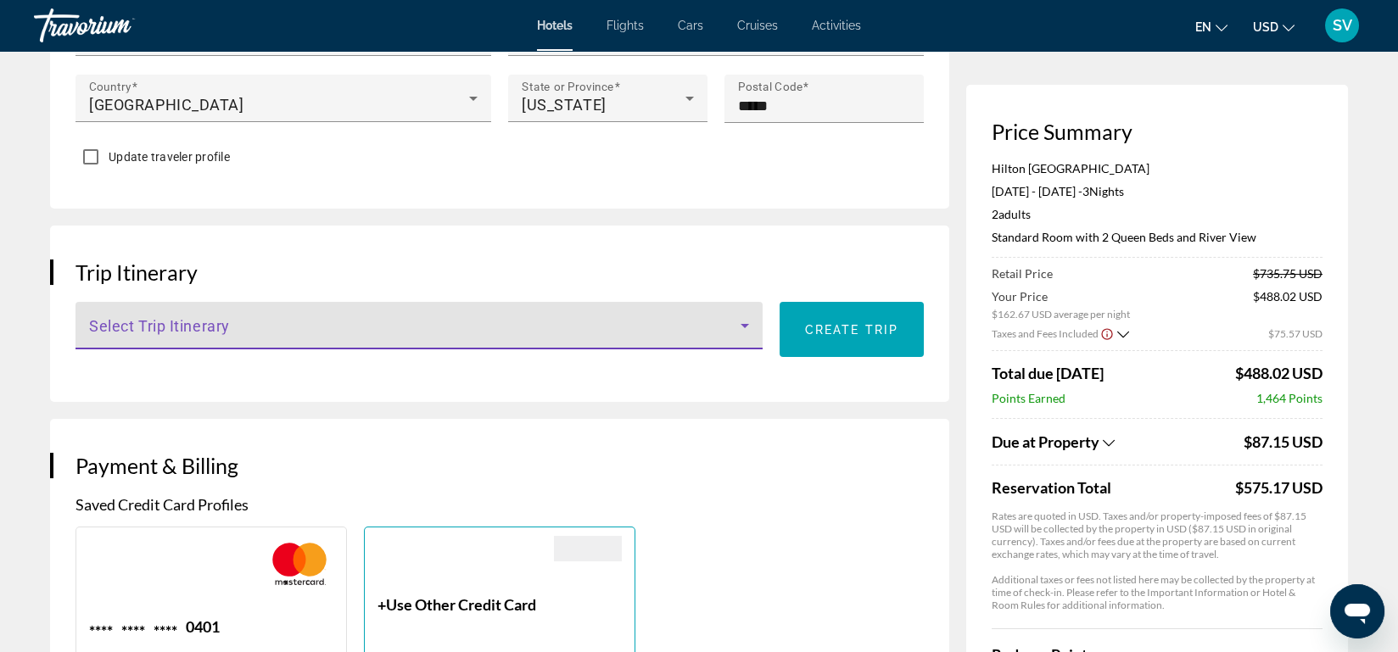
click at [741, 325] on icon "Main content" at bounding box center [745, 326] width 20 height 20
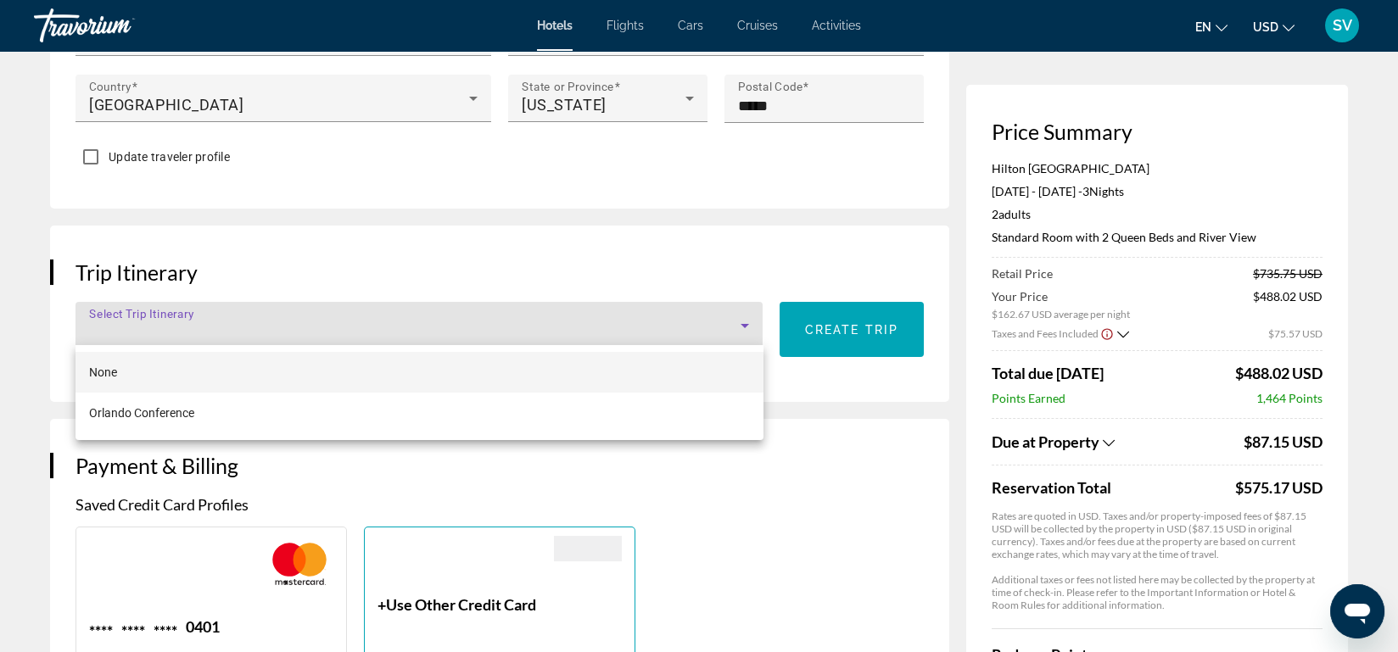
click at [532, 324] on div at bounding box center [699, 326] width 1398 height 652
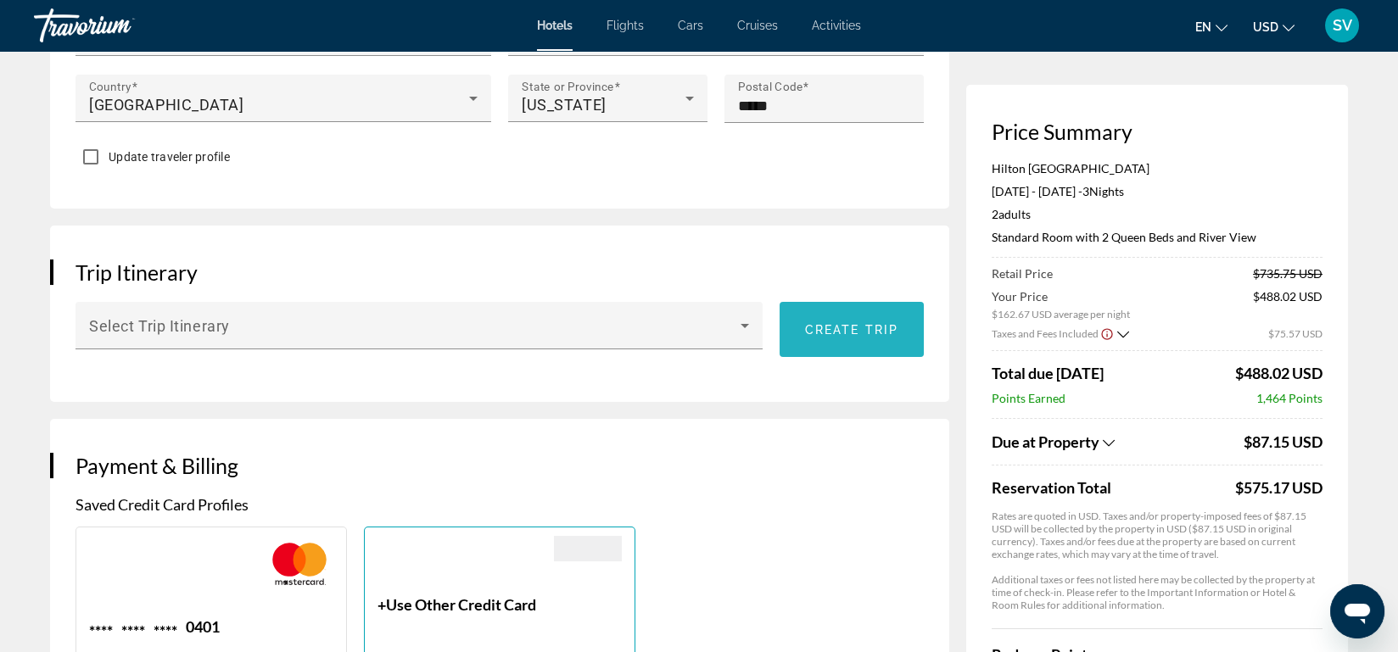
click at [822, 324] on span "Create trip" at bounding box center [851, 330] width 93 height 14
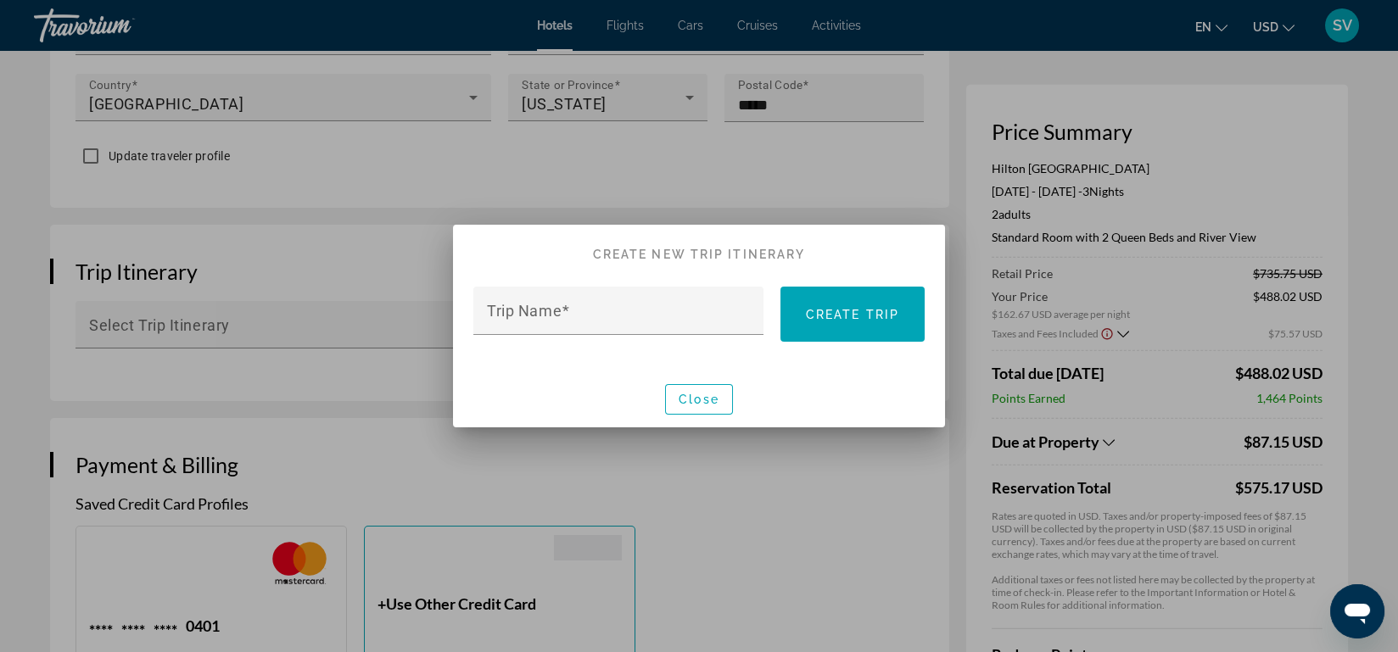
scroll to position [0, 0]
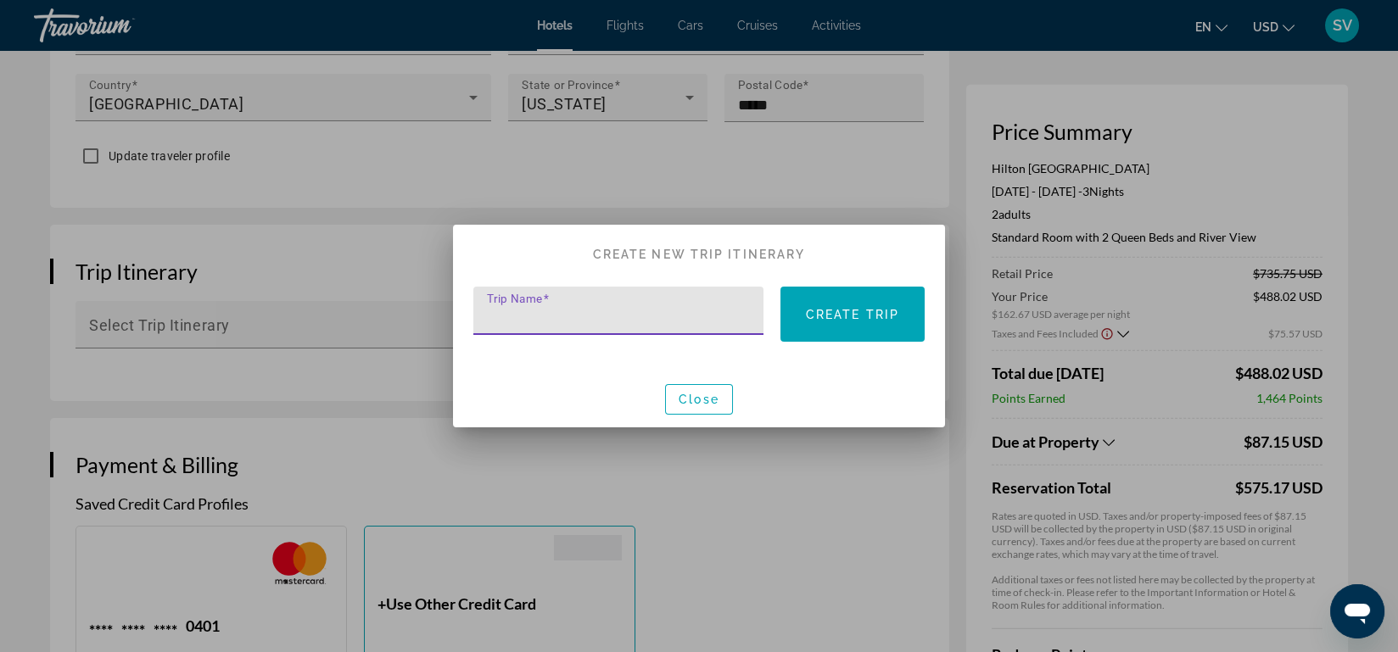
click at [642, 317] on input "Trip Name" at bounding box center [623, 318] width 273 height 20
type input "*"
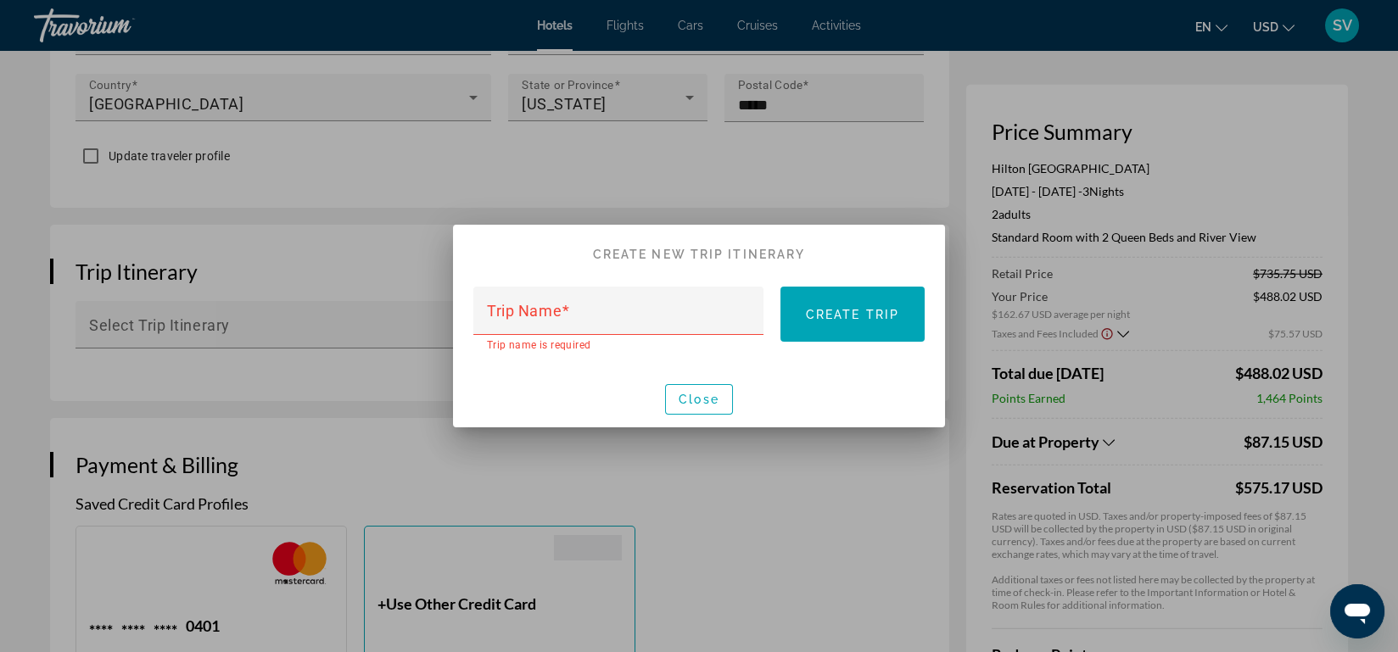
click at [680, 456] on div at bounding box center [699, 326] width 1398 height 652
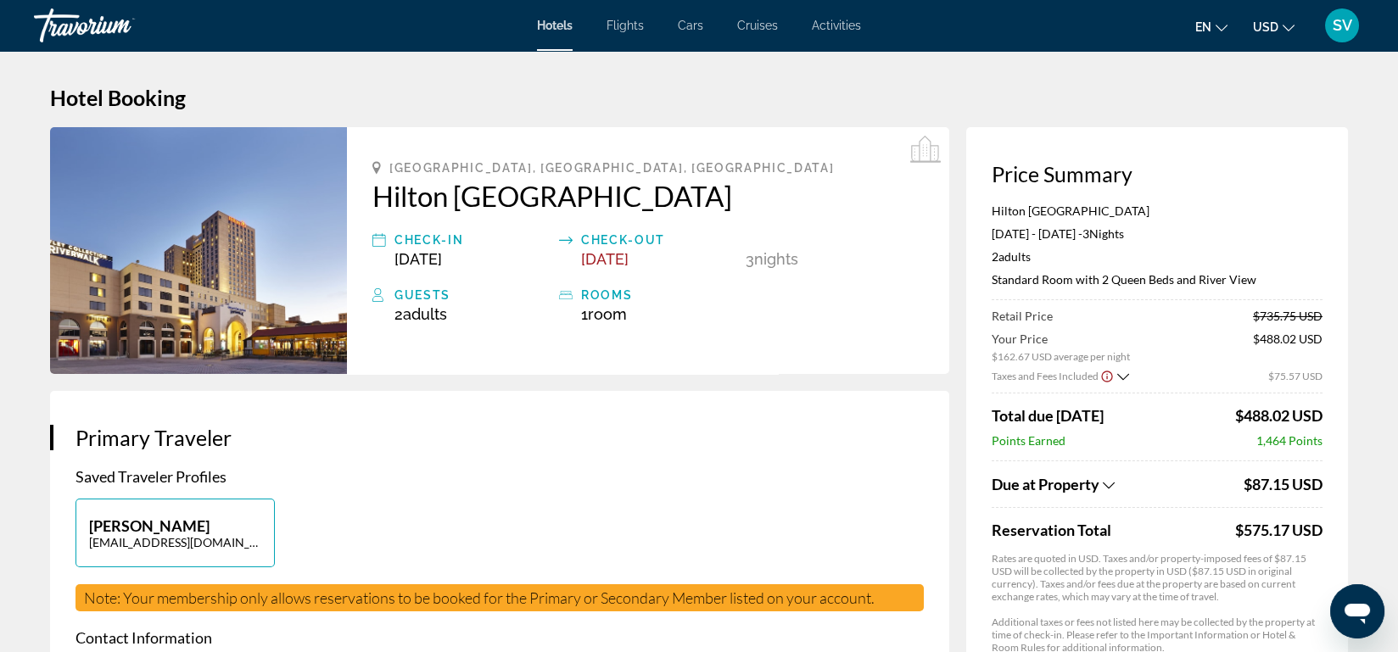
scroll to position [818, 0]
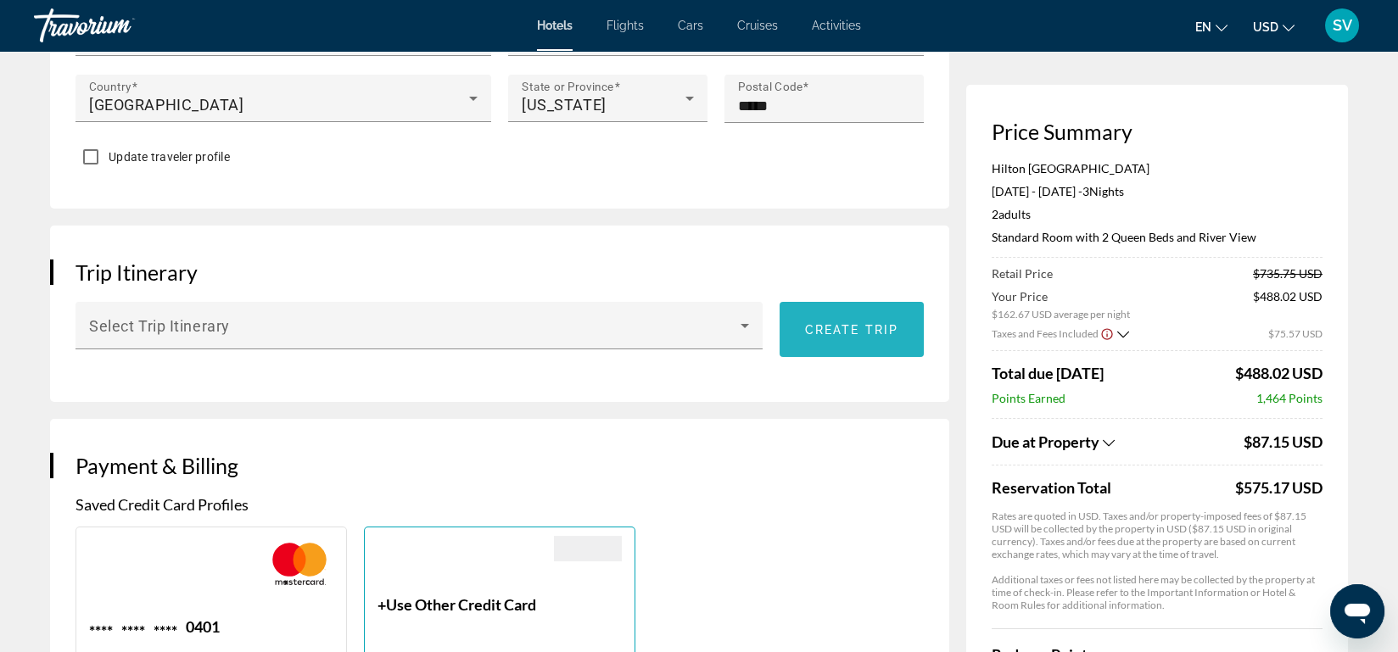
click at [848, 323] on span "Create trip" at bounding box center [851, 330] width 93 height 14
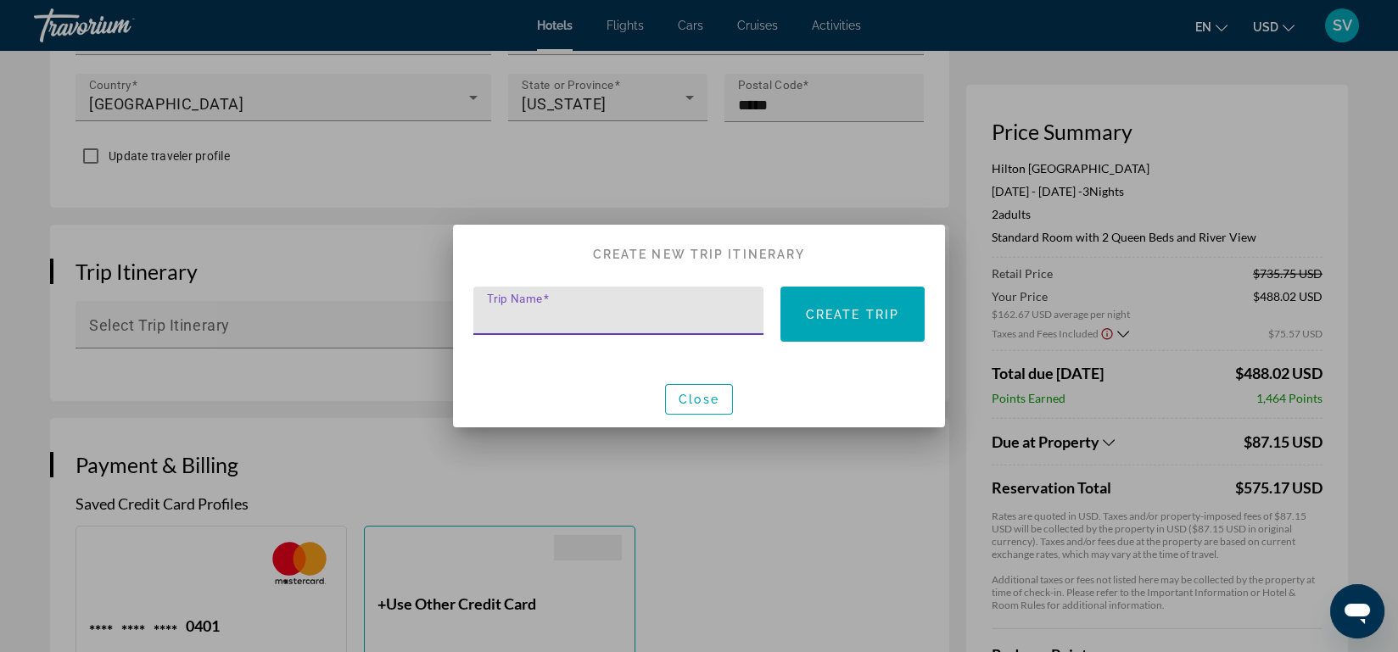
click at [700, 309] on input "Trip Name" at bounding box center [623, 318] width 273 height 20
type input "*********"
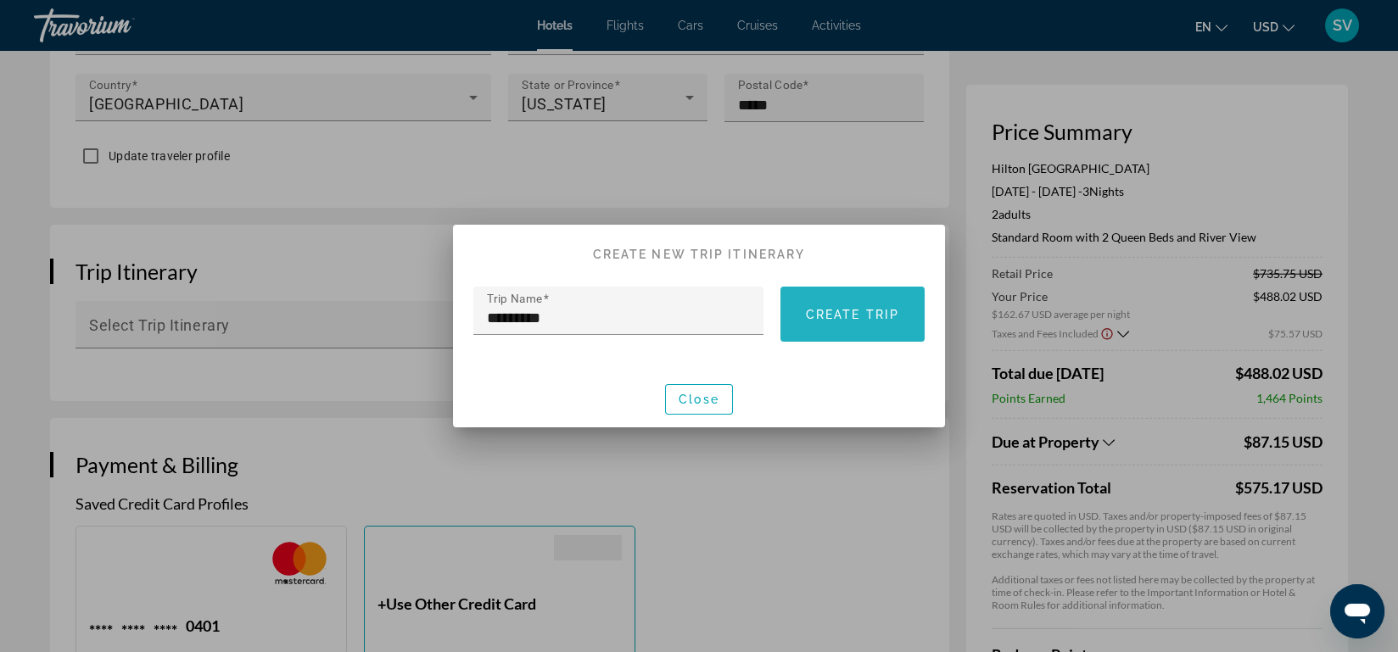
click at [857, 316] on span "Create trip" at bounding box center [852, 315] width 93 height 14
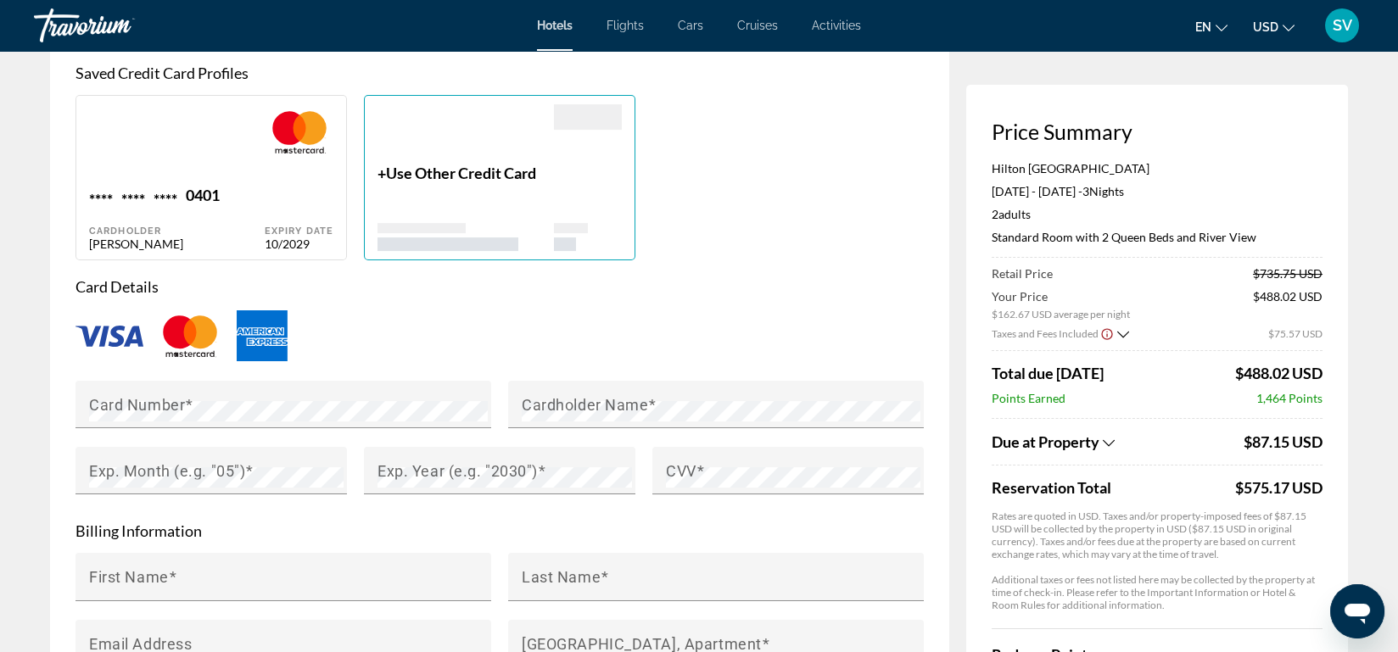
scroll to position [1272, 0]
click at [333, 389] on div "Card Number" at bounding box center [288, 406] width 399 height 48
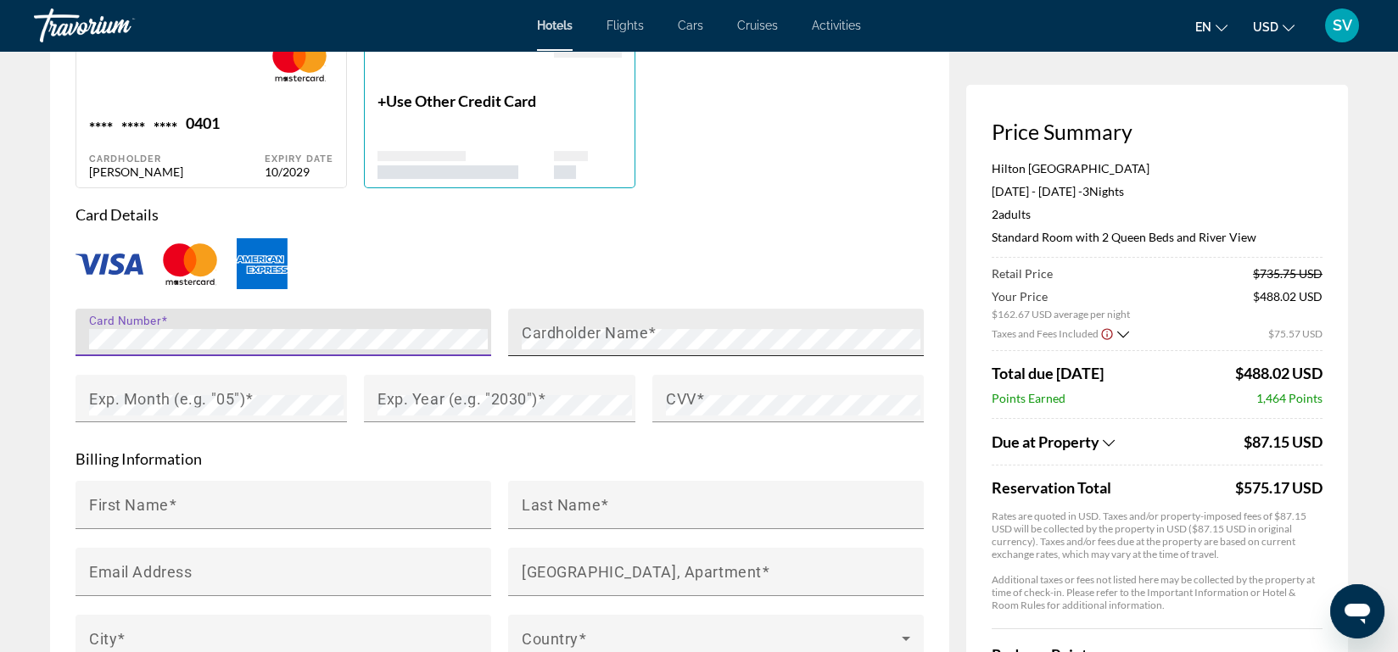
scroll to position [1308, 0]
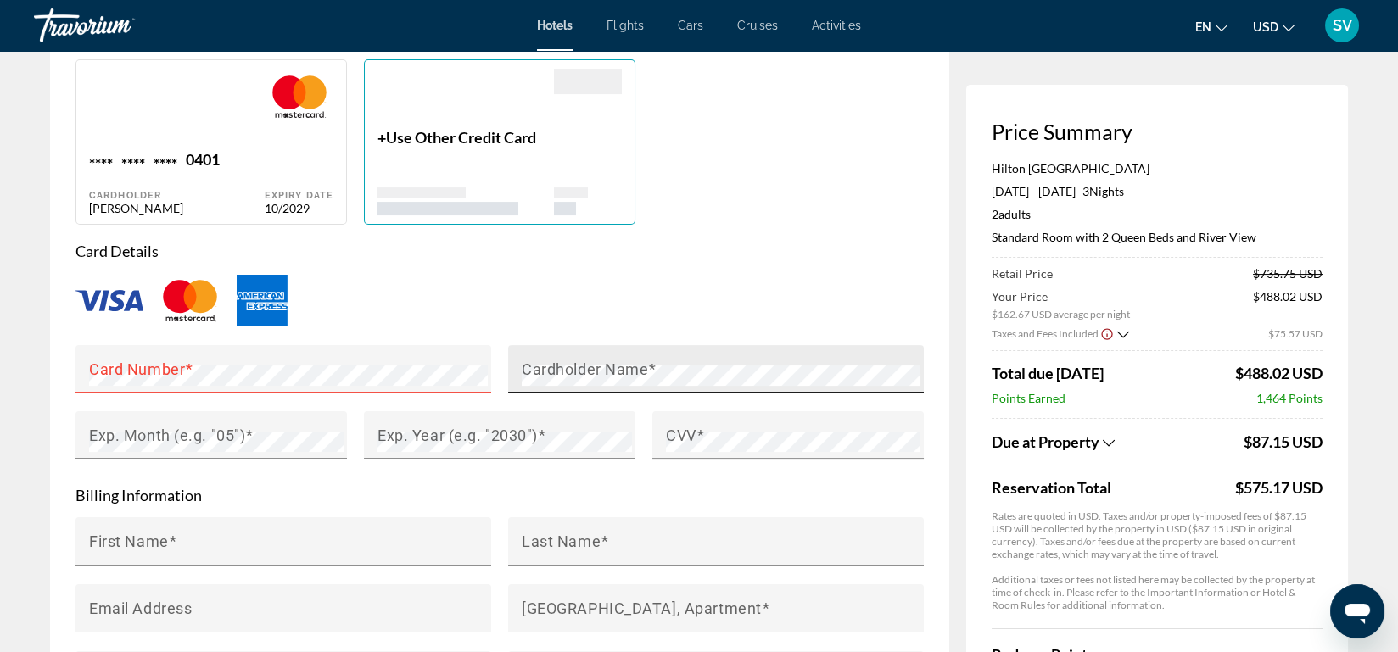
click at [576, 361] on mat-label "Cardholder Name" at bounding box center [585, 370] width 126 height 18
type input "**********"
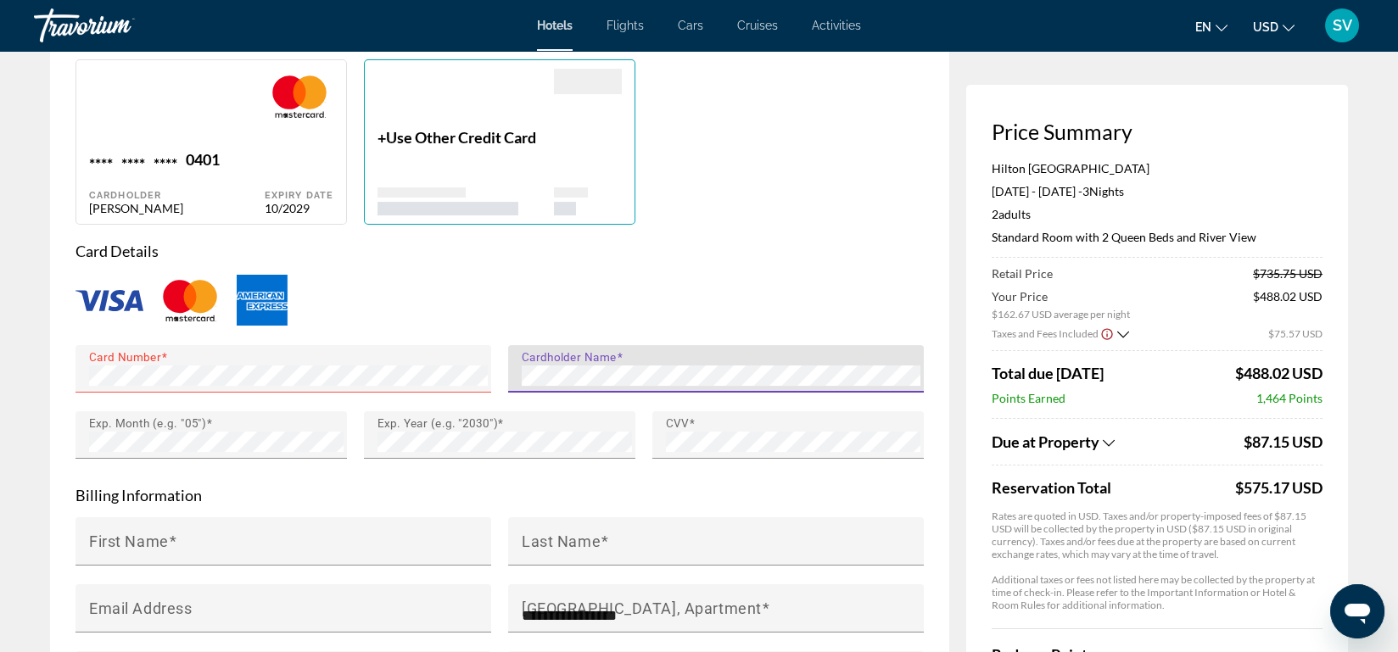
type input "**********"
type input "**"
type input "**********"
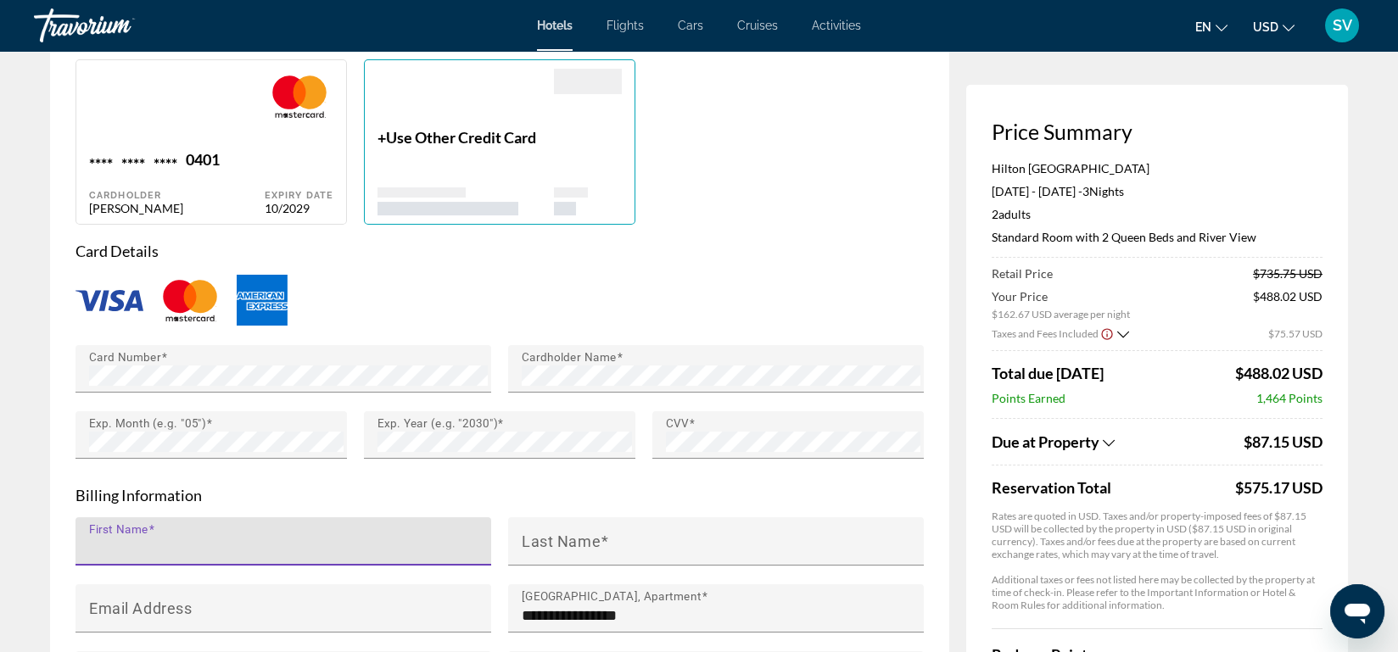
click at [342, 539] on input "First Name" at bounding box center [288, 549] width 399 height 20
type input "*******"
type input "*****"
type input "**********"
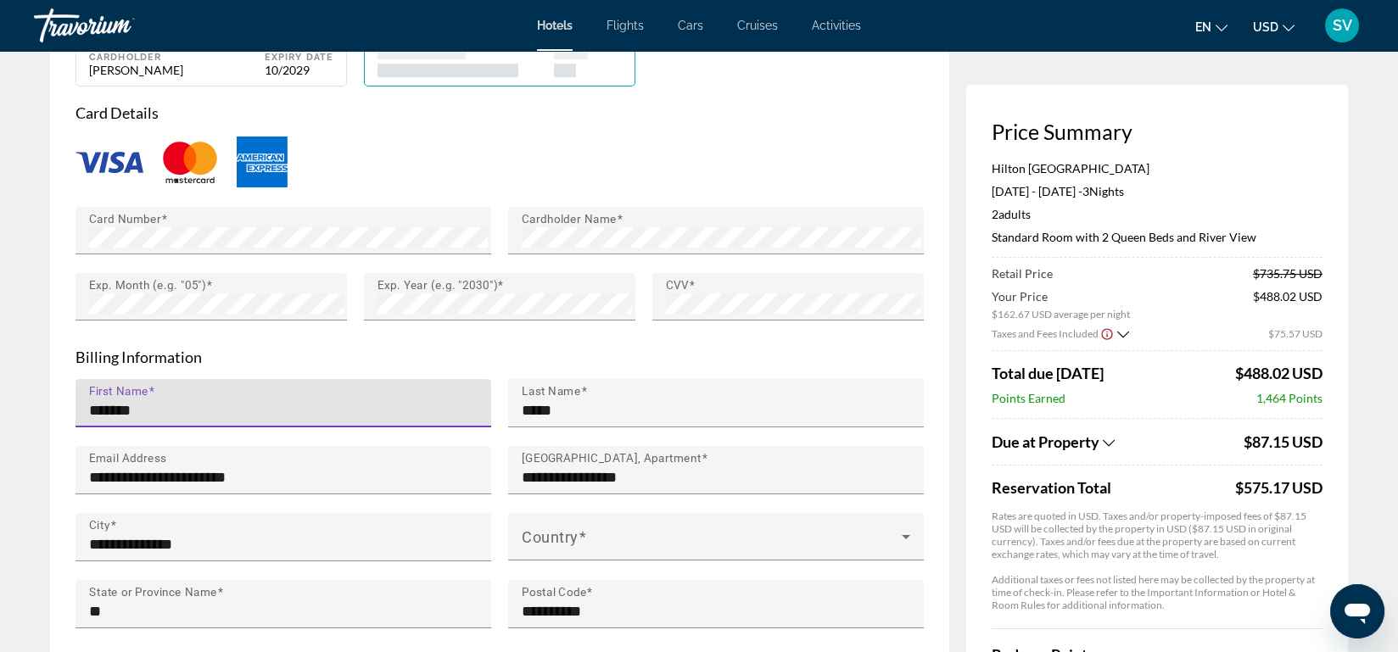
scroll to position [1452, 0]
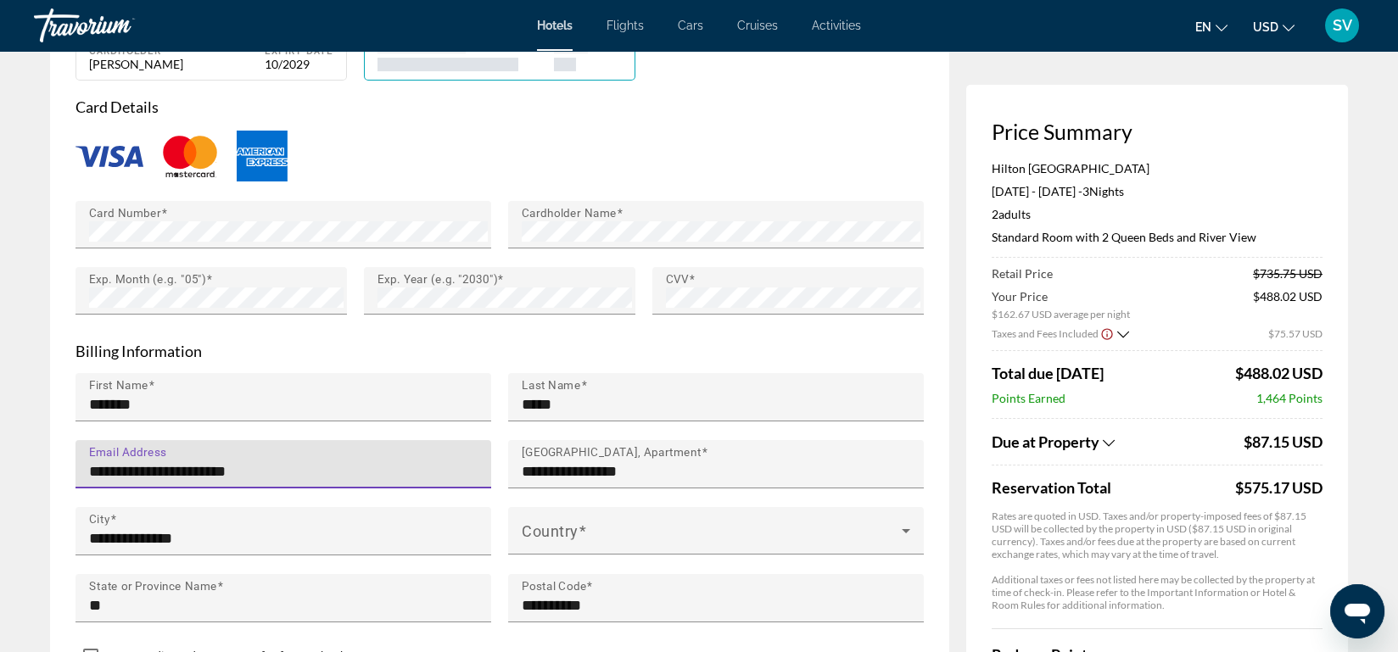
click at [232, 467] on input "**********" at bounding box center [288, 472] width 399 height 20
click at [440, 450] on div "**********" at bounding box center [288, 464] width 399 height 48
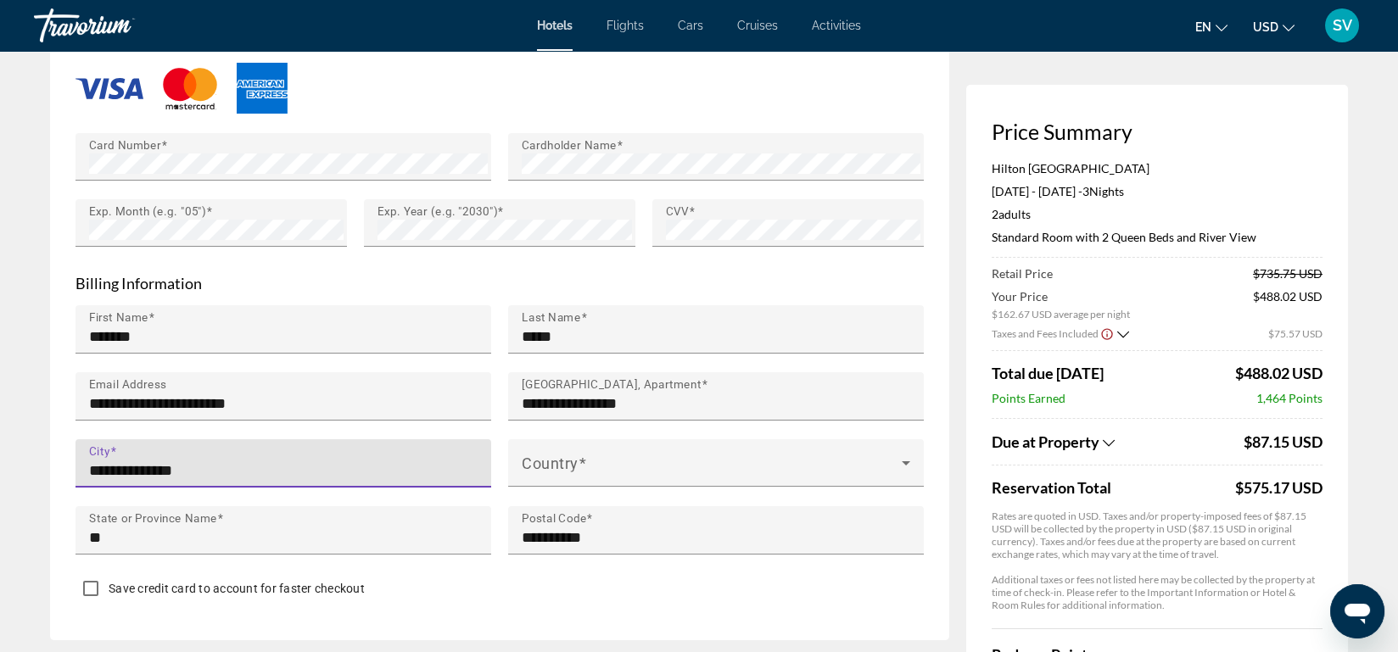
click at [98, 465] on input "**********" at bounding box center [288, 471] width 399 height 20
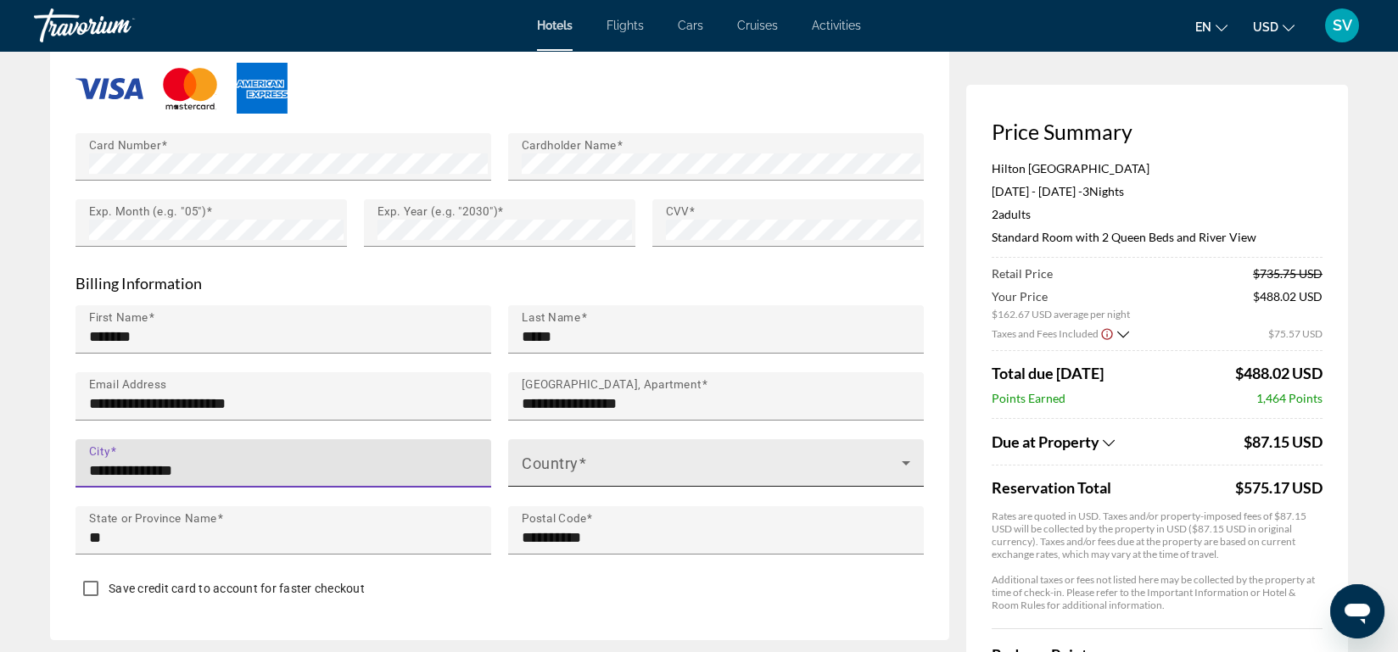
type input "**********"
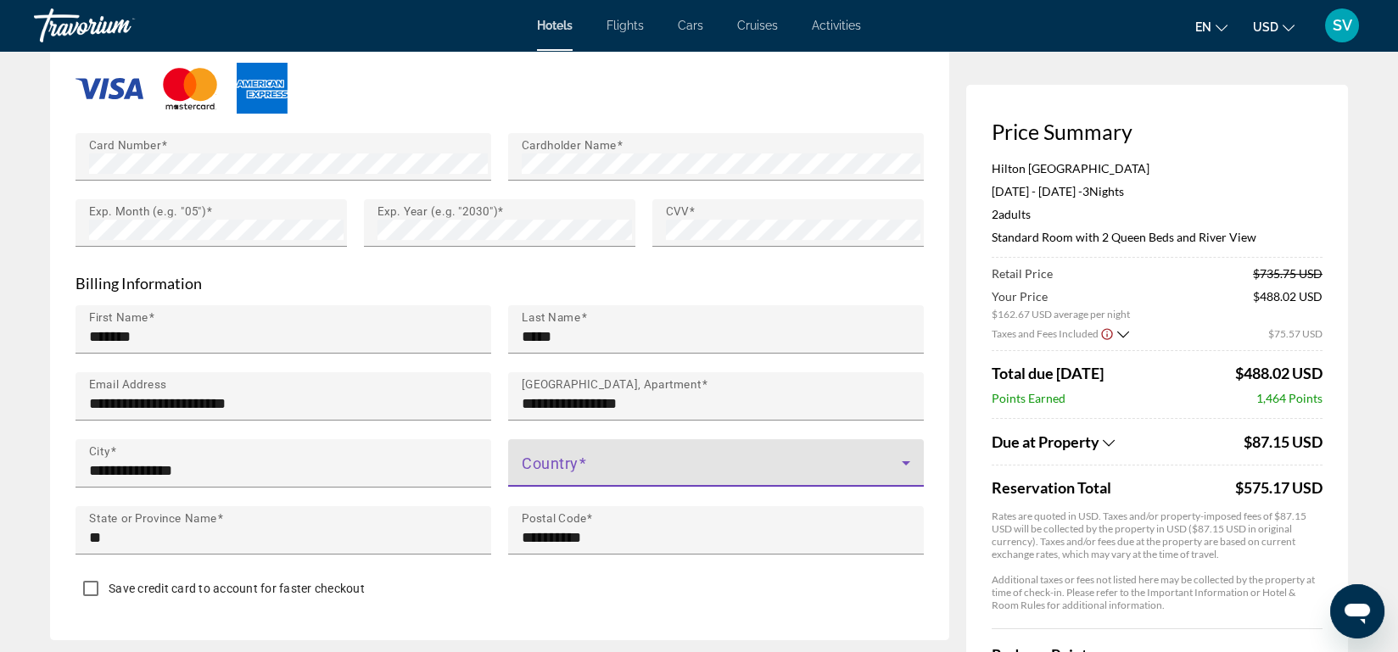
click at [622, 467] on span "Main content" at bounding box center [712, 470] width 380 height 20
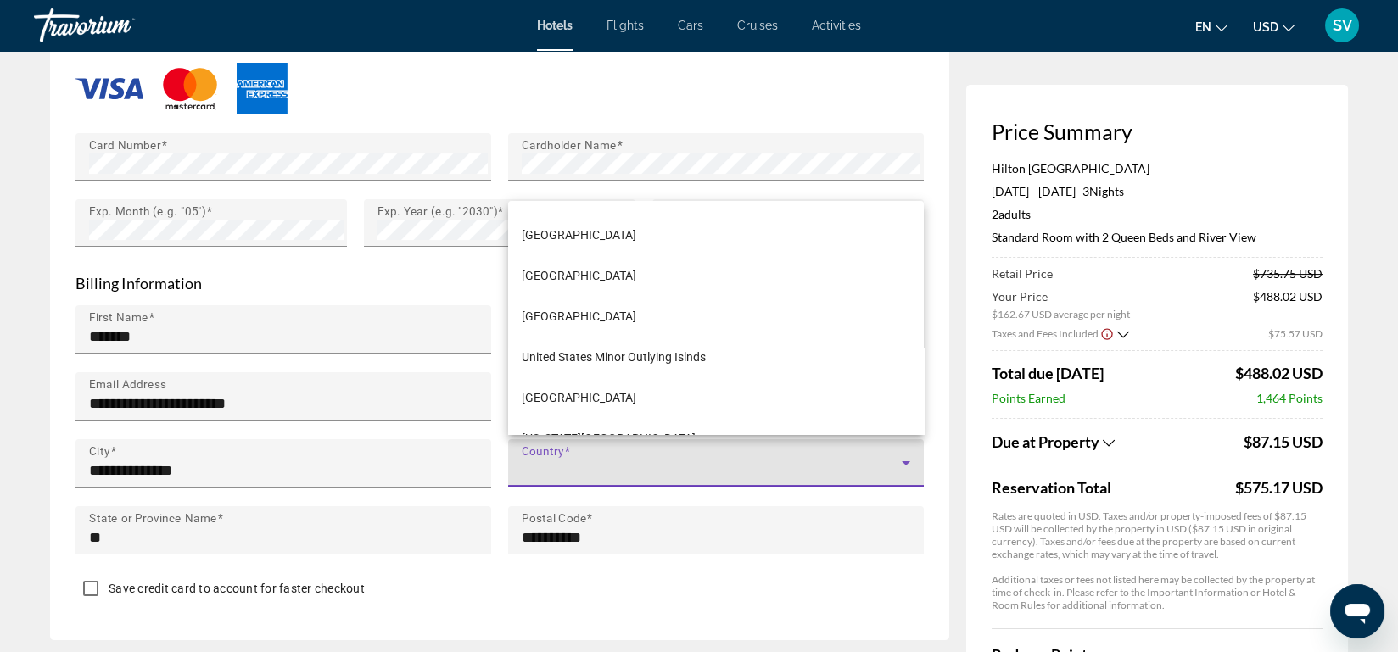
scroll to position [9768, 0]
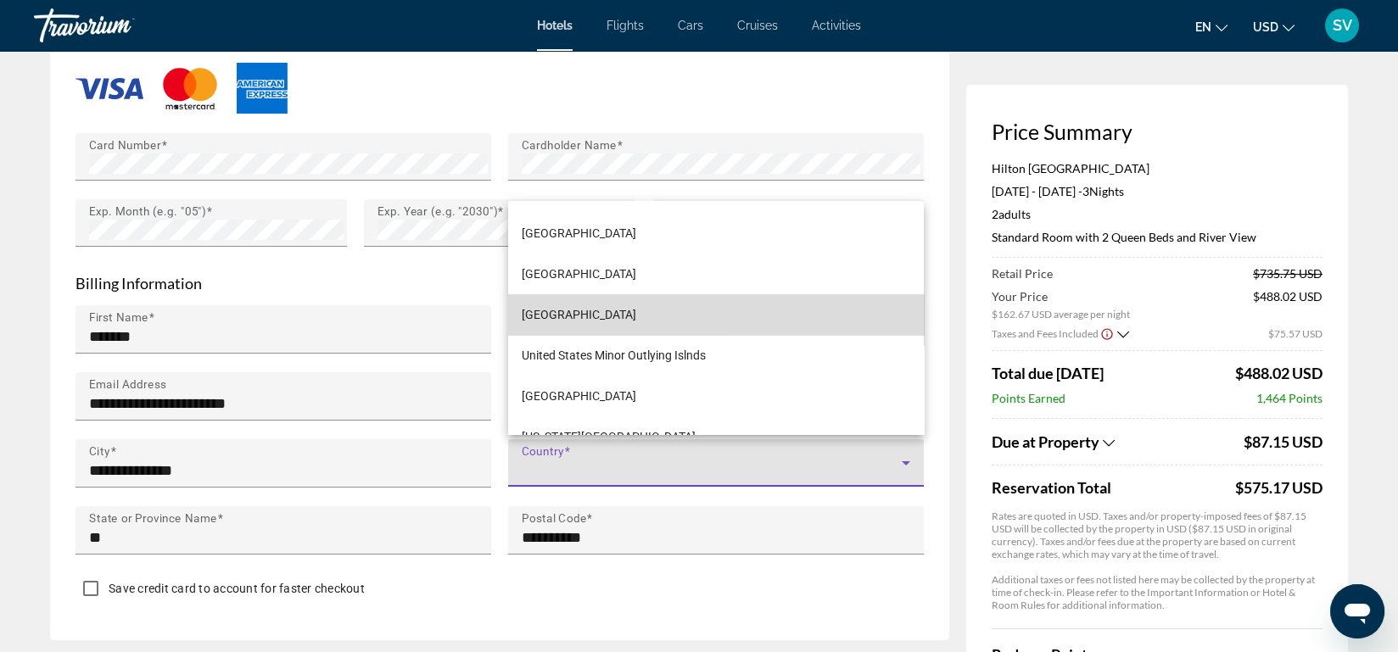
click at [879, 297] on mat-option "[GEOGRAPHIC_DATA]" at bounding box center [716, 314] width 416 height 41
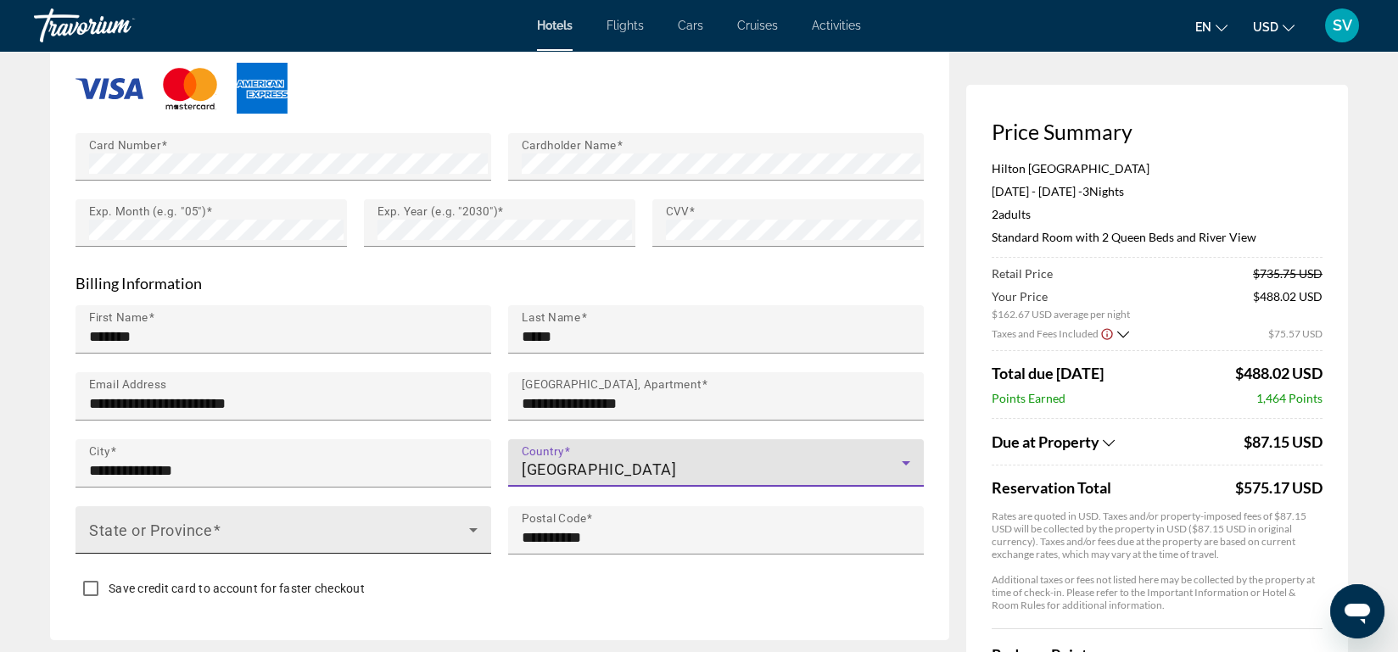
click at [459, 527] on span "Main content" at bounding box center [279, 537] width 380 height 20
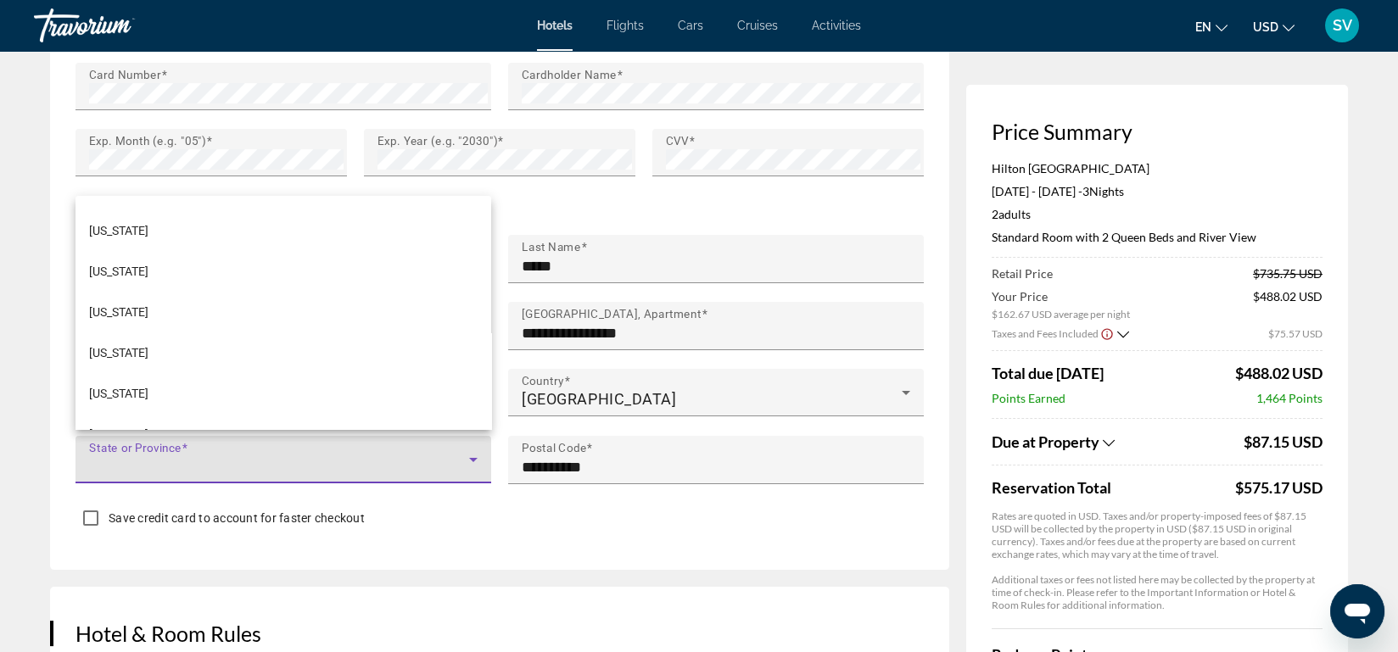
scroll to position [740, 0]
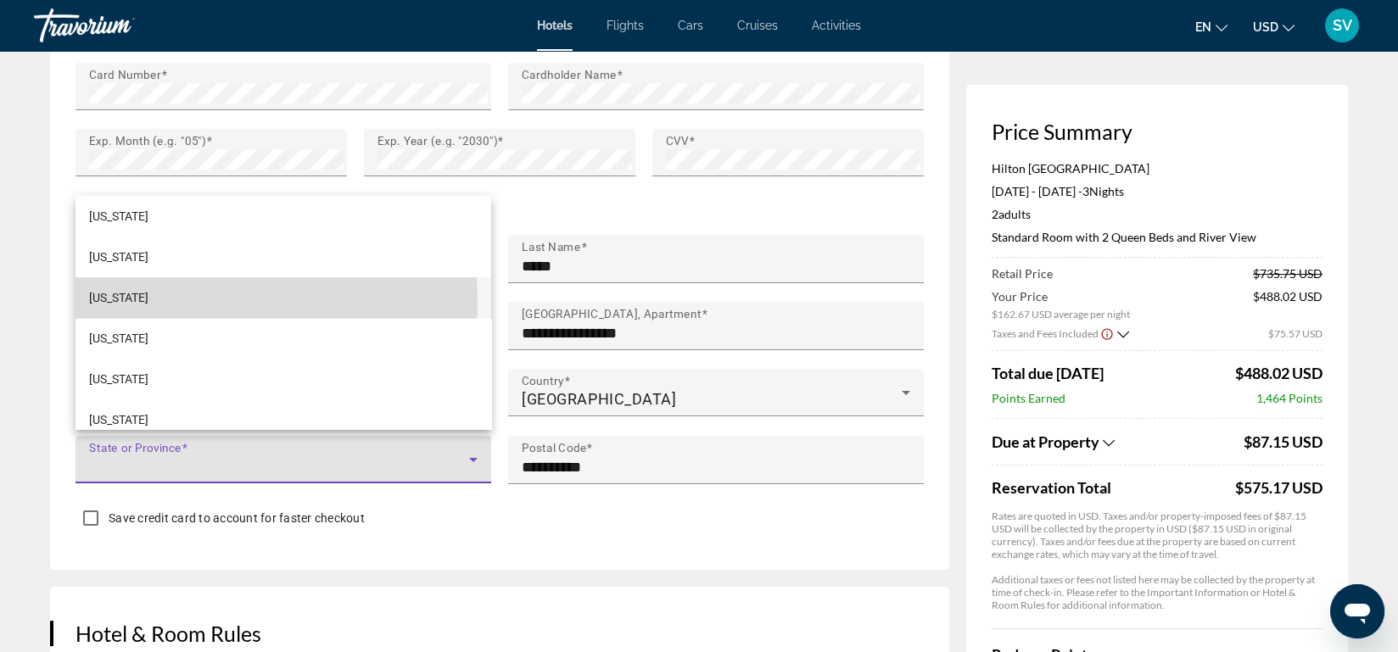
click at [173, 301] on mat-option "[US_STATE]" at bounding box center [284, 297] width 416 height 41
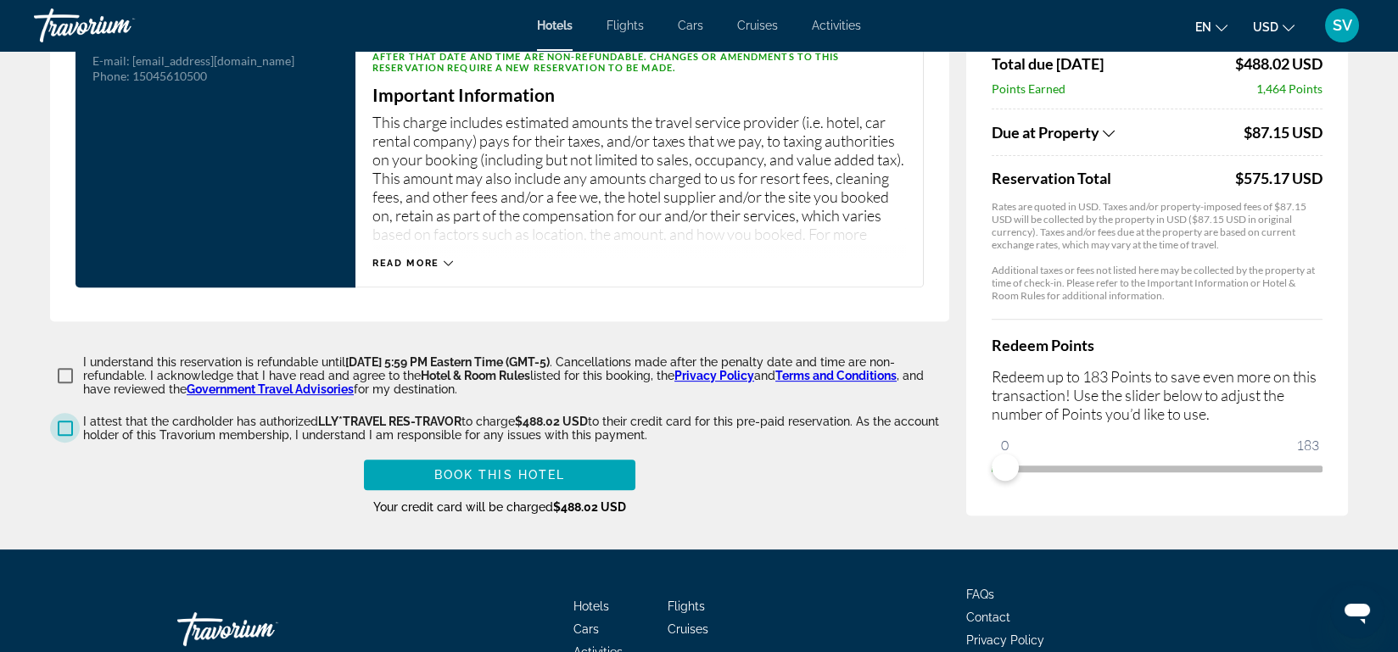
scroll to position [2314, 0]
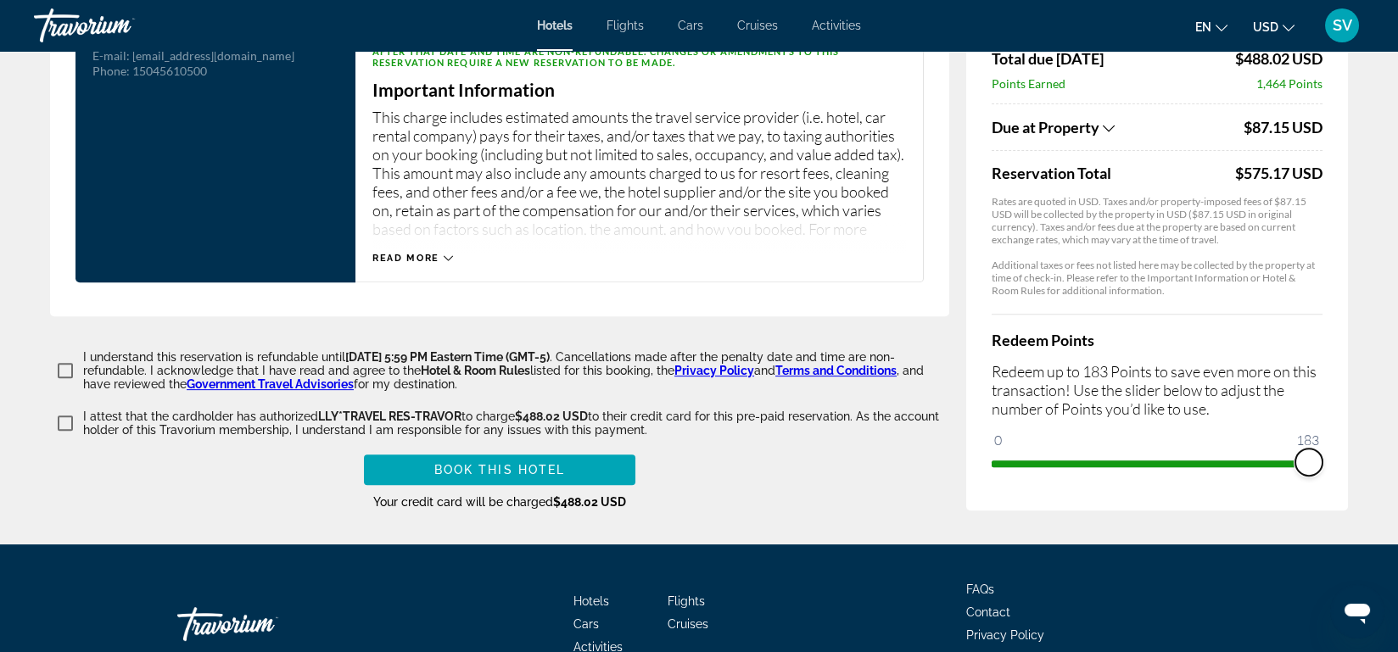
drag, startPoint x: 1002, startPoint y: 461, endPoint x: 1389, endPoint y: 427, distance: 388.3
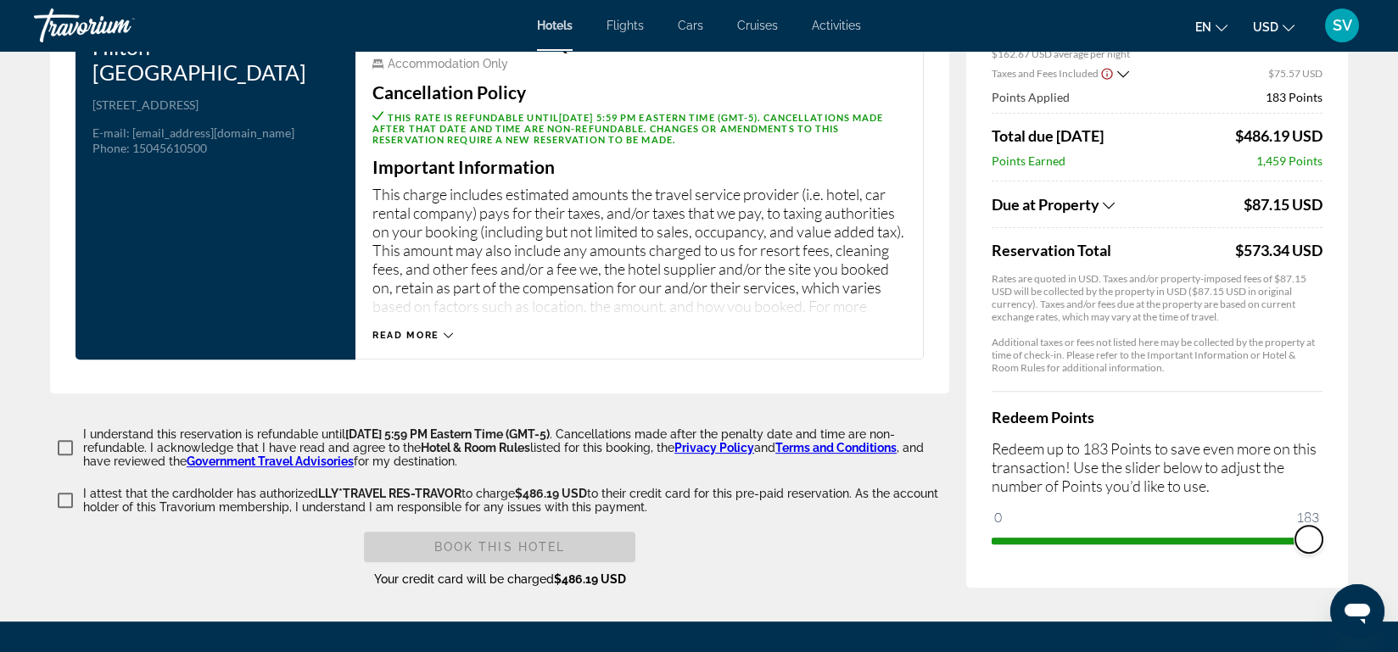
scroll to position [2237, 0]
click at [1306, 529] on span "ngx-slider" at bounding box center [1308, 539] width 27 height 27
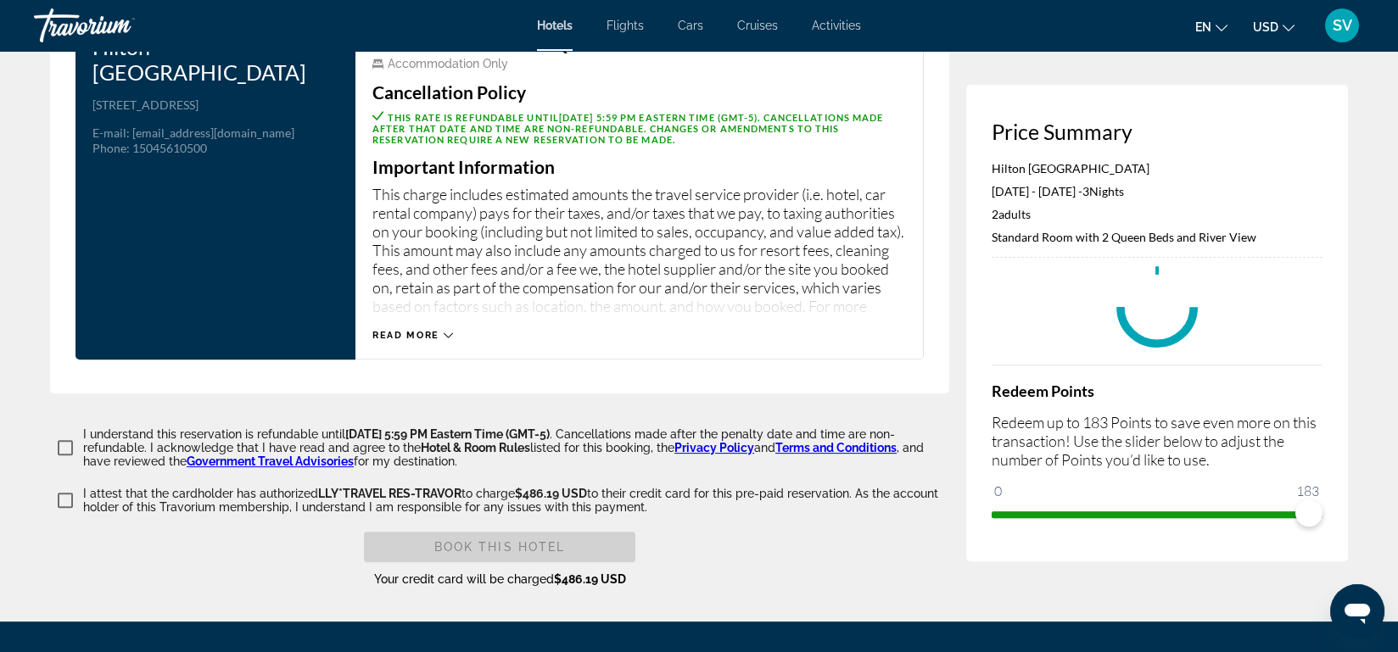
drag, startPoint x: 1306, startPoint y: 529, endPoint x: 1011, endPoint y: 528, distance: 294.4
drag, startPoint x: 1011, startPoint y: 528, endPoint x: 1004, endPoint y: 510, distance: 19.4
click at [1004, 512] on ngx-slider "0 183 0" at bounding box center [1157, 513] width 331 height 3
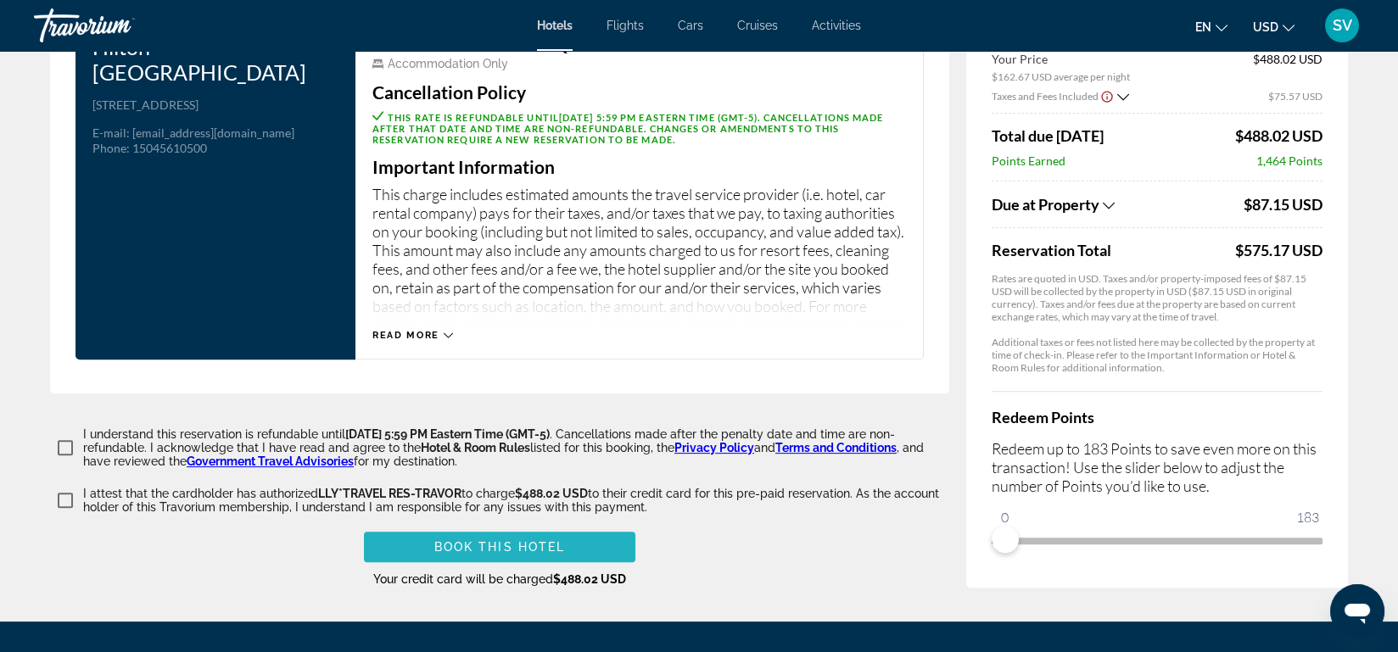
click at [531, 541] on span "Book this hotel" at bounding box center [499, 547] width 131 height 14
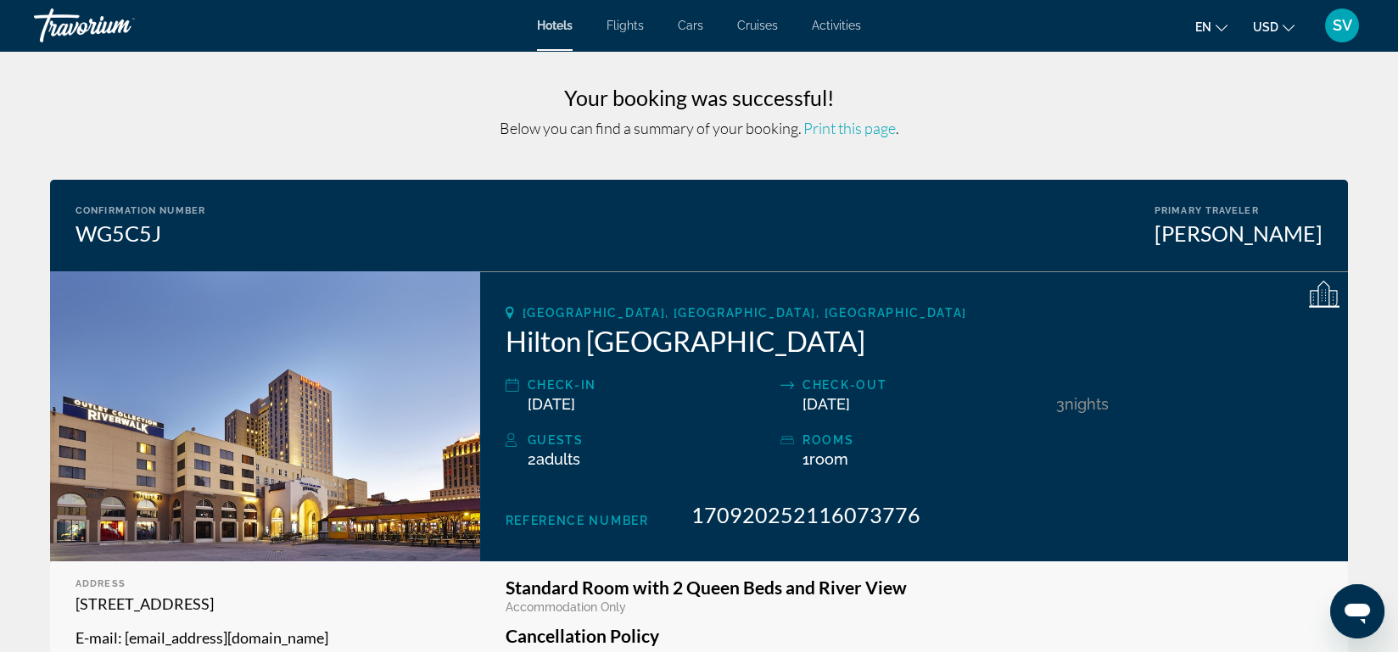
drag, startPoint x: 107, startPoint y: 8, endPoint x: 1217, endPoint y: 10, distance: 1110.5
click at [1217, 10] on div "en English Español Français Italiano Português русский USD USD ($) MXN (Mex$) C…" at bounding box center [1121, 26] width 486 height 36
click at [854, 125] on span "Print this page" at bounding box center [849, 128] width 92 height 19
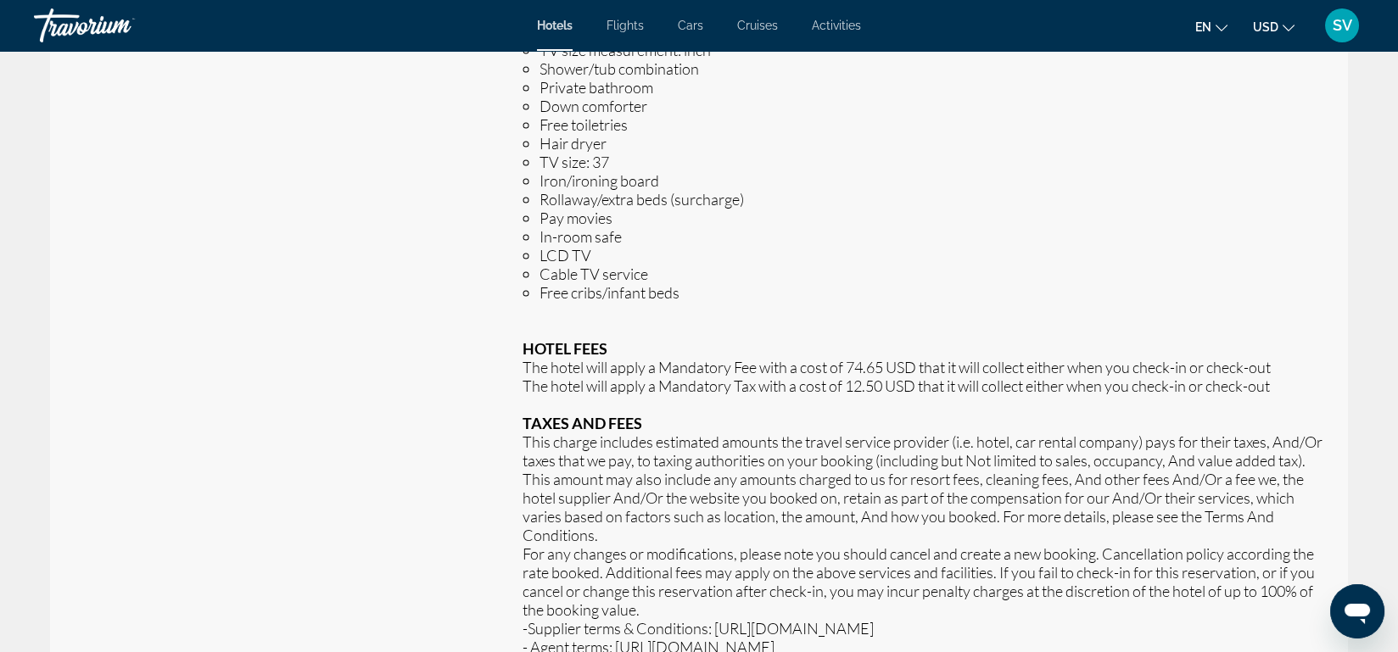
scroll to position [1875, 0]
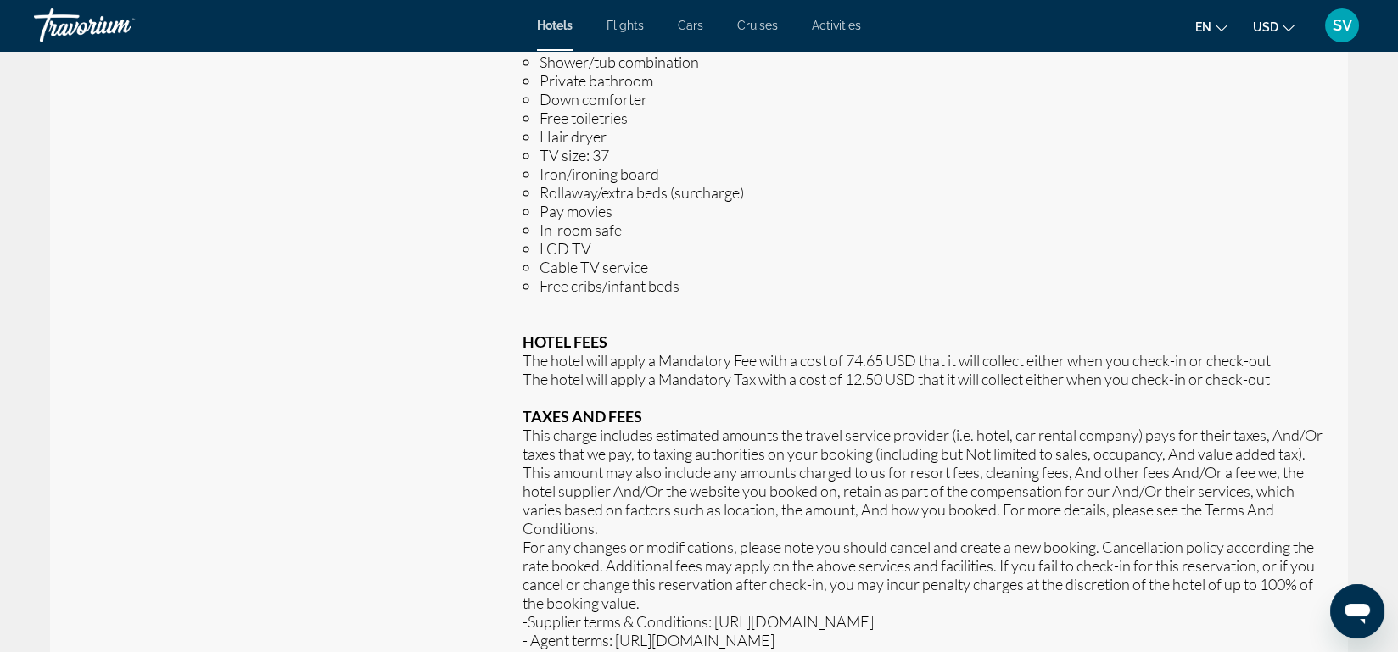
click at [980, 353] on ul "Standard Room, [GEOGRAPHIC_DATA], River View Bedding type requests are not guar…" at bounding box center [914, 146] width 817 height 1195
